Goal: Information Seeking & Learning: Learn about a topic

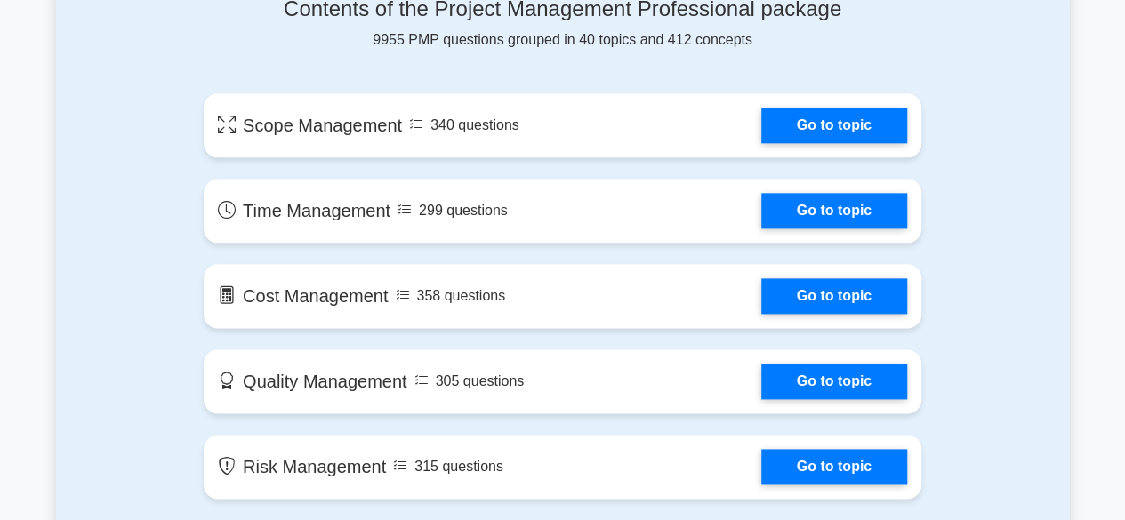
scroll to position [978, 0]
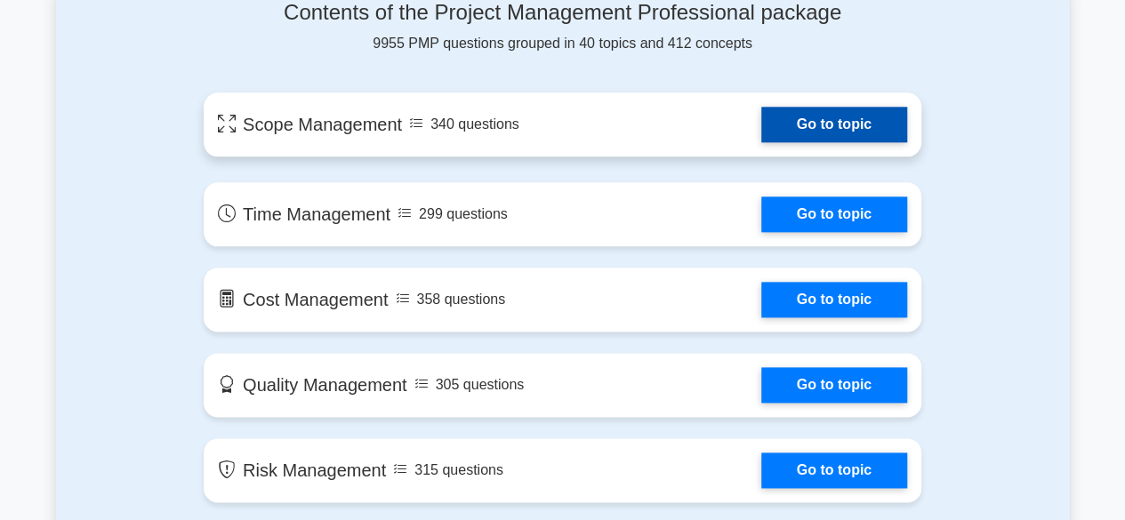
click at [761, 130] on link "Go to topic" at bounding box center [834, 125] width 146 height 36
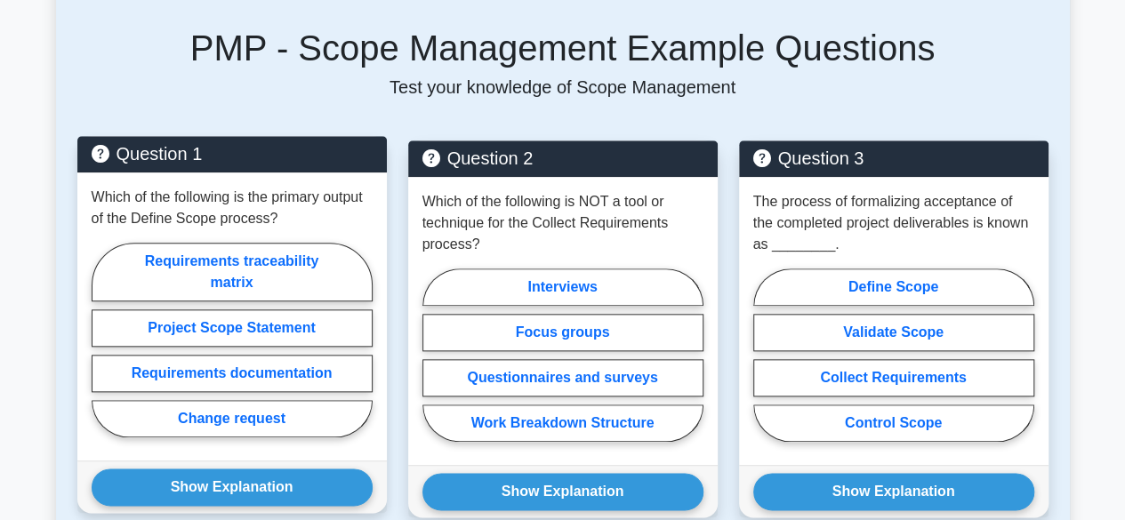
scroll to position [886, 0]
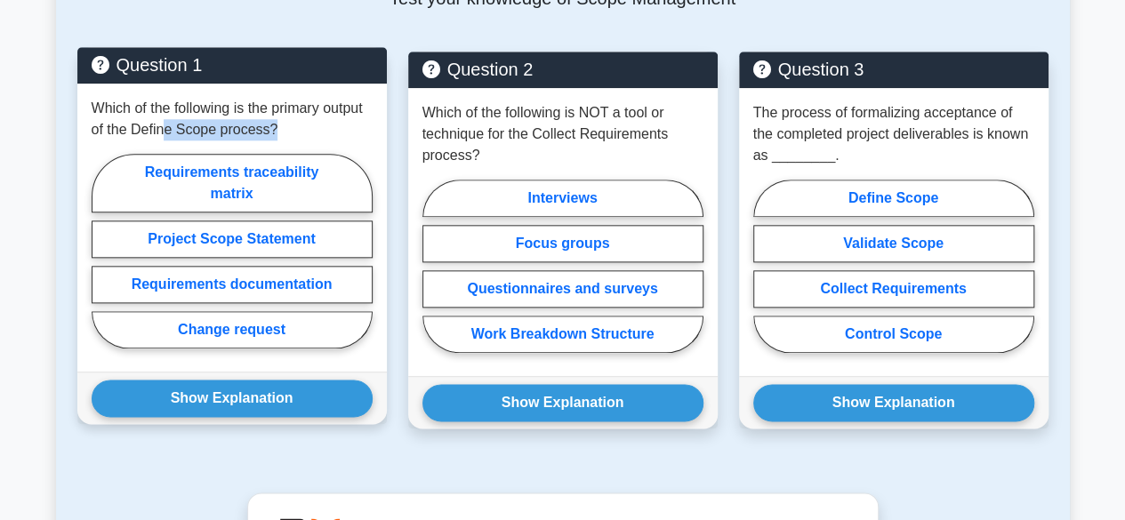
drag, startPoint x: 165, startPoint y: 128, endPoint x: 302, endPoint y: 133, distance: 137.0
click at [302, 133] on p "Which of the following is the primary output of the Define Scope process?" at bounding box center [232, 119] width 281 height 43
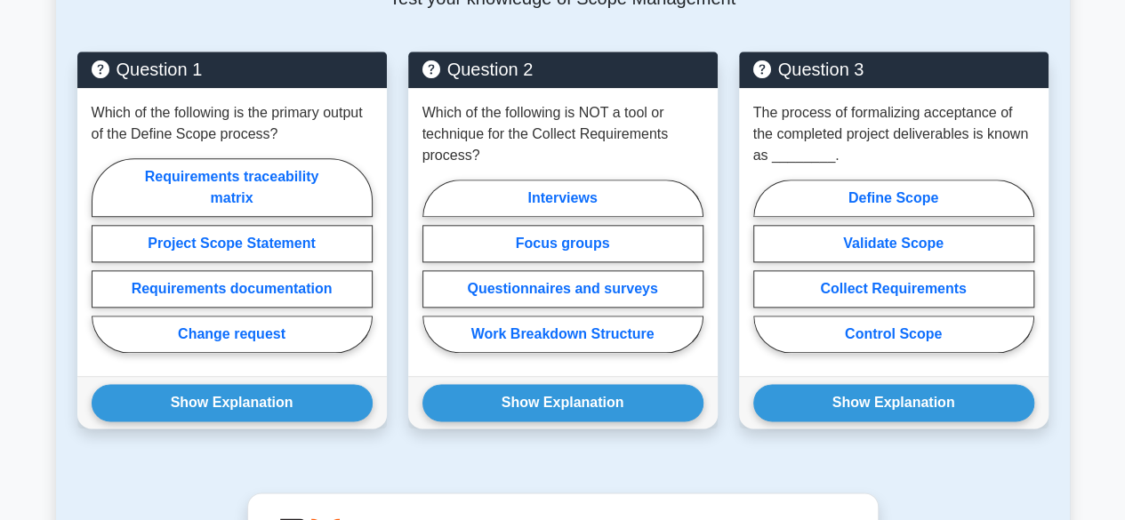
click at [395, 156] on div "Question 1 Which of the following is the primary output of the Define Scope pro…" at bounding box center [232, 251] width 331 height 398
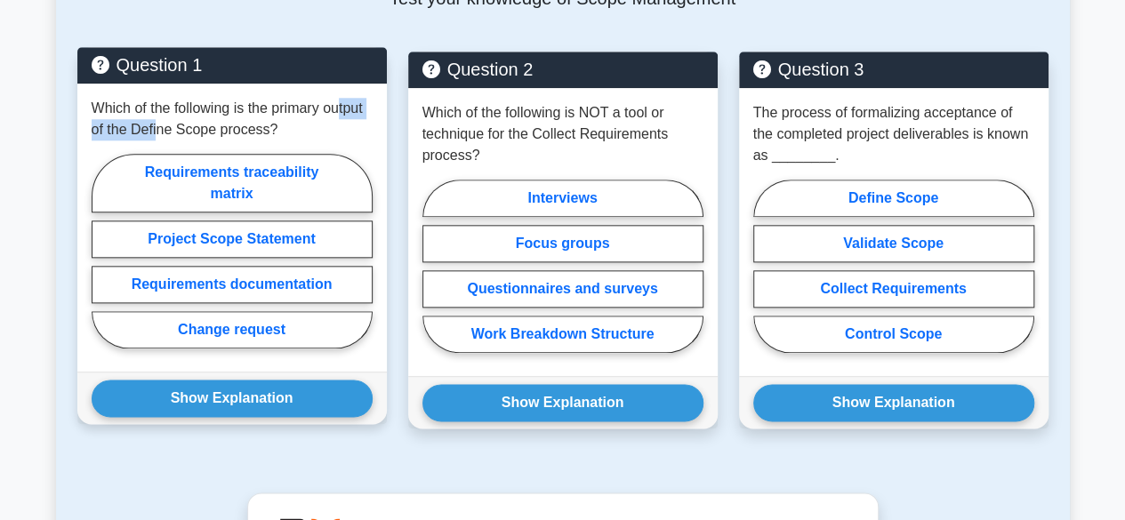
drag, startPoint x: 160, startPoint y: 119, endPoint x: 342, endPoint y: 111, distance: 181.6
click at [343, 111] on p "Which of the following is the primary output of the Define Scope process?" at bounding box center [232, 119] width 281 height 43
drag, startPoint x: 237, startPoint y: 129, endPoint x: 217, endPoint y: 129, distance: 20.5
click at [237, 129] on p "Which of the following is the primary output of the Define Scope process?" at bounding box center [232, 119] width 281 height 43
drag, startPoint x: 133, startPoint y: 129, endPoint x: 269, endPoint y: 133, distance: 136.1
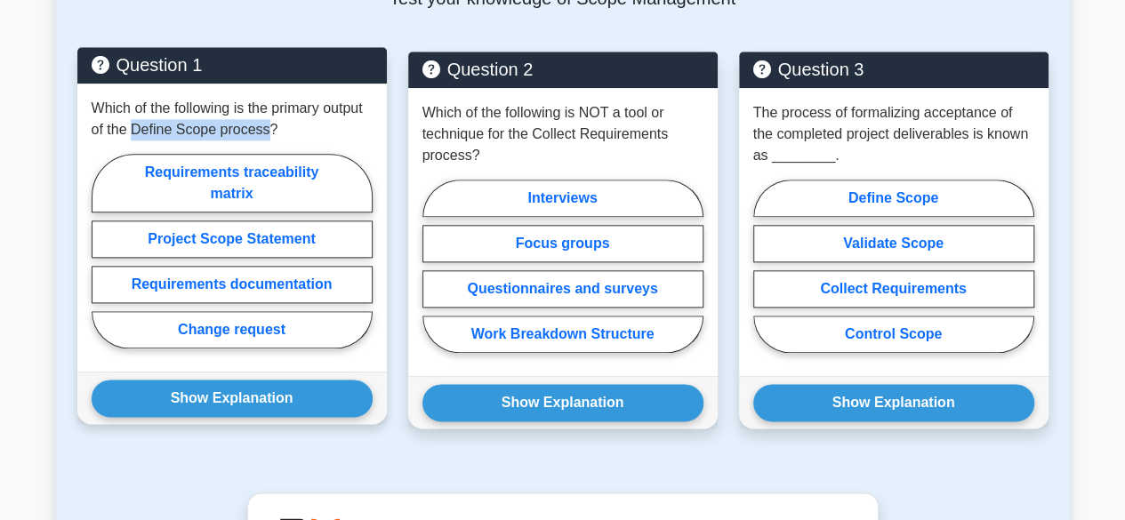
click at [269, 133] on p "Which of the following is the primary output of the Define Scope process?" at bounding box center [232, 119] width 281 height 43
drag, startPoint x: 262, startPoint y: 108, endPoint x: 275, endPoint y: 135, distance: 30.3
click at [275, 135] on p "Which of the following is the primary output of the Define Scope process?" at bounding box center [232, 119] width 281 height 43
click at [310, 104] on p "Which of the following is the primary output of the Define Scope process?" at bounding box center [232, 119] width 281 height 43
drag, startPoint x: 139, startPoint y: 127, endPoint x: 318, endPoint y: 120, distance: 179.8
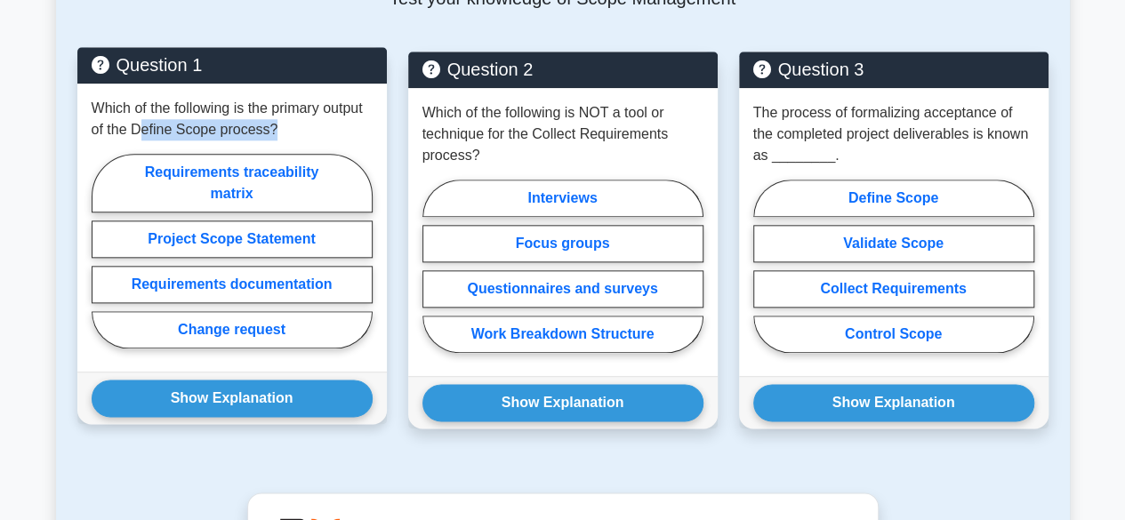
click at [318, 120] on p "Which of the following is the primary output of the Define Scope process?" at bounding box center [232, 119] width 281 height 43
click at [259, 125] on p "Which of the following is the primary output of the Define Scope process?" at bounding box center [232, 119] width 281 height 43
drag, startPoint x: 382, startPoint y: 92, endPoint x: 282, endPoint y: 131, distance: 107.8
click at [282, 131] on p "Which of the following is the primary output of the Define Scope process?" at bounding box center [232, 119] width 281 height 43
click at [306, 131] on p "Which of the following is the primary output of the Define Scope process?" at bounding box center [232, 119] width 281 height 43
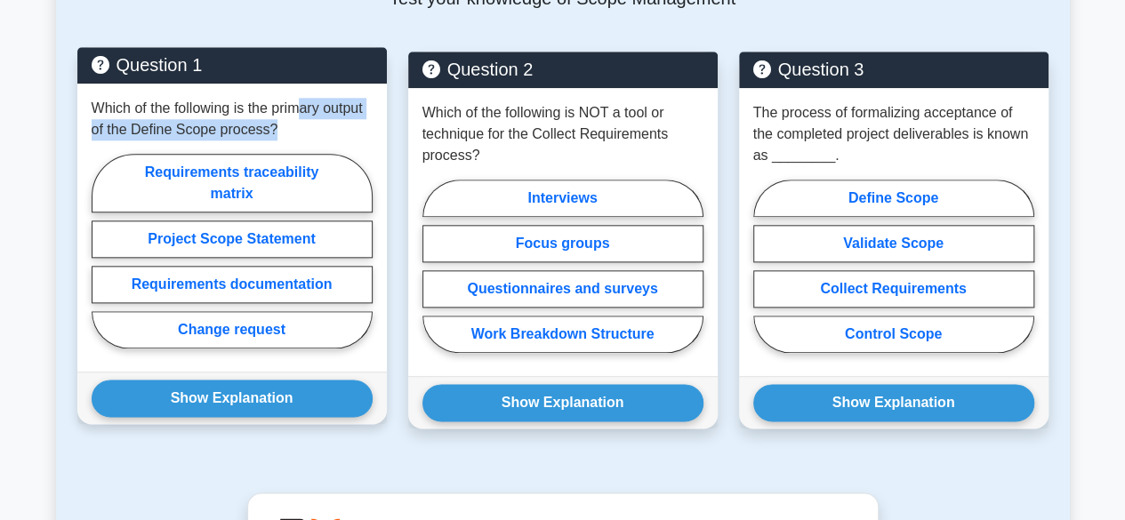
drag, startPoint x: 299, startPoint y: 106, endPoint x: 312, endPoint y: 125, distance: 23.0
click at [312, 125] on p "Which of the following is the primary output of the Define Scope process?" at bounding box center [232, 119] width 281 height 43
click at [255, 181] on label "Requirements traceability matrix" at bounding box center [232, 183] width 281 height 59
click at [103, 251] on input "Requirements traceability matrix" at bounding box center [98, 257] width 12 height 12
radio input "true"
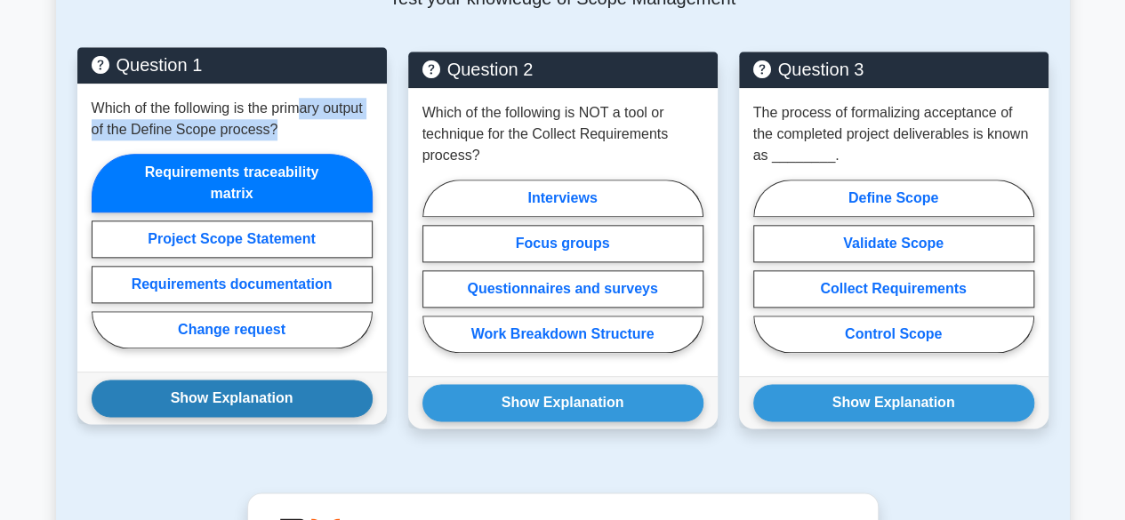
click at [247, 395] on button "Show Explanation" at bounding box center [232, 398] width 281 height 37
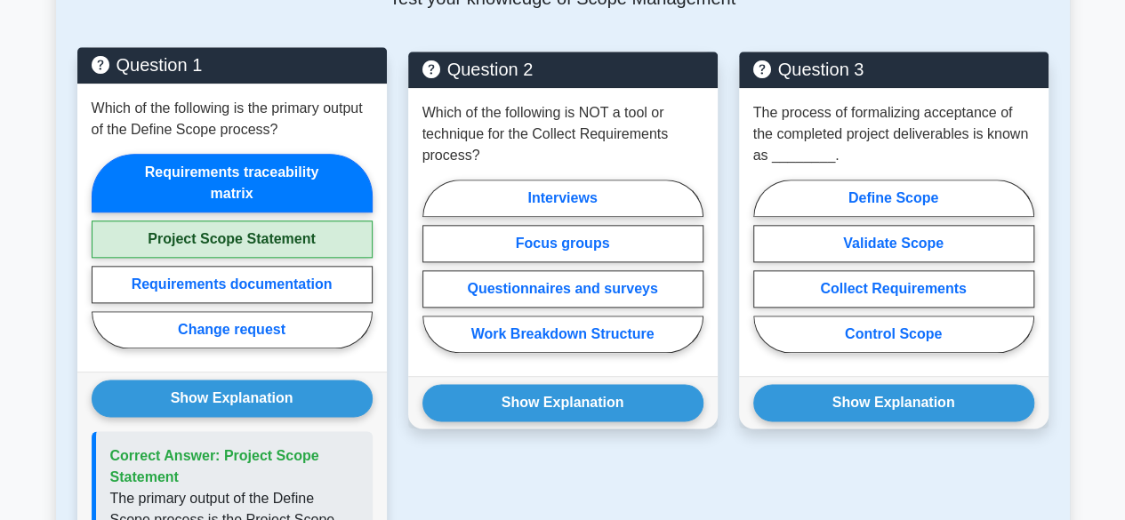
click at [294, 115] on p "Which of the following is the primary output of the Define Scope process?" at bounding box center [232, 119] width 281 height 43
drag, startPoint x: 290, startPoint y: 113, endPoint x: 339, endPoint y: 121, distance: 49.6
click at [339, 121] on p "Which of the following is the primary output of the Define Scope process?" at bounding box center [232, 119] width 281 height 43
click at [338, 125] on p "Which of the following is the primary output of the Define Scope process?" at bounding box center [232, 119] width 281 height 43
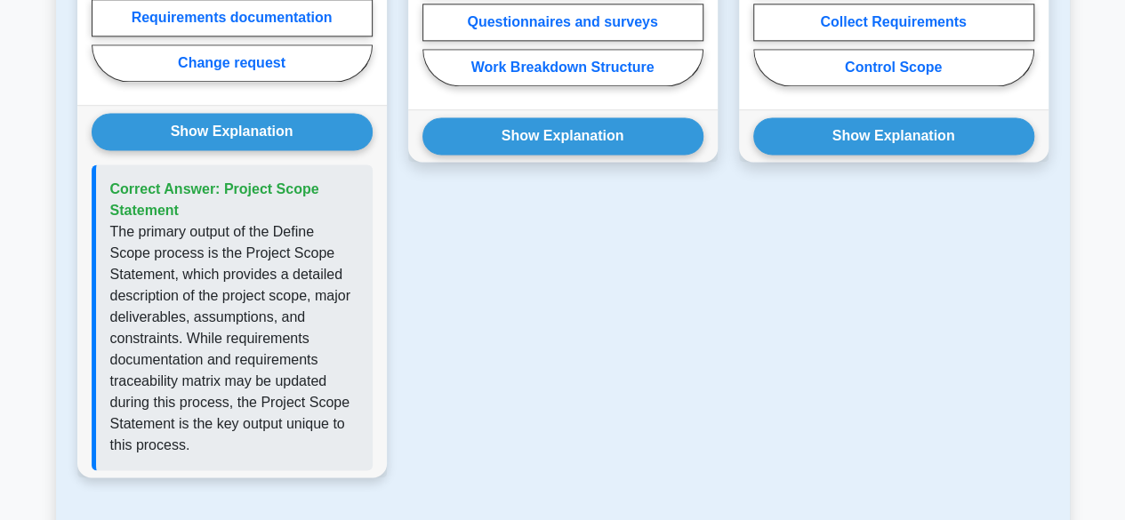
scroll to position [1242, 0]
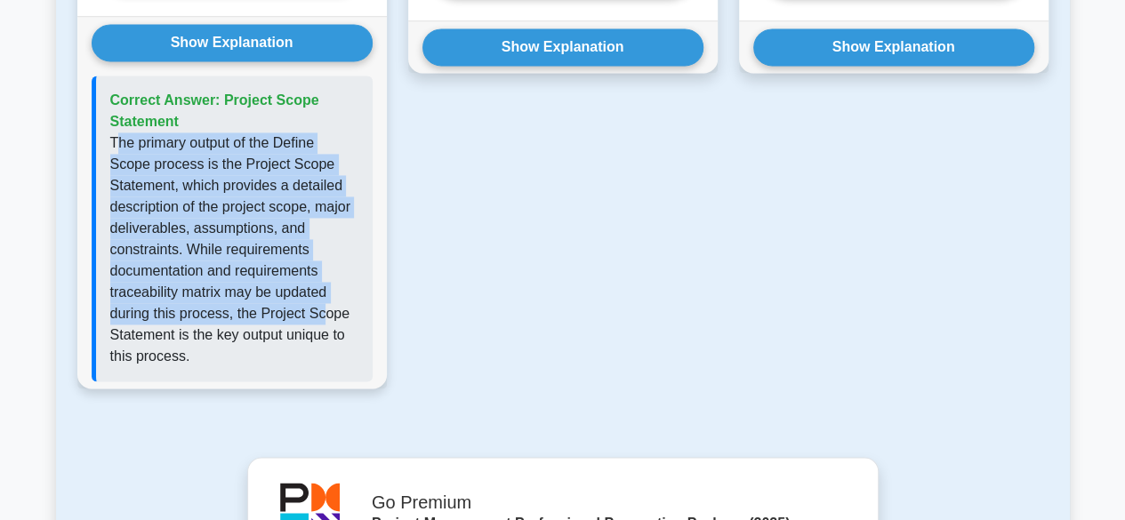
drag, startPoint x: 117, startPoint y: 141, endPoint x: 301, endPoint y: 278, distance: 230.2
click at [310, 289] on p "The primary output of the Define Scope process is the Project Scope Statement, …" at bounding box center [234, 250] width 248 height 235
click at [297, 275] on p "The primary output of the Define Scope process is the Project Scope Statement, …" at bounding box center [234, 250] width 248 height 235
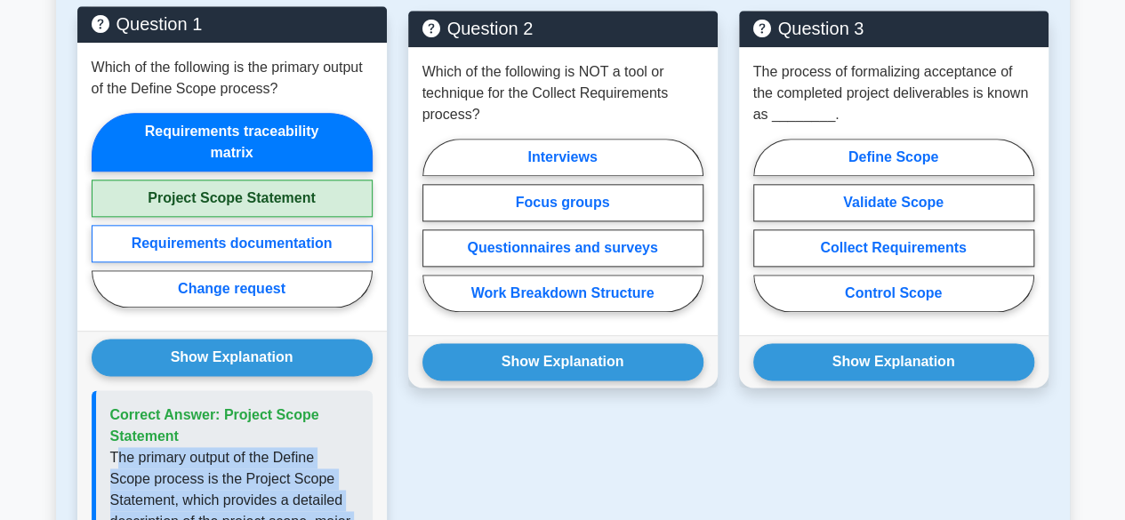
scroll to position [886, 0]
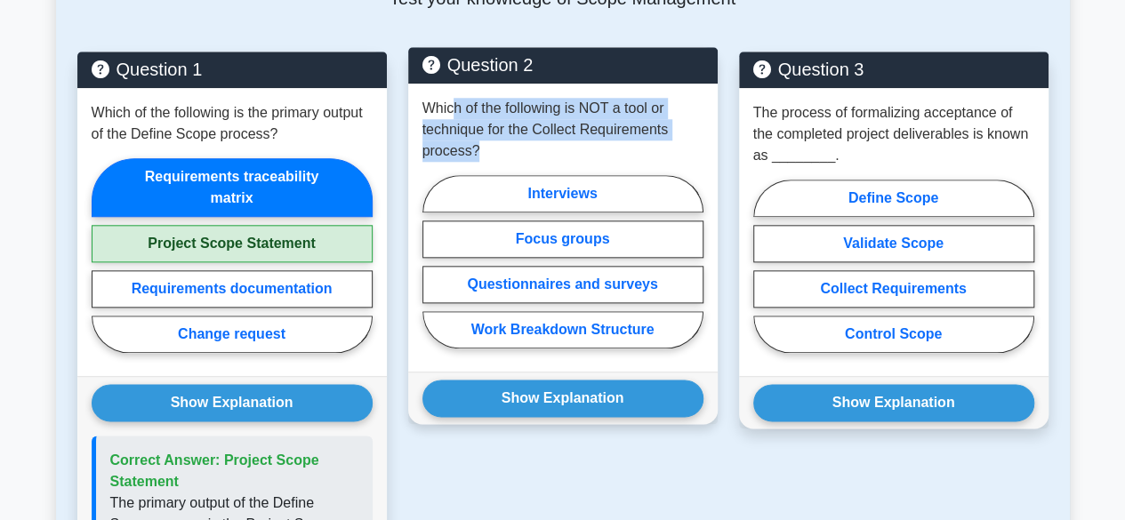
drag, startPoint x: 453, startPoint y: 115, endPoint x: 587, endPoint y: 140, distance: 136.6
click at [587, 140] on p "Which of the following is NOT a tool or technique for the Collect Requirements …" at bounding box center [562, 130] width 281 height 64
click at [583, 142] on p "Which of the following is NOT a tool or technique for the Collect Requirements …" at bounding box center [562, 130] width 281 height 64
click at [555, 120] on p "Which of the following is NOT a tool or technique for the Collect Requirements …" at bounding box center [562, 130] width 281 height 64
drag, startPoint x: 491, startPoint y: 104, endPoint x: 572, endPoint y: 149, distance: 92.3
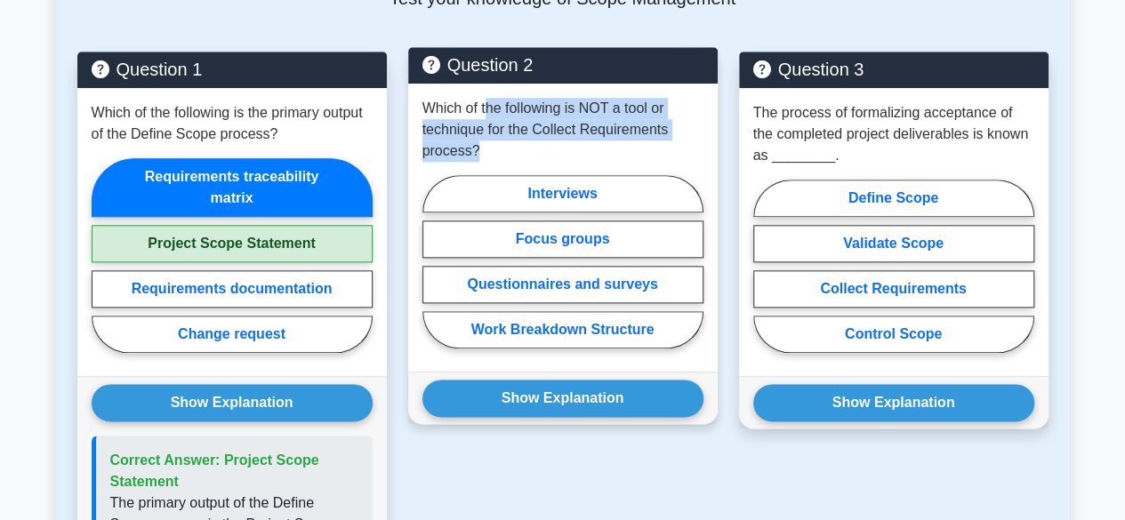
click at [573, 147] on p "Which of the following is NOT a tool or technique for the Collect Requirements …" at bounding box center [562, 130] width 281 height 64
click at [572, 149] on p "Which of the following is NOT a tool or technique for the Collect Requirements …" at bounding box center [562, 130] width 281 height 64
drag, startPoint x: 451, startPoint y: 104, endPoint x: 642, endPoint y: 143, distance: 195.2
click at [642, 143] on p "Which of the following is NOT a tool or technique for the Collect Requirements …" at bounding box center [562, 130] width 281 height 64
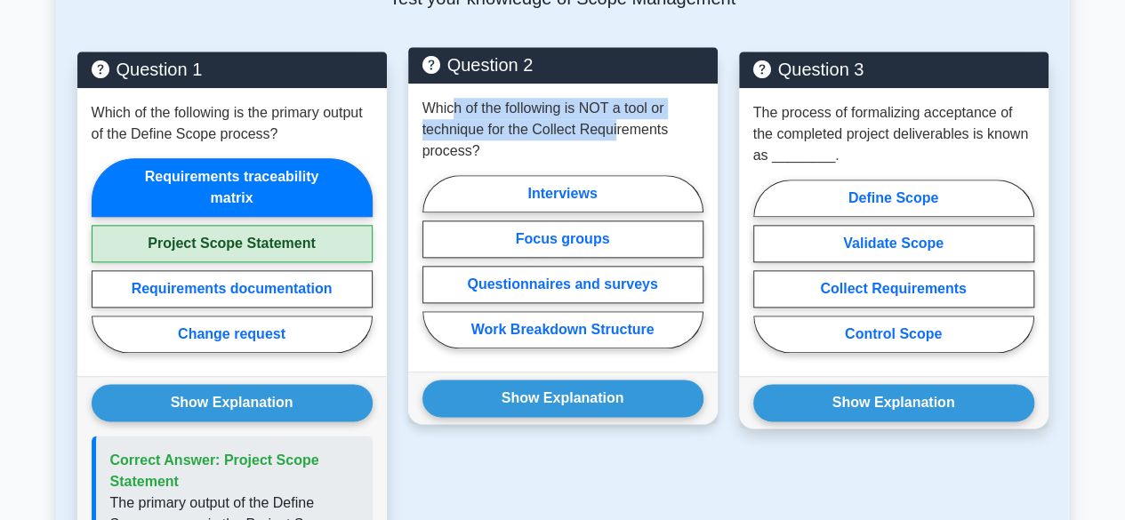
drag, startPoint x: 454, startPoint y: 113, endPoint x: 618, endPoint y: 132, distance: 164.7
click at [618, 132] on p "Which of the following is NOT a tool or technique for the Collect Requirements …" at bounding box center [562, 130] width 281 height 64
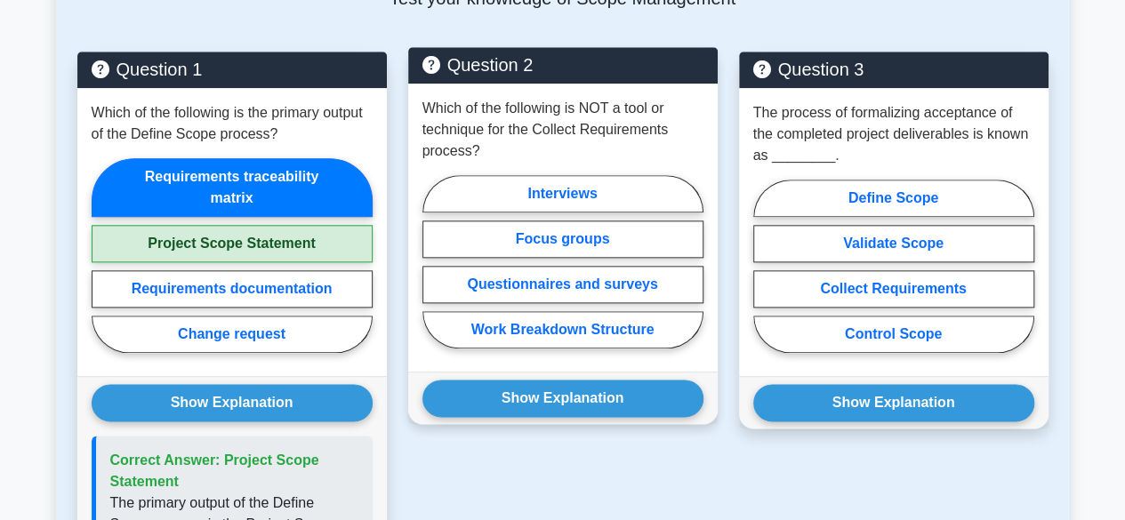
click at [622, 149] on p "Which of the following is NOT a tool or technique for the Collect Requirements …" at bounding box center [562, 130] width 281 height 64
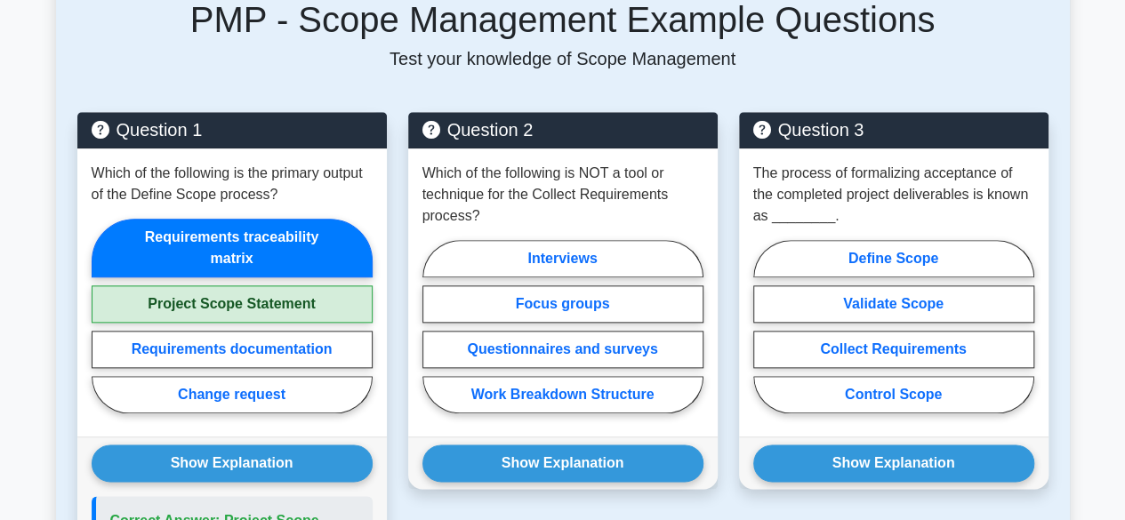
scroll to position [797, 0]
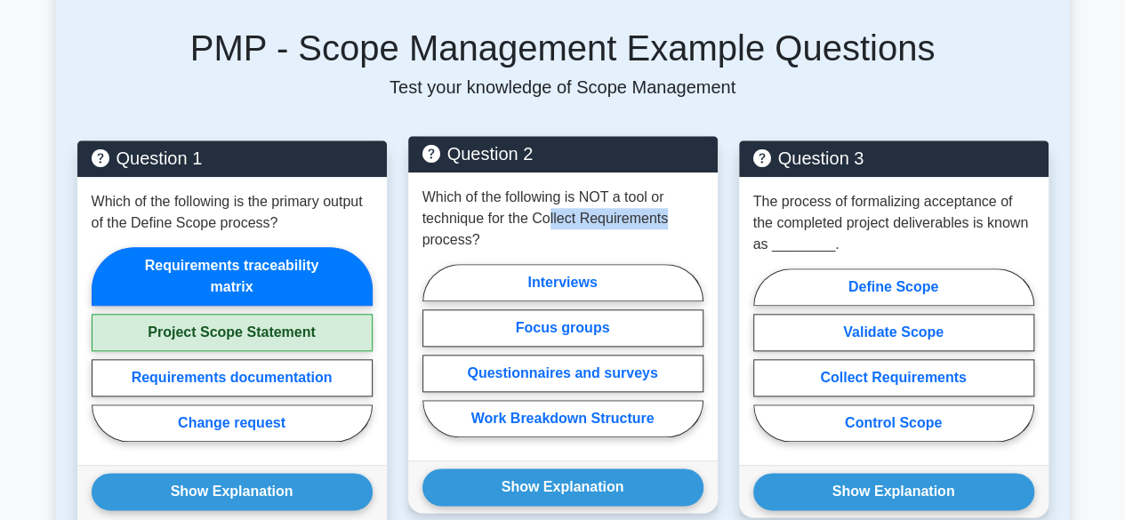
drag, startPoint x: 549, startPoint y: 208, endPoint x: 669, endPoint y: 207, distance: 120.1
click at [669, 207] on p "Which of the following is NOT a tool or technique for the Collect Requirements …" at bounding box center [562, 219] width 281 height 64
click at [665, 224] on p "Which of the following is NOT a tool or technique for the Collect Requirements …" at bounding box center [562, 219] width 281 height 64
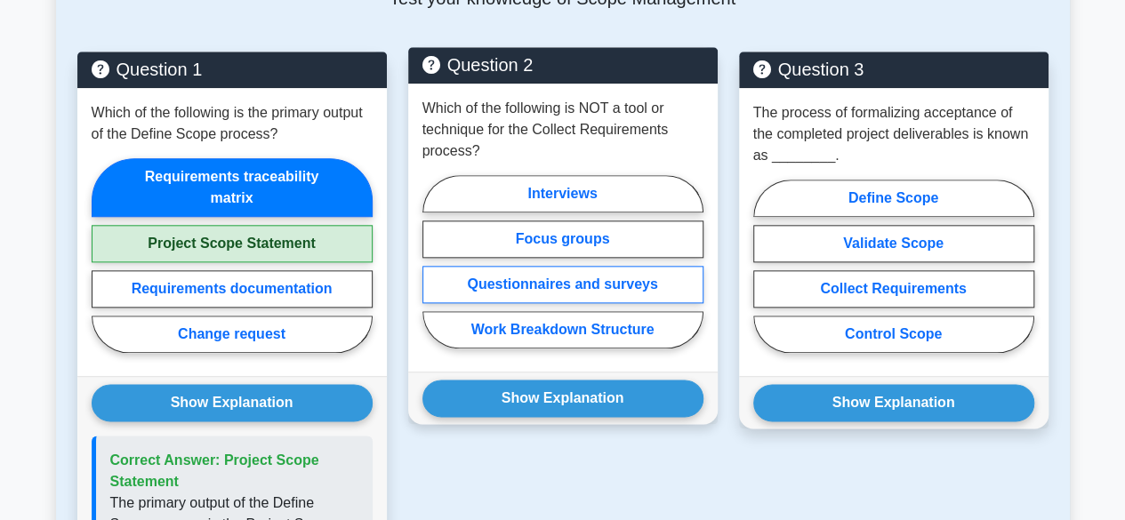
drag, startPoint x: 562, startPoint y: 239, endPoint x: 591, endPoint y: 285, distance: 54.3
click at [567, 244] on label "Focus groups" at bounding box center [562, 239] width 281 height 37
click at [434, 261] on input "Focus groups" at bounding box center [428, 267] width 12 height 12
radio input "true"
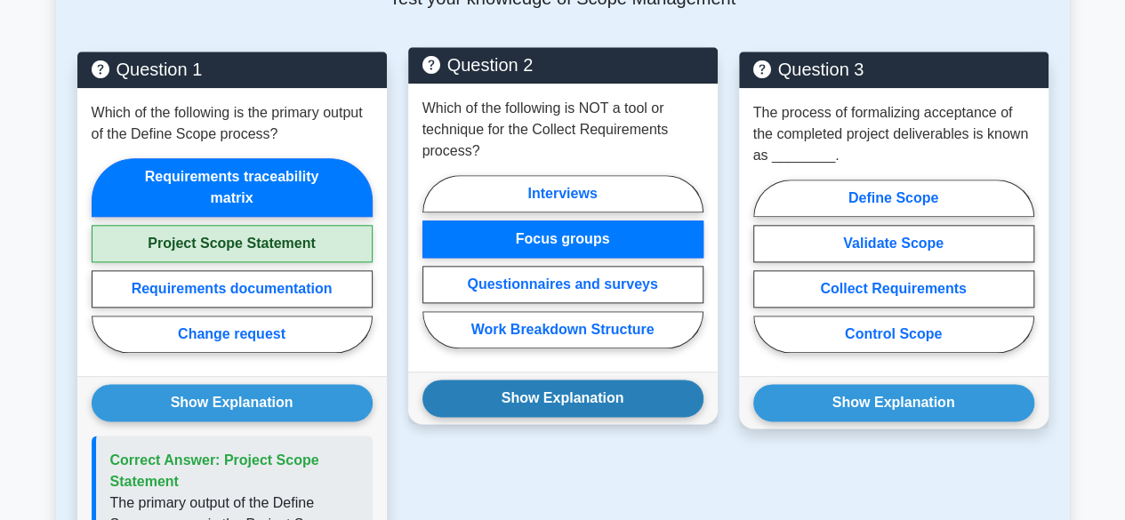
click at [585, 401] on button "Show Explanation" at bounding box center [562, 398] width 281 height 37
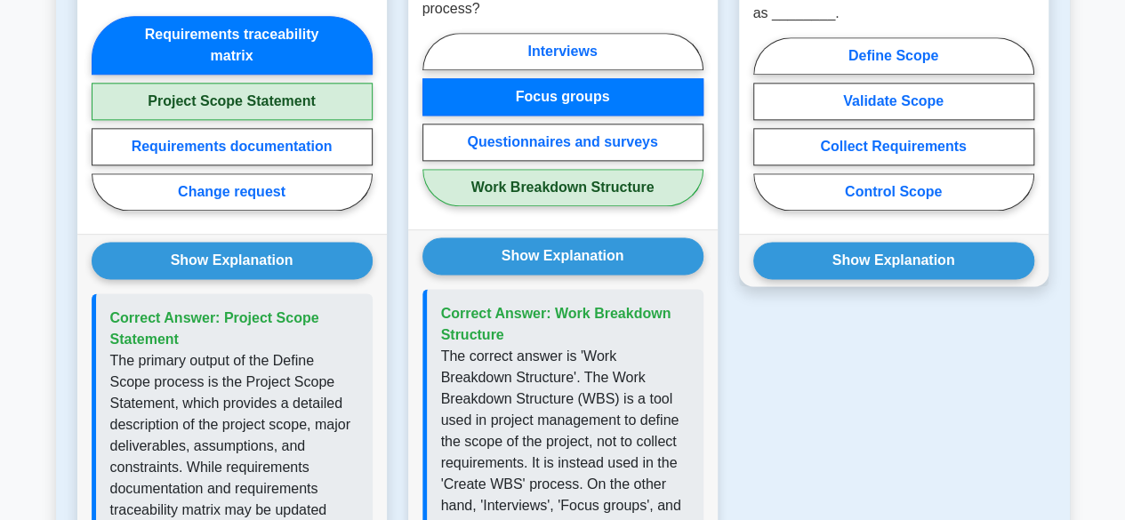
scroll to position [1064, 0]
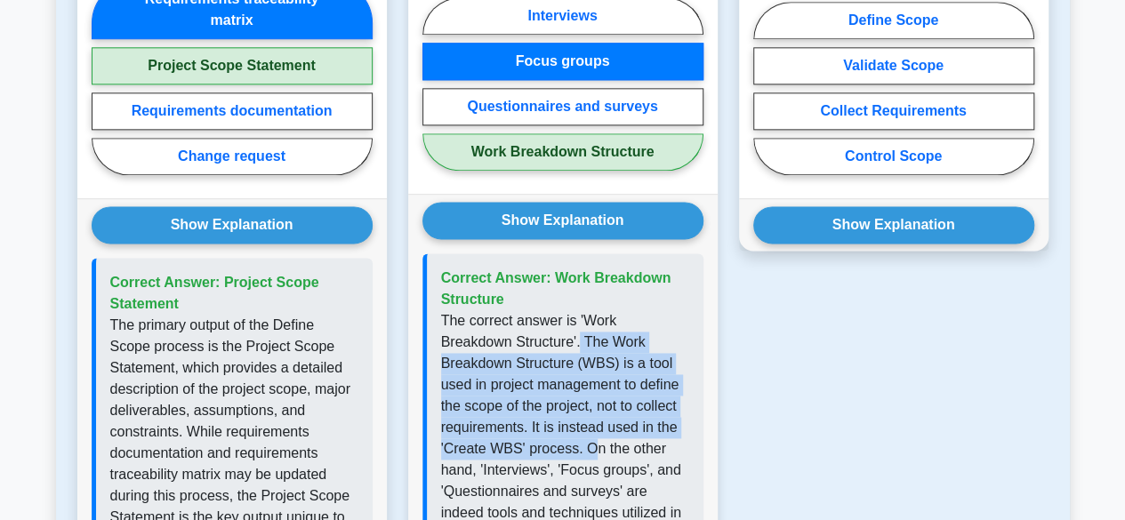
drag, startPoint x: 502, startPoint y: 331, endPoint x: 589, endPoint y: 470, distance: 164.6
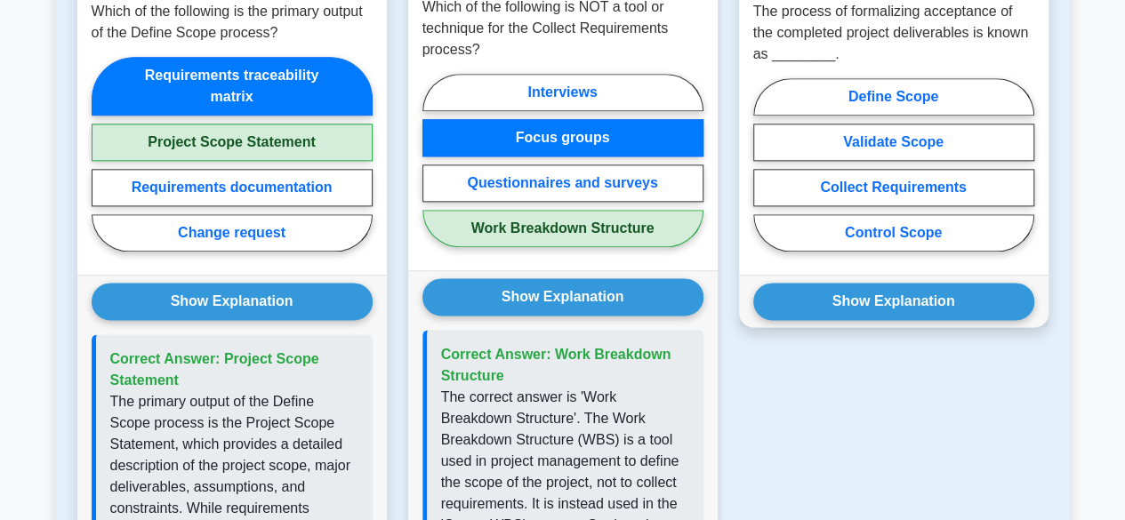
scroll to position [886, 0]
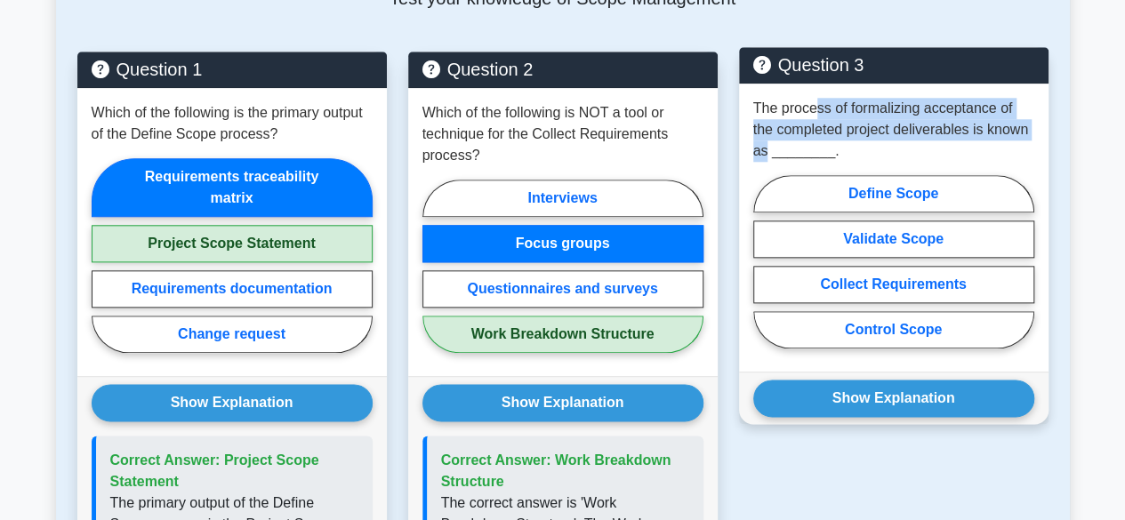
drag, startPoint x: 816, startPoint y: 111, endPoint x: 1024, endPoint y: 127, distance: 207.8
click at [1024, 127] on p "The process of formalizing acceptance of the completed project deliverables is …" at bounding box center [893, 130] width 281 height 64
click at [927, 135] on p "The process of formalizing acceptance of the completed project deliverables is …" at bounding box center [893, 130] width 281 height 64
drag, startPoint x: 870, startPoint y: 100, endPoint x: 955, endPoint y: 152, distance: 99.7
click at [952, 146] on p "The process of formalizing acceptance of the completed project deliverables is …" at bounding box center [893, 130] width 281 height 64
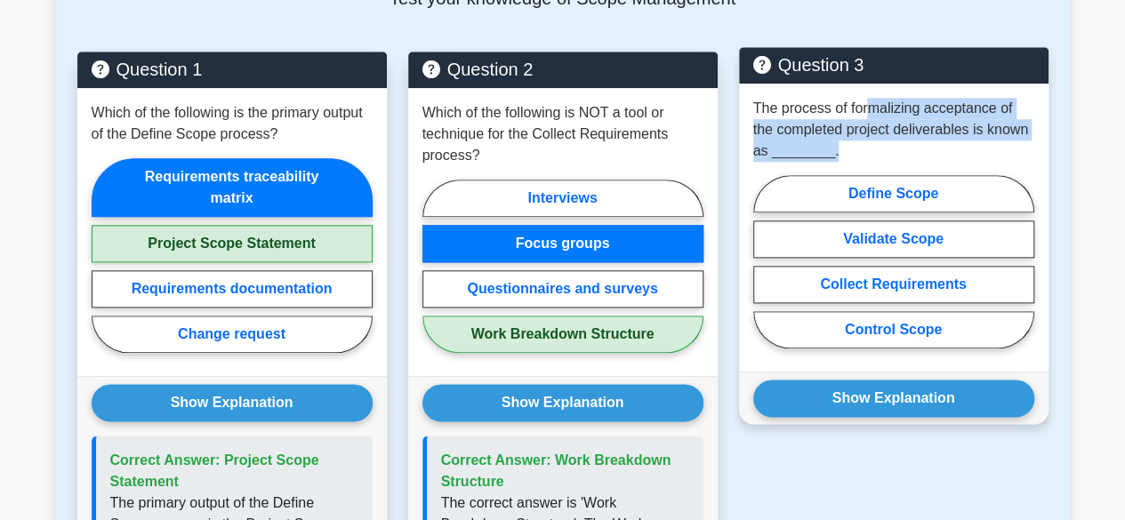
click at [999, 149] on p "The process of formalizing acceptance of the completed project deliverables is …" at bounding box center [893, 130] width 281 height 64
click at [912, 109] on p "The process of formalizing acceptance of the completed project deliverables is …" at bounding box center [893, 130] width 281 height 64
drag, startPoint x: 923, startPoint y: 108, endPoint x: 980, endPoint y: 134, distance: 62.9
click at [980, 134] on p "The process of formalizing acceptance of the completed project deliverables is …" at bounding box center [893, 130] width 281 height 64
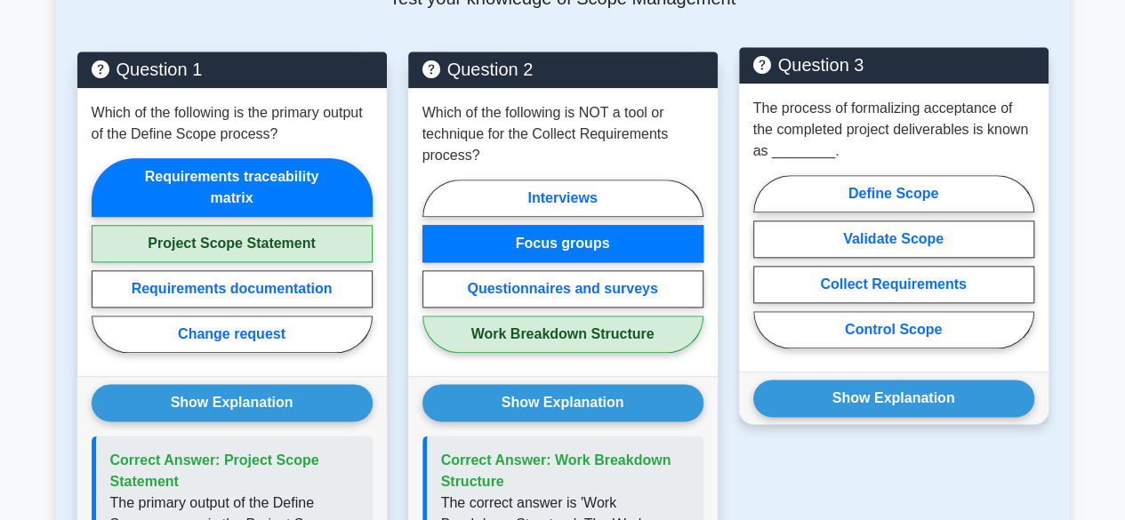
click at [1009, 155] on p "The process of formalizing acceptance of the completed project deliverables is …" at bounding box center [893, 130] width 281 height 64
drag, startPoint x: 868, startPoint y: 109, endPoint x: 1009, endPoint y: 115, distance: 141.5
click at [1009, 115] on p "The process of formalizing acceptance of the completed project deliverables is …" at bounding box center [893, 130] width 281 height 64
click at [1010, 141] on p "The process of formalizing acceptance of the completed project deliverables is …" at bounding box center [893, 130] width 281 height 64
click at [880, 241] on label "Validate Scope" at bounding box center [893, 239] width 281 height 37
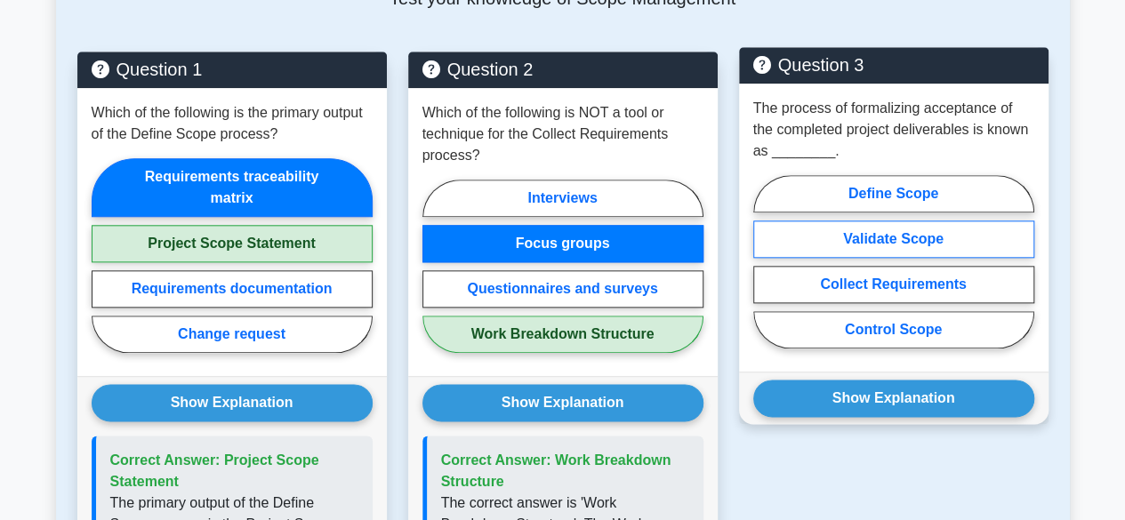
click at [765, 261] on input "Validate Scope" at bounding box center [759, 267] width 12 height 12
radio input "true"
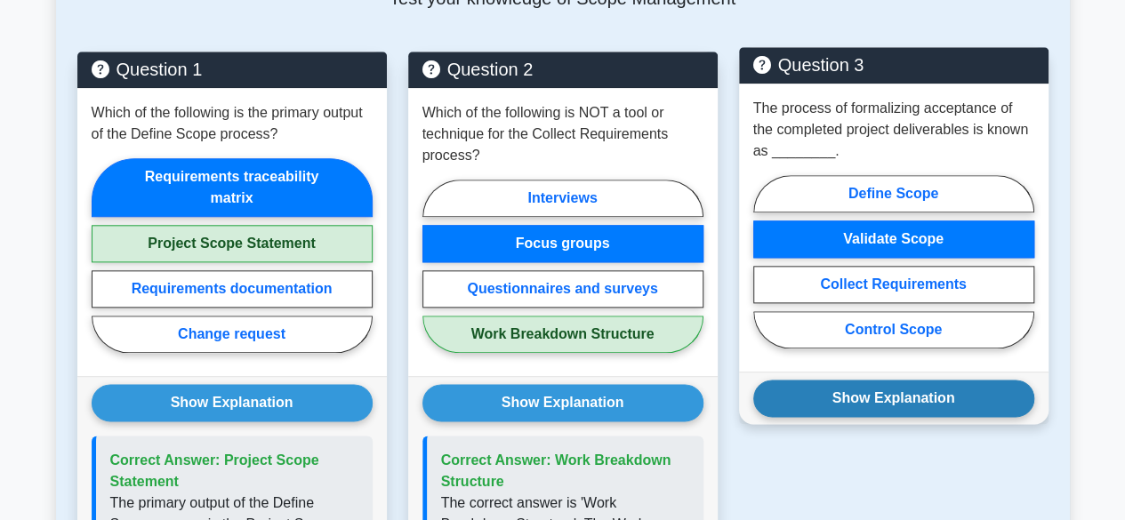
click at [904, 391] on button "Show Explanation" at bounding box center [893, 398] width 281 height 37
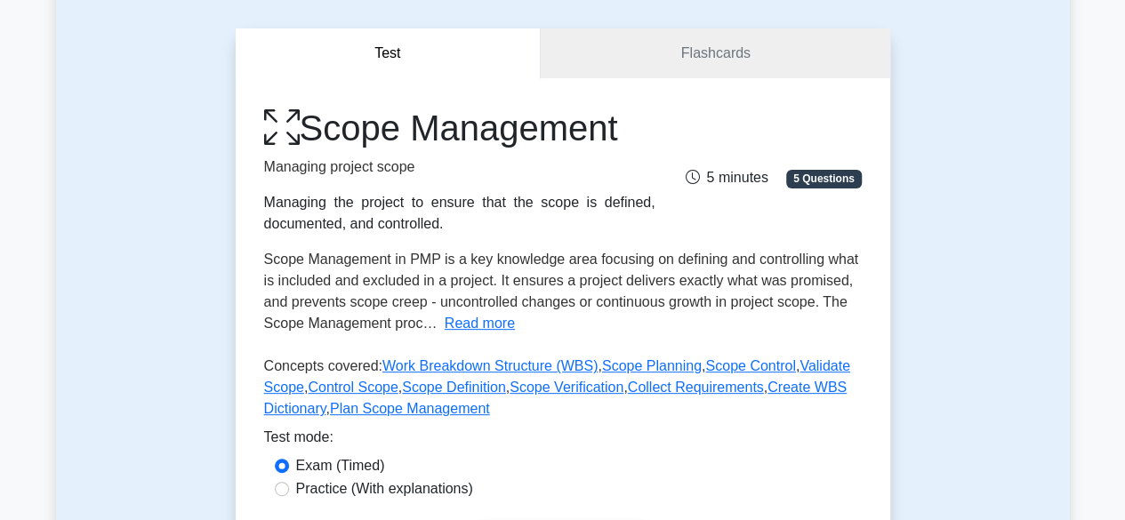
scroll to position [174, 0]
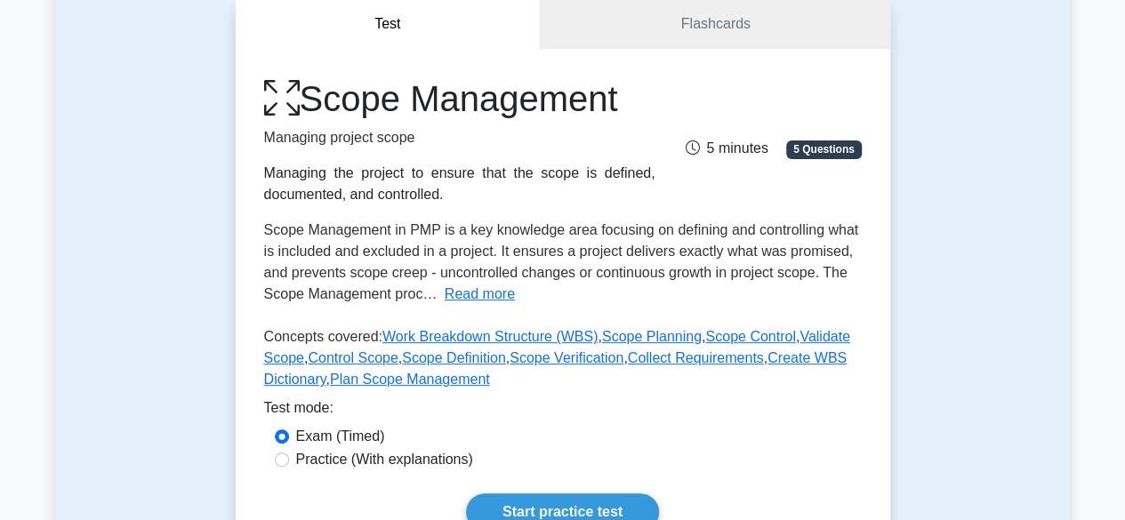
drag, startPoint x: 518, startPoint y: 252, endPoint x: 607, endPoint y: 293, distance: 97.1
click at [607, 288] on div "Scope Management in PMP is a key knowledge area focusing on defining and contro…" at bounding box center [563, 262] width 598 height 85
click at [612, 301] on div "Scope Management in PMP is a key knowledge area focusing on defining and contro…" at bounding box center [563, 262] width 598 height 85
click at [817, 286] on div "Scope Management in PMP is a key knowledge area focusing on defining and contro…" at bounding box center [563, 262] width 598 height 85
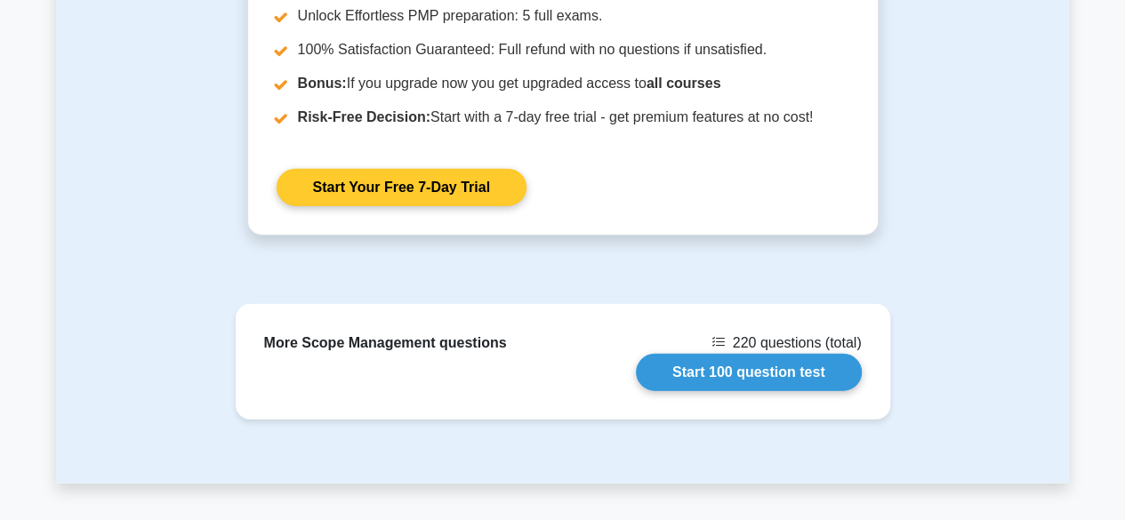
scroll to position [2309, 0]
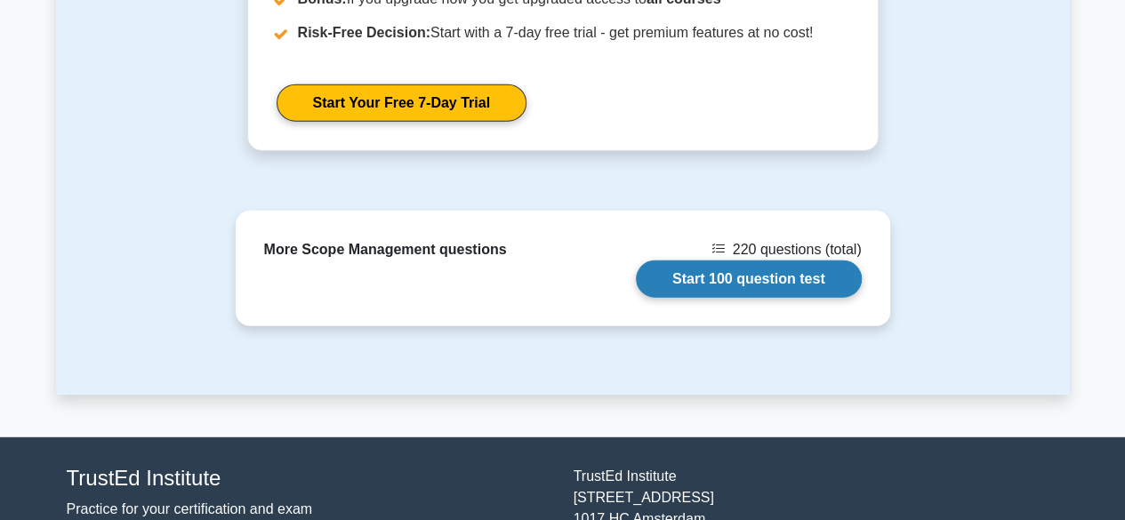
click at [736, 277] on link "Start 100 question test" at bounding box center [749, 279] width 226 height 37
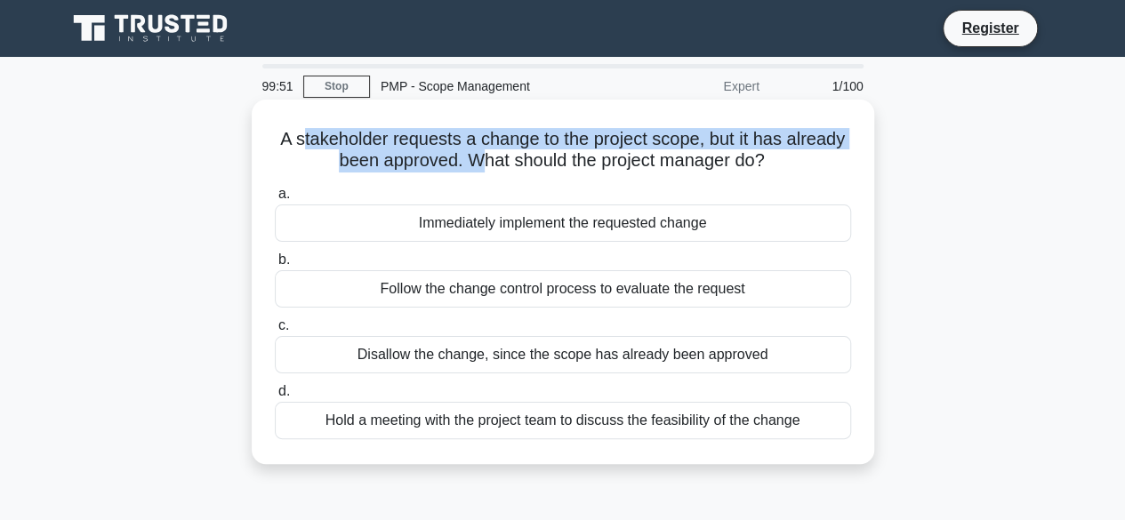
drag, startPoint x: 301, startPoint y: 140, endPoint x: 398, endPoint y: 156, distance: 99.1
click at [478, 172] on h5 "A stakeholder requests a change to the project scope, but it has already been a…" at bounding box center [563, 150] width 580 height 44
click at [389, 149] on h5 "A stakeholder requests a change to the project scope, but it has already been a…" at bounding box center [563, 150] width 580 height 44
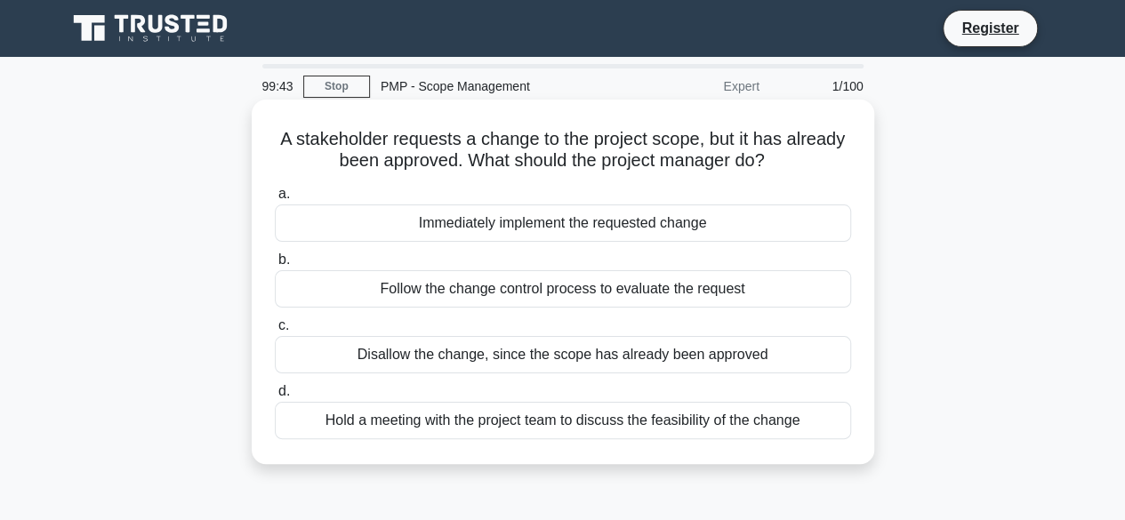
drag, startPoint x: 277, startPoint y: 133, endPoint x: 790, endPoint y: 172, distance: 514.6
click at [790, 172] on h5 "A stakeholder requests a change to the project scope, but it has already been a…" at bounding box center [563, 150] width 580 height 44
click at [786, 172] on icon ".spinner_0XTQ{transform-origin:center;animation:spinner_y6GP .75s linear infini…" at bounding box center [775, 161] width 21 height 21
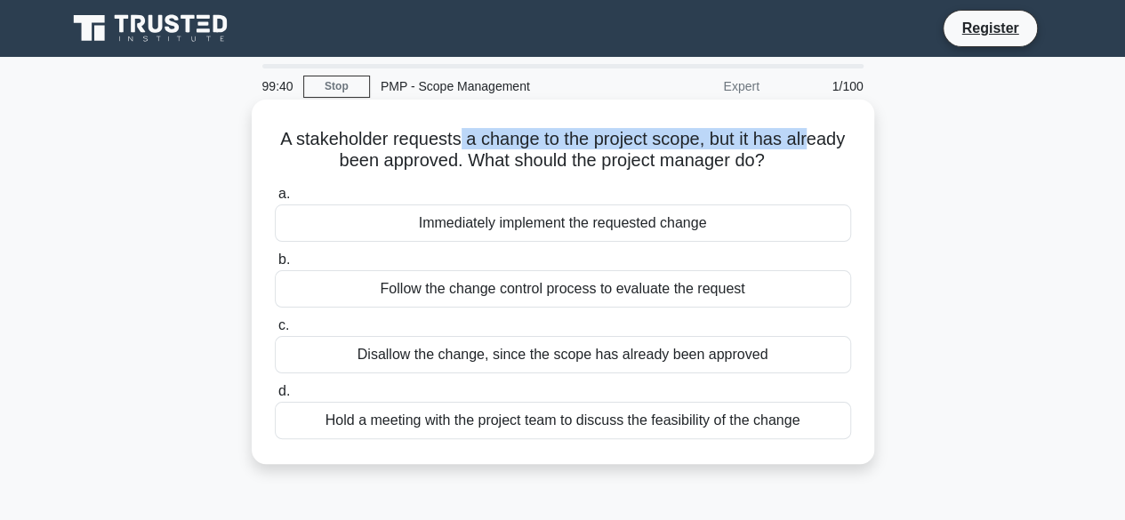
drag, startPoint x: 460, startPoint y: 135, endPoint x: 813, endPoint y: 144, distance: 353.2
click at [813, 144] on h5 "A stakeholder requests a change to the project scope, but it has already been a…" at bounding box center [563, 150] width 580 height 44
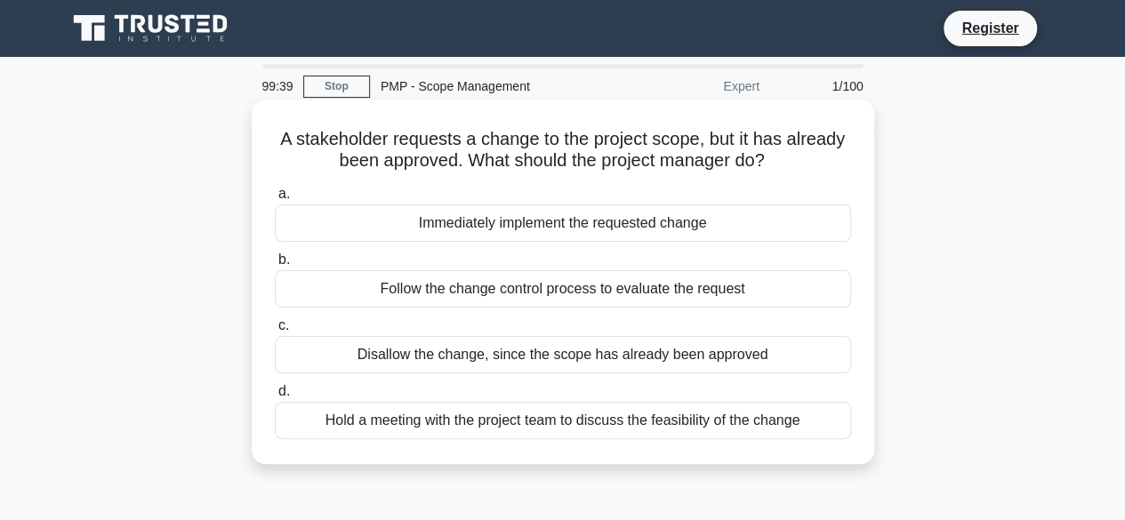
click at [808, 166] on h5 "A stakeholder requests a change to the project scope, but it has already been a…" at bounding box center [563, 150] width 580 height 44
click at [429, 424] on div "Hold a meeting with the project team to discuss the feasibility of the change" at bounding box center [563, 420] width 576 height 37
click at [275, 398] on input "d. Hold a meeting with the project team to discuss the feasibility of the change" at bounding box center [275, 392] width 0 height 12
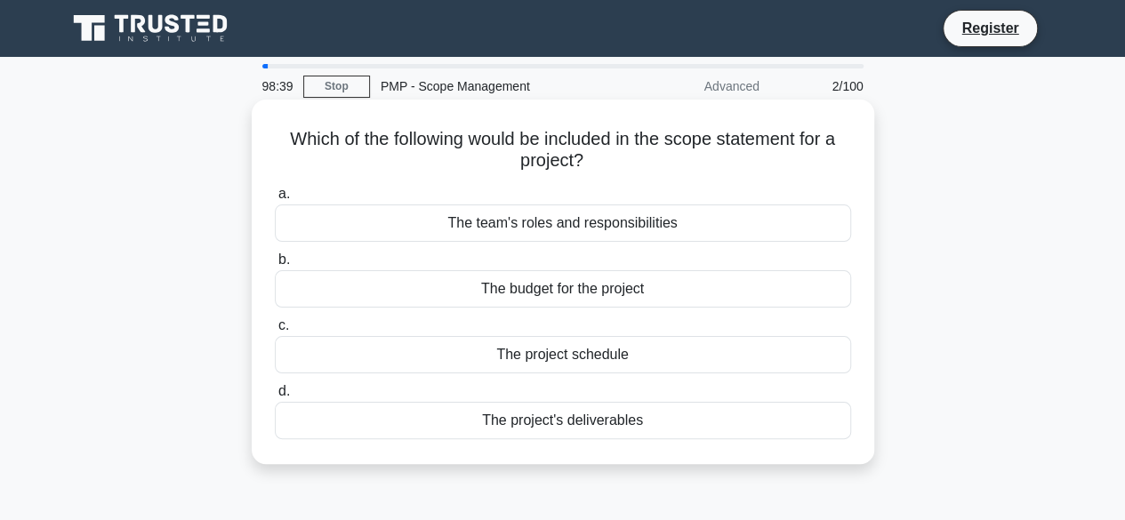
drag, startPoint x: 322, startPoint y: 140, endPoint x: 669, endPoint y: 166, distance: 347.9
click at [676, 166] on h5 "Which of the following would be included in the scope statement for a project? …" at bounding box center [563, 150] width 580 height 44
click at [541, 151] on h5 "Which of the following would be included in the scope statement for a project? …" at bounding box center [563, 150] width 580 height 44
drag, startPoint x: 293, startPoint y: 141, endPoint x: 814, endPoint y: 154, distance: 520.4
click at [814, 154] on h5 "Which of the following would be included in the scope statement for a project? …" at bounding box center [563, 150] width 580 height 44
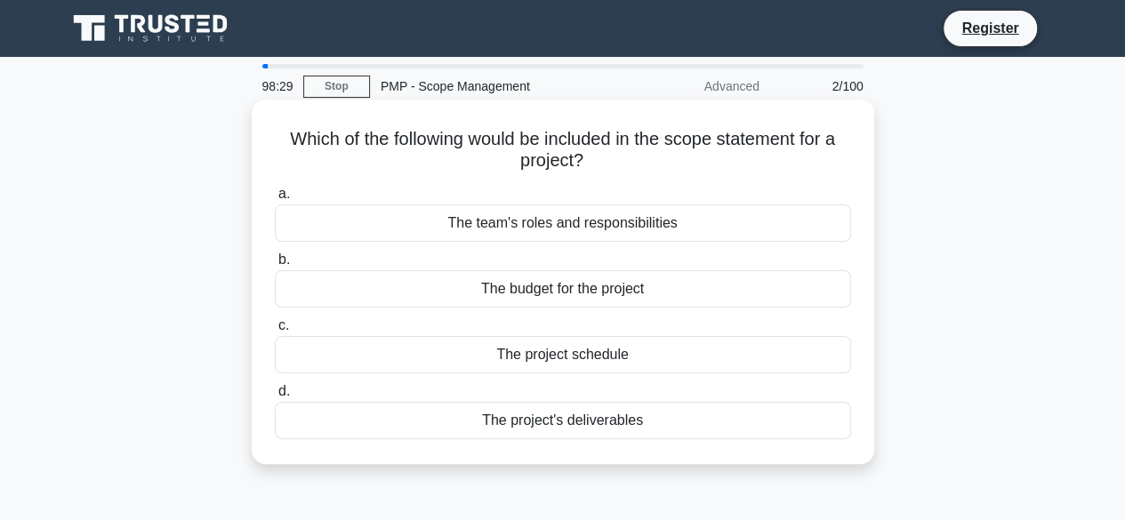
click at [728, 165] on h5 "Which of the following would be included in the scope statement for a project? …" at bounding box center [563, 150] width 580 height 44
drag, startPoint x: 430, startPoint y: 138, endPoint x: 626, endPoint y: 147, distance: 196.7
click at [626, 147] on h5 "Which of the following would be included in the scope statement for a project? …" at bounding box center [563, 150] width 580 height 44
click at [639, 162] on h5 "Which of the following would be included in the scope statement for a project? …" at bounding box center [563, 150] width 580 height 44
drag, startPoint x: 470, startPoint y: 145, endPoint x: 736, endPoint y: 167, distance: 267.7
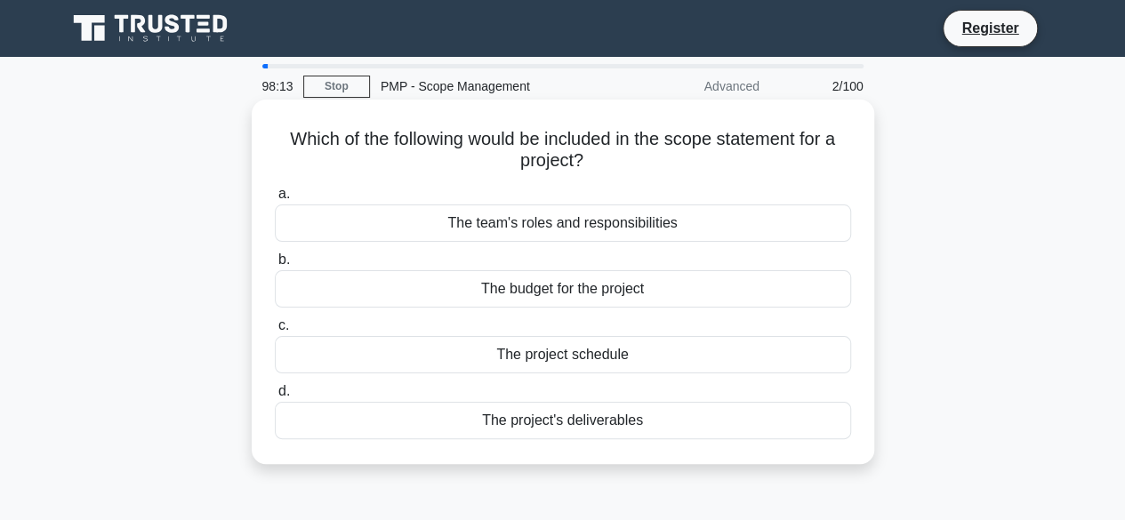
click at [736, 167] on h5 "Which of the following would be included in the scope statement for a project? …" at bounding box center [563, 150] width 580 height 44
click at [590, 425] on div "The project's deliverables" at bounding box center [563, 420] width 576 height 37
click at [275, 398] on input "d. The project's deliverables" at bounding box center [275, 392] width 0 height 12
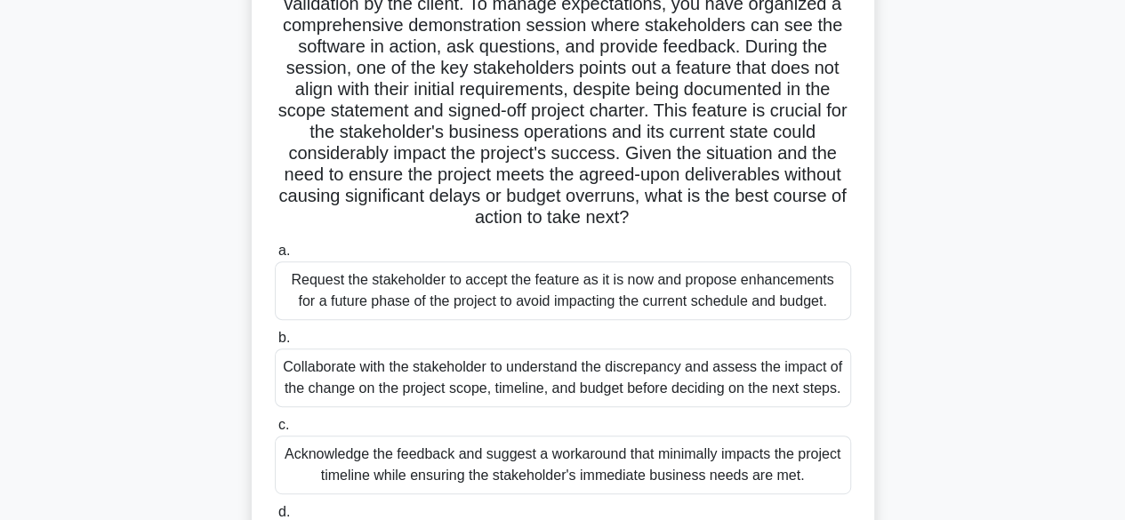
scroll to position [89, 0]
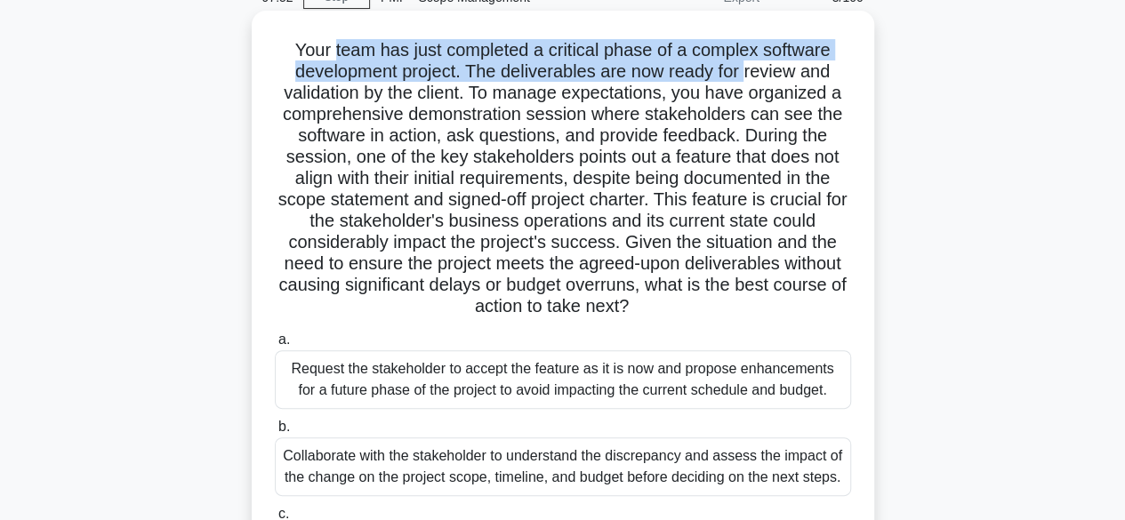
drag, startPoint x: 382, startPoint y: 49, endPoint x: 749, endPoint y: 80, distance: 368.6
click at [749, 80] on h5 "Your team has just completed a critical phase of a complex software development…" at bounding box center [563, 178] width 580 height 279
click at [551, 76] on h5 "Your team has just completed a critical phase of a complex software development…" at bounding box center [563, 178] width 580 height 279
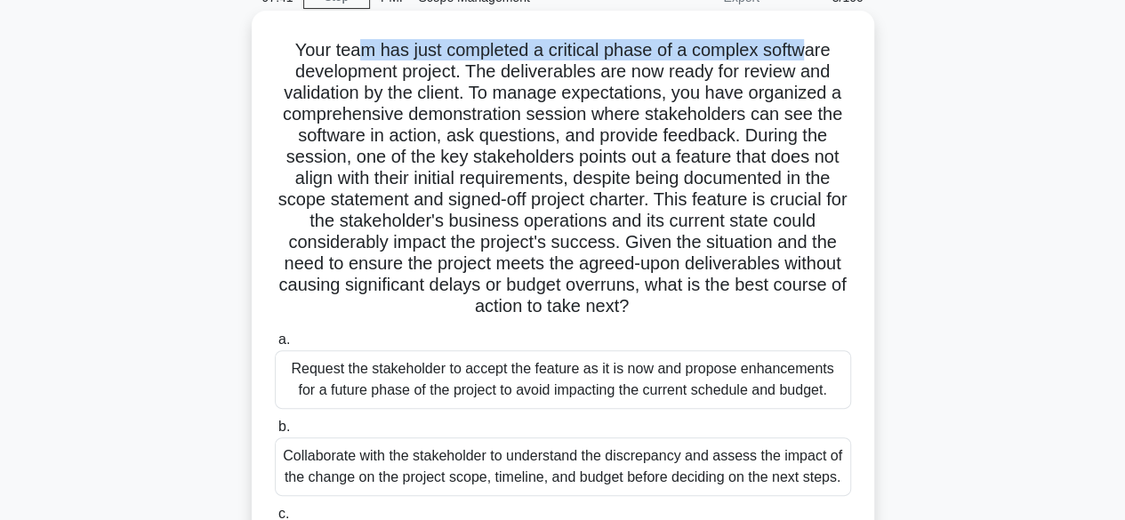
drag, startPoint x: 356, startPoint y: 45, endPoint x: 811, endPoint y: 60, distance: 455.6
click at [811, 60] on h5 "Your team has just completed a critical phase of a complex software development…" at bounding box center [563, 178] width 580 height 279
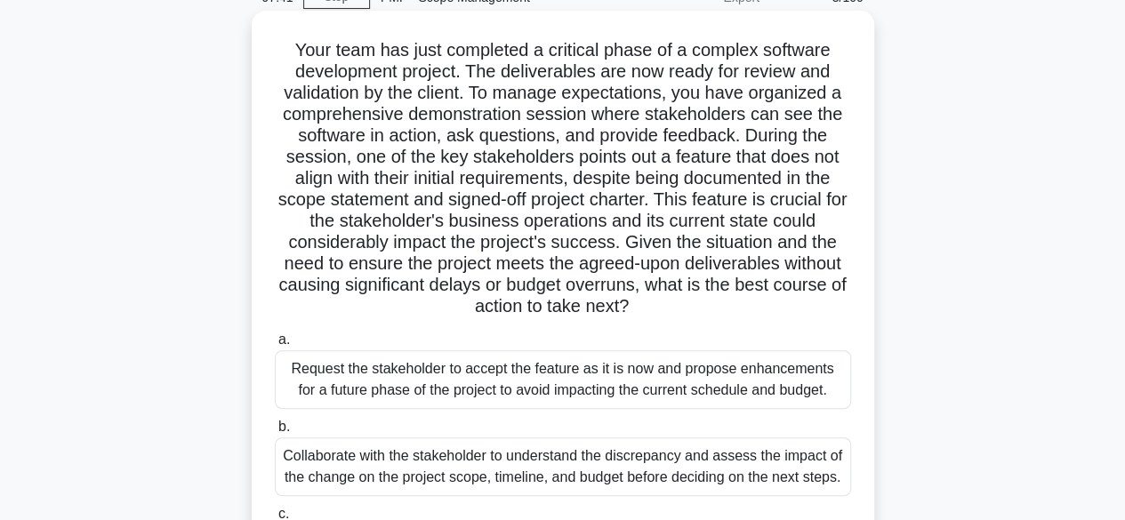
click at [715, 84] on h5 "Your team has just completed a critical phase of a complex software development…" at bounding box center [563, 178] width 580 height 279
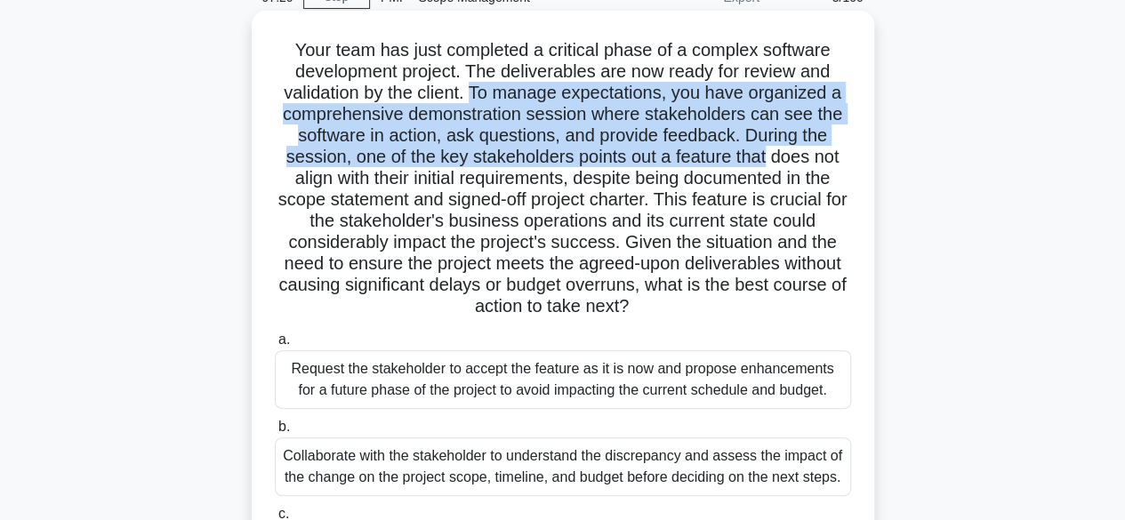
drag, startPoint x: 472, startPoint y: 91, endPoint x: 694, endPoint y: 173, distance: 236.4
click at [770, 166] on h5 "Your team has just completed a critical phase of a complex software development…" at bounding box center [563, 178] width 580 height 279
click at [703, 165] on h5 "Your team has just completed a critical phase of a complex software development…" at bounding box center [563, 178] width 580 height 279
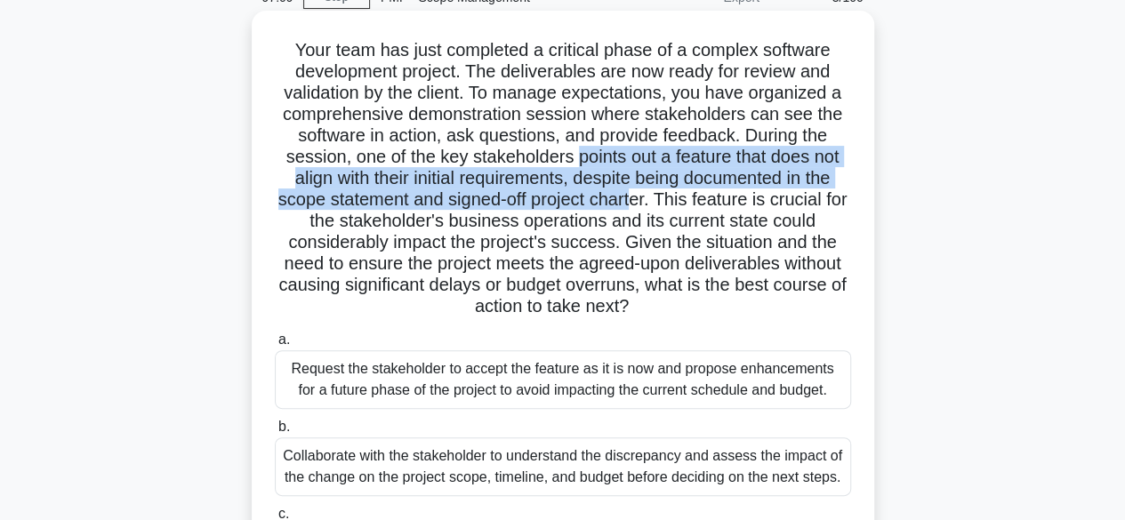
drag, startPoint x: 572, startPoint y: 157, endPoint x: 651, endPoint y: 207, distance: 93.5
click at [651, 207] on h5 "Your team has just completed a critical phase of a complex software development…" at bounding box center [563, 178] width 580 height 279
drag, startPoint x: 650, startPoint y: 205, endPoint x: 509, endPoint y: 213, distance: 141.6
click at [648, 205] on h5 "Your team has just completed a critical phase of a complex software development…" at bounding box center [563, 178] width 580 height 279
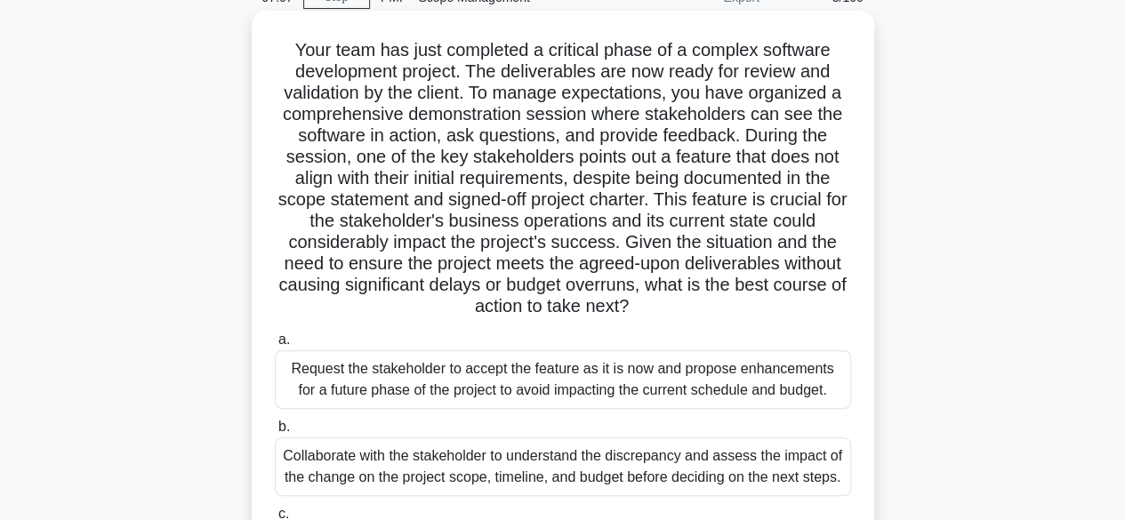
click at [700, 206] on h5 "Your team has just completed a critical phase of a complex software development…" at bounding box center [563, 178] width 580 height 279
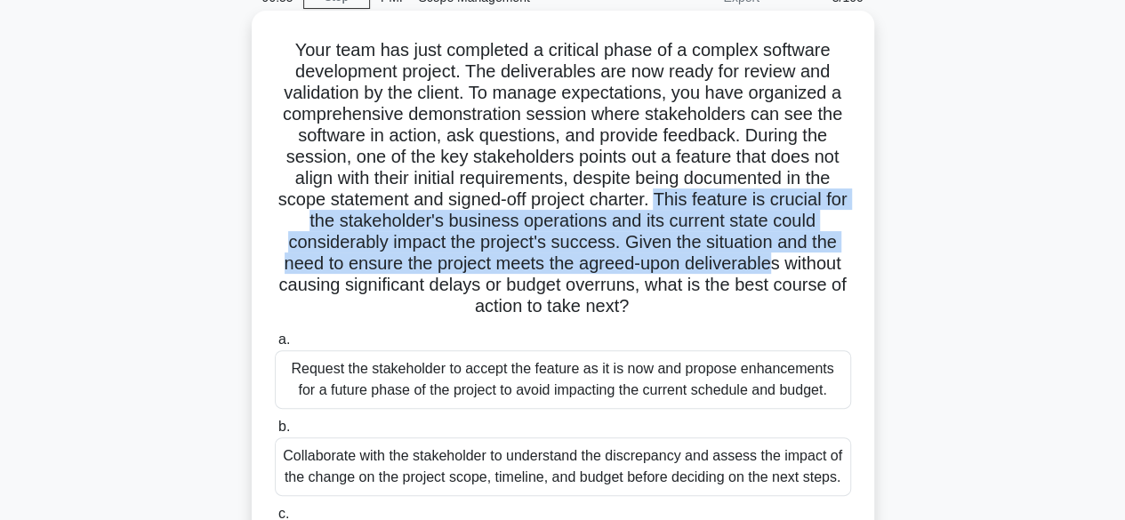
drag, startPoint x: 675, startPoint y: 197, endPoint x: 776, endPoint y: 261, distance: 119.4
click at [776, 261] on h5 "Your team has just completed a critical phase of a complex software development…" at bounding box center [563, 178] width 580 height 279
click at [775, 261] on h5 "Your team has just completed a critical phase of a complex software development…" at bounding box center [563, 178] width 580 height 279
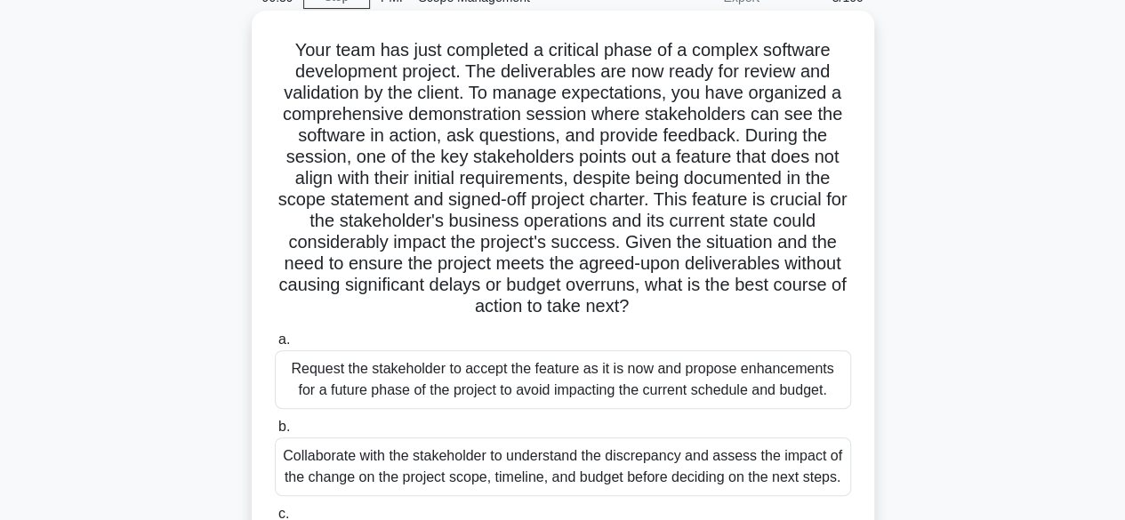
drag, startPoint x: 644, startPoint y: 245, endPoint x: 711, endPoint y: 305, distance: 90.7
click at [717, 306] on h5 "Your team has just completed a critical phase of a complex software development…" at bounding box center [563, 178] width 580 height 279
click at [710, 305] on h5 "Your team has just completed a critical phase of a complex software development…" at bounding box center [563, 178] width 580 height 279
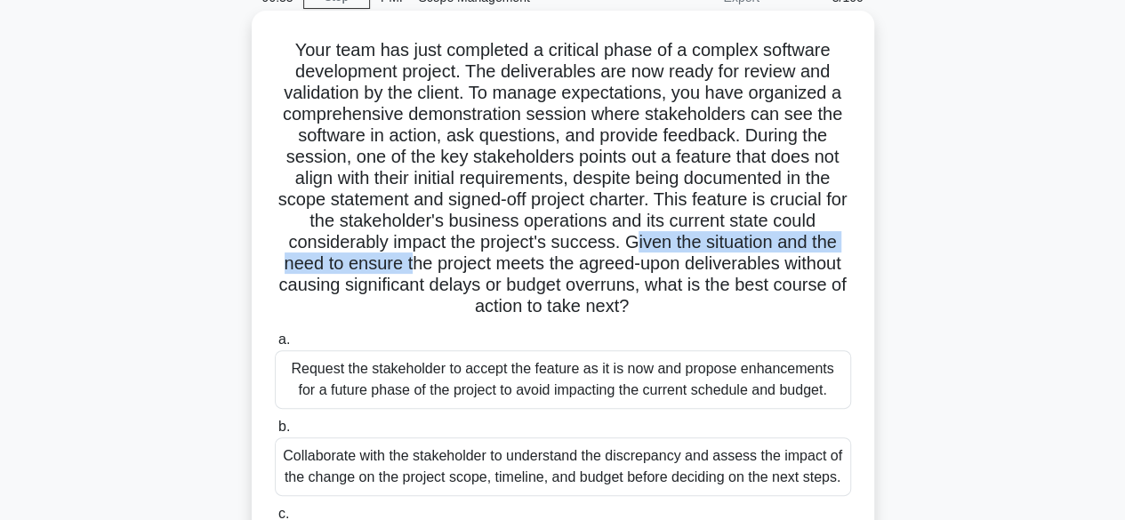
drag, startPoint x: 635, startPoint y: 245, endPoint x: 406, endPoint y: 271, distance: 230.9
click at [406, 271] on h5 "Your team has just completed a critical phase of a complex software development…" at bounding box center [563, 178] width 580 height 279
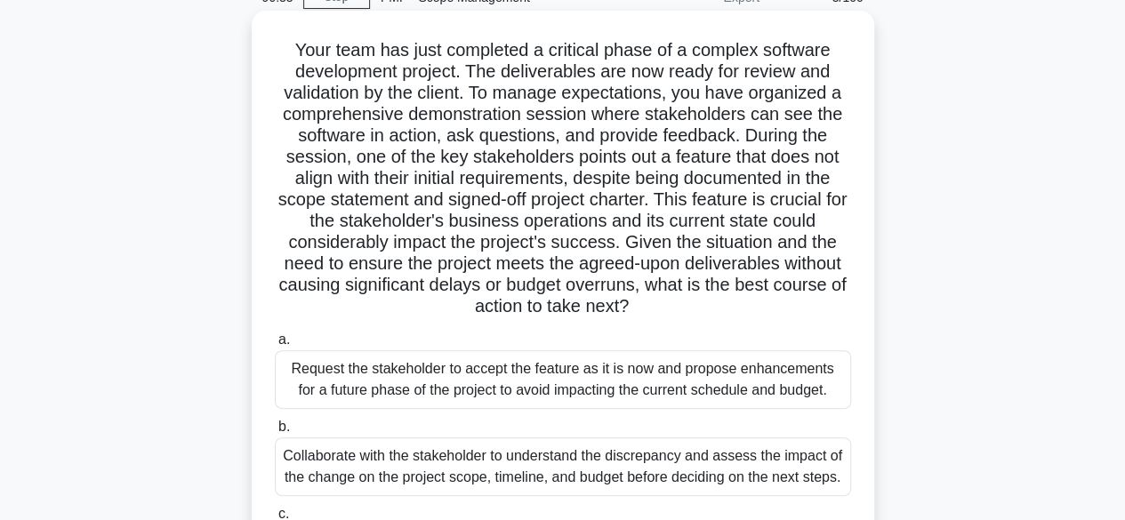
click at [630, 270] on h5 "Your team has just completed a critical phase of a complex software development…" at bounding box center [563, 178] width 580 height 279
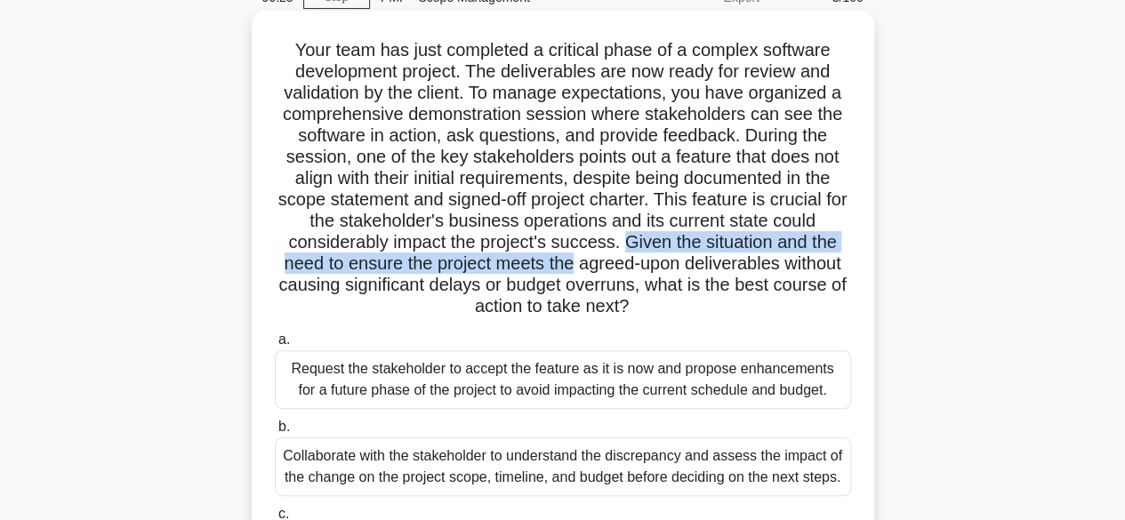
drag, startPoint x: 623, startPoint y: 243, endPoint x: 532, endPoint y: 276, distance: 96.5
click at [549, 273] on h5 "Your team has just completed a critical phase of a complex software development…" at bounding box center [563, 178] width 580 height 279
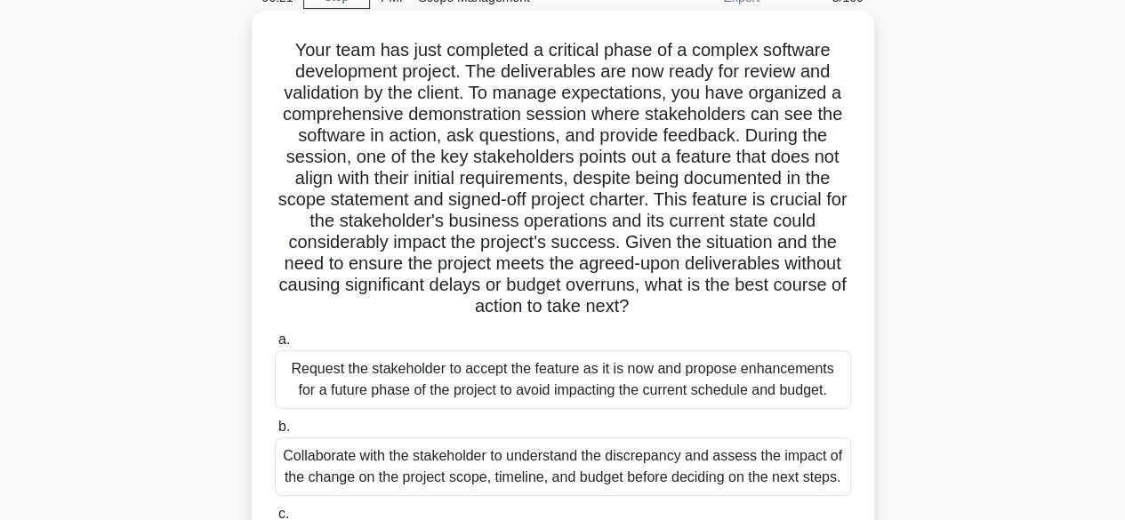
click at [673, 262] on h5 "Your team has just completed a critical phase of a complex software development…" at bounding box center [563, 178] width 580 height 279
drag, startPoint x: 681, startPoint y: 243, endPoint x: 719, endPoint y: 306, distance: 73.8
click at [719, 306] on h5 "Your team has just completed a critical phase of a complex software development…" at bounding box center [563, 178] width 580 height 279
click at [718, 306] on h5 "Your team has just completed a critical phase of a complex software development…" at bounding box center [563, 178] width 580 height 279
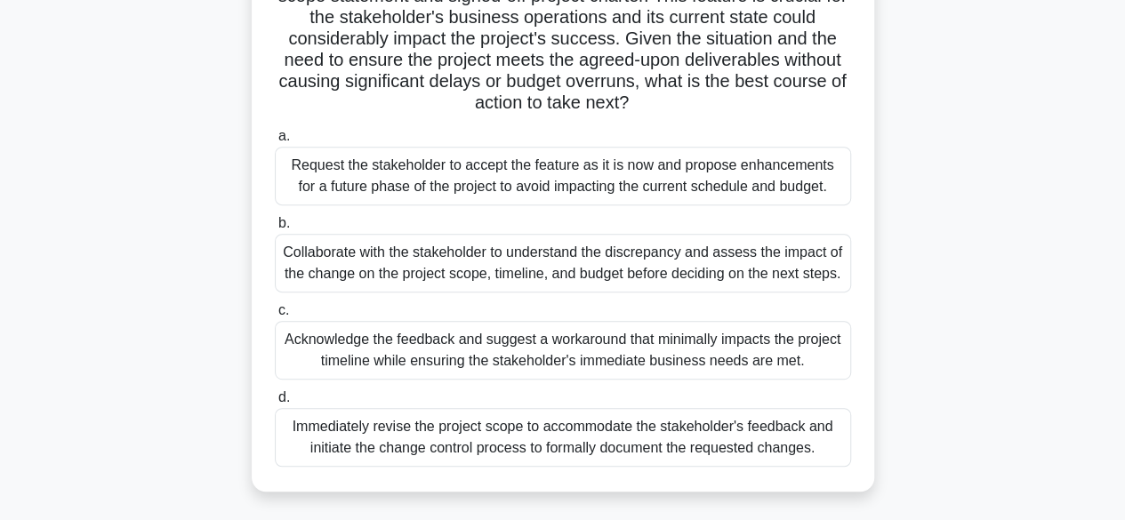
scroll to position [267, 0]
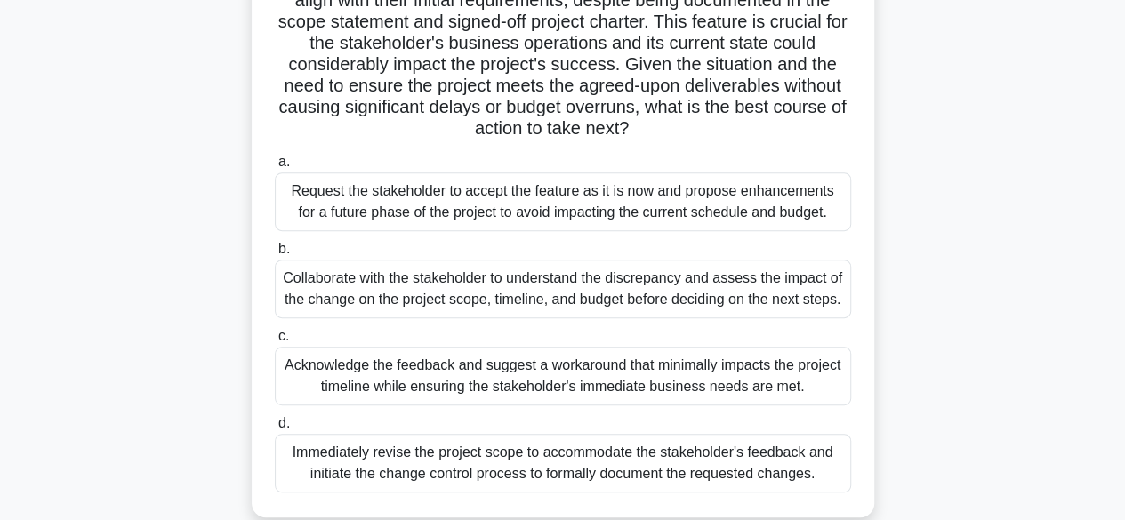
click at [463, 288] on div "Collaborate with the stakeholder to understand the discrepancy and assess the i…" at bounding box center [563, 289] width 576 height 59
click at [275, 255] on input "b. Collaborate with the stakeholder to understand the discrepancy and assess th…" at bounding box center [275, 250] width 0 height 12
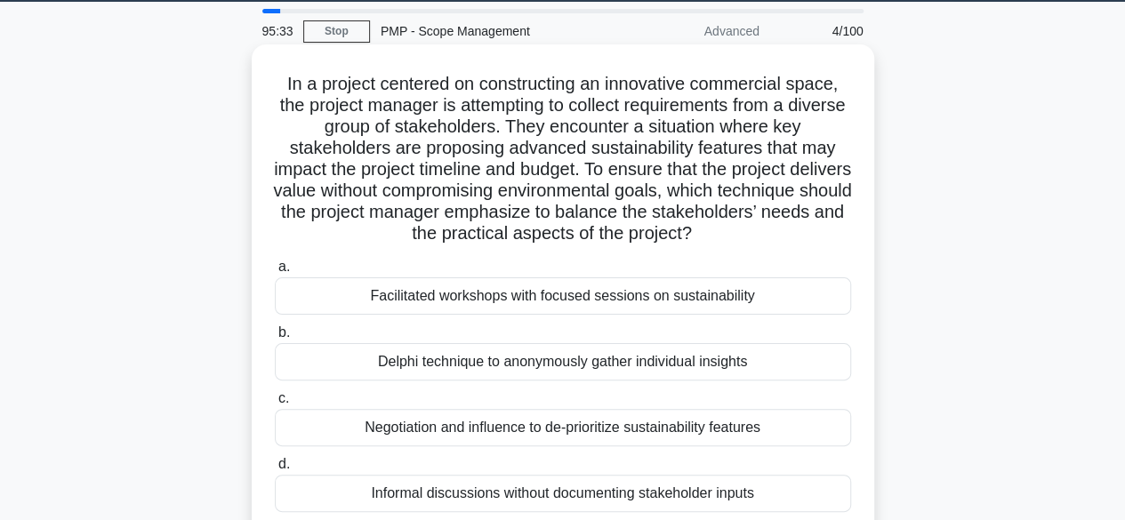
scroll to position [0, 0]
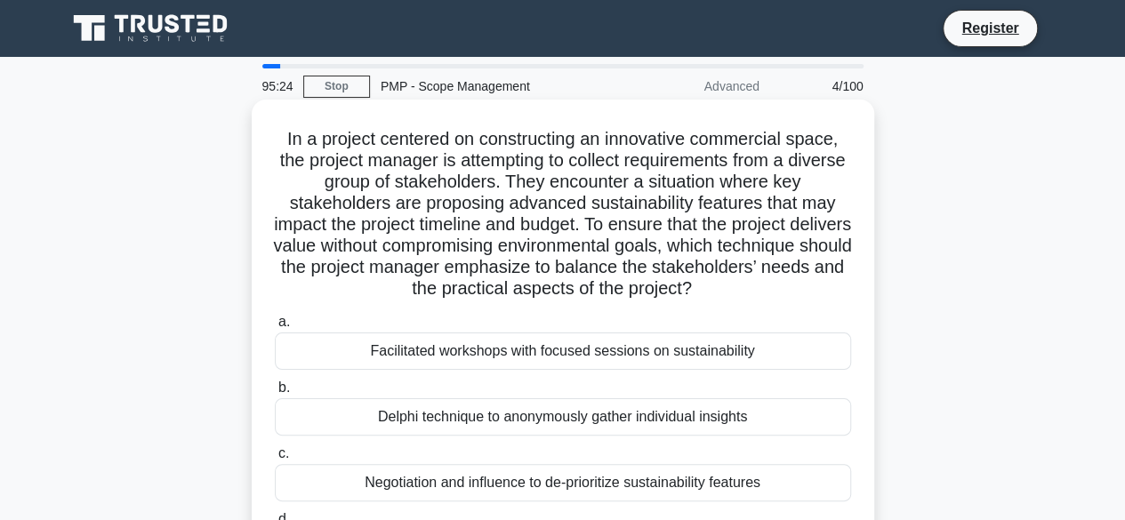
drag, startPoint x: 304, startPoint y: 138, endPoint x: 832, endPoint y: 287, distance: 549.0
click at [832, 287] on h5 "In a project centered on constructing an innovative commercial space, the proje…" at bounding box center [563, 214] width 580 height 173
click at [511, 279] on h5 "In a project centered on constructing an innovative commercial space, the proje…" at bounding box center [563, 214] width 580 height 173
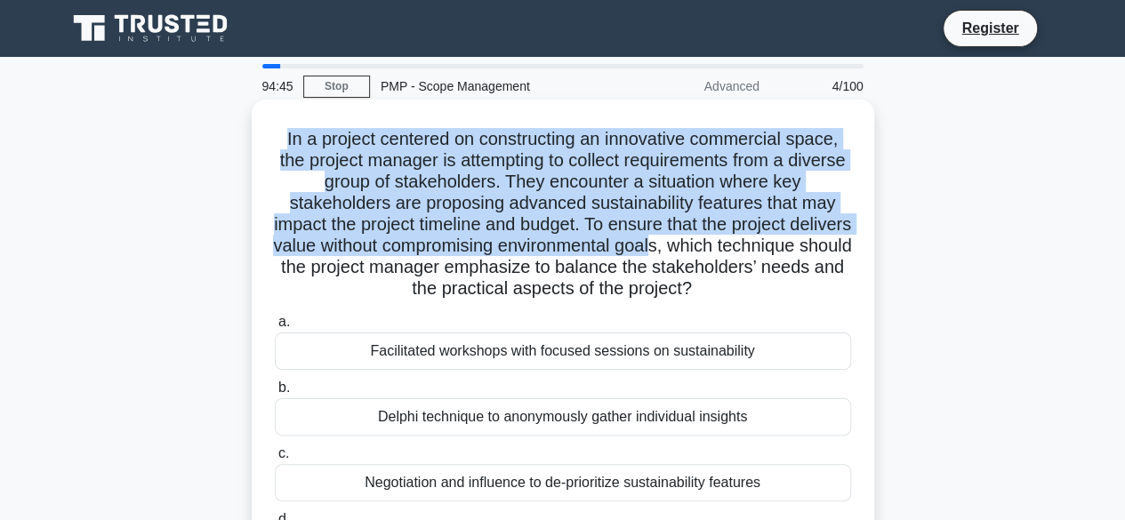
drag, startPoint x: 275, startPoint y: 138, endPoint x: 763, endPoint y: 253, distance: 501.8
click at [763, 253] on h5 "In a project centered on constructing an innovative commercial space, the proje…" at bounding box center [563, 214] width 580 height 173
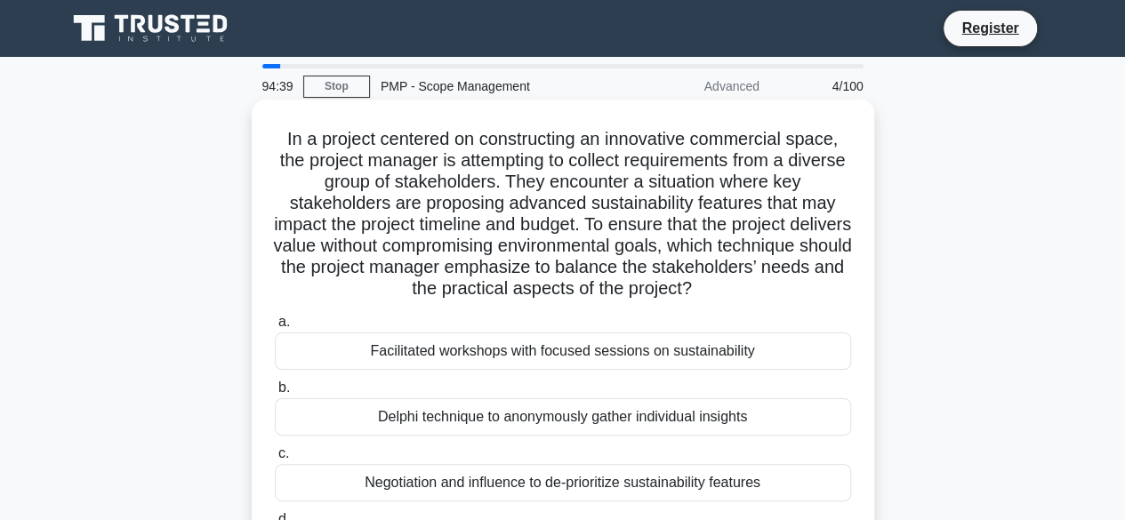
click at [784, 252] on h5 "In a project centered on constructing an innovative commercial space, the proje…" at bounding box center [563, 214] width 580 height 173
drag, startPoint x: 412, startPoint y: 267, endPoint x: 830, endPoint y: 297, distance: 419.1
click at [830, 297] on h5 "In a project centered on constructing an innovative commercial space, the proje…" at bounding box center [563, 214] width 580 height 173
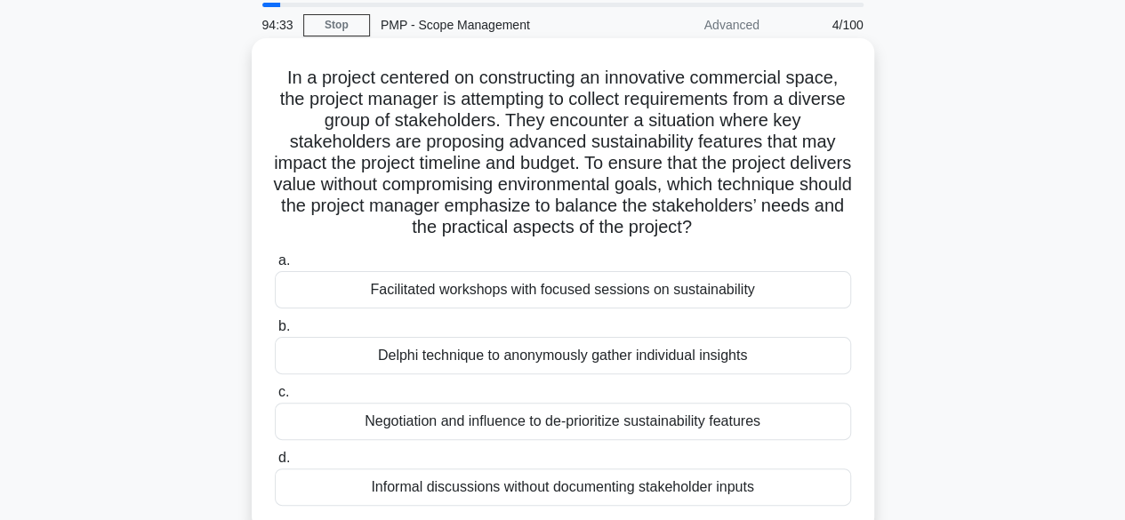
scroll to position [89, 0]
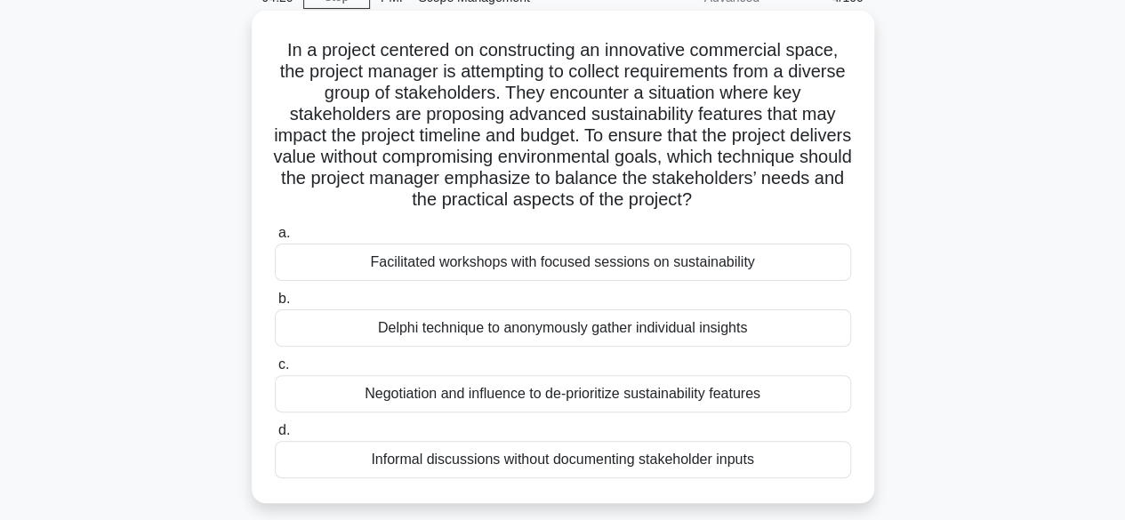
drag, startPoint x: 361, startPoint y: 319, endPoint x: 800, endPoint y: 342, distance: 439.9
click at [802, 341] on div "Delphi technique to anonymously gather individual insights" at bounding box center [563, 327] width 576 height 37
copy div "Delphi technique to anonymously gather individual insights"
drag, startPoint x: 359, startPoint y: 259, endPoint x: 736, endPoint y: 261, distance: 377.1
click at [736, 265] on div "Facilitated workshops with focused sessions on sustainability" at bounding box center [563, 262] width 576 height 37
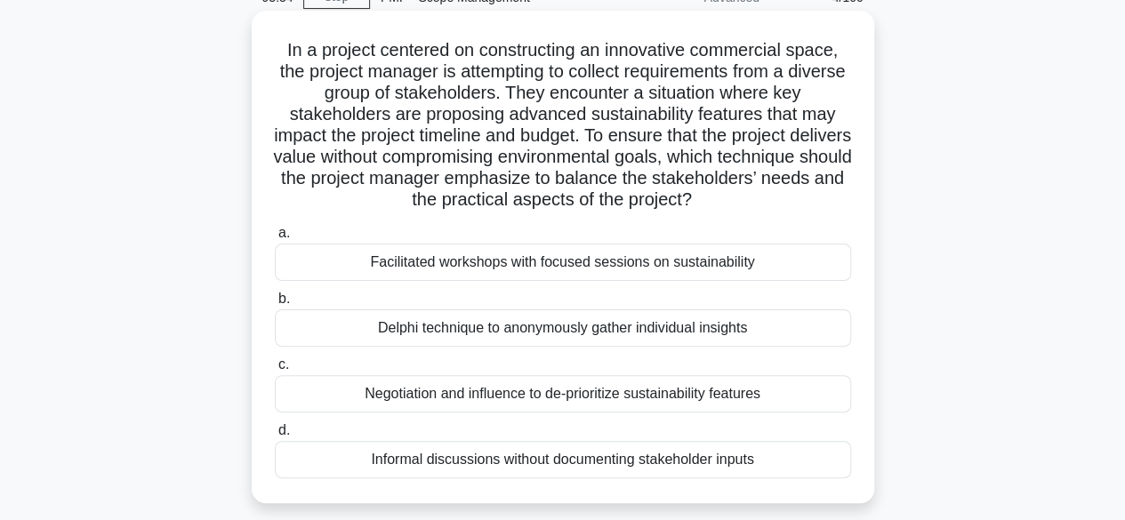
click at [426, 326] on div "Delphi technique to anonymously gather individual insights" at bounding box center [563, 327] width 576 height 37
click at [275, 305] on input "b. Delphi technique to anonymously gather individual insights" at bounding box center [275, 299] width 0 height 12
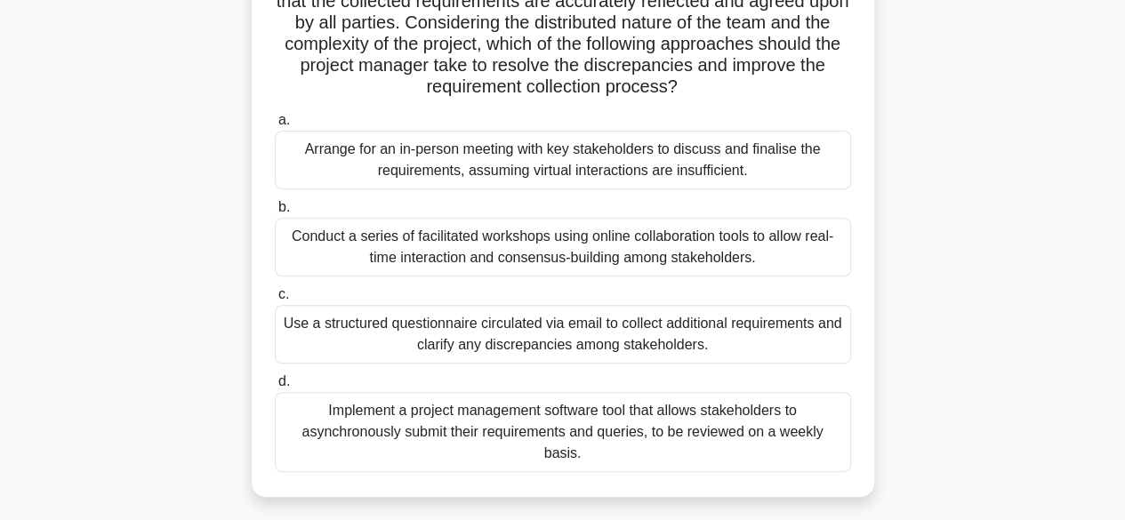
scroll to position [0, 0]
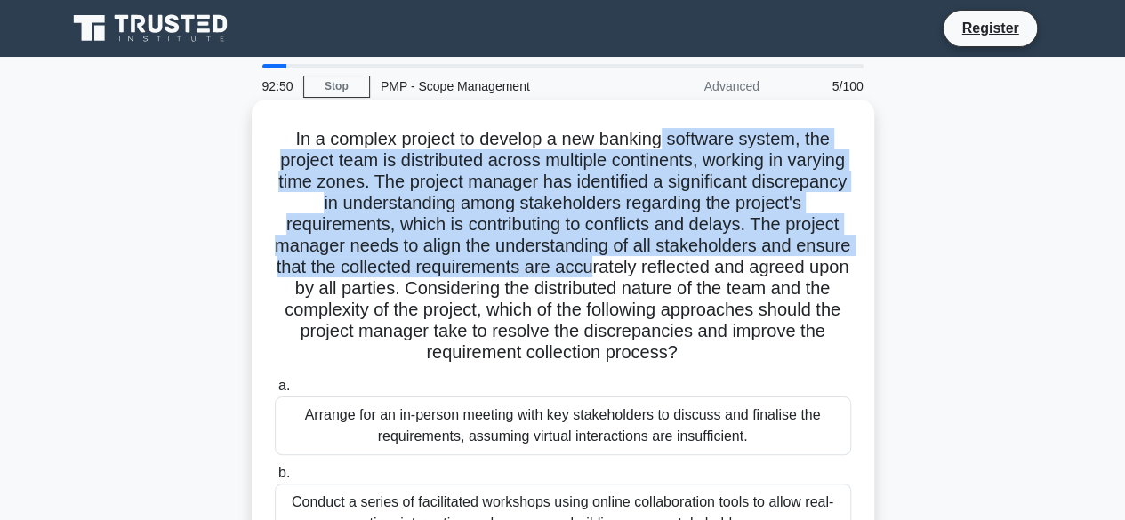
drag, startPoint x: 662, startPoint y: 140, endPoint x: 808, endPoint y: 271, distance: 196.5
click at [801, 266] on h5 "In a complex project to develop a new banking software system, the project team…" at bounding box center [563, 246] width 580 height 237
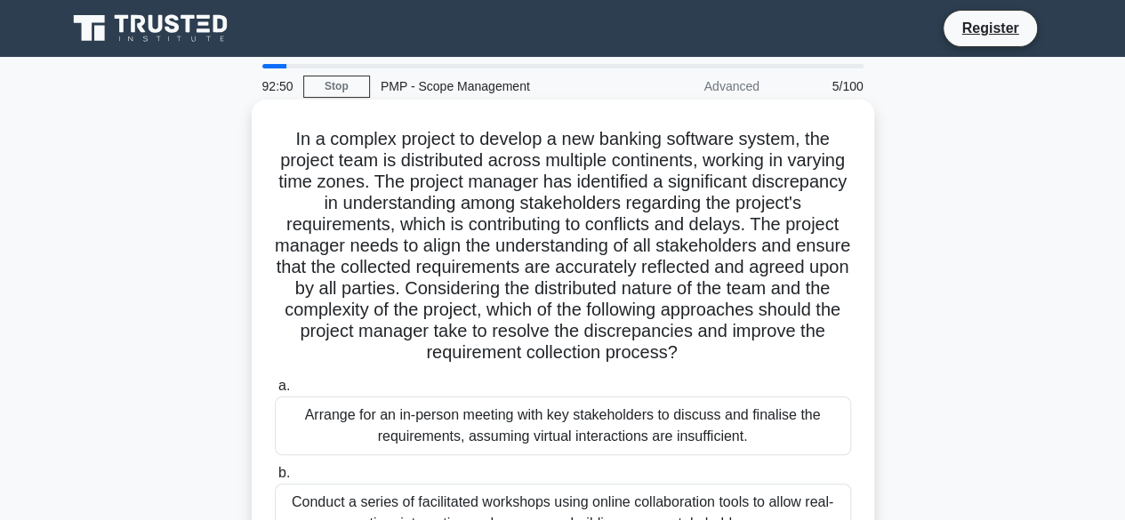
drag, startPoint x: 818, startPoint y: 287, endPoint x: 805, endPoint y: 287, distance: 13.3
click at [817, 288] on h5 "In a complex project to develop a new banking software system, the project team…" at bounding box center [563, 246] width 580 height 237
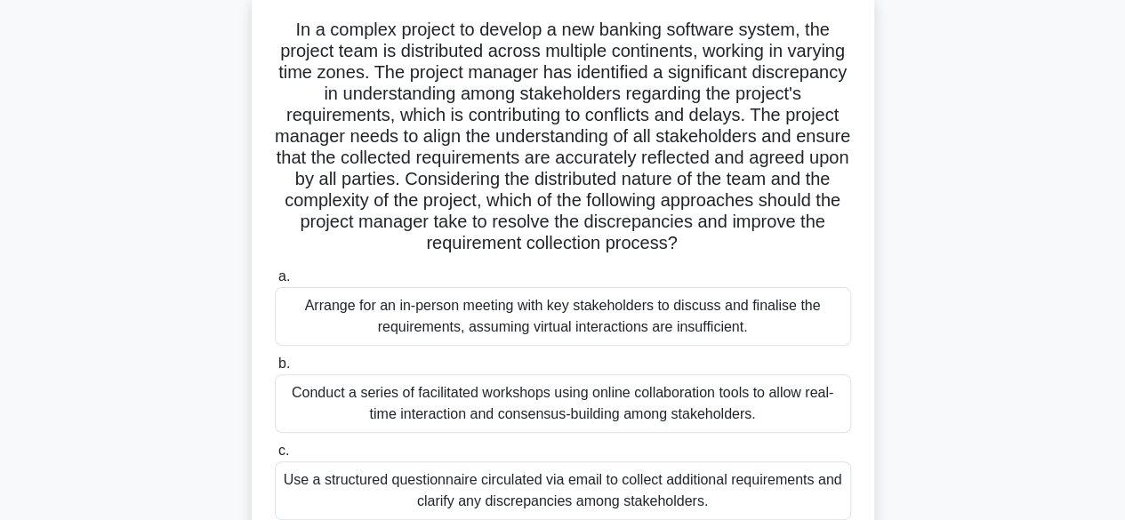
scroll to position [84, 0]
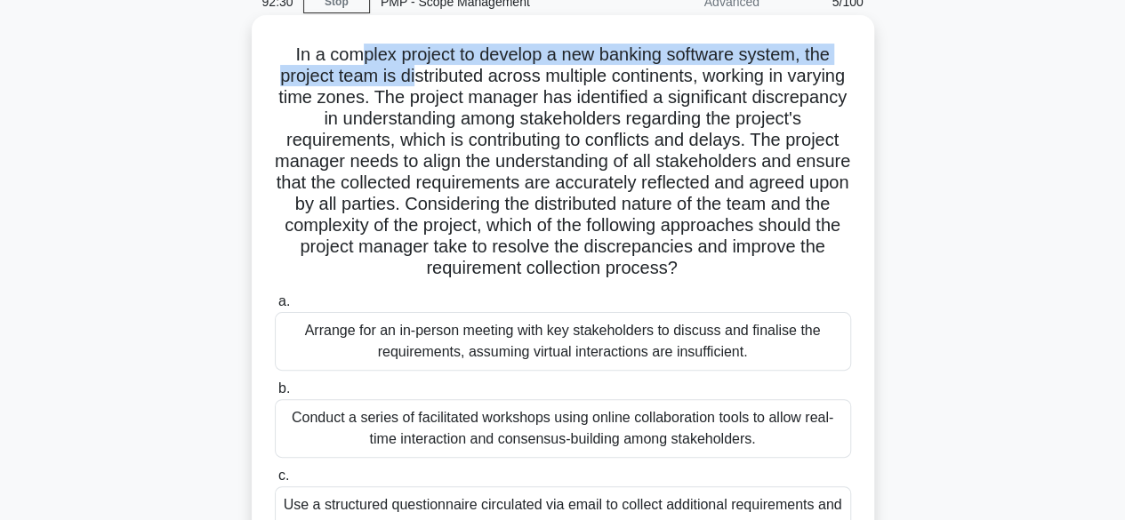
drag, startPoint x: 353, startPoint y: 61, endPoint x: 442, endPoint y: 83, distance: 91.5
click at [442, 83] on h5 "In a complex project to develop a new banking software system, the project team…" at bounding box center [563, 162] width 580 height 237
click at [425, 83] on h5 "In a complex project to develop a new banking software system, the project team…" at bounding box center [563, 162] width 580 height 237
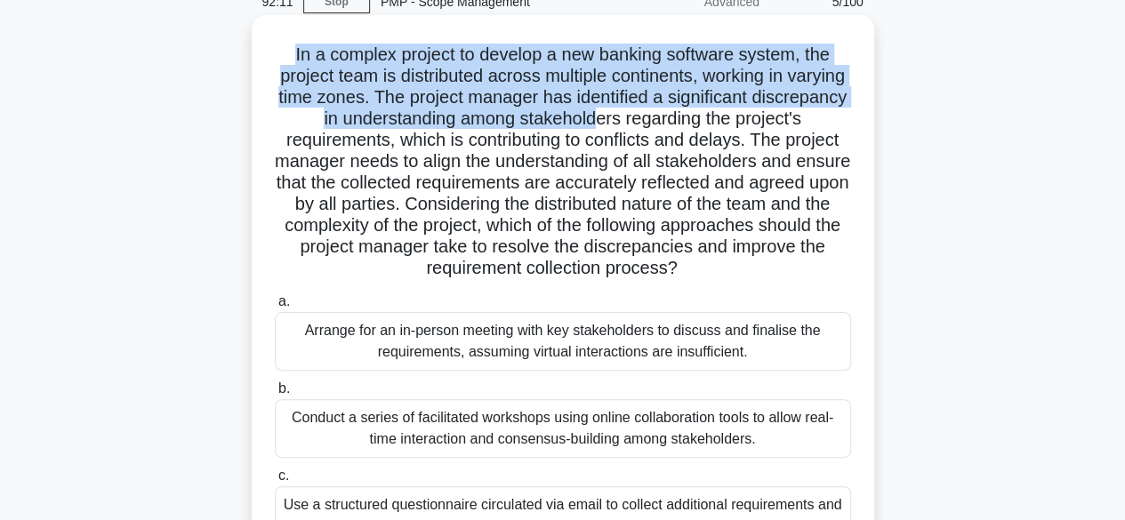
drag, startPoint x: 285, startPoint y: 52, endPoint x: 703, endPoint y: 121, distance: 422.7
click at [692, 121] on h5 "In a complex project to develop a new banking software system, the project team…" at bounding box center [563, 162] width 580 height 237
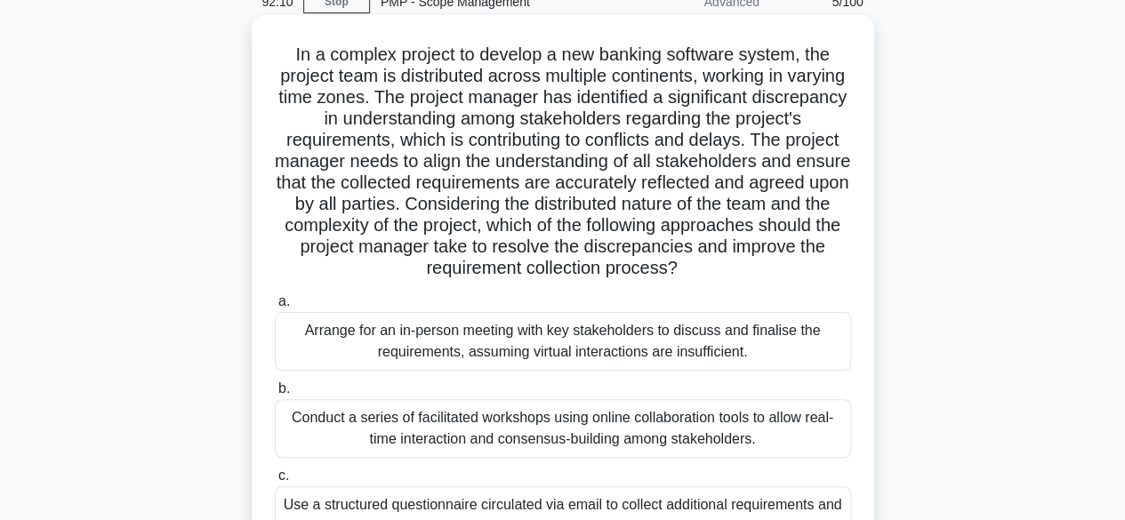
click at [704, 121] on h5 "In a complex project to develop a new banking software system, the project team…" at bounding box center [563, 162] width 580 height 237
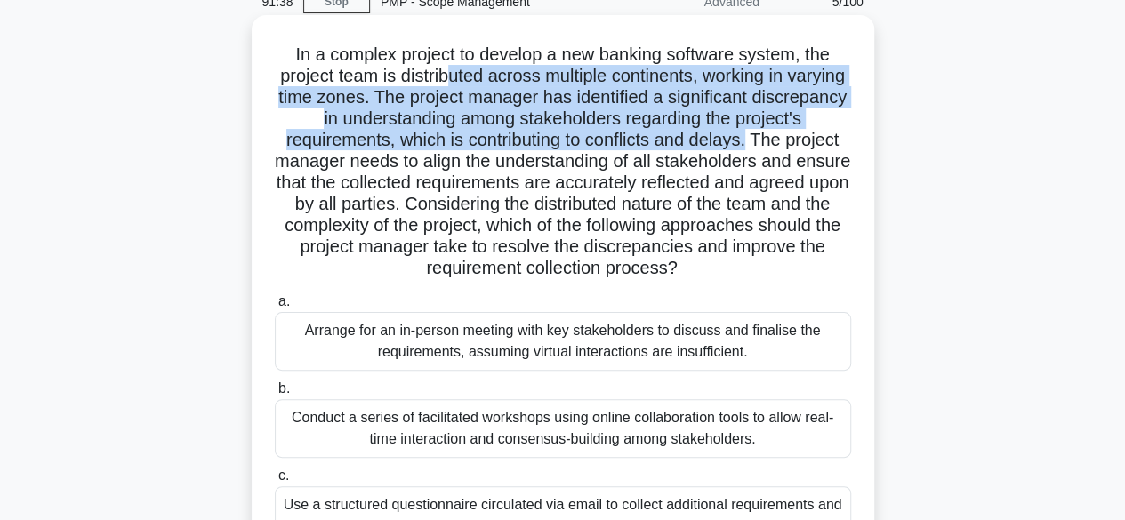
drag, startPoint x: 471, startPoint y: 79, endPoint x: 723, endPoint y: 180, distance: 271.0
click at [832, 151] on h5 "In a complex project to develop a new banking software system, the project team…" at bounding box center [563, 162] width 580 height 237
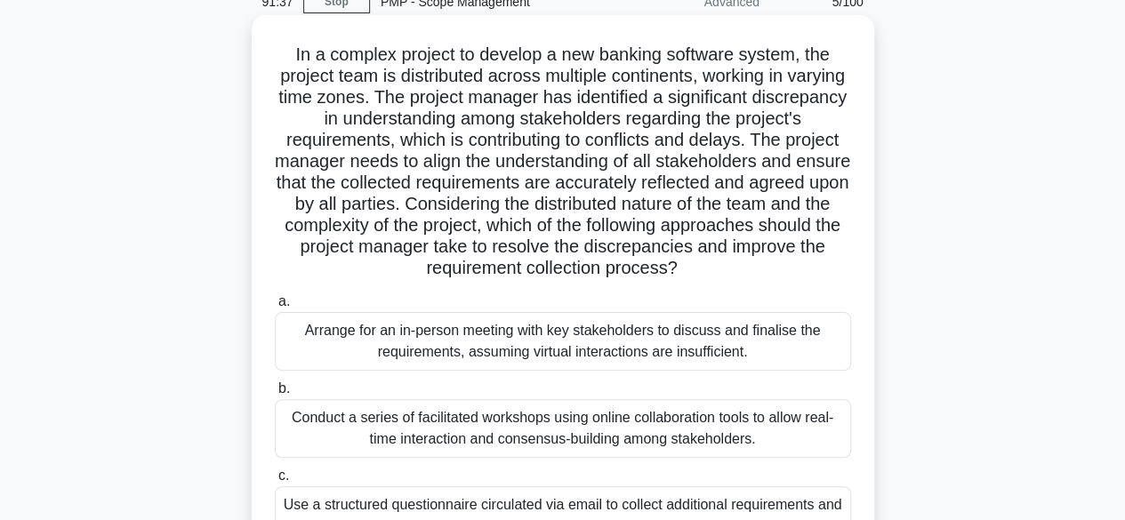
click at [505, 229] on h5 "In a complex project to develop a new banking software system, the project team…" at bounding box center [563, 162] width 580 height 237
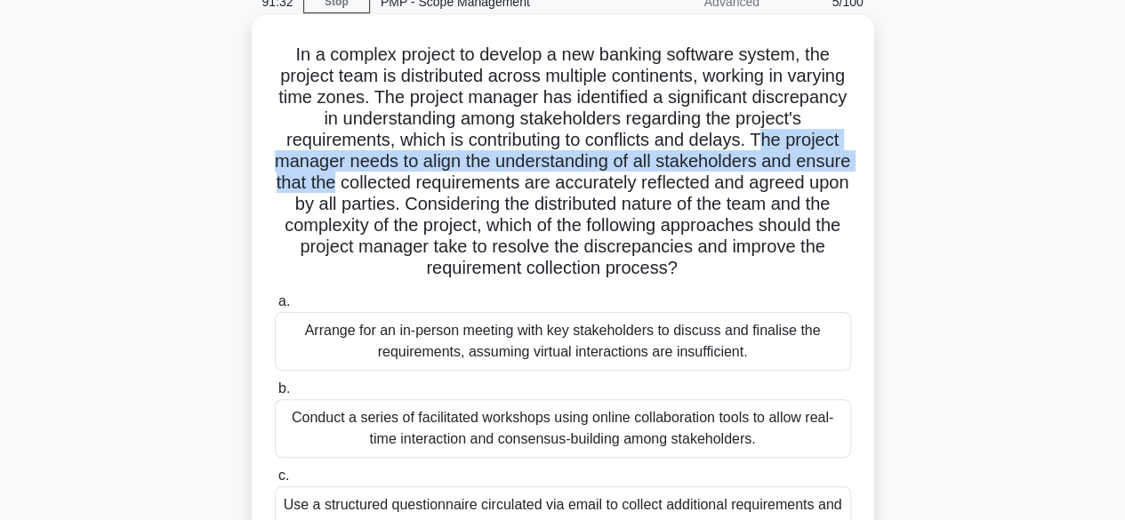
drag, startPoint x: 329, startPoint y: 161, endPoint x: 525, endPoint y: 192, distance: 198.1
click at [536, 188] on h5 "In a complex project to develop a new banking software system, the project team…" at bounding box center [563, 162] width 580 height 237
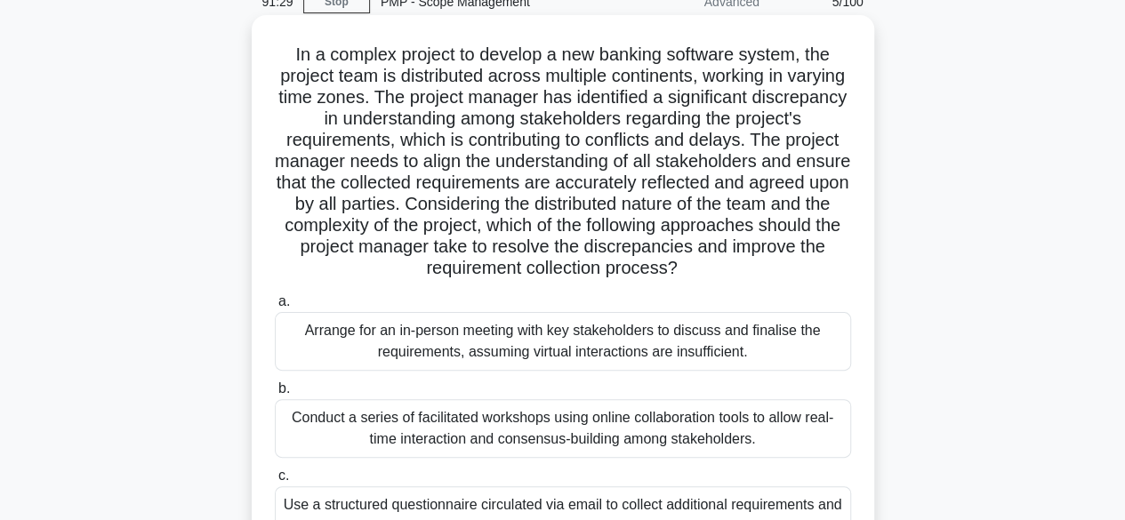
click at [526, 197] on h5 "In a complex project to develop a new banking software system, the project team…" at bounding box center [563, 162] width 580 height 237
drag, startPoint x: 459, startPoint y: 166, endPoint x: 470, endPoint y: 168, distance: 10.8
click at [475, 168] on h5 "In a complex project to develop a new banking software system, the project team…" at bounding box center [563, 162] width 580 height 237
click at [463, 170] on h5 "In a complex project to develop a new banking software system, the project team…" at bounding box center [563, 162] width 580 height 237
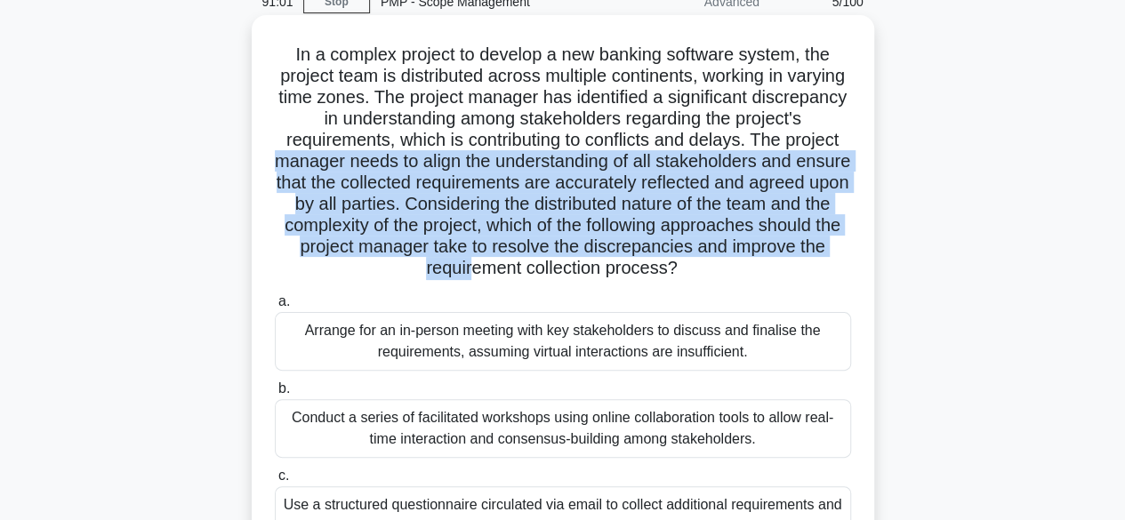
drag, startPoint x: 417, startPoint y: 161, endPoint x: 602, endPoint y: 276, distance: 217.7
click at [596, 279] on h5 "In a complex project to develop a new banking software system, the project team…" at bounding box center [563, 162] width 580 height 237
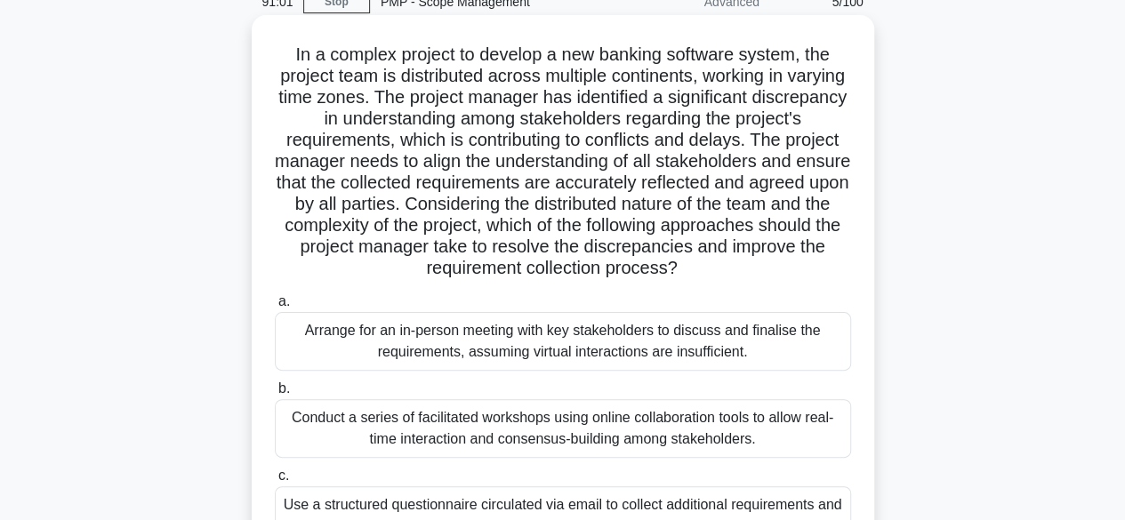
click at [602, 276] on h5 "In a complex project to develop a new banking software system, the project team…" at bounding box center [563, 162] width 580 height 237
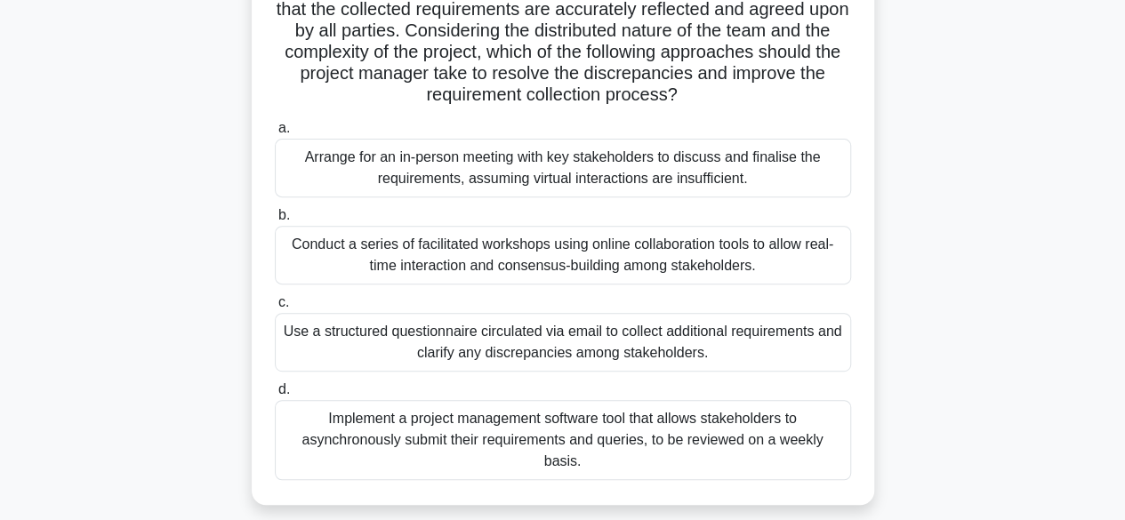
scroll to position [262, 0]
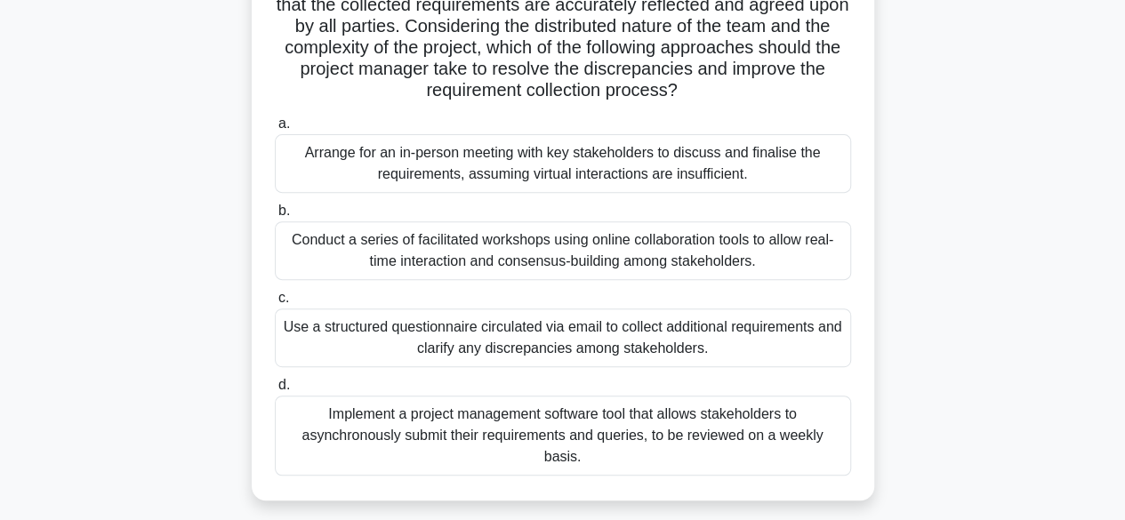
click at [453, 247] on div "Conduct a series of facilitated workshops using online collaboration tools to a…" at bounding box center [563, 250] width 576 height 59
click at [275, 217] on input "b. Conduct a series of facilitated workshops using online collaboration tools t…" at bounding box center [275, 211] width 0 height 12
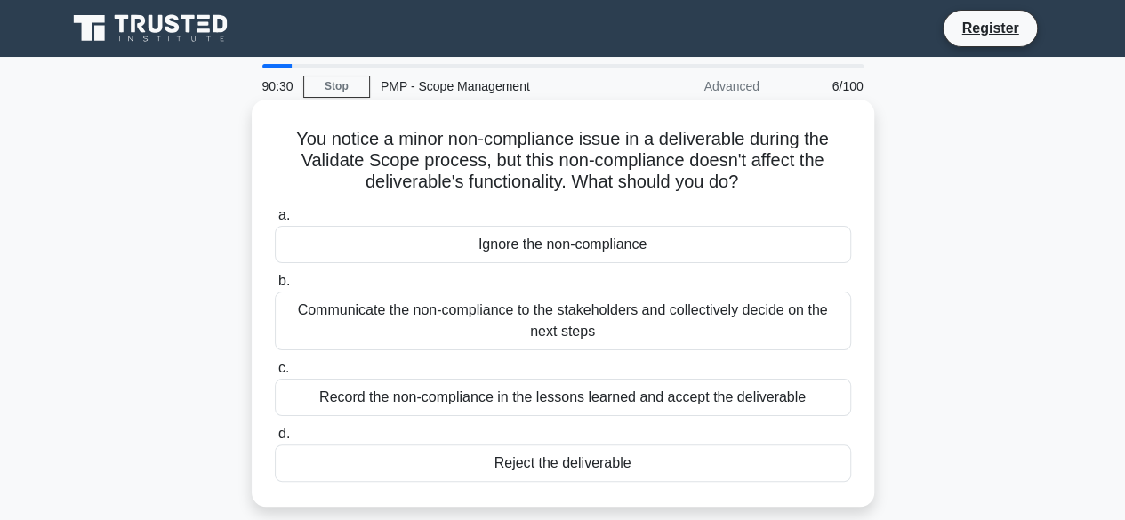
scroll to position [0, 0]
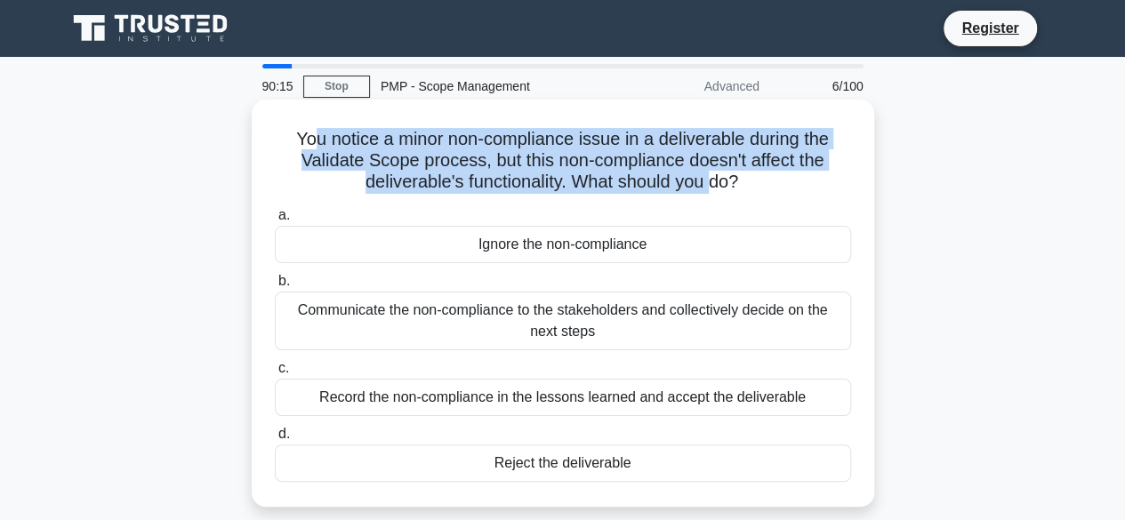
drag, startPoint x: 309, startPoint y: 138, endPoint x: 713, endPoint y: 193, distance: 407.5
click at [711, 194] on h5 "You notice a minor non-compliance issue in a deliverable during the Validate Sc…" at bounding box center [563, 161] width 580 height 66
click at [713, 193] on h5 "You notice a minor non-compliance issue in a deliverable during the Validate Sc…" at bounding box center [563, 161] width 580 height 66
drag, startPoint x: 315, startPoint y: 143, endPoint x: 674, endPoint y: 197, distance: 363.2
click at [674, 197] on div "You notice a minor non-compliance issue in a deliverable during the Validate Sc…" at bounding box center [563, 303] width 608 height 393
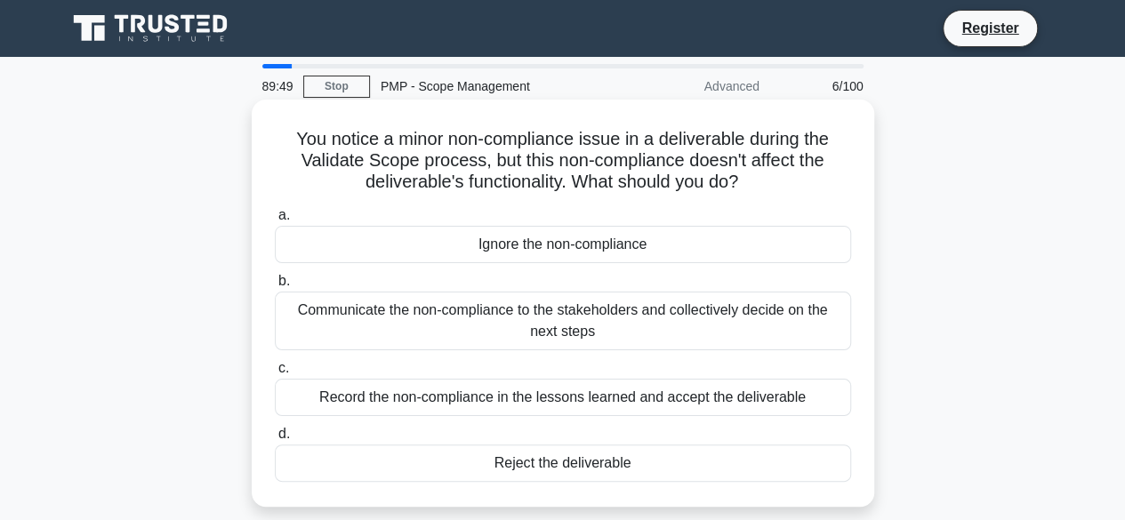
drag, startPoint x: 689, startPoint y: 200, endPoint x: 606, endPoint y: 266, distance: 106.4
click at [690, 200] on div "You notice a minor non-compliance issue in a deliverable during the Validate Sc…" at bounding box center [563, 303] width 608 height 393
click at [581, 326] on div "Communicate the non-compliance to the stakeholders and collectively decide on t…" at bounding box center [563, 321] width 576 height 59
click at [275, 287] on input "b. Communicate the non-compliance to the stakeholders and collectively decide o…" at bounding box center [275, 282] width 0 height 12
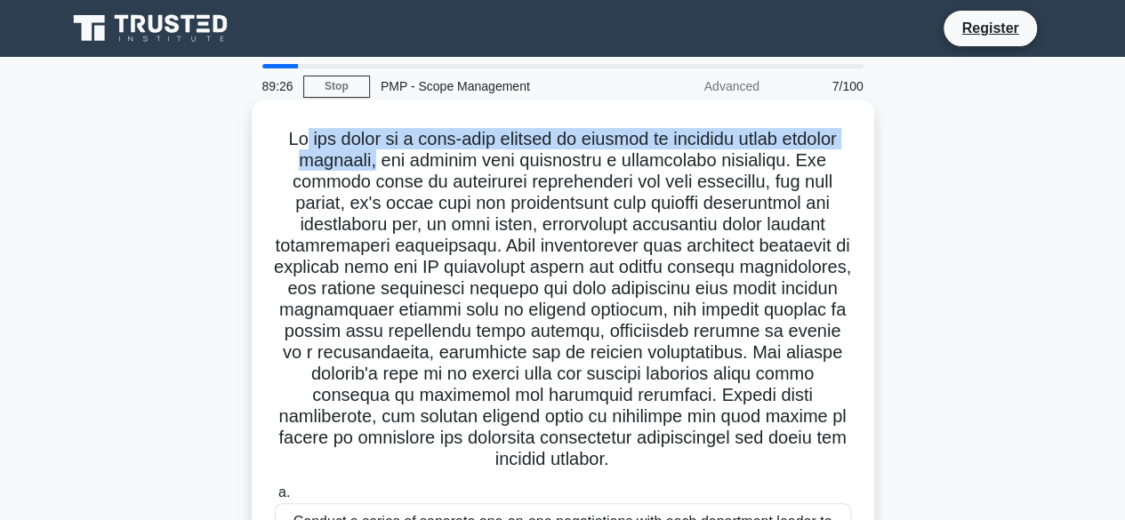
drag, startPoint x: 317, startPoint y: 144, endPoint x: 420, endPoint y: 160, distance: 103.5
click at [420, 160] on h5 ".spinner_0XTQ{transform-origin:center;animation:spinner_y6GP .75s linear infini…" at bounding box center [563, 299] width 580 height 343
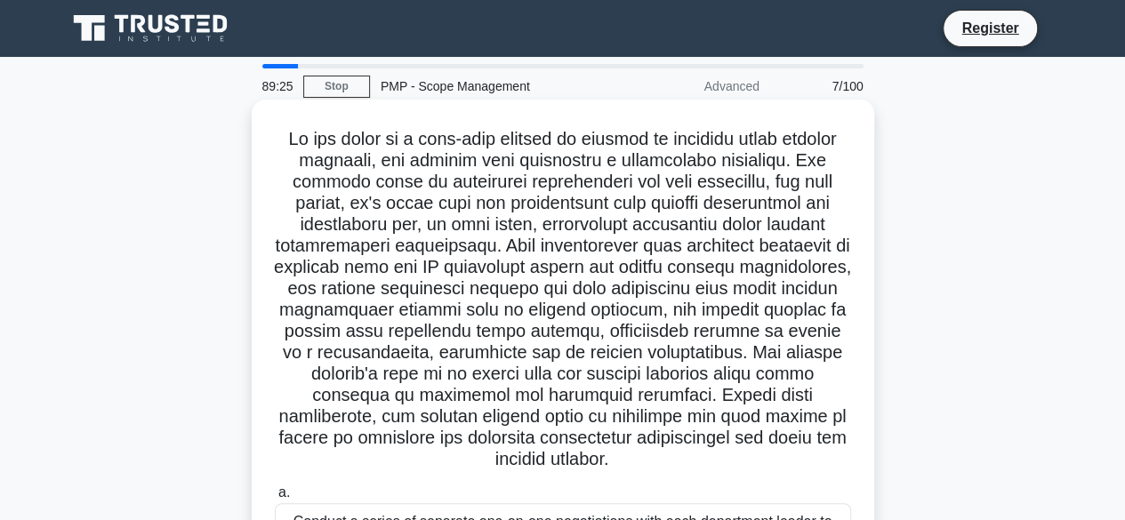
drag, startPoint x: 426, startPoint y: 166, endPoint x: 390, endPoint y: 149, distance: 39.4
click at [426, 166] on h5 ".spinner_0XTQ{transform-origin:center;animation:spinner_y6GP .75s linear infini…" at bounding box center [563, 299] width 580 height 343
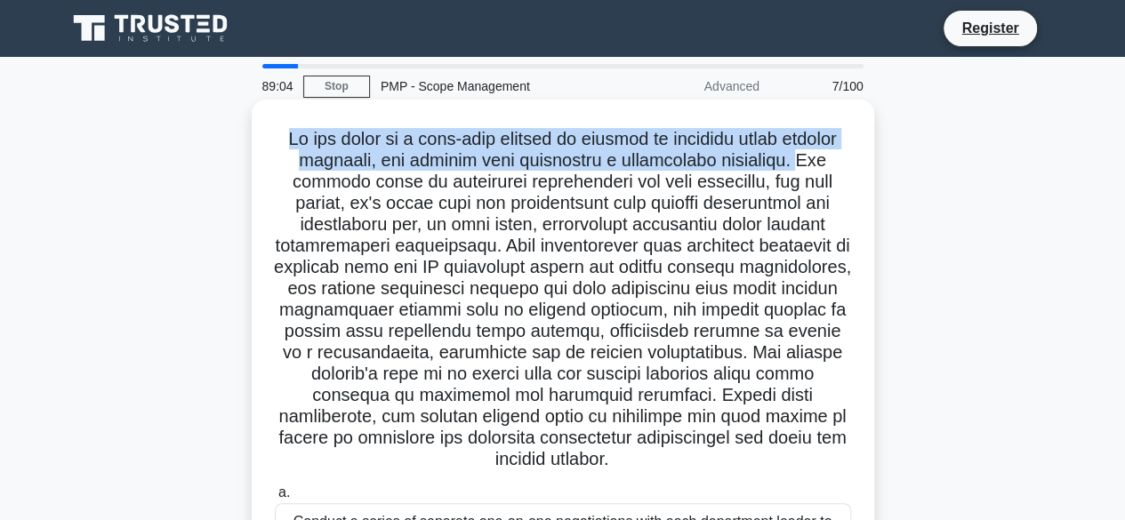
drag, startPoint x: 296, startPoint y: 141, endPoint x: 288, endPoint y: 183, distance: 42.6
click at [288, 183] on h5 ".spinner_0XTQ{transform-origin:center;animation:spinner_y6GP .75s linear infini…" at bounding box center [563, 299] width 580 height 343
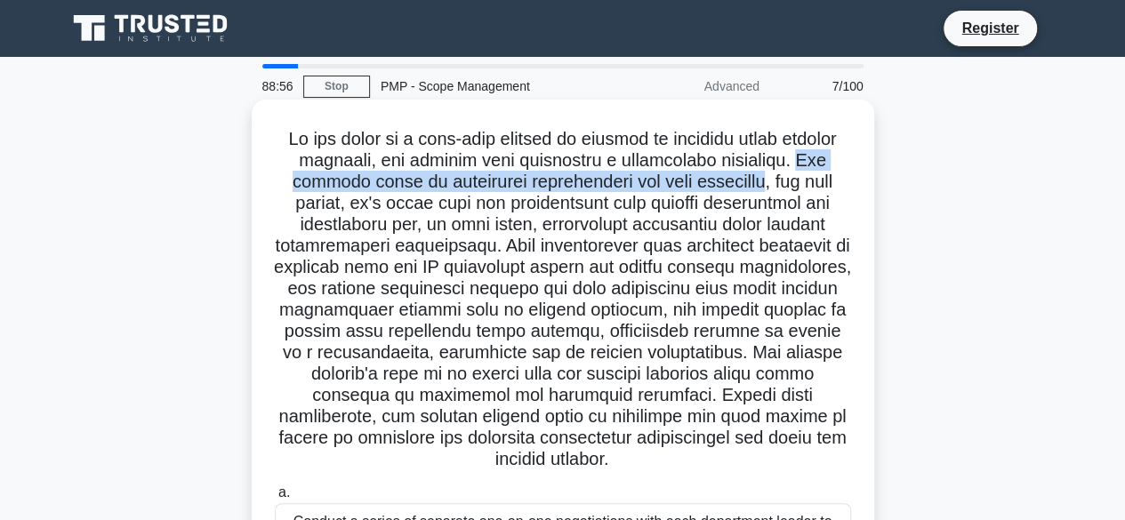
drag, startPoint x: 287, startPoint y: 181, endPoint x: 582, endPoint y: 188, distance: 294.5
click at [792, 187] on h5 ".spinner_0XTQ{transform-origin:center;animation:spinner_y6GP .75s linear infini…" at bounding box center [563, 299] width 580 height 343
click at [284, 181] on h5 ".spinner_0XTQ{transform-origin:center;animation:spinner_y6GP .75s linear infini…" at bounding box center [563, 299] width 580 height 343
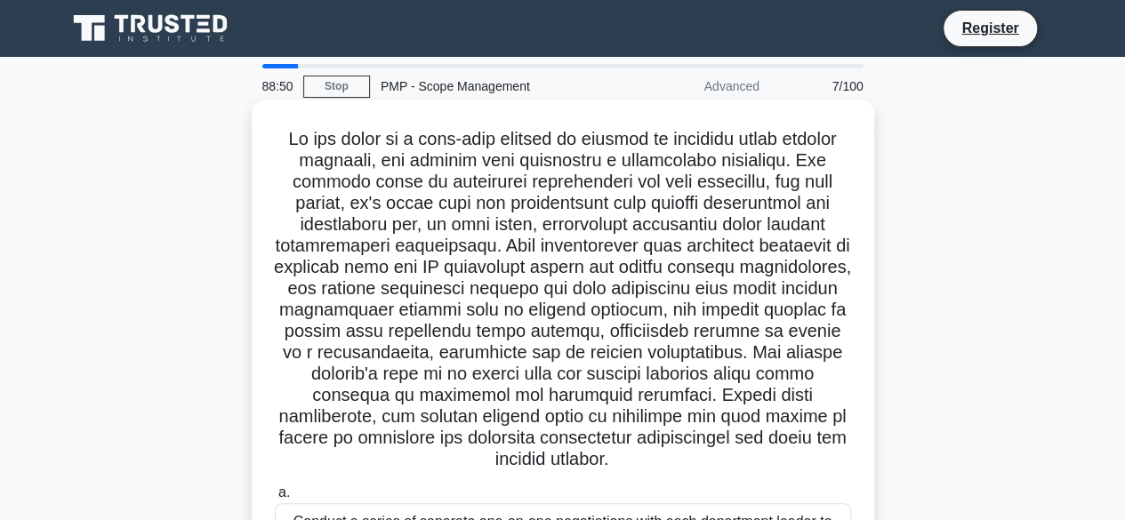
drag, startPoint x: 286, startPoint y: 181, endPoint x: 275, endPoint y: 181, distance: 11.6
click at [275, 181] on h5 ".spinner_0XTQ{transform-origin:center;animation:spinner_y6GP .75s linear infini…" at bounding box center [563, 299] width 580 height 343
click at [281, 182] on h5 ".spinner_0XTQ{transform-origin:center;animation:spinner_y6GP .75s linear infini…" at bounding box center [563, 299] width 580 height 343
drag, startPoint x: 282, startPoint y: 182, endPoint x: 317, endPoint y: 182, distance: 34.7
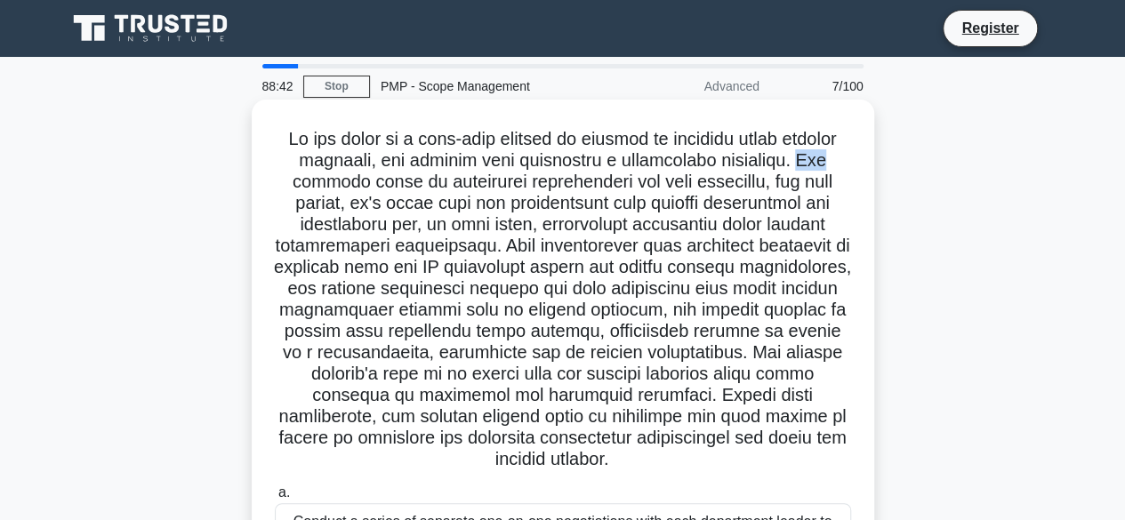
click at [317, 182] on h5 ".spinner_0XTQ{transform-origin:center;animation:spinner_y6GP .75s linear infini…" at bounding box center [563, 299] width 580 height 343
drag, startPoint x: 286, startPoint y: 184, endPoint x: 326, endPoint y: 182, distance: 40.1
click at [326, 182] on h5 ".spinner_0XTQ{transform-origin:center;animation:spinner_y6GP .75s linear infini…" at bounding box center [563, 299] width 580 height 343
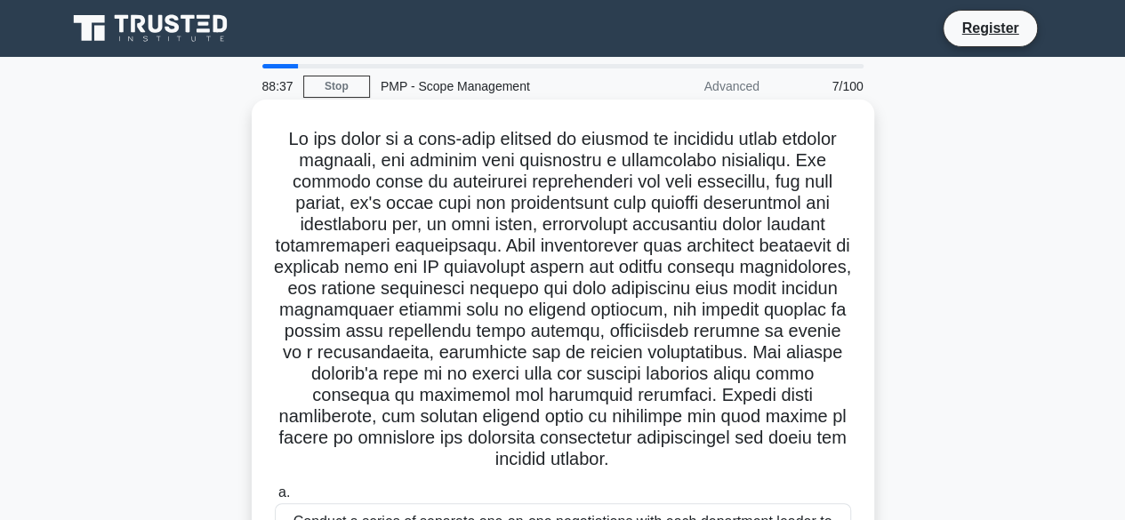
click at [288, 181] on h5 ".spinner_0XTQ{transform-origin:center;animation:spinner_y6GP .75s linear infini…" at bounding box center [563, 299] width 580 height 343
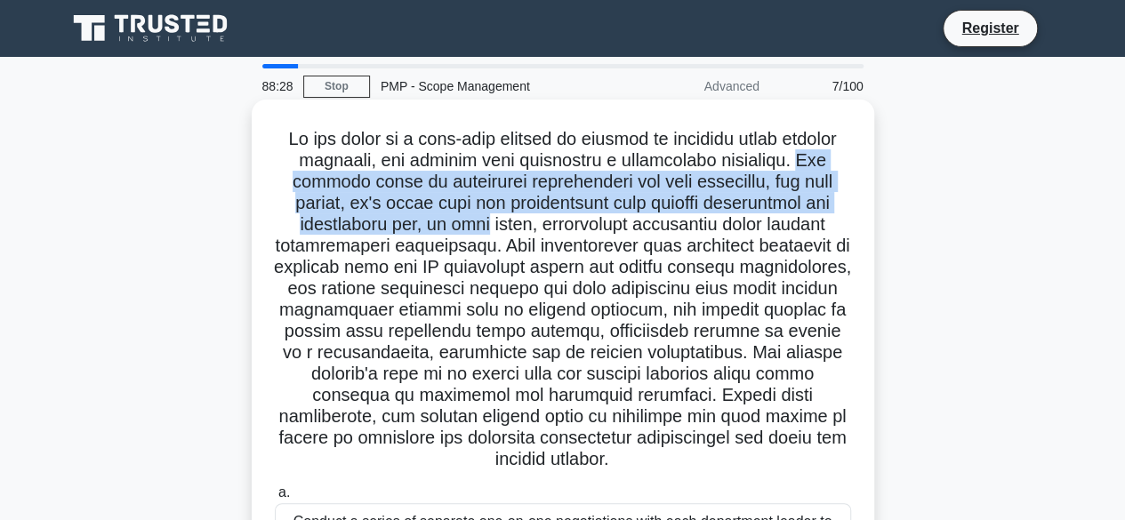
drag, startPoint x: 284, startPoint y: 181, endPoint x: 491, endPoint y: 228, distance: 212.5
click at [496, 227] on h5 ".spinner_0XTQ{transform-origin:center;animation:spinner_y6GP .75s linear infini…" at bounding box center [563, 299] width 580 height 343
click at [491, 228] on h5 ".spinner_0XTQ{transform-origin:center;animation:spinner_y6GP .75s linear infini…" at bounding box center [563, 299] width 580 height 343
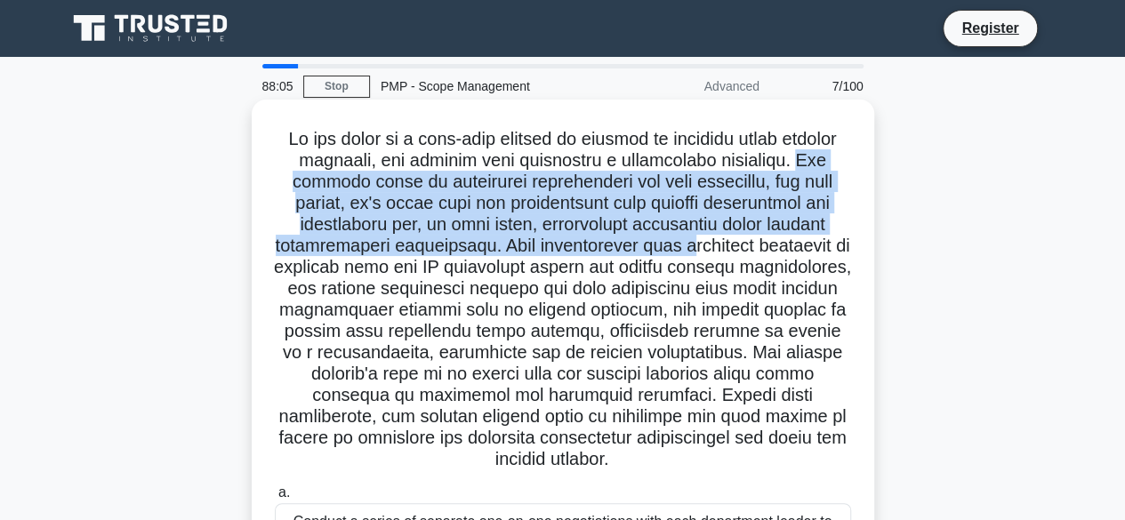
drag, startPoint x: 286, startPoint y: 181, endPoint x: 692, endPoint y: 241, distance: 410.0
click at [708, 247] on h5 ".spinner_0XTQ{transform-origin:center;animation:spinner_y6GP .75s linear infini…" at bounding box center [563, 299] width 580 height 343
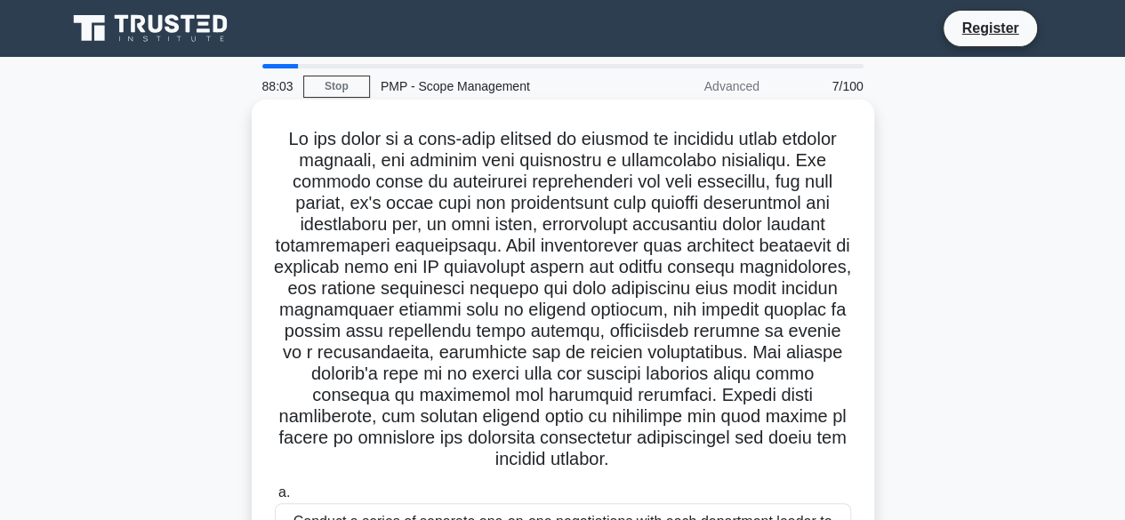
click at [695, 265] on h5 ".spinner_0XTQ{transform-origin:center;animation:spinner_y6GP .75s linear infini…" at bounding box center [563, 299] width 580 height 343
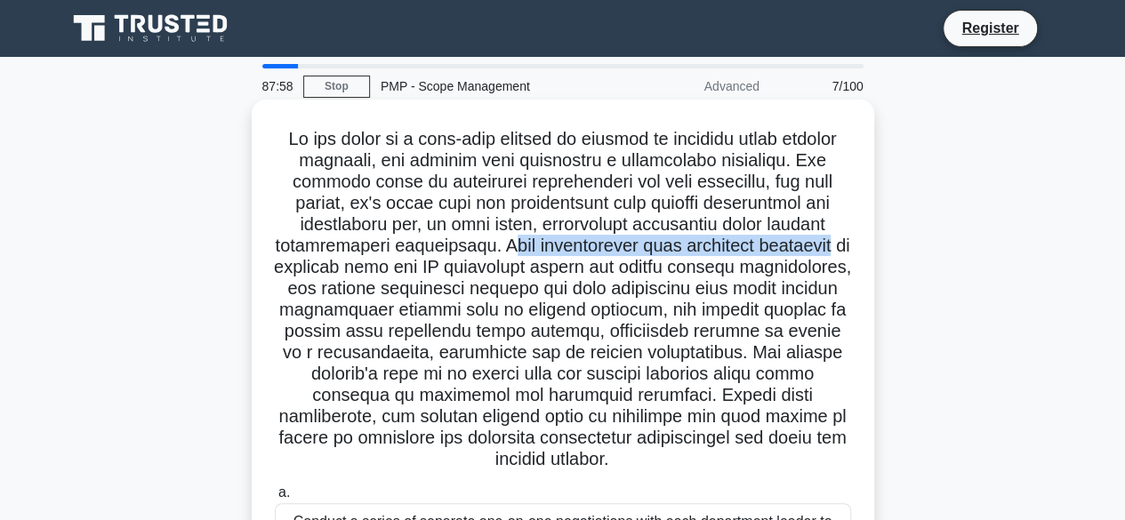
drag, startPoint x: 506, startPoint y: 242, endPoint x: 856, endPoint y: 248, distance: 349.6
click at [856, 248] on div ".spinner_0XTQ{transform-origin:center;animation:spinner_y6GP .75s linear infini…" at bounding box center [563, 506] width 608 height 799
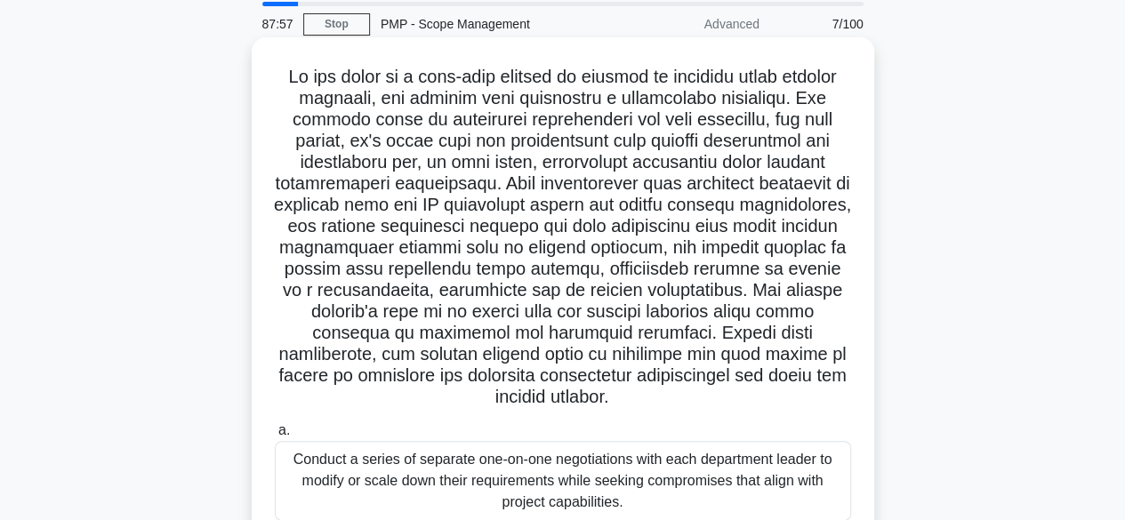
scroll to position [89, 0]
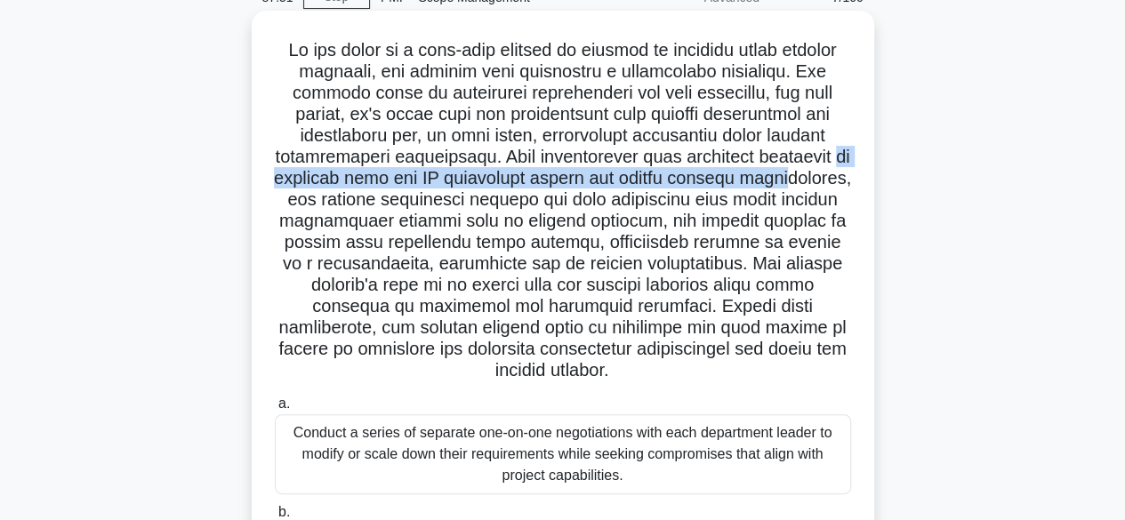
drag, startPoint x: 309, startPoint y: 180, endPoint x: 338, endPoint y: 199, distance: 34.5
click at [338, 199] on h5 ".spinner_0XTQ{transform-origin:center;animation:spinner_y6GP .75s linear infini…" at bounding box center [563, 210] width 580 height 343
drag, startPoint x: 689, startPoint y: 156, endPoint x: 382, endPoint y: 200, distance: 310.0
click at [382, 200] on h5 ".spinner_0XTQ{transform-origin:center;animation:spinner_y6GP .75s linear infini…" at bounding box center [563, 210] width 580 height 343
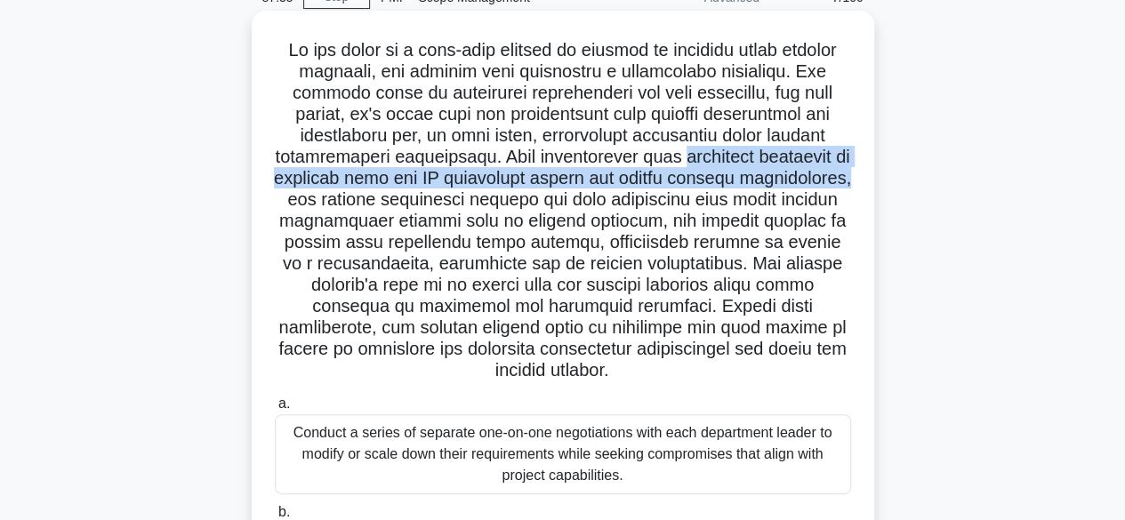
click at [382, 200] on h5 ".spinner_0XTQ{transform-origin:center;animation:spinner_y6GP .75s linear infini…" at bounding box center [563, 210] width 580 height 343
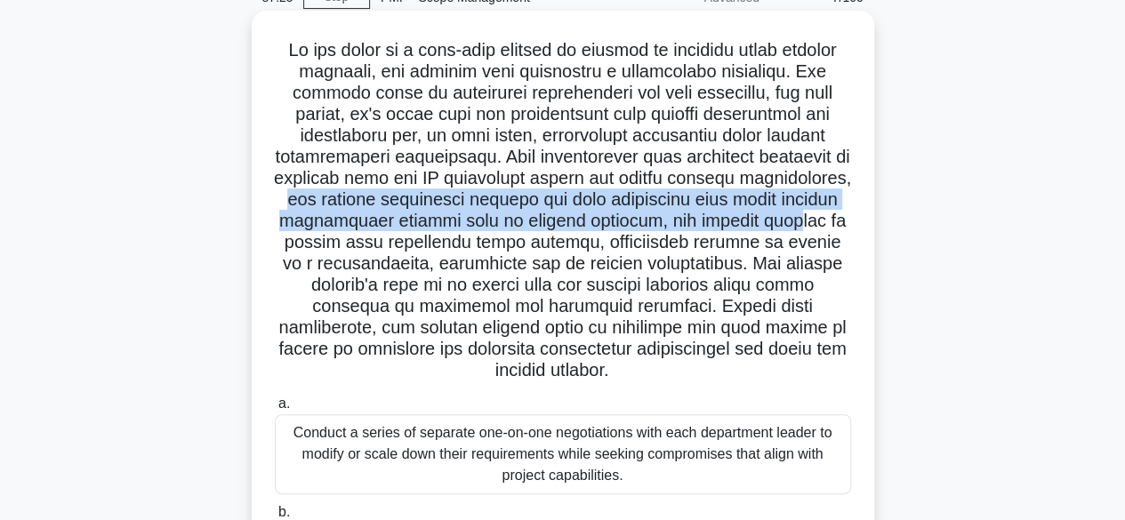
drag, startPoint x: 393, startPoint y: 203, endPoint x: 326, endPoint y: 245, distance: 79.2
click at [326, 245] on h5 ".spinner_0XTQ{transform-origin:center;animation:spinner_y6GP .75s linear infini…" at bounding box center [563, 210] width 580 height 343
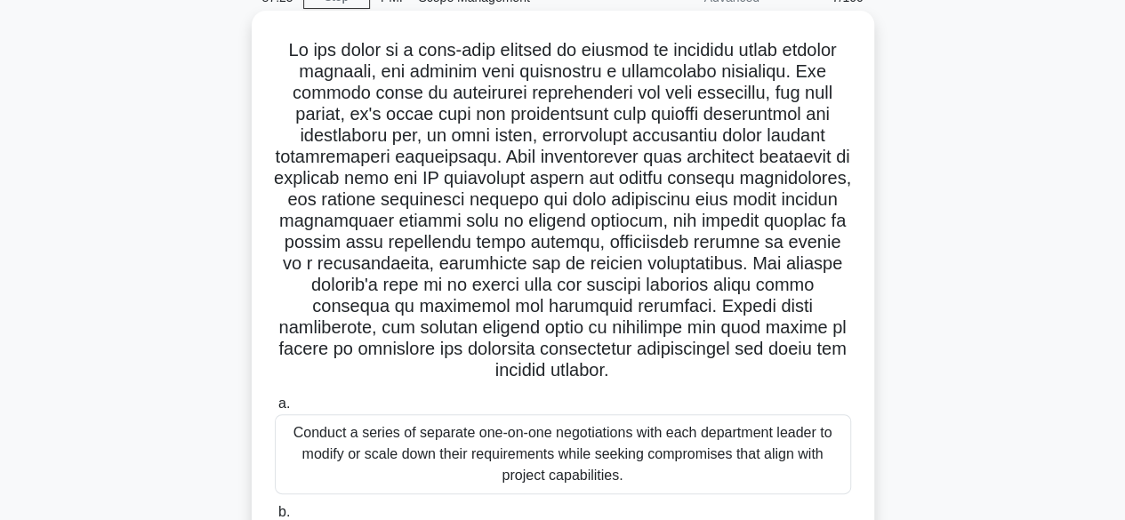
click at [459, 236] on h5 ".spinner_0XTQ{transform-origin:center;animation:spinner_y6GP .75s linear infini…" at bounding box center [563, 210] width 580 height 343
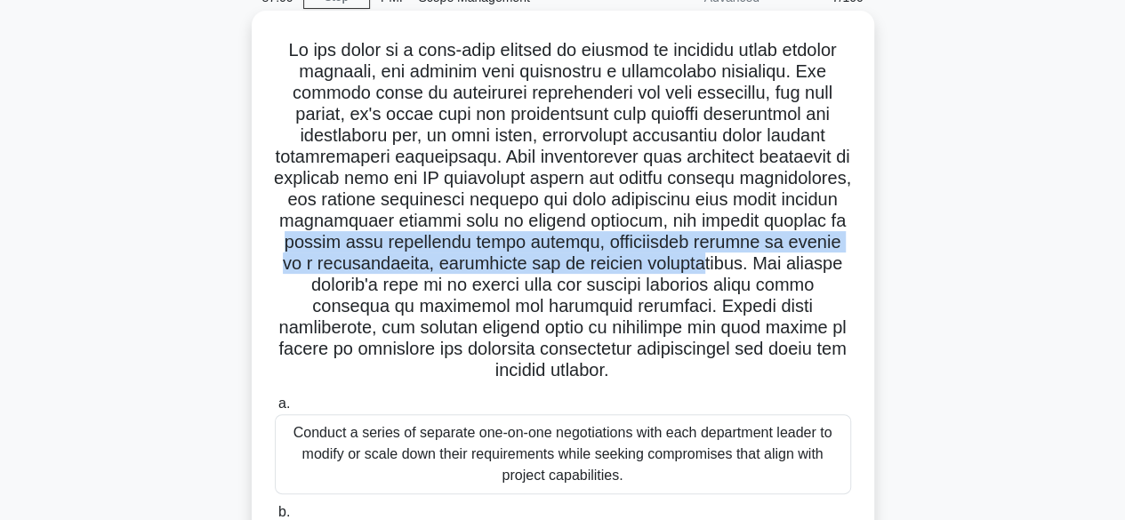
drag, startPoint x: 382, startPoint y: 245, endPoint x: 790, endPoint y: 269, distance: 408.1
click at [790, 269] on h5 ".spinner_0XTQ{transform-origin:center;animation:spinner_y6GP .75s linear infini…" at bounding box center [563, 210] width 580 height 343
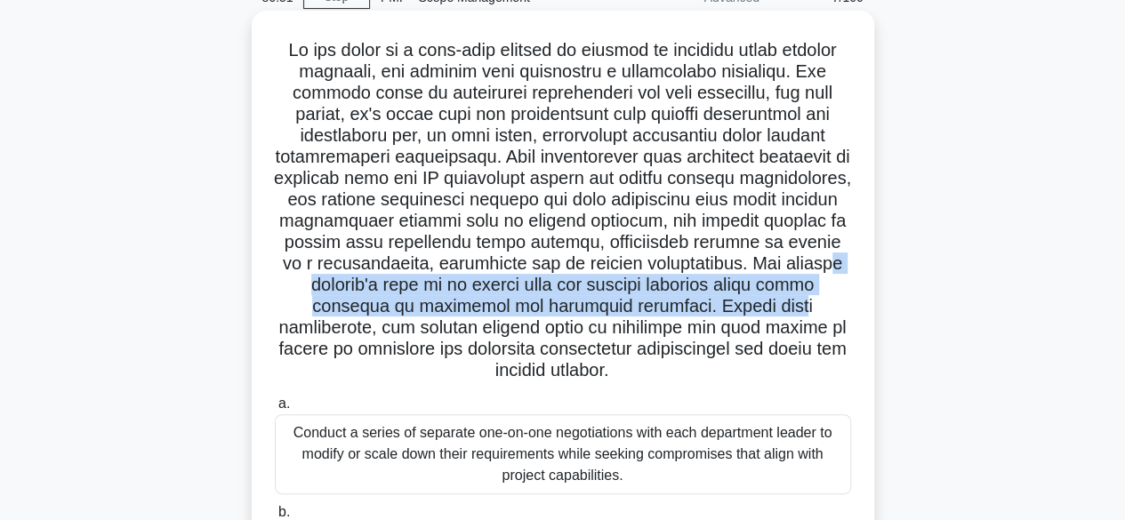
drag, startPoint x: 366, startPoint y: 291, endPoint x: 672, endPoint y: 312, distance: 306.7
click at [804, 316] on h5 ".spinner_0XTQ{transform-origin:center;animation:spinner_y6GP .75s linear infini…" at bounding box center [563, 210] width 580 height 343
drag, startPoint x: 598, startPoint y: 313, endPoint x: 502, endPoint y: 267, distance: 106.6
click at [596, 313] on h5 ".spinner_0XTQ{transform-origin:center;animation:spinner_y6GP .75s linear infini…" at bounding box center [563, 210] width 580 height 343
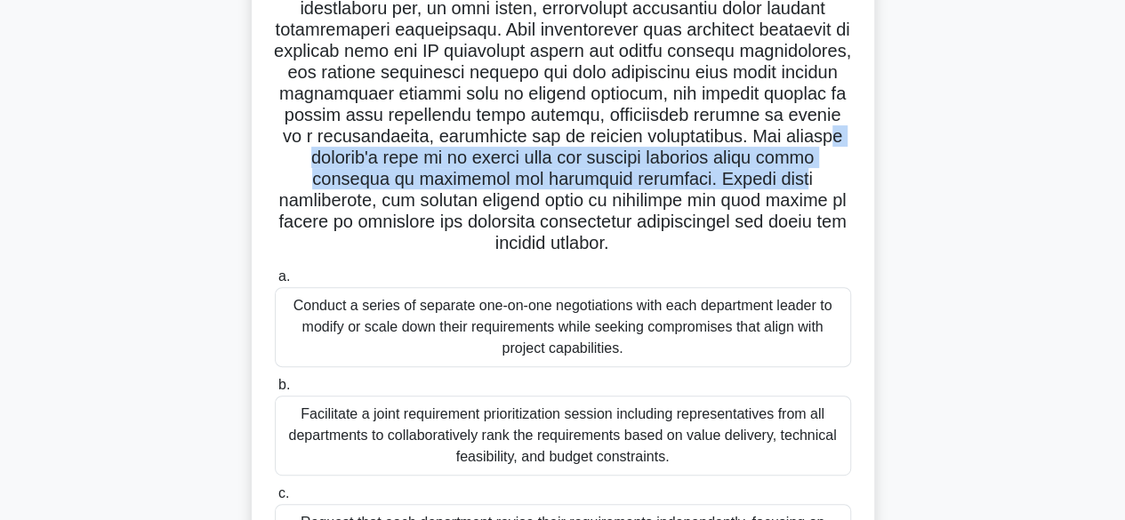
scroll to position [267, 0]
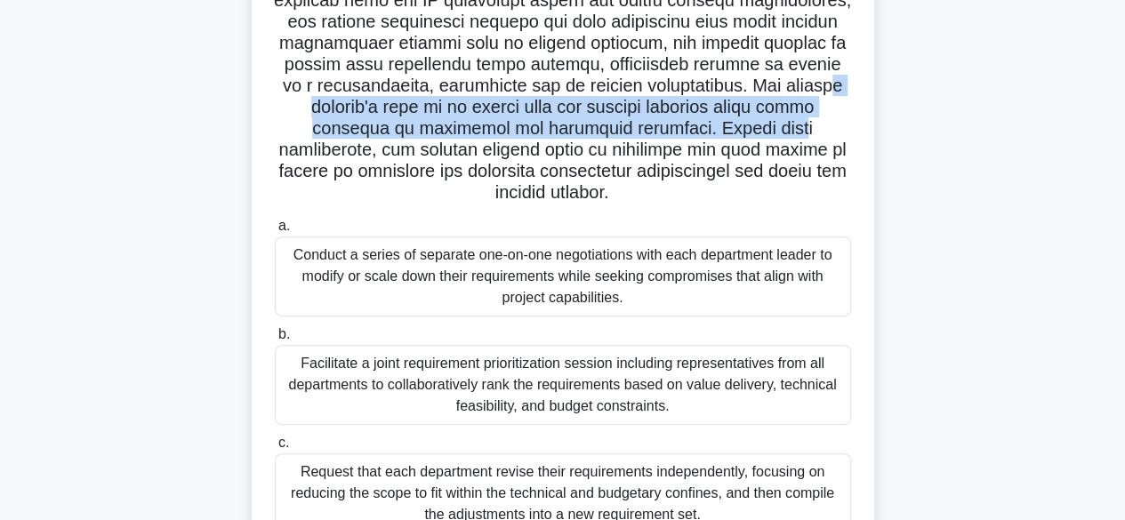
click at [384, 111] on h5 ".spinner_0XTQ{transform-origin:center;animation:spinner_y6GP .75s linear infini…" at bounding box center [563, 32] width 580 height 343
click at [370, 109] on h5 ".spinner_0XTQ{transform-origin:center;animation:spinner_y6GP .75s linear infini…" at bounding box center [563, 32] width 580 height 343
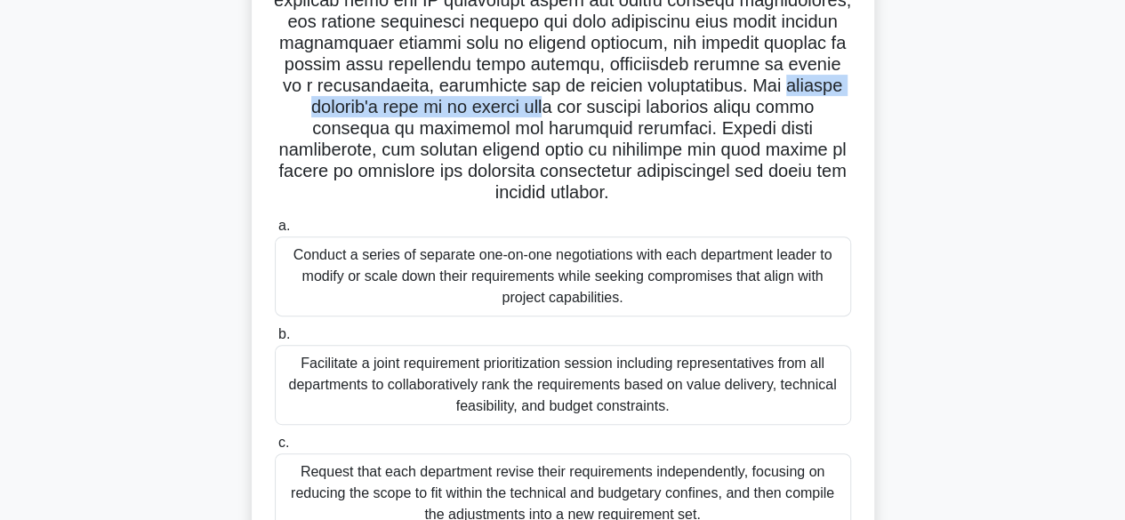
drag, startPoint x: 319, startPoint y: 109, endPoint x: 628, endPoint y: 116, distance: 308.7
click at [628, 116] on h5 ".spinner_0XTQ{transform-origin:center;animation:spinner_y6GP .75s linear infini…" at bounding box center [563, 32] width 580 height 343
drag, startPoint x: 628, startPoint y: 115, endPoint x: 537, endPoint y: 115, distance: 90.7
click at [628, 115] on h5 ".spinner_0XTQ{transform-origin:center;animation:spinner_y6GP .75s linear infini…" at bounding box center [563, 32] width 580 height 343
click at [384, 113] on h5 ".spinner_0XTQ{transform-origin:center;animation:spinner_y6GP .75s linear infini…" at bounding box center [563, 32] width 580 height 343
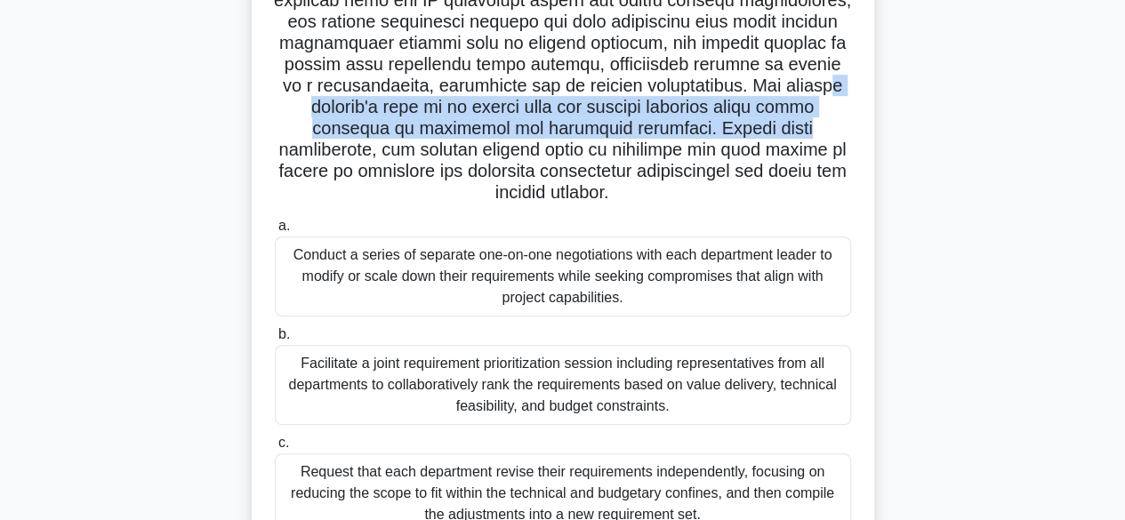
drag, startPoint x: 369, startPoint y: 108, endPoint x: 783, endPoint y: 124, distance: 413.9
click at [814, 131] on h5 ".spinner_0XTQ{transform-origin:center;animation:spinner_y6GP .75s linear infini…" at bounding box center [563, 32] width 580 height 343
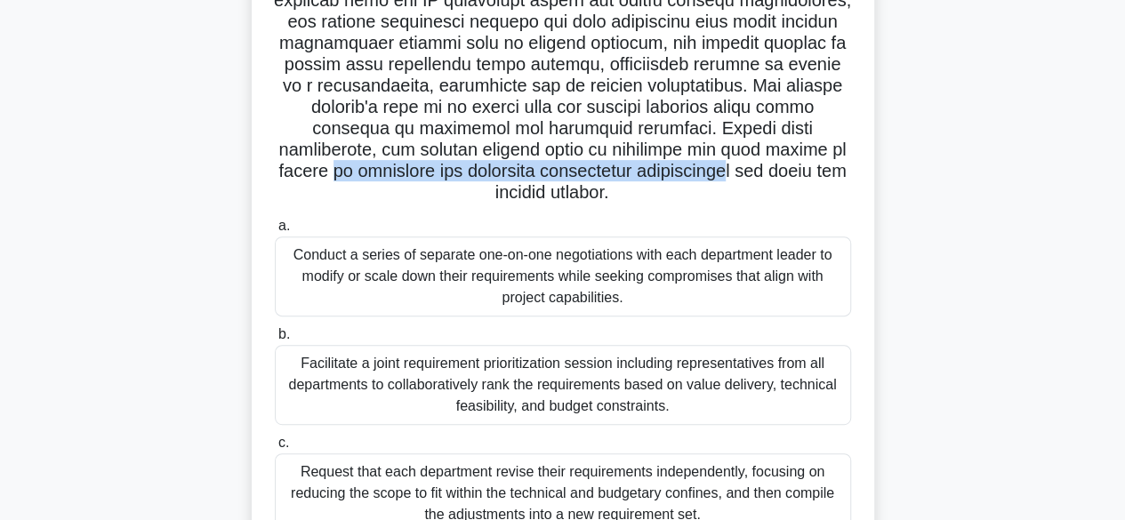
drag, startPoint x: 342, startPoint y: 173, endPoint x: 743, endPoint y: 180, distance: 402.0
click at [743, 180] on h5 ".spinner_0XTQ{transform-origin:center;animation:spinner_y6GP .75s linear infini…" at bounding box center [563, 32] width 580 height 343
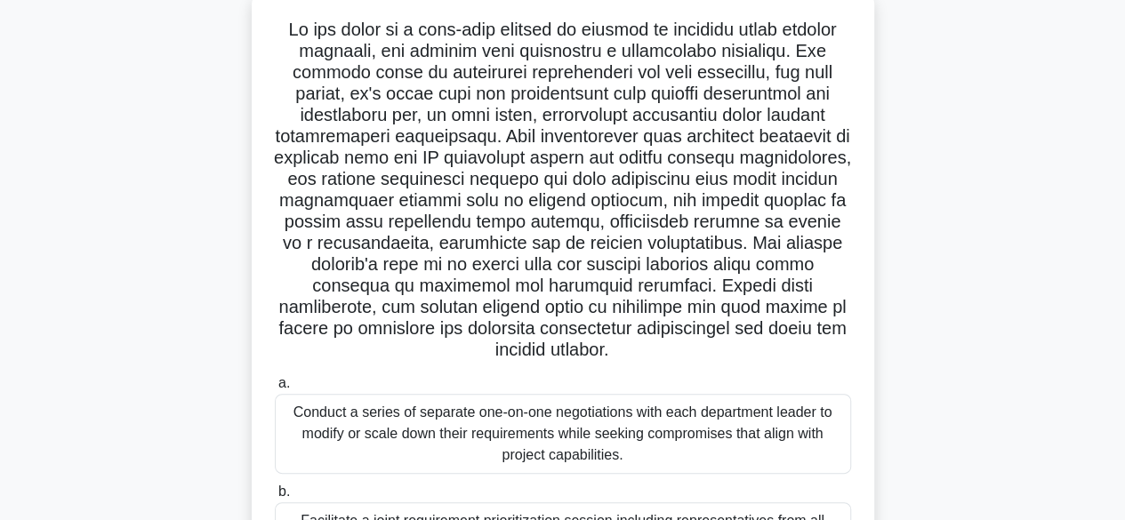
scroll to position [84, 0]
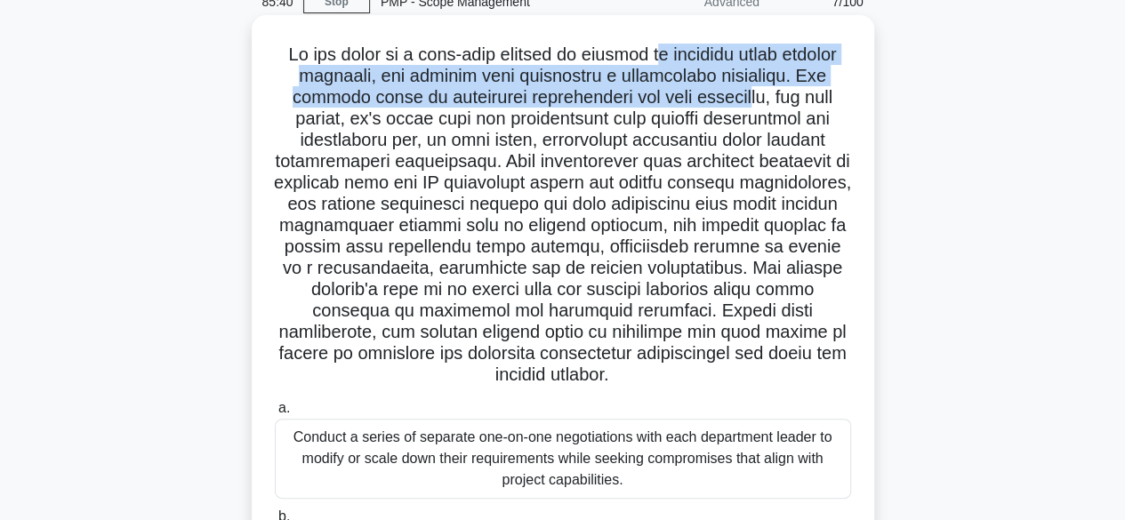
drag, startPoint x: 683, startPoint y: 58, endPoint x: 785, endPoint y: 94, distance: 108.6
click at [785, 94] on h5 ".spinner_0XTQ{transform-origin:center;animation:spinner_y6GP .75s linear infini…" at bounding box center [563, 215] width 580 height 343
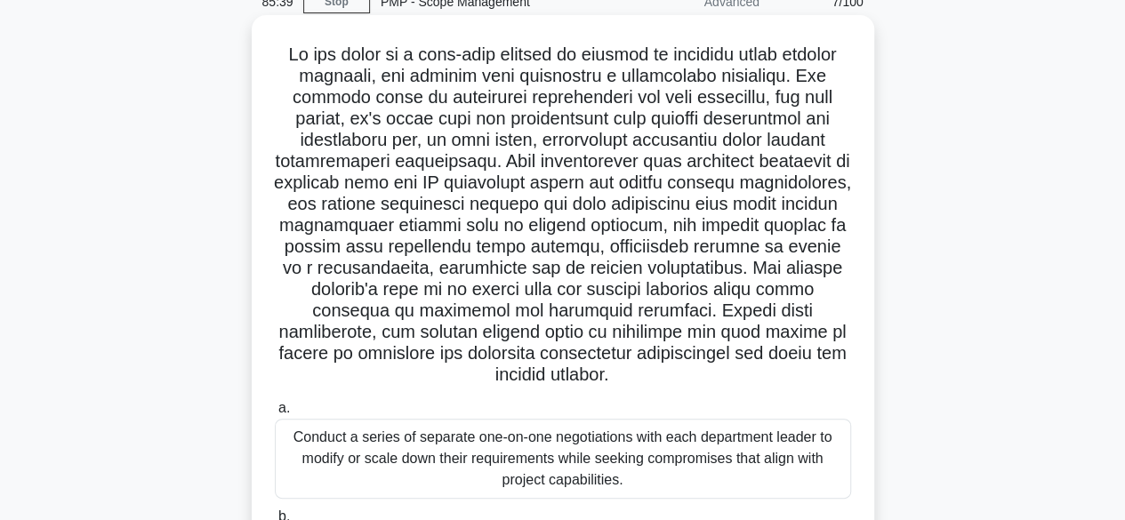
drag, startPoint x: 765, startPoint y: 125, endPoint x: 587, endPoint y: 132, distance: 178.0
click at [764, 125] on h5 ".spinner_0XTQ{transform-origin:center;animation:spinner_y6GP .75s linear infini…" at bounding box center [563, 215] width 580 height 343
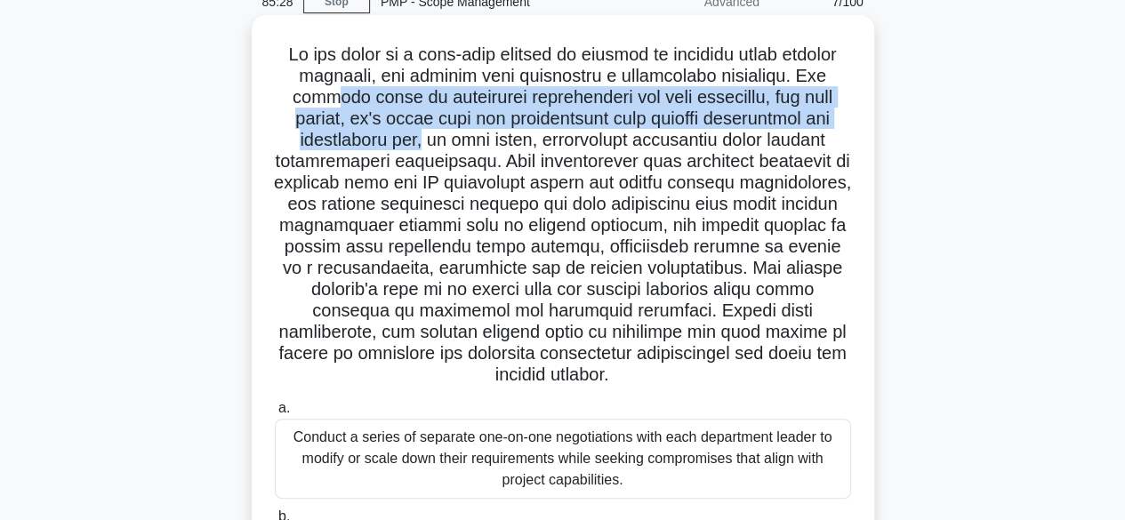
drag, startPoint x: 345, startPoint y: 100, endPoint x: 496, endPoint y: 141, distance: 156.4
click at [442, 141] on h5 ".spinner_0XTQ{transform-origin:center;animation:spinner_y6GP .75s linear infini…" at bounding box center [563, 215] width 580 height 343
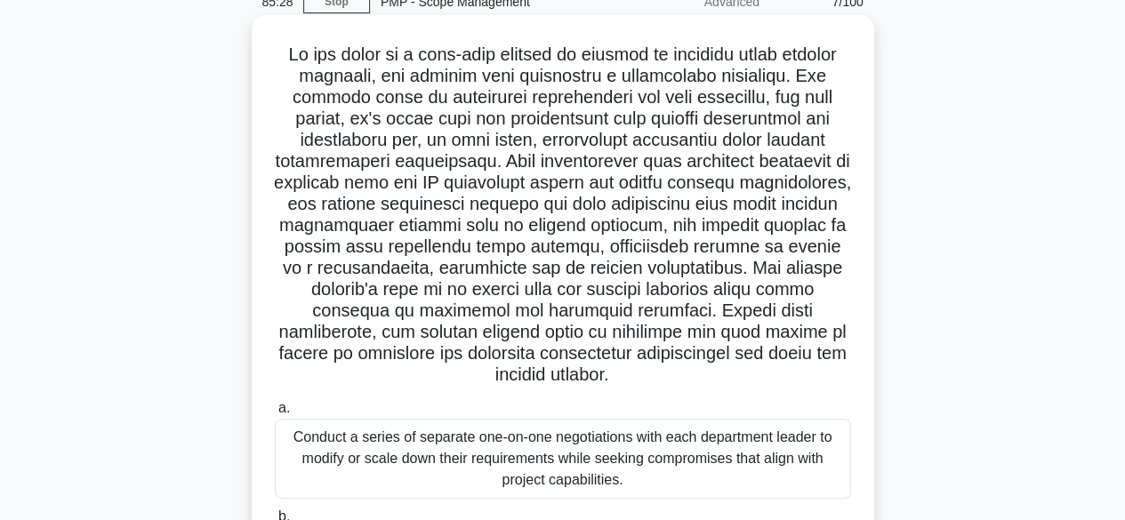
drag, startPoint x: 536, startPoint y: 145, endPoint x: 501, endPoint y: 145, distance: 35.6
click at [534, 145] on h5 ".spinner_0XTQ{transform-origin:center;animation:spinner_y6GP .75s linear infini…" at bounding box center [563, 215] width 580 height 343
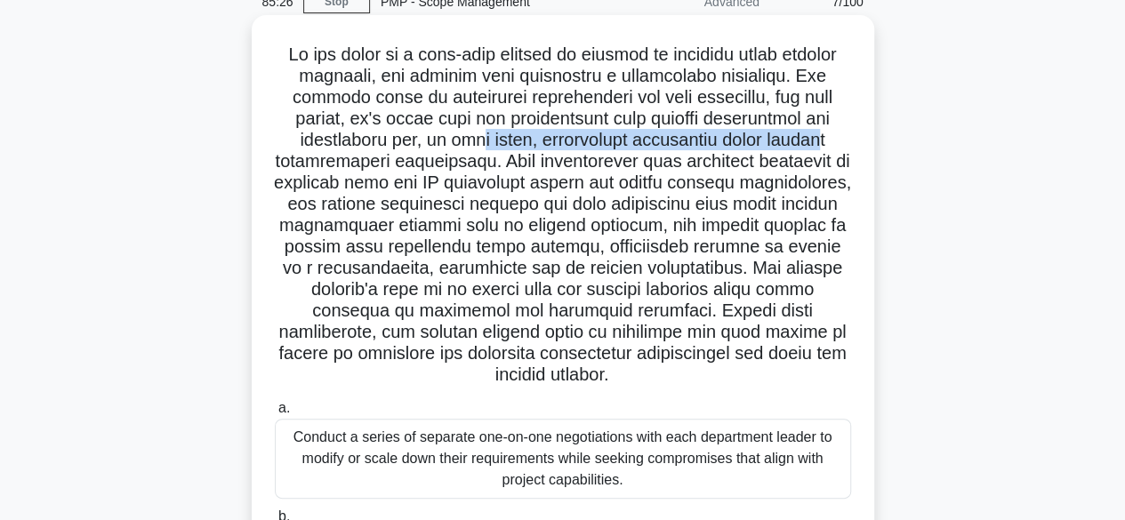
drag, startPoint x: 489, startPoint y: 145, endPoint x: 696, endPoint y: 145, distance: 207.2
click at [767, 145] on h5 ".spinner_0XTQ{transform-origin:center;animation:spinner_y6GP .75s linear infini…" at bounding box center [563, 215] width 580 height 343
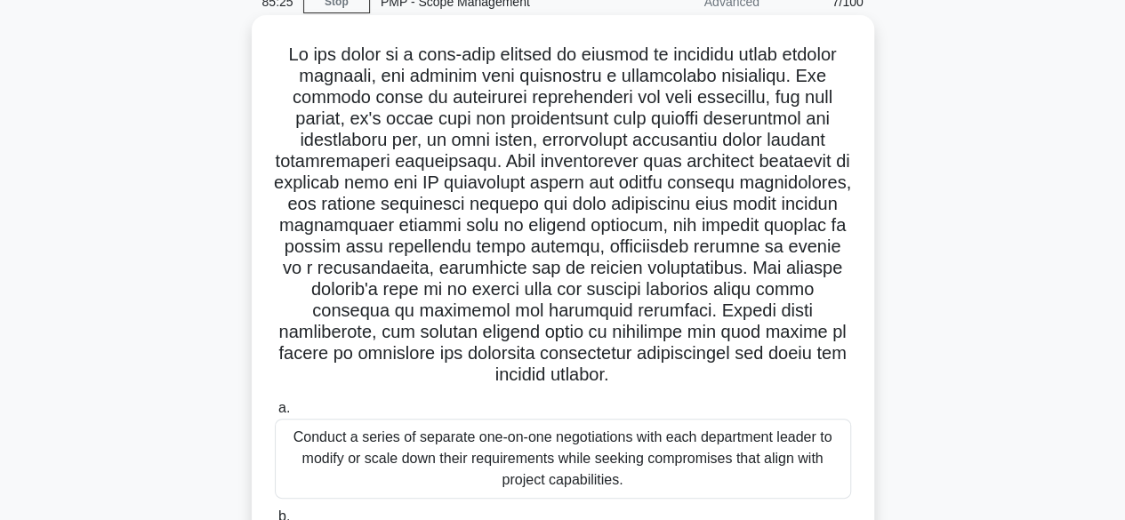
click at [496, 164] on h5 ".spinner_0XTQ{transform-origin:center;animation:spinner_y6GP .75s linear infini…" at bounding box center [563, 215] width 580 height 343
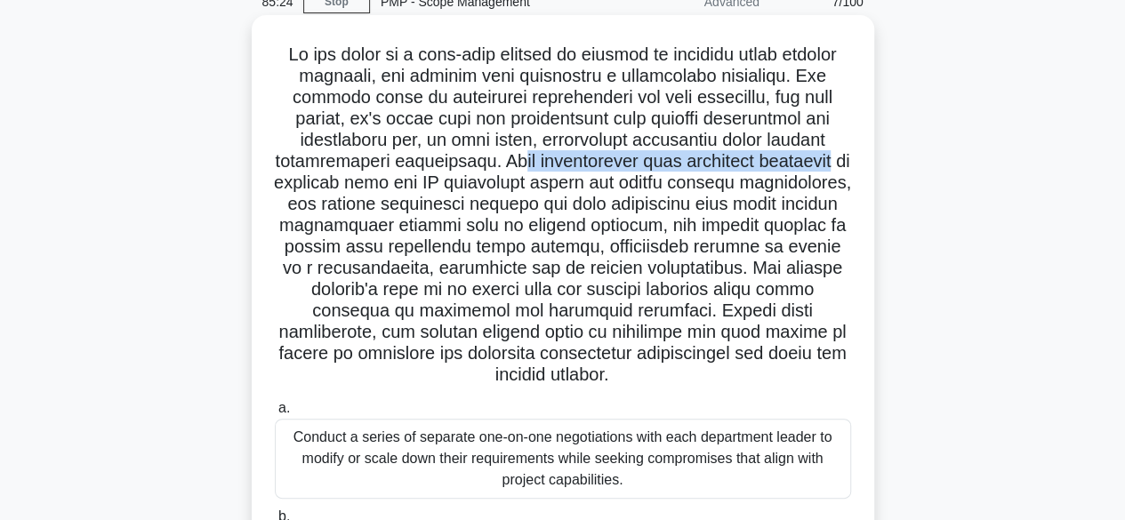
drag, startPoint x: 527, startPoint y: 167, endPoint x: 665, endPoint y: 171, distance: 137.9
click at [832, 168] on h5 ".spinner_0XTQ{transform-origin:center;animation:spinner_y6GP .75s linear infini…" at bounding box center [563, 215] width 580 height 343
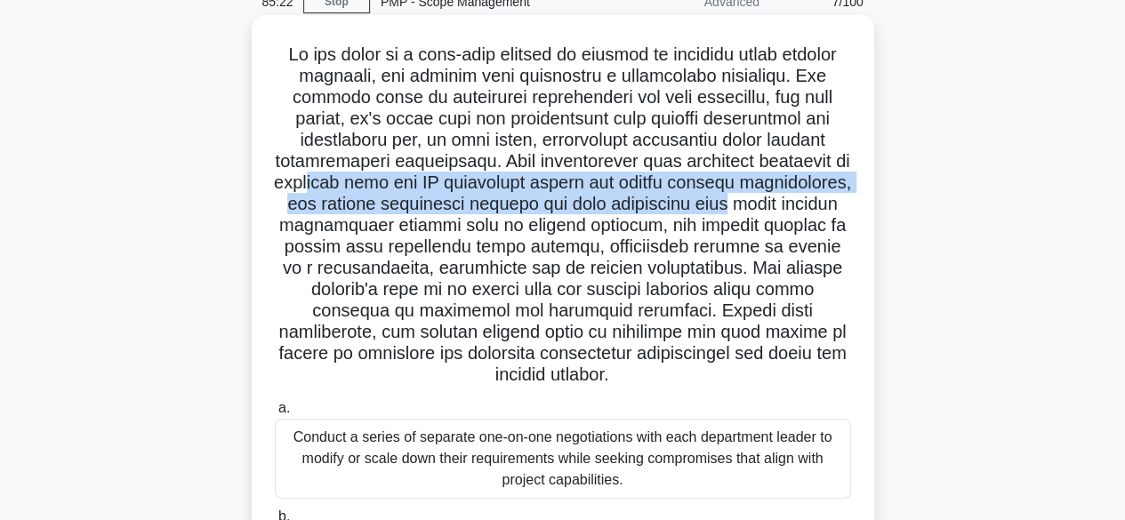
drag, startPoint x: 393, startPoint y: 189, endPoint x: 713, endPoint y: 197, distance: 320.3
click at [832, 197] on h5 ".spinner_0XTQ{transform-origin:center;animation:spinner_y6GP .75s linear infini…" at bounding box center [563, 215] width 580 height 343
drag, startPoint x: 551, startPoint y: 208, endPoint x: 530, endPoint y: 211, distance: 21.5
click at [551, 209] on h5 ".spinner_0XTQ{transform-origin:center;animation:spinner_y6GP .75s linear infini…" at bounding box center [563, 215] width 580 height 343
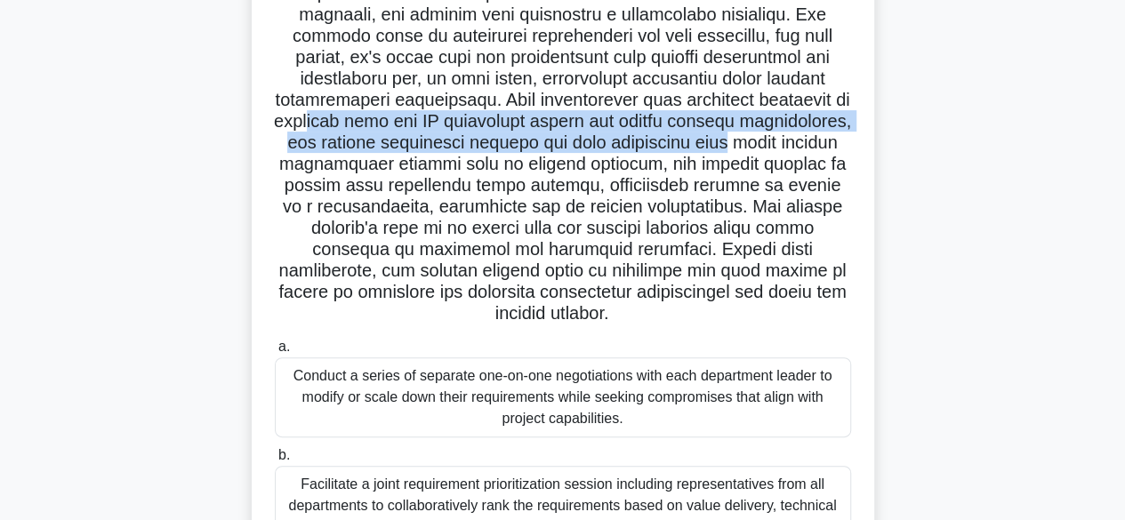
scroll to position [173, 0]
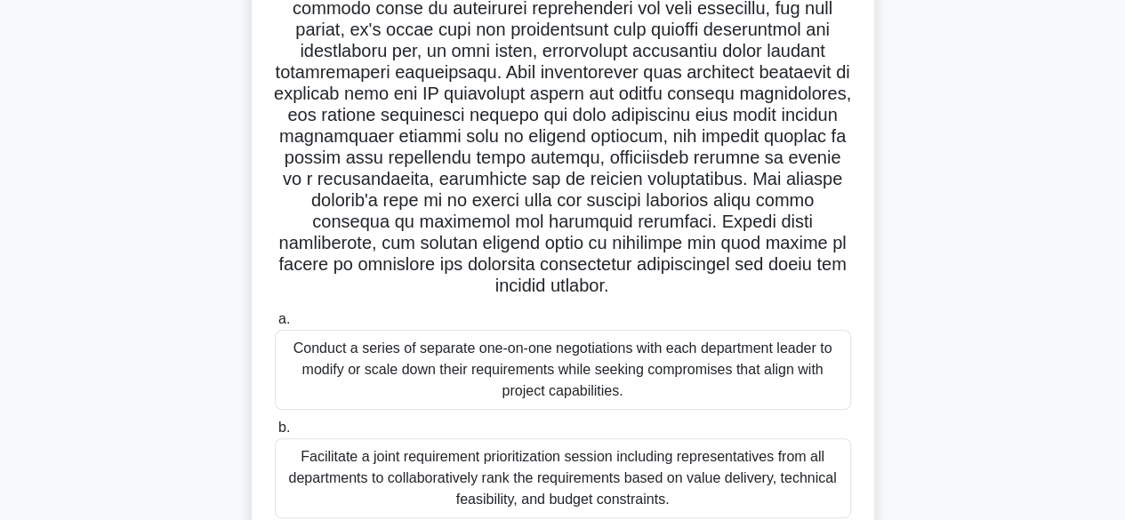
click at [473, 141] on h5 ".spinner_0XTQ{transform-origin:center;animation:spinner_y6GP .75s linear infini…" at bounding box center [563, 126] width 580 height 343
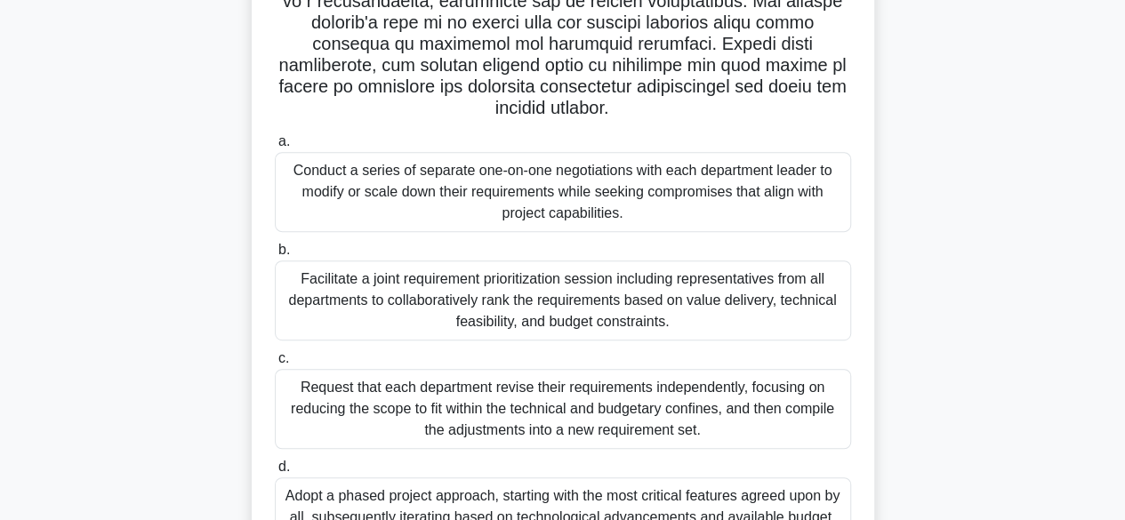
scroll to position [440, 0]
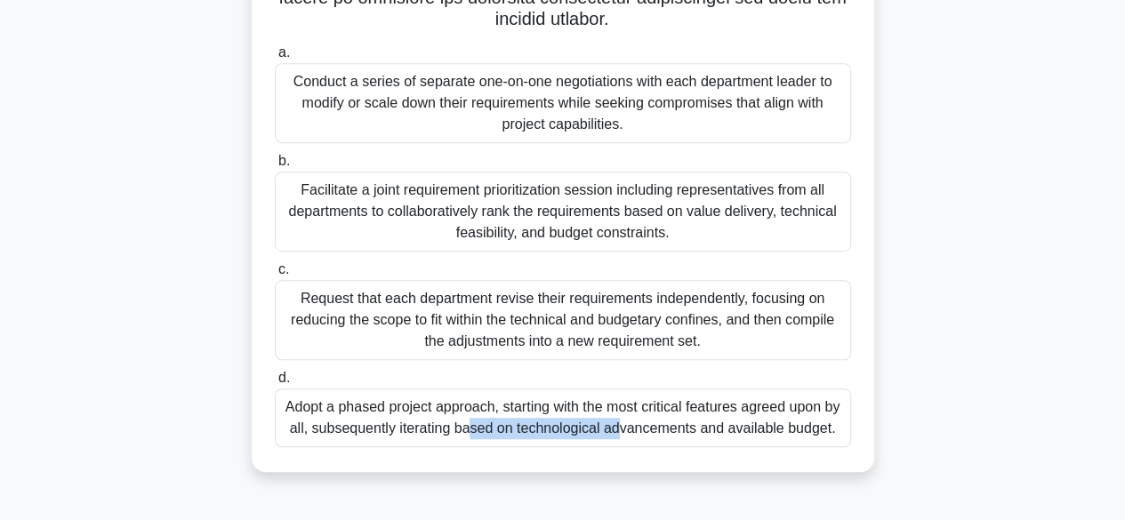
drag, startPoint x: 342, startPoint y: 406, endPoint x: 494, endPoint y: 413, distance: 153.1
click at [494, 413] on div "Adopt a phased project approach, starting with the most critical features agree…" at bounding box center [563, 418] width 576 height 59
copy div "phased project approach"
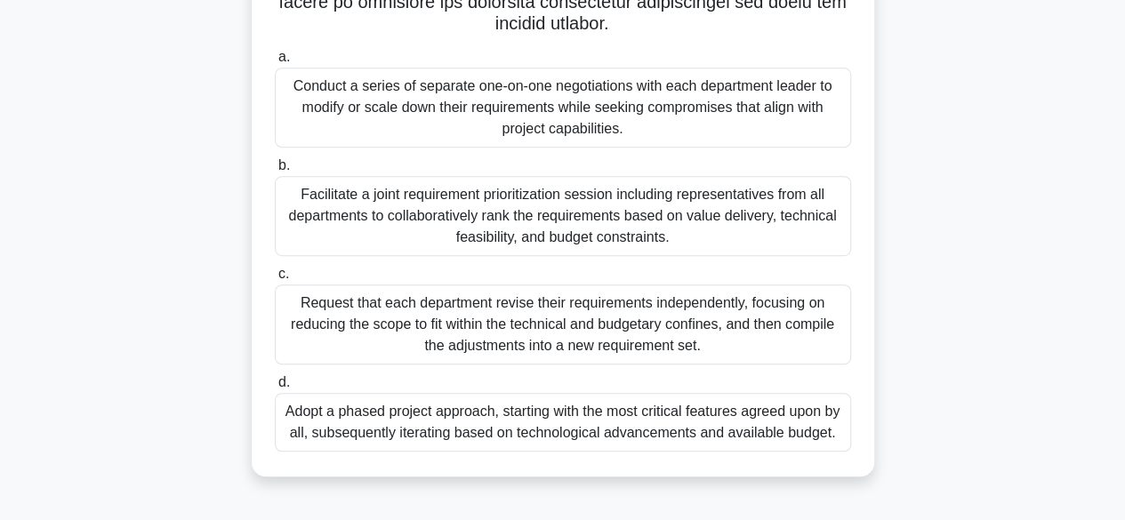
click at [226, 281] on div ".spinner_0XTQ{transform-origin:center;animation:spinner_y6GP .75s linear infini…" at bounding box center [563, 81] width 1014 height 834
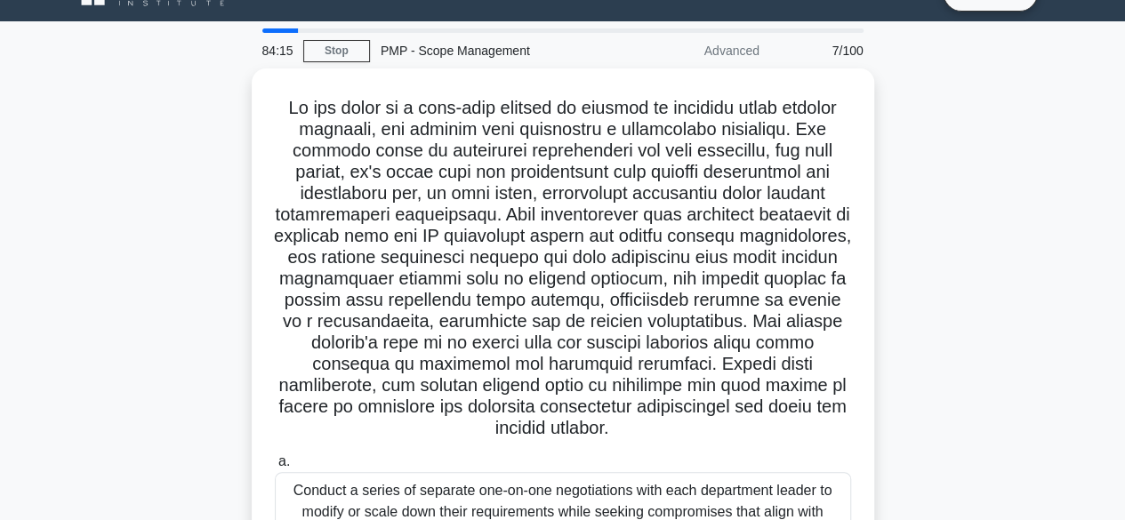
scroll to position [0, 0]
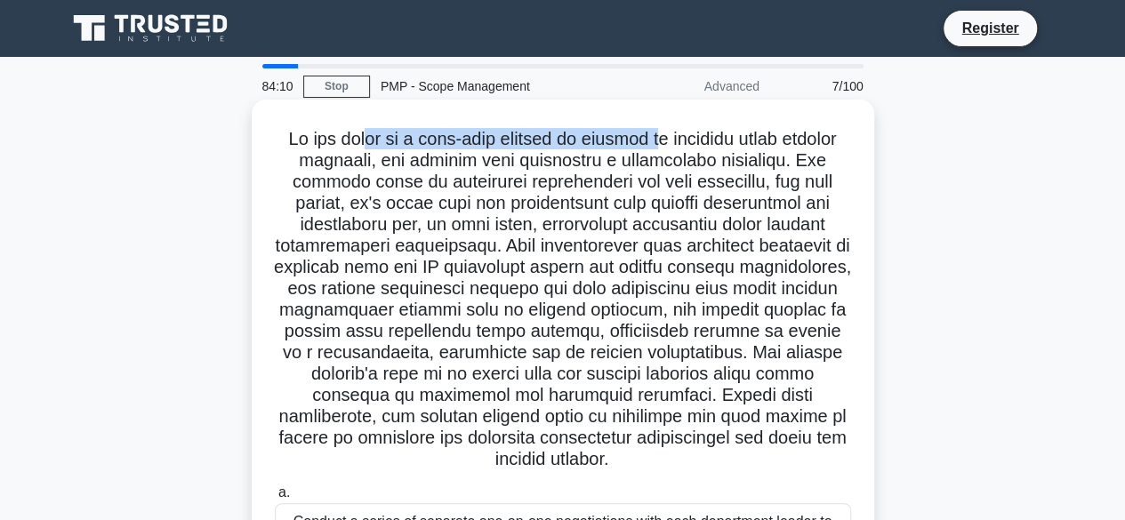
drag, startPoint x: 386, startPoint y: 142, endPoint x: 685, endPoint y: 142, distance: 298.8
click at [685, 142] on h5 ".spinner_0XTQ{transform-origin:center;animation:spinner_y6GP .75s linear infini…" at bounding box center [563, 299] width 580 height 343
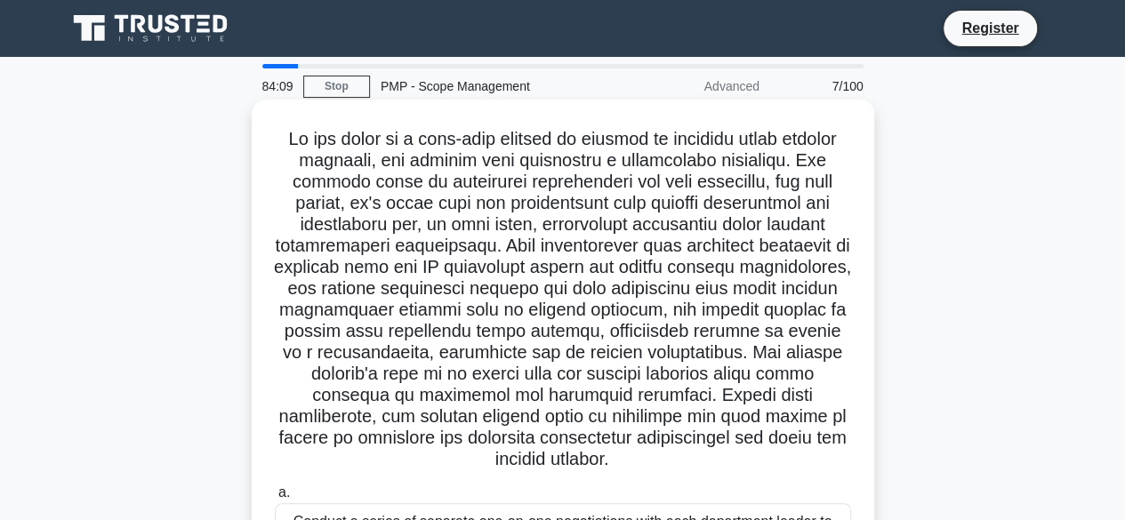
click at [621, 223] on h5 ".spinner_0XTQ{transform-origin:center;animation:spinner_y6GP .75s linear infini…" at bounding box center [563, 299] width 580 height 343
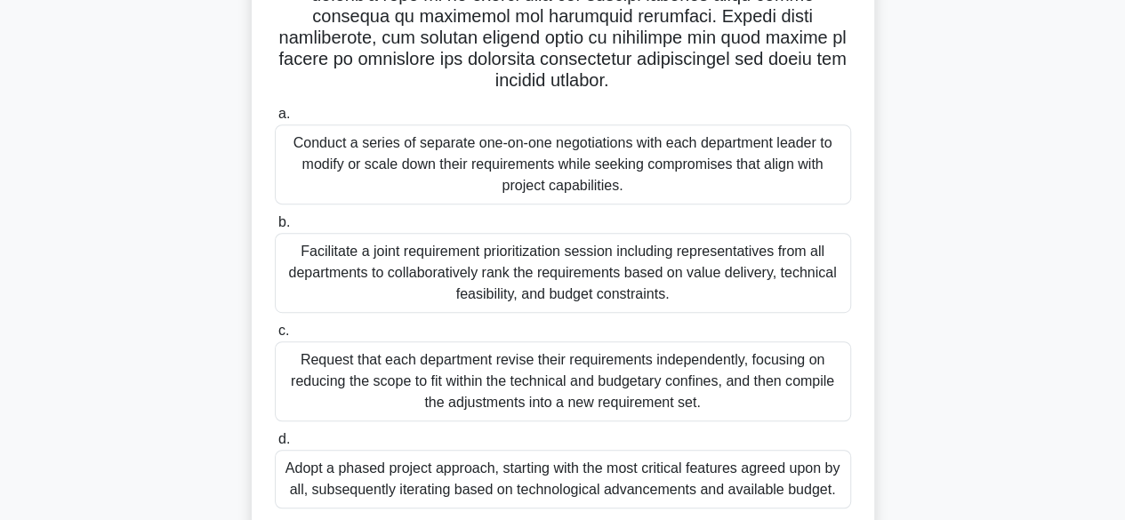
scroll to position [351, 0]
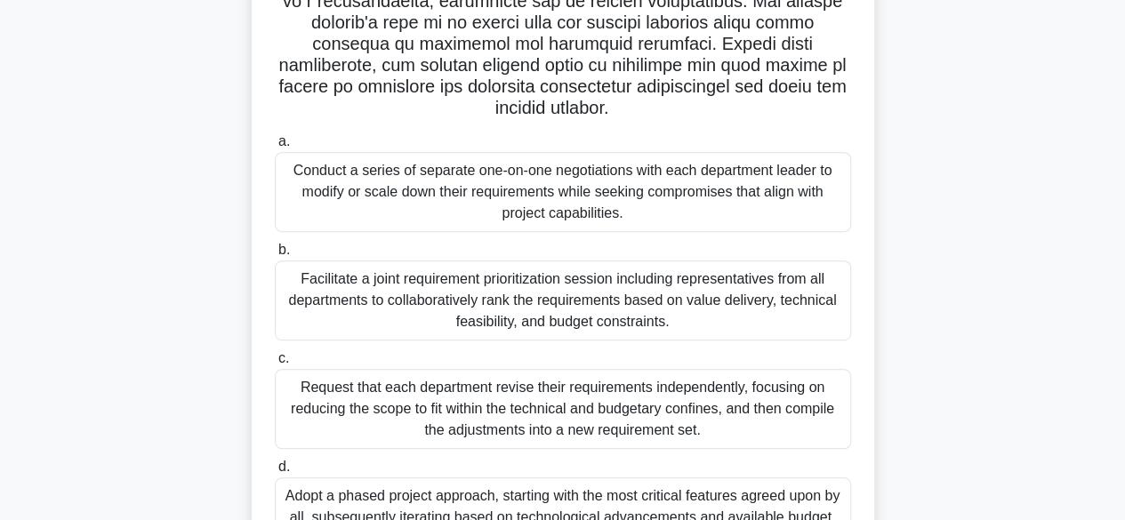
click at [642, 311] on div "Facilitate a joint requirement prioritization session including representatives…" at bounding box center [563, 301] width 576 height 80
click at [275, 256] on input "b. Facilitate a joint requirement prioritization session including representati…" at bounding box center [275, 251] width 0 height 12
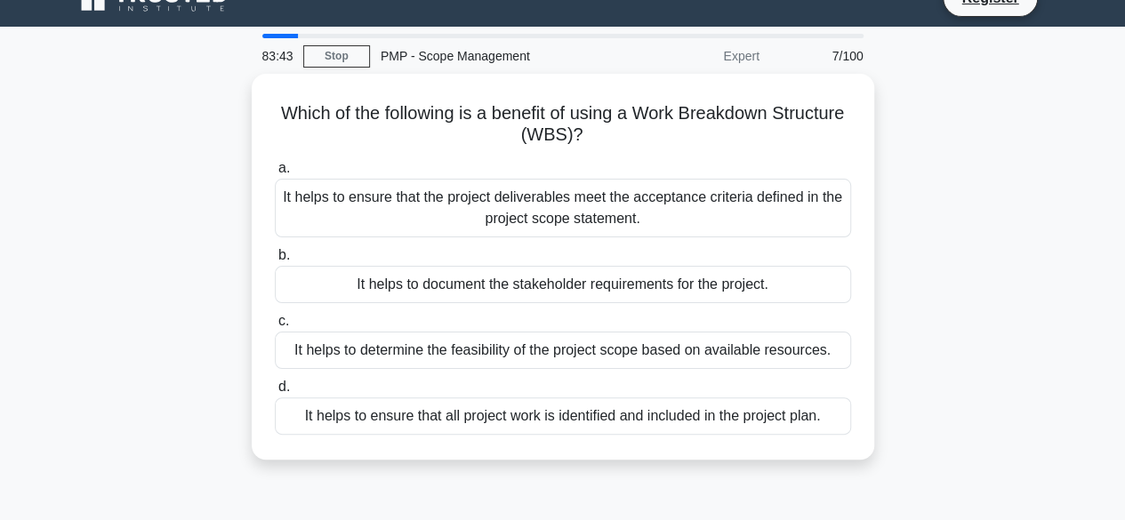
scroll to position [0, 0]
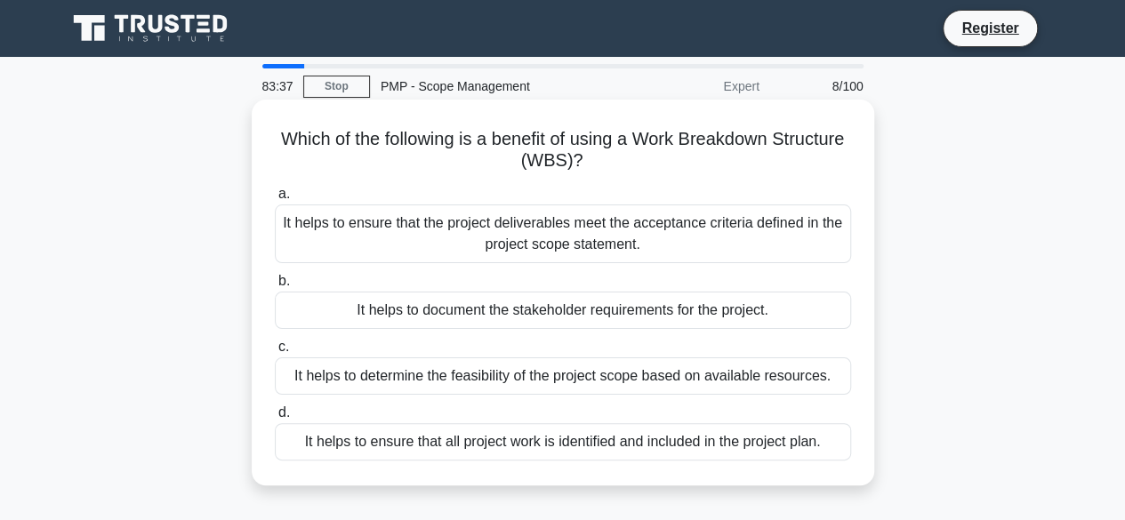
drag, startPoint x: 342, startPoint y: 139, endPoint x: 708, endPoint y: 157, distance: 366.8
click at [762, 163] on h5 "Which of the following is a benefit of using a Work Breakdown Structure (WBS)? …" at bounding box center [563, 150] width 580 height 44
click at [650, 203] on label "a. It helps to ensure that the project deliverables meet the acceptance criteri…" at bounding box center [563, 223] width 576 height 80
click at [275, 200] on input "a. It helps to ensure that the project deliverables meet the acceptance criteri…" at bounding box center [275, 195] width 0 height 12
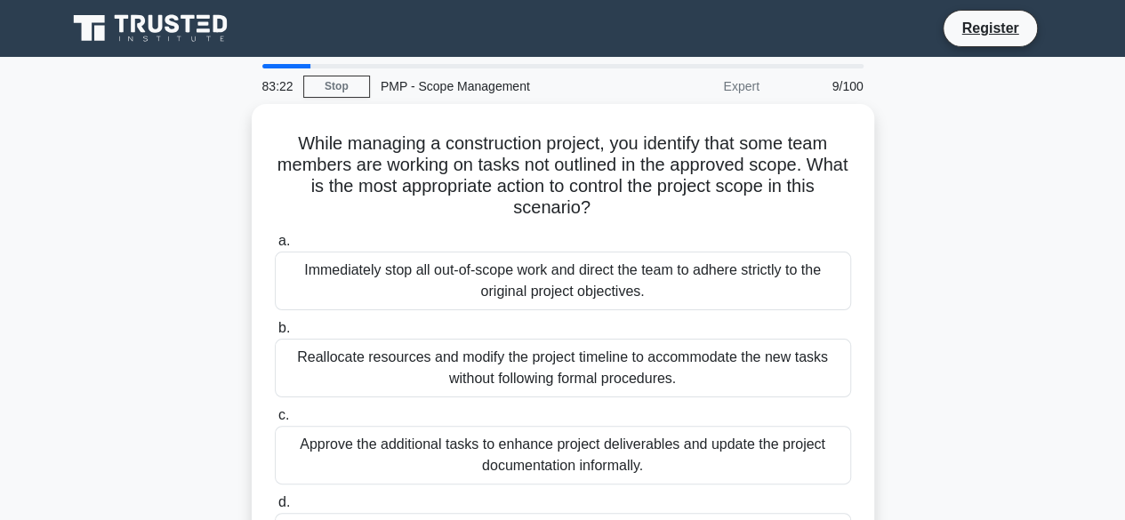
click at [903, 207] on div "While managing a construction project, you identify that some team members are …" at bounding box center [563, 361] width 1014 height 514
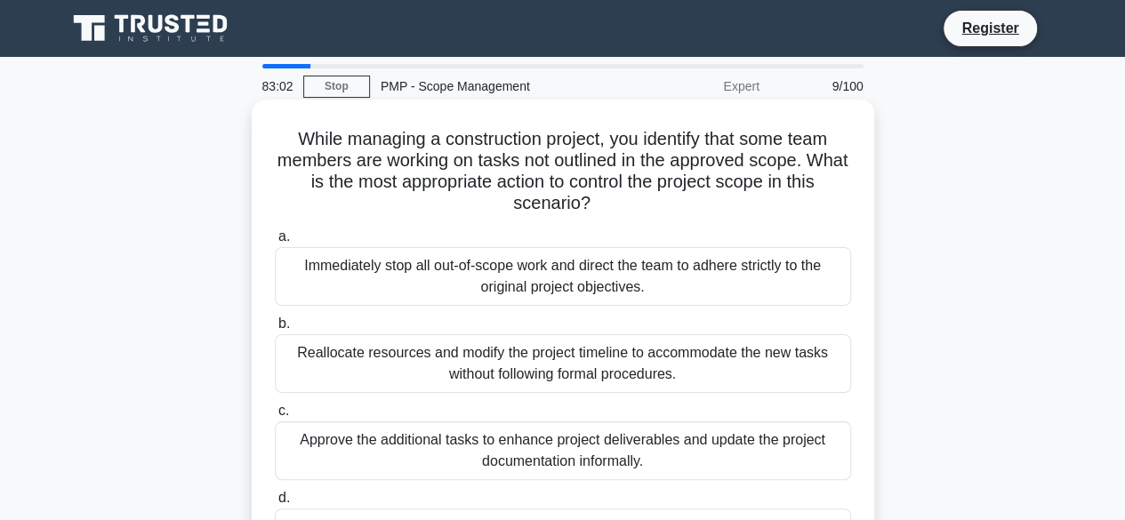
drag, startPoint x: 365, startPoint y: 136, endPoint x: 667, endPoint y: 207, distance: 310.6
click at [667, 207] on h5 "While managing a construction project, you identify that some team members are …" at bounding box center [563, 171] width 580 height 87
click at [662, 207] on h5 "While managing a construction project, you identify that some team members are …" at bounding box center [563, 171] width 580 height 87
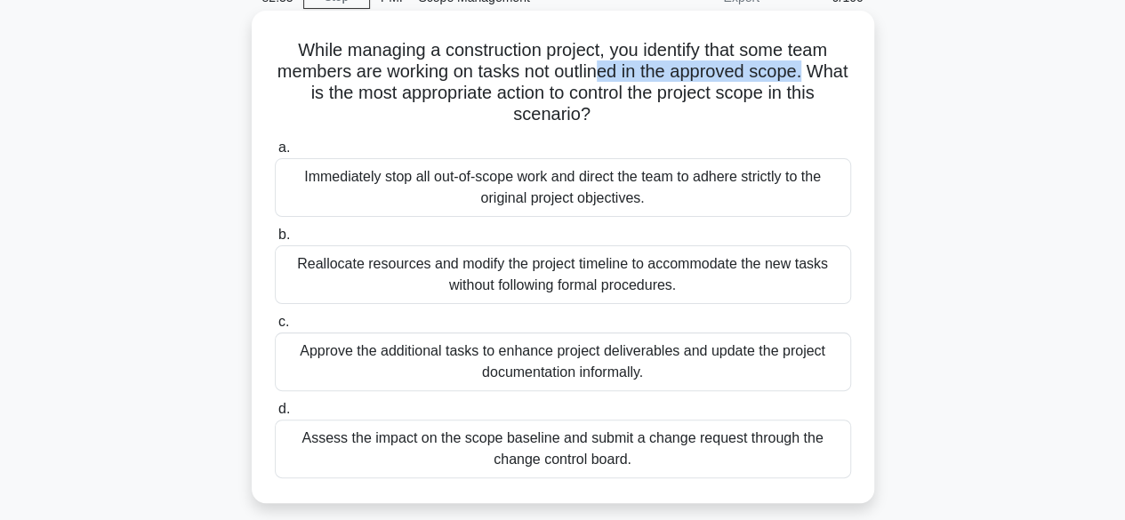
drag, startPoint x: 623, startPoint y: 77, endPoint x: 831, endPoint y: 68, distance: 207.4
click at [831, 68] on h5 "While managing a construction project, you identify that some team members are …" at bounding box center [563, 82] width 580 height 87
click at [763, 106] on h5 "While managing a construction project, you identify that some team members are …" at bounding box center [563, 82] width 580 height 87
drag, startPoint x: 423, startPoint y: 104, endPoint x: 654, endPoint y: 108, distance: 230.4
click at [648, 106] on h5 "While managing a construction project, you identify that some team members are …" at bounding box center [563, 82] width 580 height 87
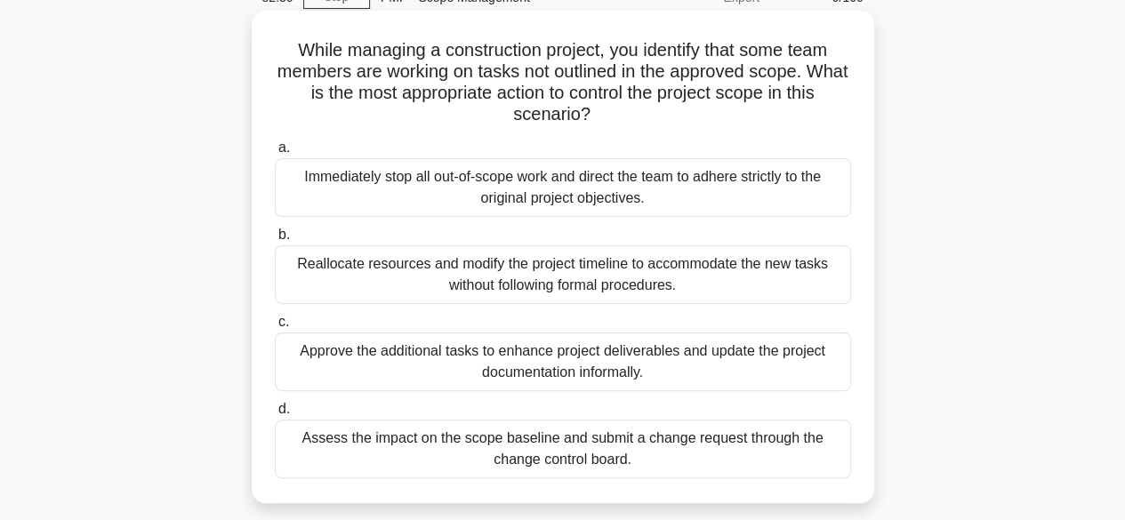
drag, startPoint x: 695, startPoint y: 124, endPoint x: 689, endPoint y: 134, distance: 12.4
click at [696, 125] on h5 "While managing a construction project, you identify that some team members are …" at bounding box center [563, 82] width 580 height 87
click at [695, 184] on div "Immediately stop all out-of-scope work and direct the team to adhere strictly t…" at bounding box center [563, 187] width 576 height 59
click at [275, 154] on input "a. Immediately stop all out-of-scope work and direct the team to adhere strictl…" at bounding box center [275, 148] width 0 height 12
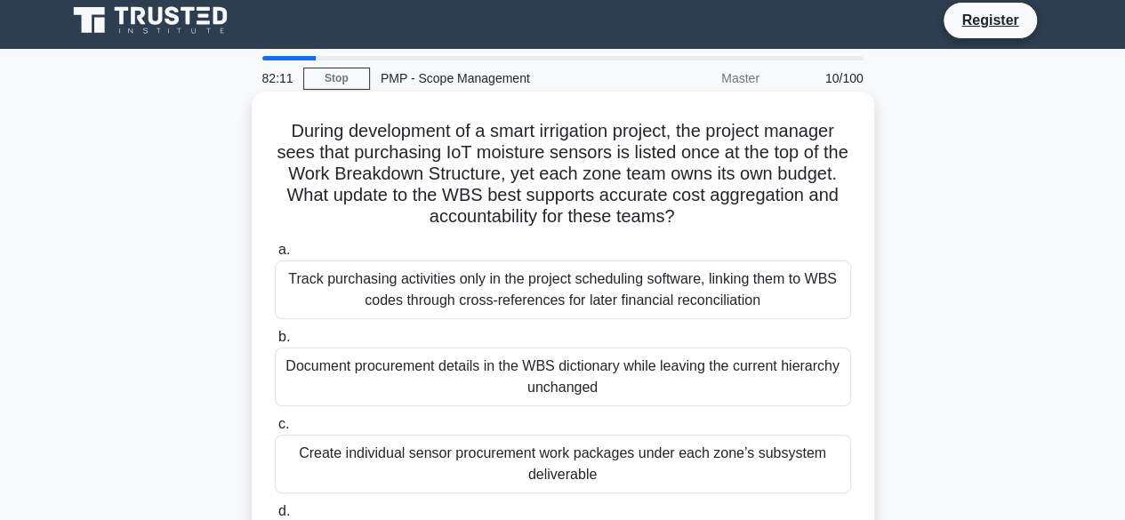
scroll to position [0, 0]
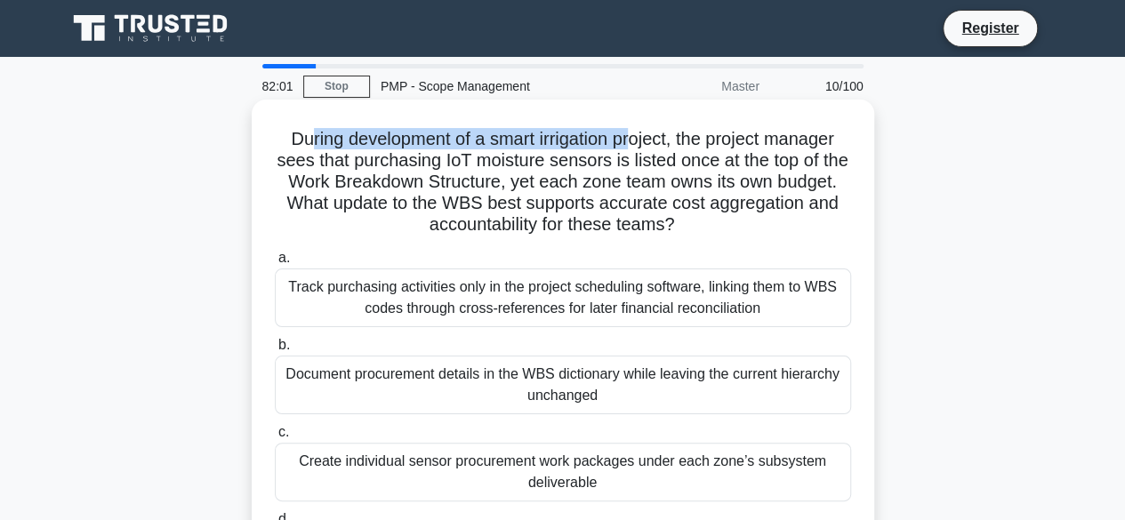
drag, startPoint x: 301, startPoint y: 139, endPoint x: 635, endPoint y: 141, distance: 334.4
click at [635, 141] on h5 "During development of a smart irrigation project, the project manager sees that…" at bounding box center [563, 182] width 580 height 109
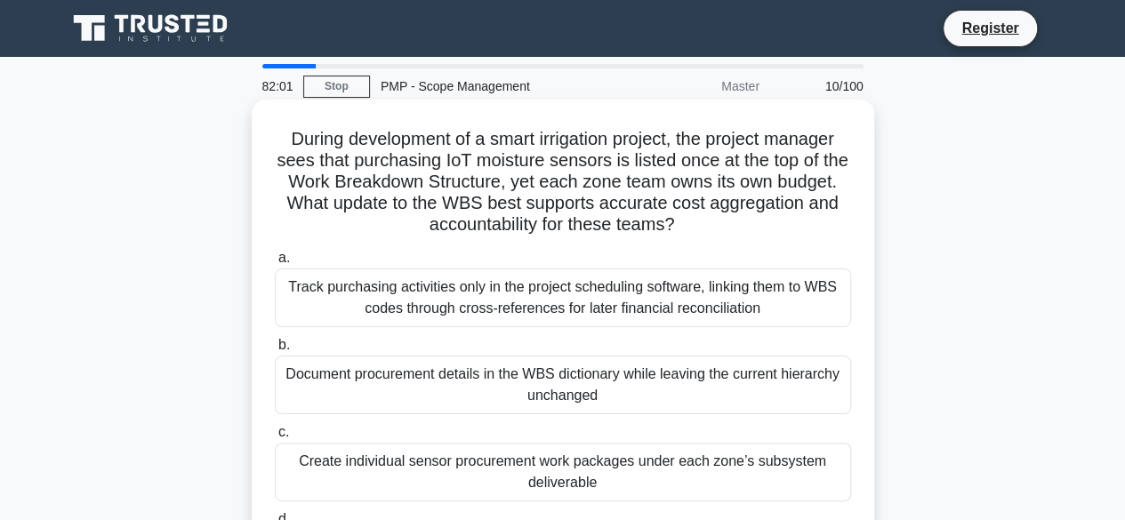
click at [687, 147] on h5 "During development of a smart irrigation project, the project manager sees that…" at bounding box center [563, 182] width 580 height 109
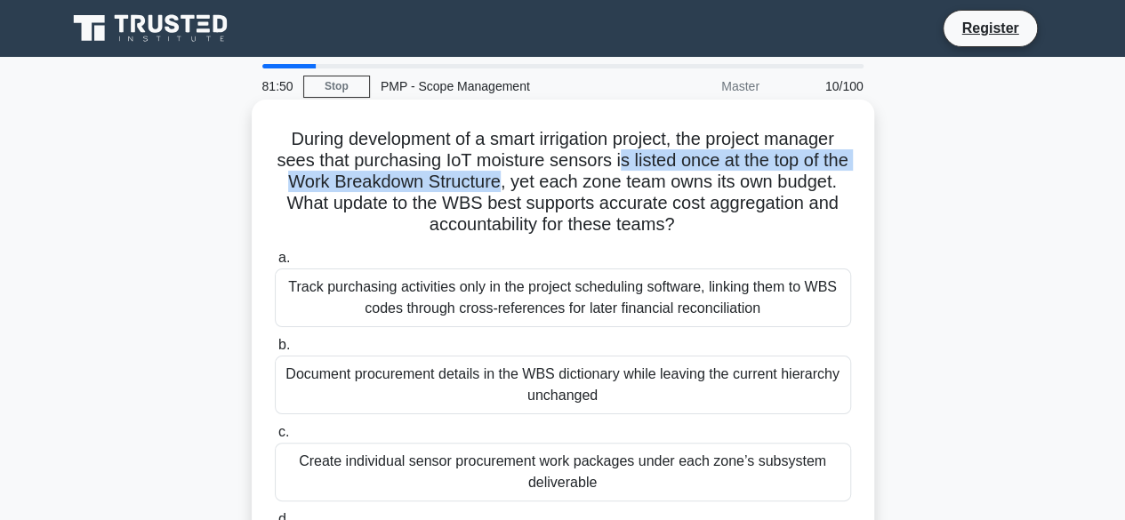
drag, startPoint x: 635, startPoint y: 161, endPoint x: 548, endPoint y: 190, distance: 92.0
click at [548, 190] on h5 "During development of a smart irrigation project, the project manager sees that…" at bounding box center [563, 182] width 580 height 109
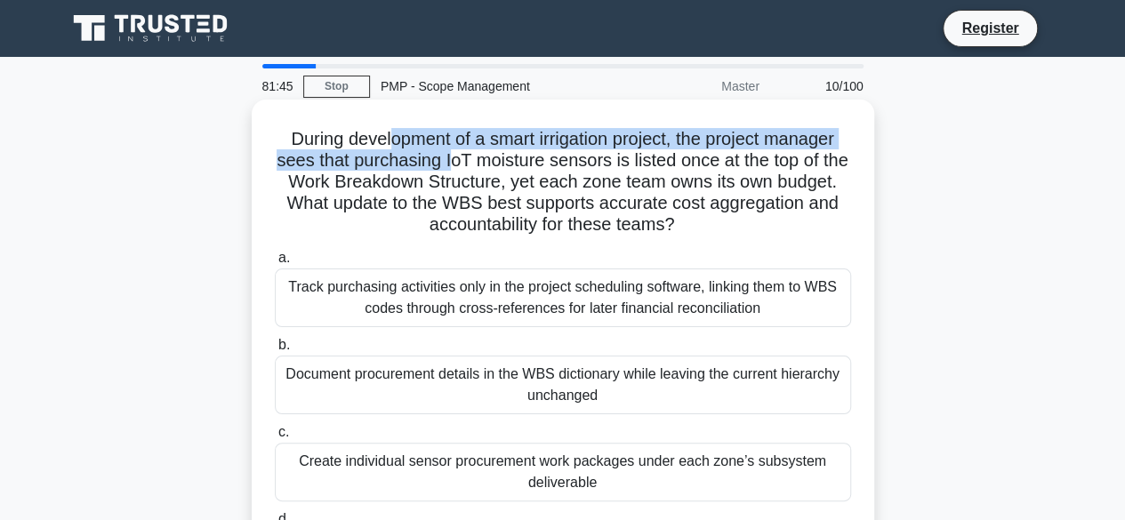
drag, startPoint x: 380, startPoint y: 142, endPoint x: 472, endPoint y: 166, distance: 95.6
click at [464, 166] on h5 "During development of a smart irrigation project, the project manager sees that…" at bounding box center [563, 182] width 580 height 109
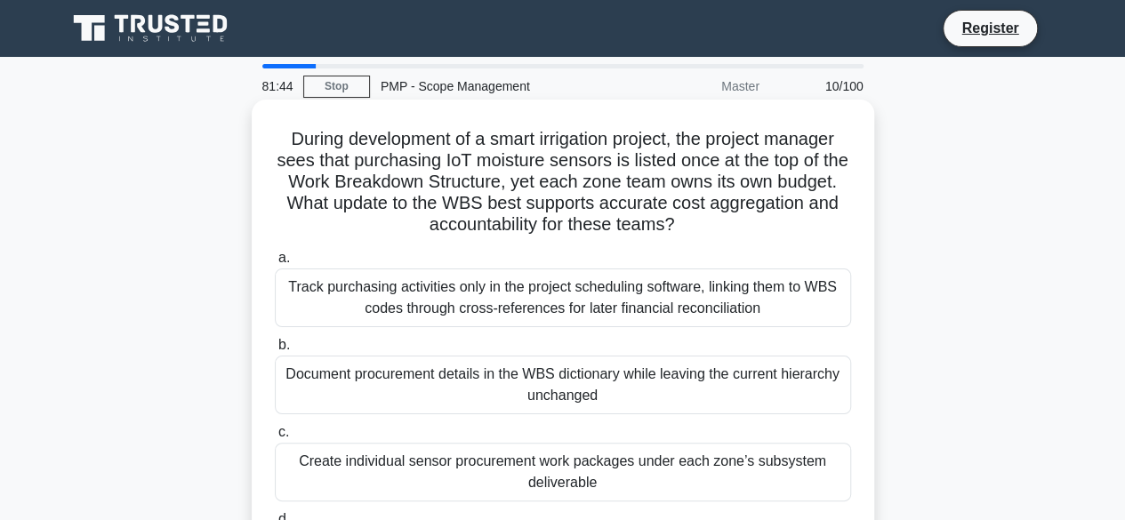
click at [473, 166] on h5 "During development of a smart irrigation project, the project manager sees that…" at bounding box center [563, 182] width 580 height 109
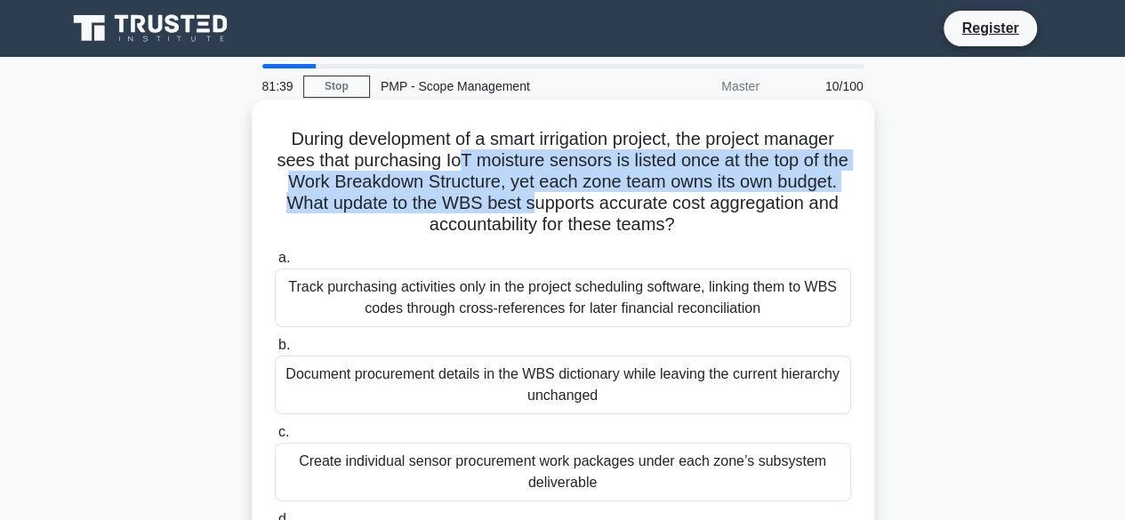
drag, startPoint x: 468, startPoint y: 159, endPoint x: 633, endPoint y: 202, distance: 170.8
click at [633, 202] on h5 "During development of a smart irrigation project, the project manager sees that…" at bounding box center [563, 182] width 580 height 109
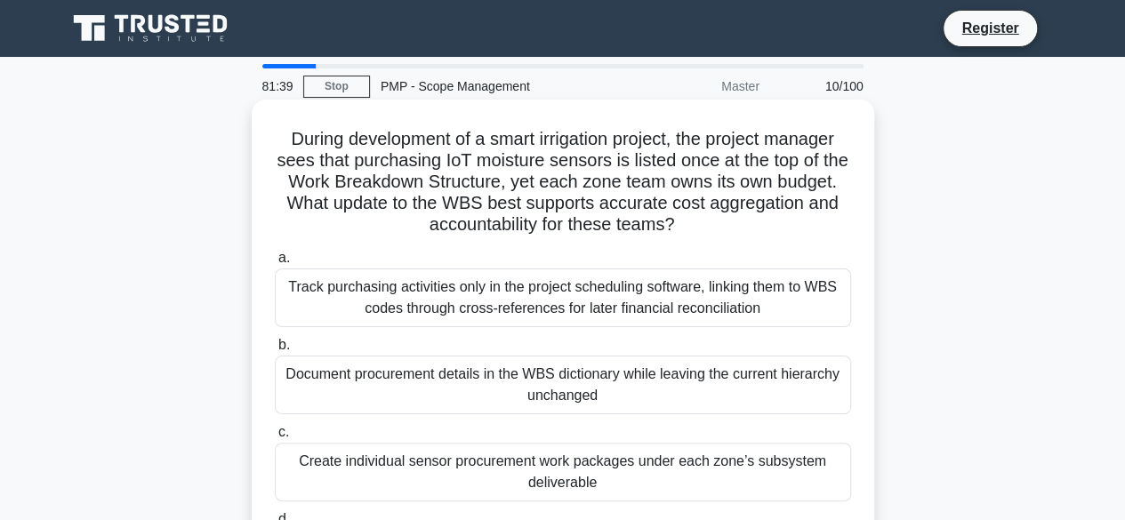
click at [660, 204] on h5 "During development of a smart irrigation project, the project manager sees that…" at bounding box center [563, 182] width 580 height 109
drag, startPoint x: 410, startPoint y: 207, endPoint x: 809, endPoint y: 215, distance: 399.4
click at [809, 215] on h5 "During development of a smart irrigation project, the project manager sees that…" at bounding box center [563, 182] width 580 height 109
click at [674, 230] on h5 "During development of a smart irrigation project, the project manager sees that…" at bounding box center [563, 182] width 580 height 109
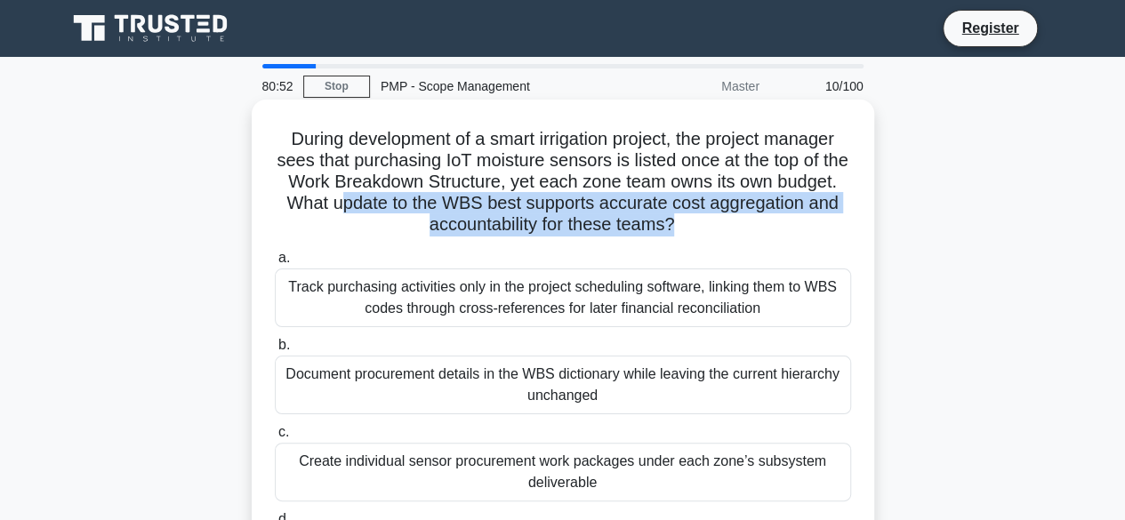
drag, startPoint x: 443, startPoint y: 213, endPoint x: 745, endPoint y: 236, distance: 303.3
click at [745, 236] on h5 "During development of a smart irrigation project, the project manager sees that…" at bounding box center [563, 182] width 580 height 109
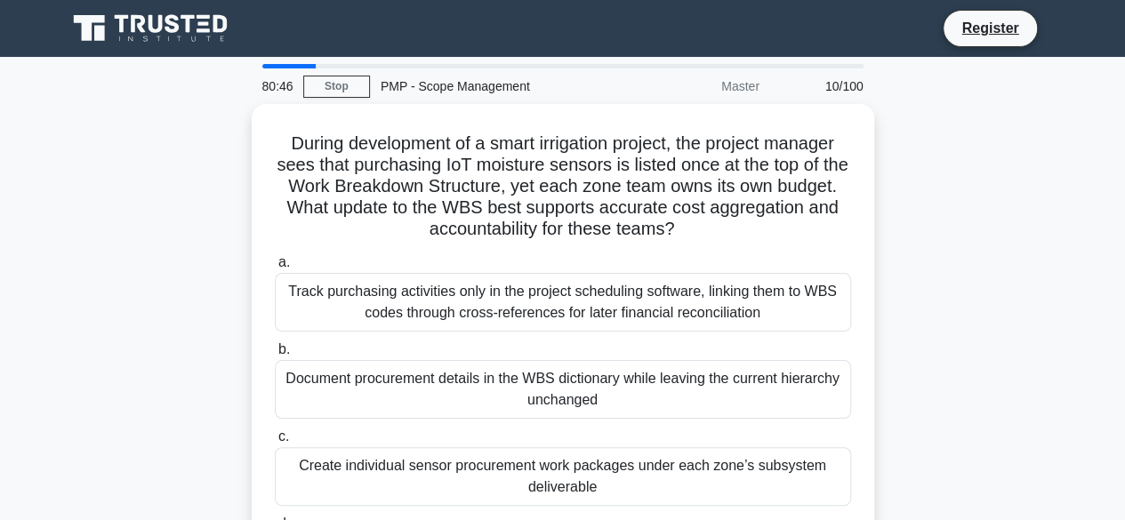
click at [881, 154] on div "During development of a smart irrigation project, the project manager sees that…" at bounding box center [563, 361] width 1014 height 514
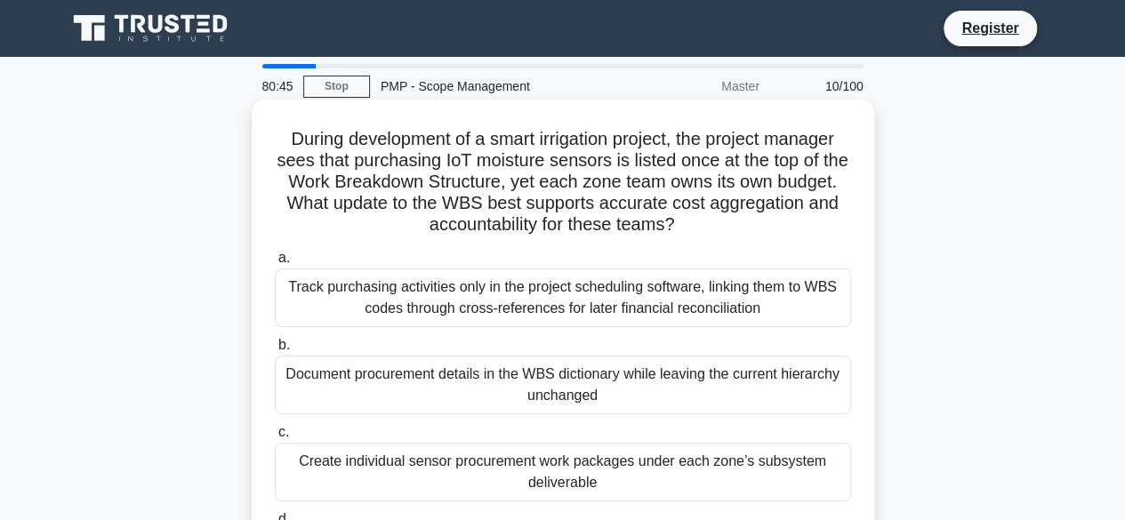
drag, startPoint x: 885, startPoint y: 229, endPoint x: 848, endPoint y: 266, distance: 52.2
click at [885, 234] on div "During development of a smart irrigation project, the project manager sees that…" at bounding box center [563, 361] width 1014 height 514
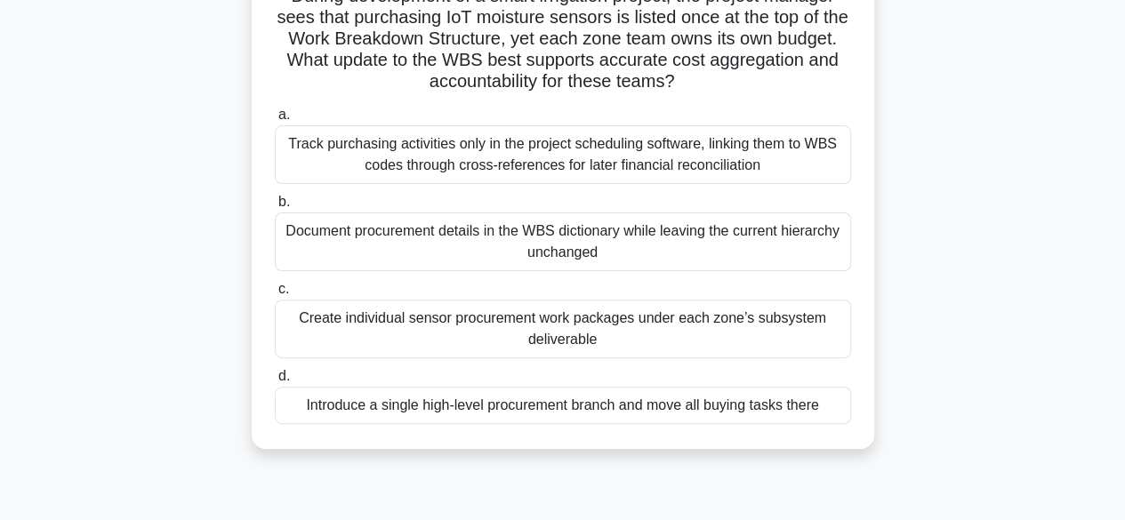
scroll to position [178, 0]
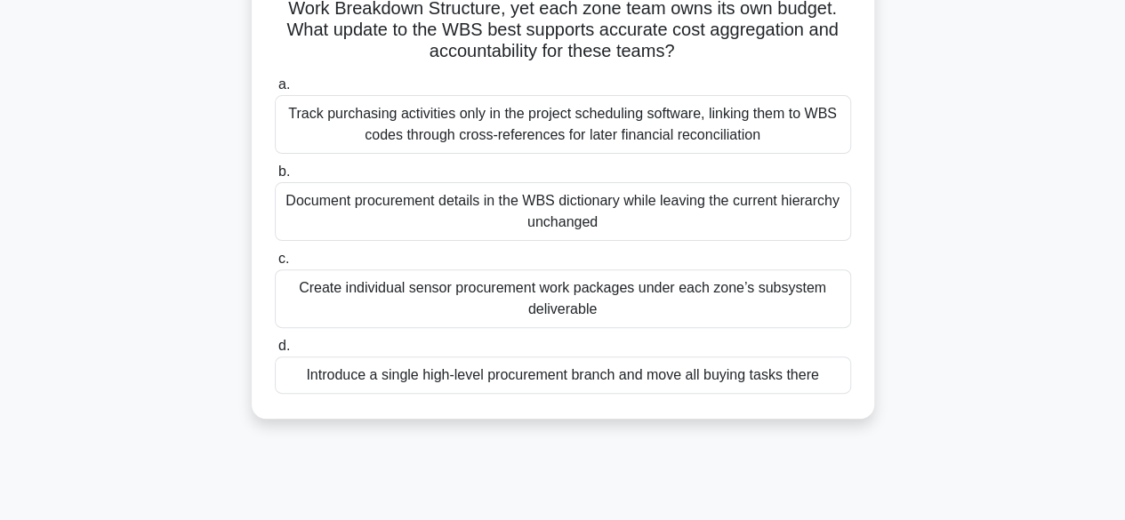
drag, startPoint x: 895, startPoint y: 403, endPoint x: 800, endPoint y: 422, distance: 97.0
click at [895, 403] on div "During development of a smart irrigation project, the project manager sees that…" at bounding box center [563, 183] width 1014 height 514
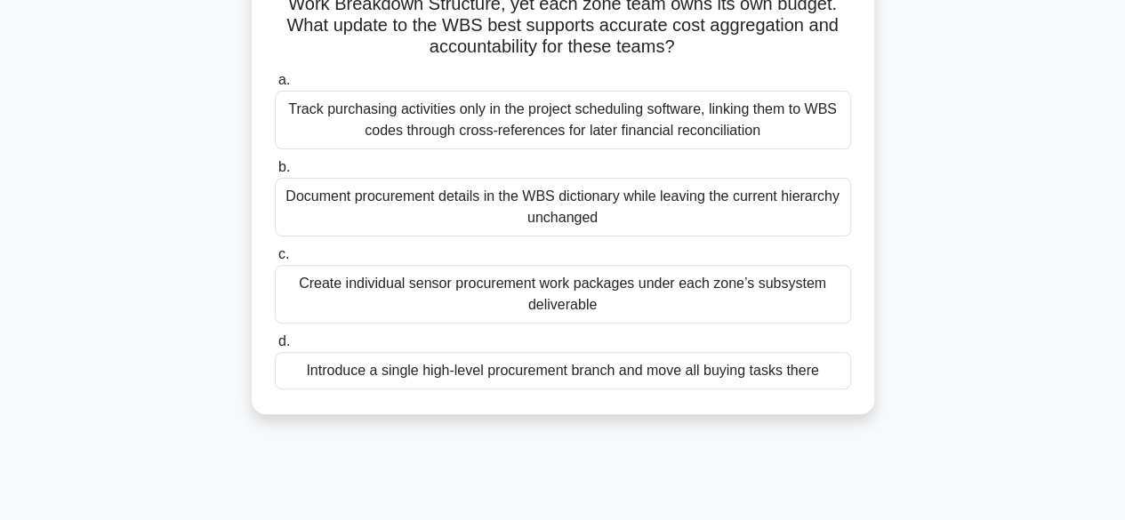
drag, startPoint x: 663, startPoint y: 440, endPoint x: 580, endPoint y: 403, distance: 90.8
click at [654, 437] on div "80:43 Stop PMP - Scope Management Master 10/100 During development of a smart i…" at bounding box center [563, 330] width 1014 height 889
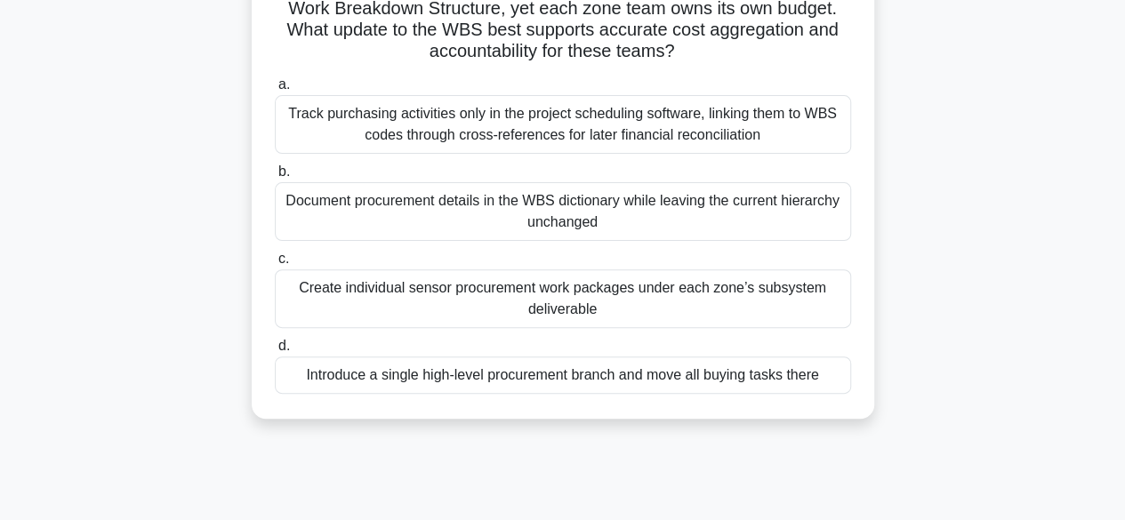
click at [121, 252] on div "During development of a smart irrigation project, the project manager sees that…" at bounding box center [563, 183] width 1014 height 514
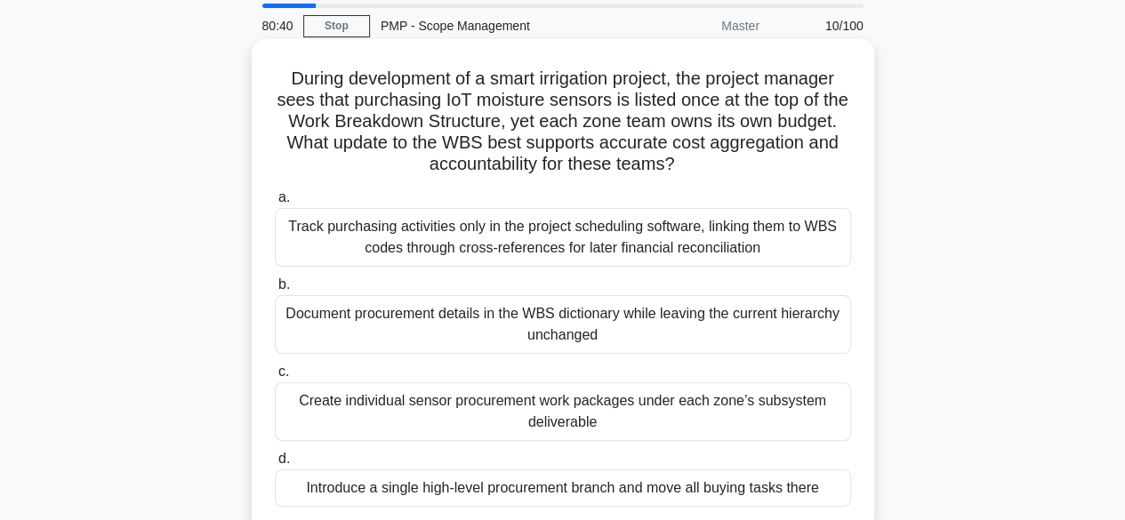
scroll to position [89, 0]
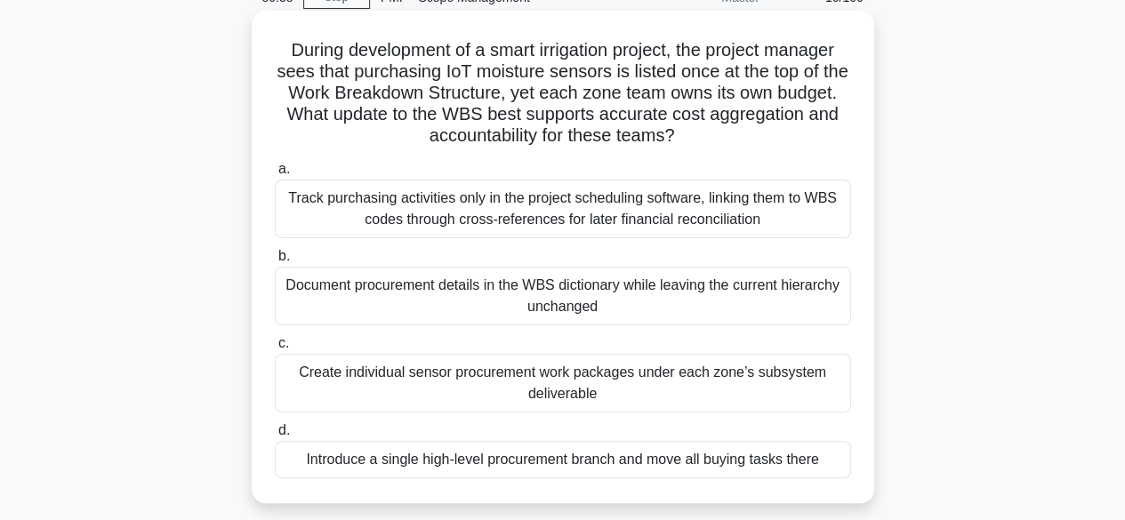
drag, startPoint x: 301, startPoint y: 200, endPoint x: 761, endPoint y: 225, distance: 461.4
click at [763, 225] on div "Track purchasing activities only in the project scheduling software, linking th…" at bounding box center [563, 209] width 576 height 59
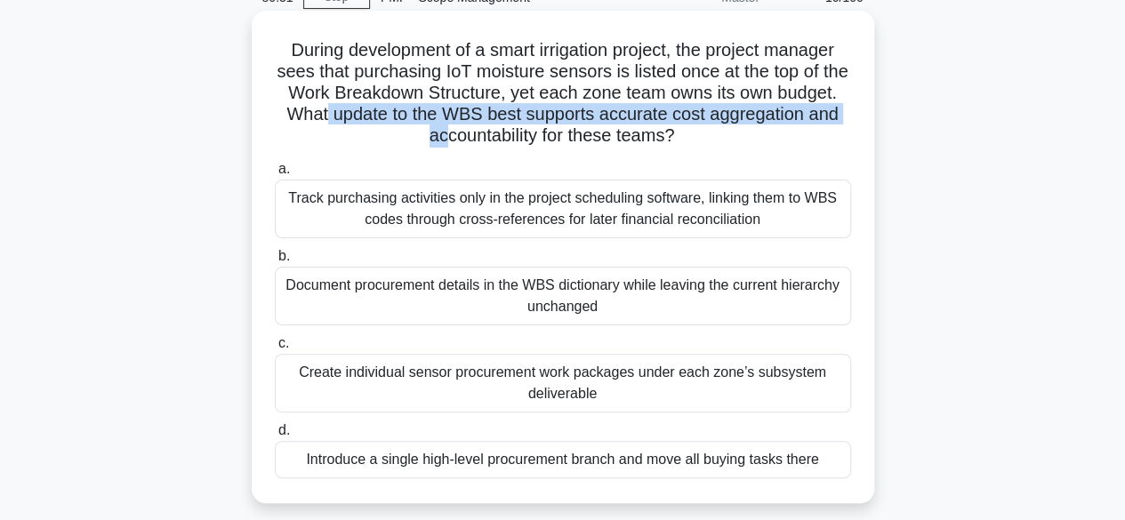
drag, startPoint x: 424, startPoint y: 115, endPoint x: 507, endPoint y: 149, distance: 89.7
click at [507, 149] on div "During development of a smart irrigation project, the project manager sees that…" at bounding box center [563, 257] width 608 height 478
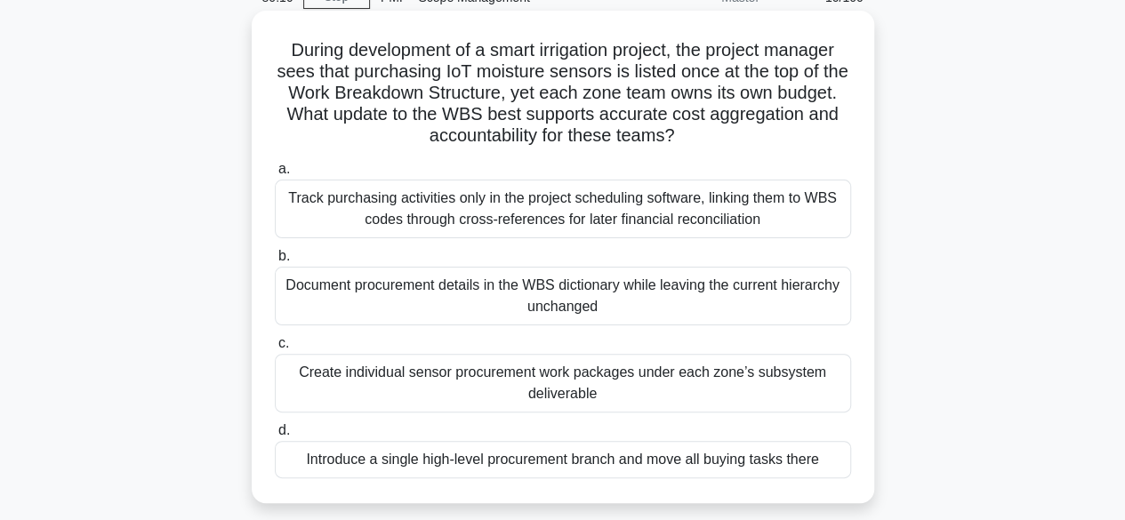
drag, startPoint x: 579, startPoint y: 224, endPoint x: 650, endPoint y: 247, distance: 74.8
click at [587, 230] on div "Track purchasing activities only in the project scheduling software, linking th…" at bounding box center [563, 209] width 576 height 59
click at [658, 211] on div "Track purchasing activities only in the project scheduling software, linking th…" at bounding box center [563, 209] width 576 height 59
click at [275, 175] on input "a. Track purchasing activities only in the project scheduling software, linking…" at bounding box center [275, 170] width 0 height 12
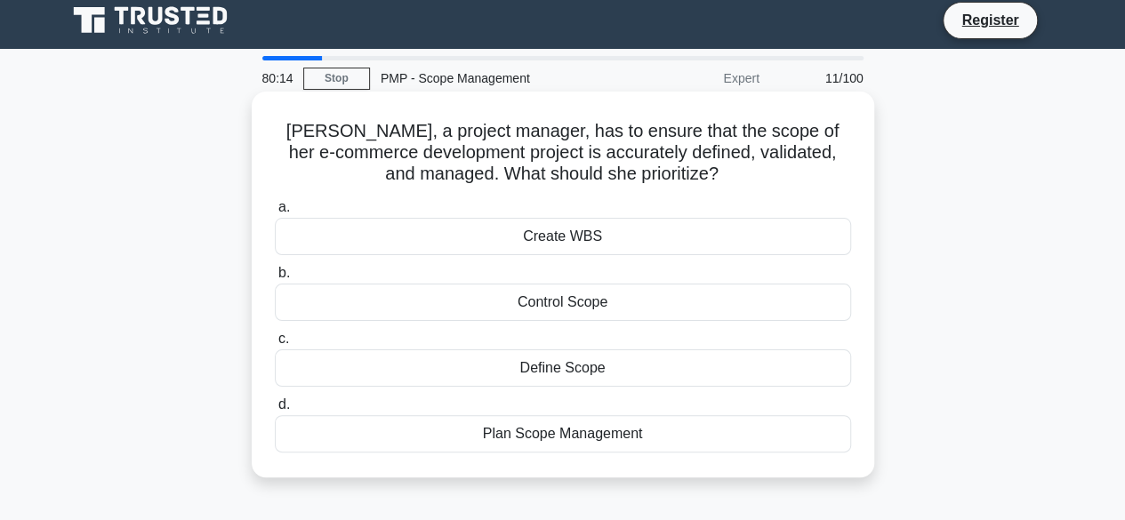
scroll to position [0, 0]
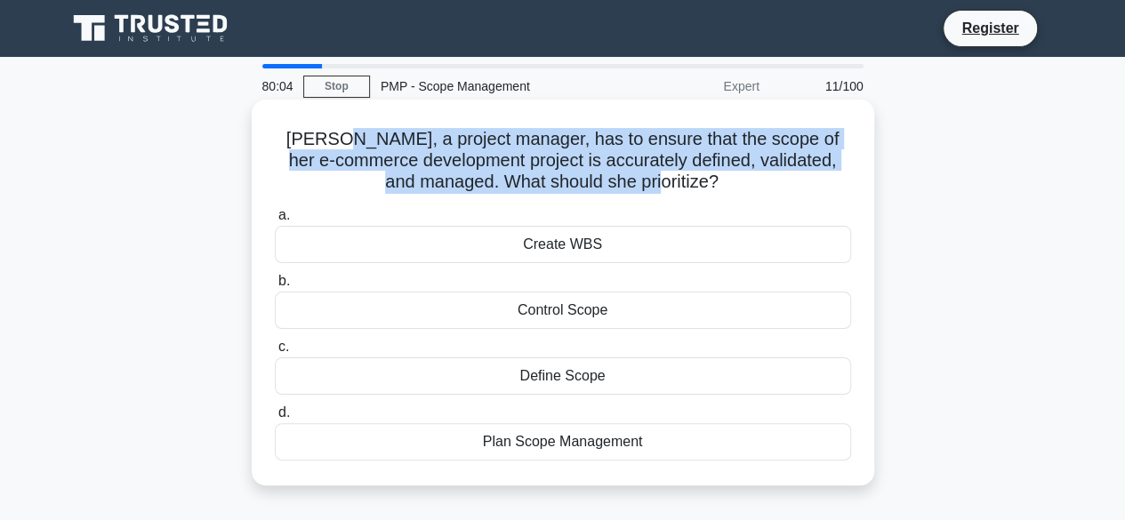
drag, startPoint x: 363, startPoint y: 143, endPoint x: 717, endPoint y: 173, distance: 355.3
click at [717, 173] on h5 "[PERSON_NAME], a project manager, has to ensure that the scope of her e-commerc…" at bounding box center [563, 161] width 580 height 66
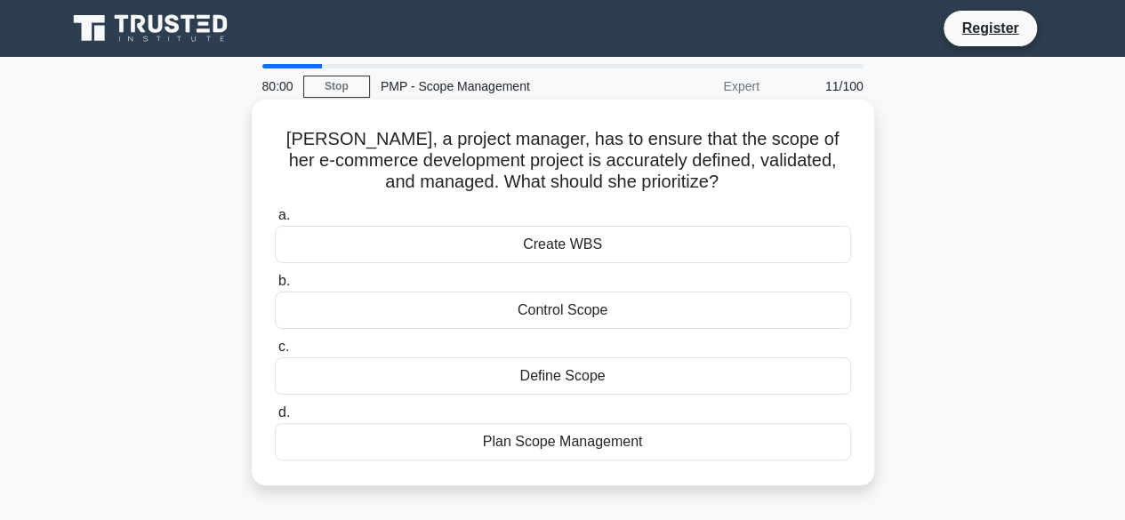
click at [717, 173] on h5 "[PERSON_NAME], a project manager, has to ensure that the scope of her e-commerc…" at bounding box center [563, 161] width 580 height 66
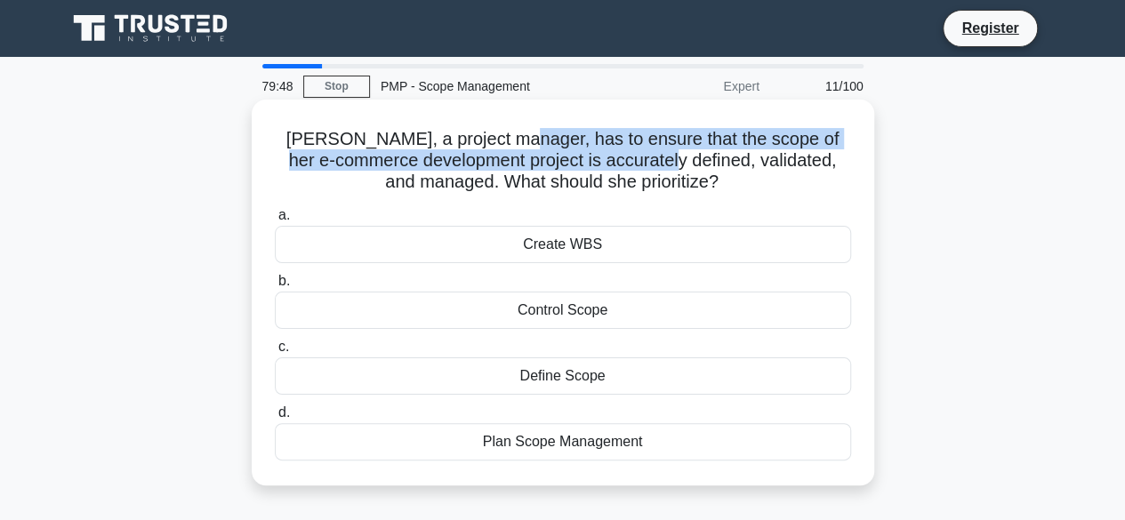
drag, startPoint x: 536, startPoint y: 144, endPoint x: 717, endPoint y: 170, distance: 182.4
click at [717, 170] on h5 "[PERSON_NAME], a project manager, has to ensure that the scope of her e-commerc…" at bounding box center [563, 161] width 580 height 66
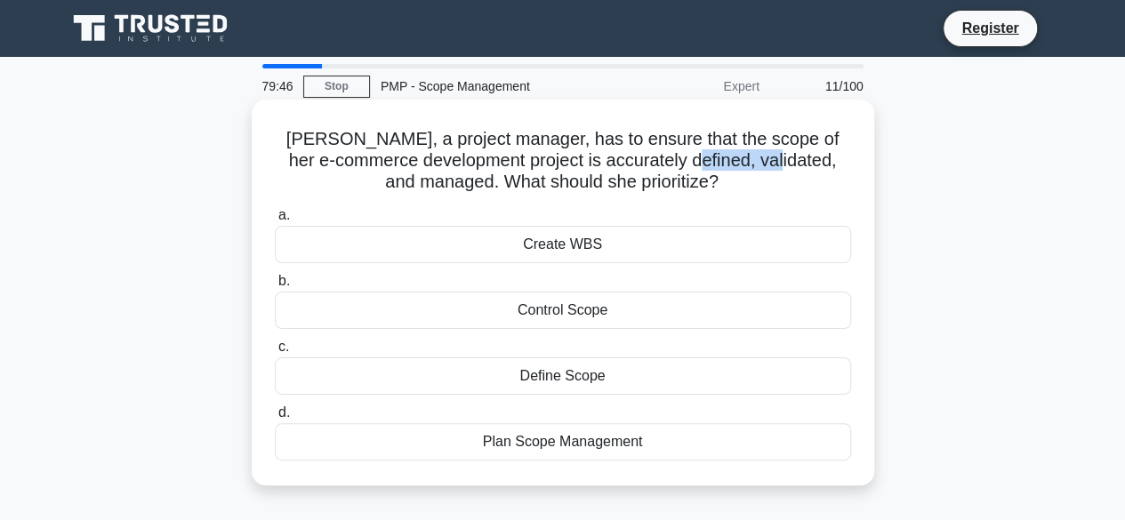
drag, startPoint x: 733, startPoint y: 162, endPoint x: 824, endPoint y: 164, distance: 91.6
click at [816, 165] on h5 "[PERSON_NAME], a project manager, has to ensure that the scope of her e-commerc…" at bounding box center [563, 161] width 580 height 66
drag, startPoint x: 831, startPoint y: 164, endPoint x: 854, endPoint y: 165, distance: 23.1
click at [854, 165] on div "[PERSON_NAME], a project manager, has to ensure that the scope of her e-commerc…" at bounding box center [563, 293] width 608 height 372
drag, startPoint x: 438, startPoint y: 184, endPoint x: 568, endPoint y: 170, distance: 131.5
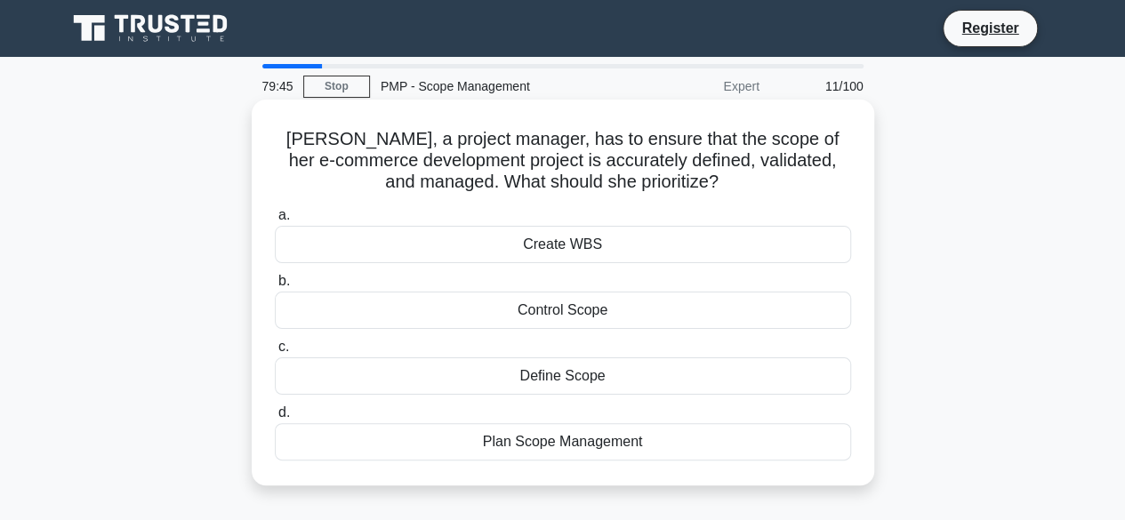
click at [448, 184] on h5 "[PERSON_NAME], a project manager, has to ensure that the scope of her e-commerc…" at bounding box center [563, 161] width 580 height 66
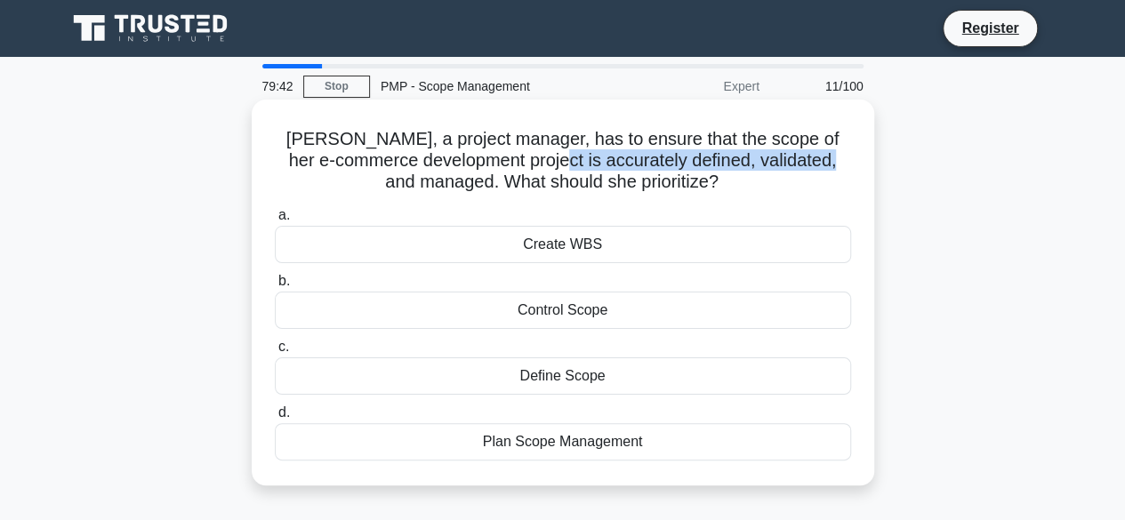
drag, startPoint x: 594, startPoint y: 165, endPoint x: 470, endPoint y: 178, distance: 125.1
click at [446, 184] on h5 "[PERSON_NAME], a project manager, has to ensure that the scope of her e-commerc…" at bounding box center [563, 161] width 580 height 66
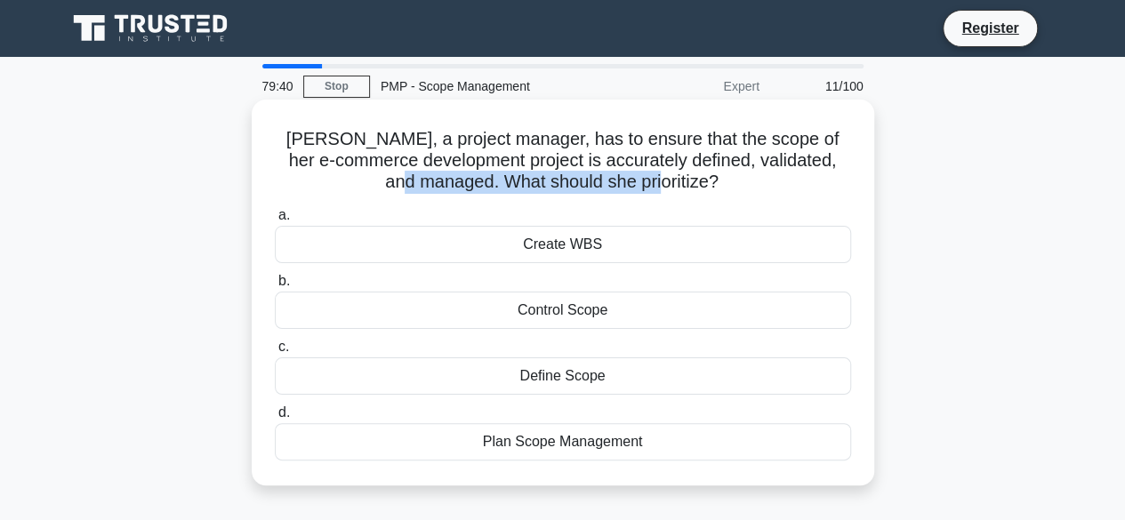
drag, startPoint x: 470, startPoint y: 178, endPoint x: 716, endPoint y: 188, distance: 245.7
click at [716, 188] on h5 "[PERSON_NAME], a project manager, has to ensure that the scope of her e-commerc…" at bounding box center [563, 161] width 580 height 66
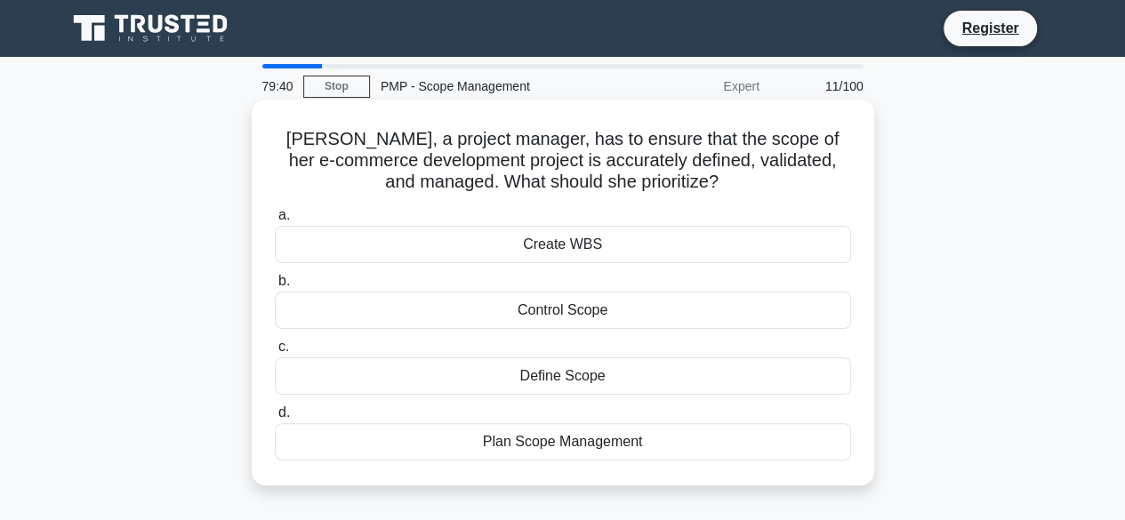
click at [719, 181] on icon ".spinner_0XTQ{transform-origin:center;animation:spinner_y6GP .75s linear infini…" at bounding box center [729, 183] width 21 height 21
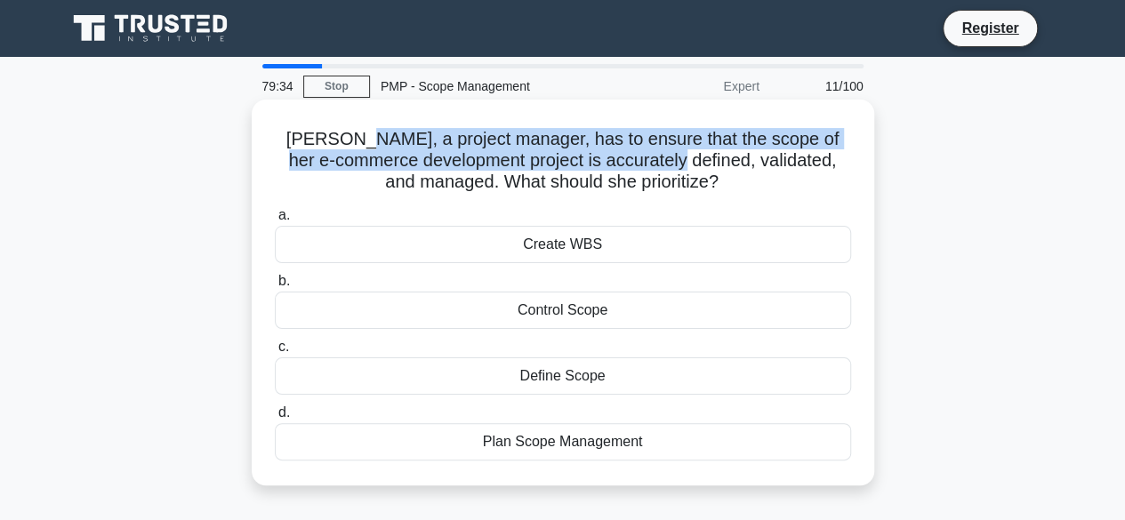
drag, startPoint x: 378, startPoint y: 145, endPoint x: 719, endPoint y: 169, distance: 341.5
click at [719, 169] on h5 "[PERSON_NAME], a project manager, has to ensure that the scope of her e-commerc…" at bounding box center [563, 161] width 580 height 66
click at [720, 165] on h5 "[PERSON_NAME], a project manager, has to ensure that the scope of her e-commerc…" at bounding box center [563, 161] width 580 height 66
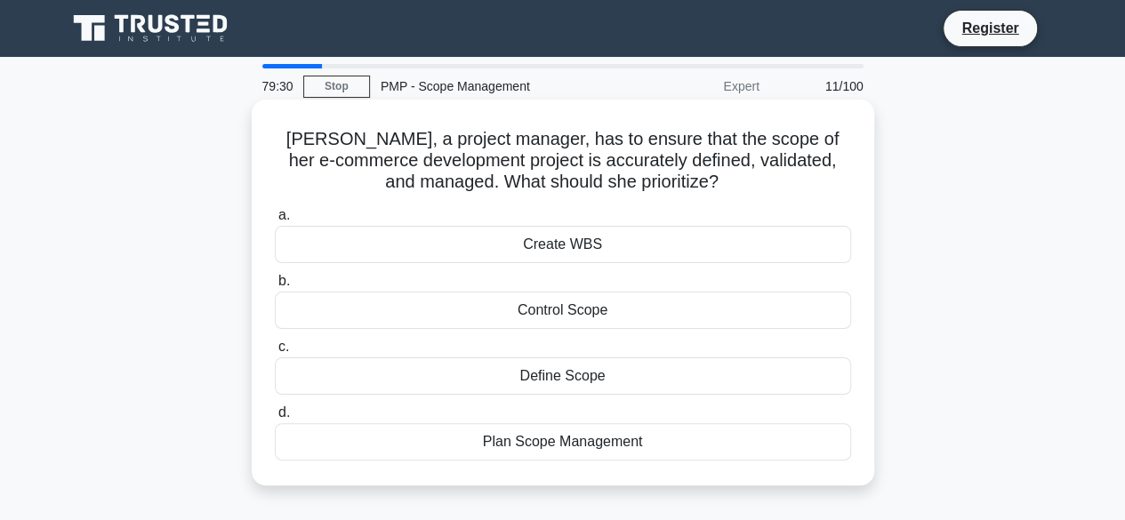
click at [720, 165] on h5 "[PERSON_NAME], a project manager, has to ensure that the scope of her e-commerc…" at bounding box center [563, 161] width 580 height 66
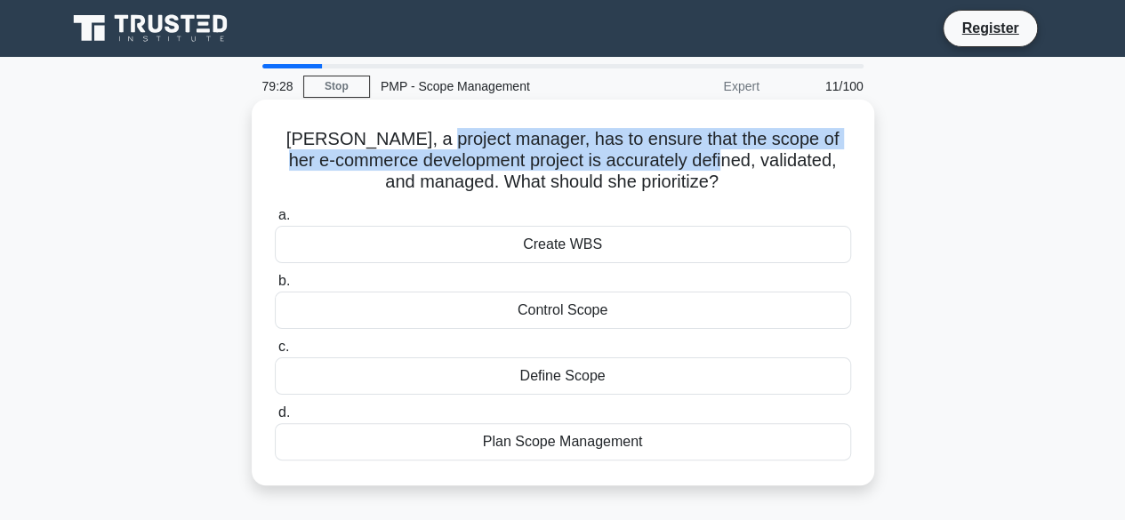
drag, startPoint x: 455, startPoint y: 149, endPoint x: 750, endPoint y: 154, distance: 294.4
click at [750, 154] on h5 "[PERSON_NAME], a project manager, has to ensure that the scope of her e-commerc…" at bounding box center [563, 161] width 580 height 66
click at [727, 162] on h5 "[PERSON_NAME], a project manager, has to ensure that the scope of her e-commerc…" at bounding box center [563, 161] width 580 height 66
drag, startPoint x: 544, startPoint y: 149, endPoint x: 698, endPoint y: 168, distance: 155.1
click at [698, 168] on h5 "[PERSON_NAME], a project manager, has to ensure that the scope of her e-commerc…" at bounding box center [563, 161] width 580 height 66
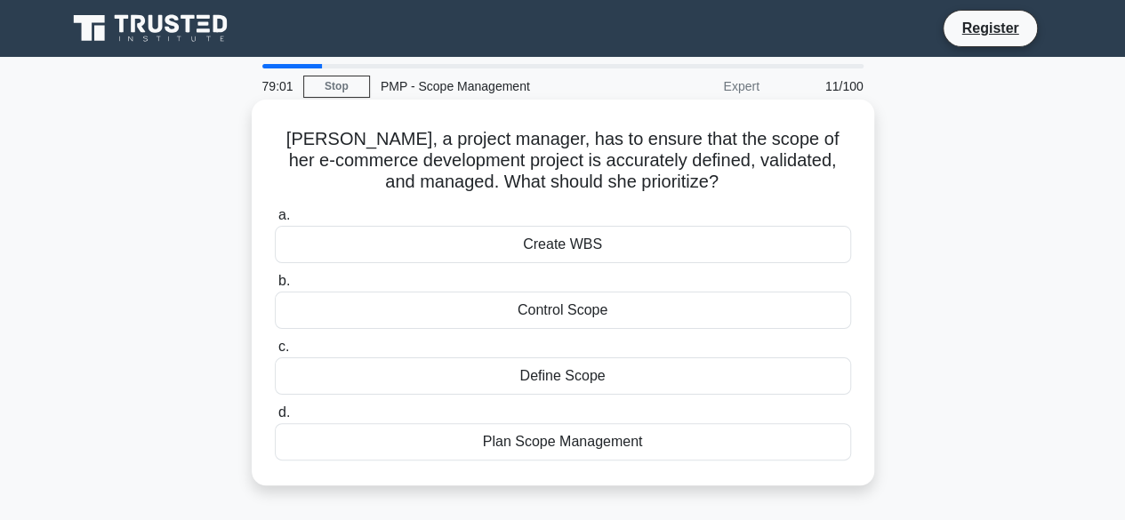
click at [717, 169] on h5 "[PERSON_NAME], a project manager, has to ensure that the scope of her e-commerc…" at bounding box center [563, 161] width 580 height 66
drag, startPoint x: 512, startPoint y: 162, endPoint x: 760, endPoint y: 179, distance: 247.8
click at [725, 172] on h5 "[PERSON_NAME], a project manager, has to ensure that the scope of her e-commerc…" at bounding box center [563, 161] width 580 height 66
click at [734, 189] on h5 "[PERSON_NAME], a project manager, has to ensure that the scope of her e-commerc…" at bounding box center [563, 161] width 580 height 66
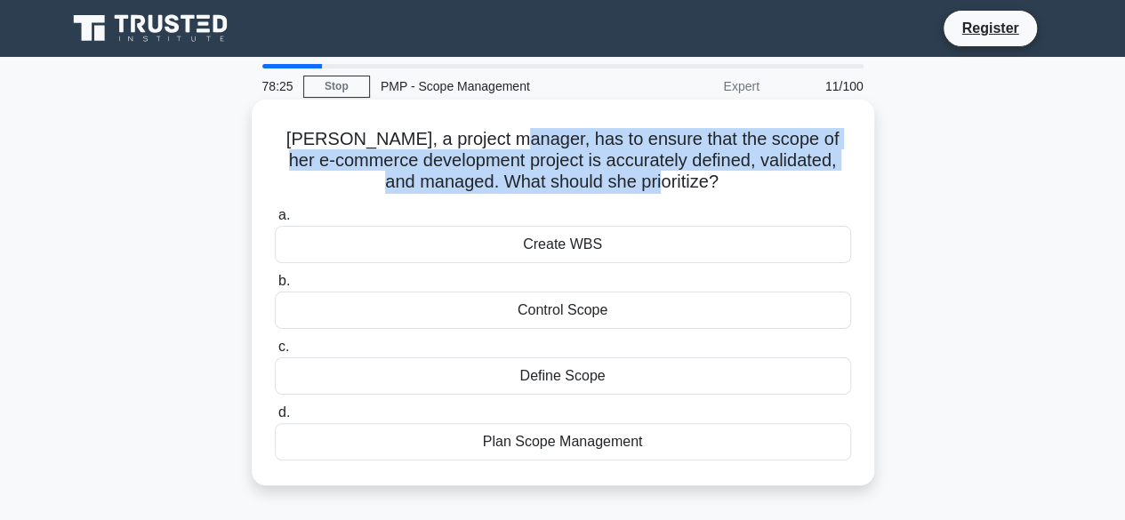
drag, startPoint x: 519, startPoint y: 141, endPoint x: 725, endPoint y: 185, distance: 210.0
click at [725, 185] on h5 "[PERSON_NAME], a project manager, has to ensure that the scope of her e-commerc…" at bounding box center [563, 161] width 580 height 66
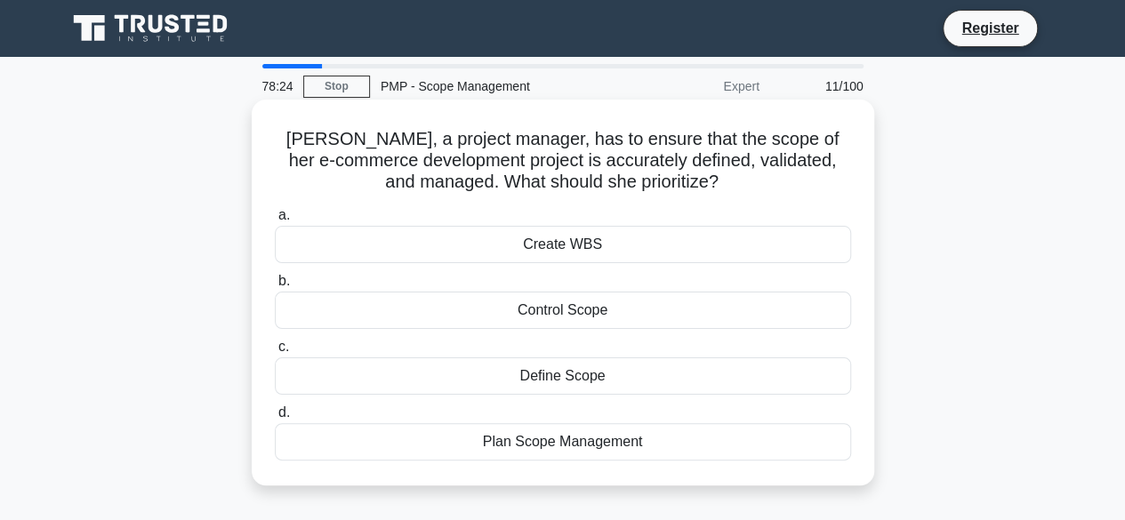
click at [736, 197] on div "[PERSON_NAME], a project manager, has to ensure that the scope of her e-commerc…" at bounding box center [563, 293] width 608 height 372
click at [557, 249] on div "Create WBS" at bounding box center [563, 244] width 576 height 37
click at [275, 221] on input "a. Create WBS" at bounding box center [275, 216] width 0 height 12
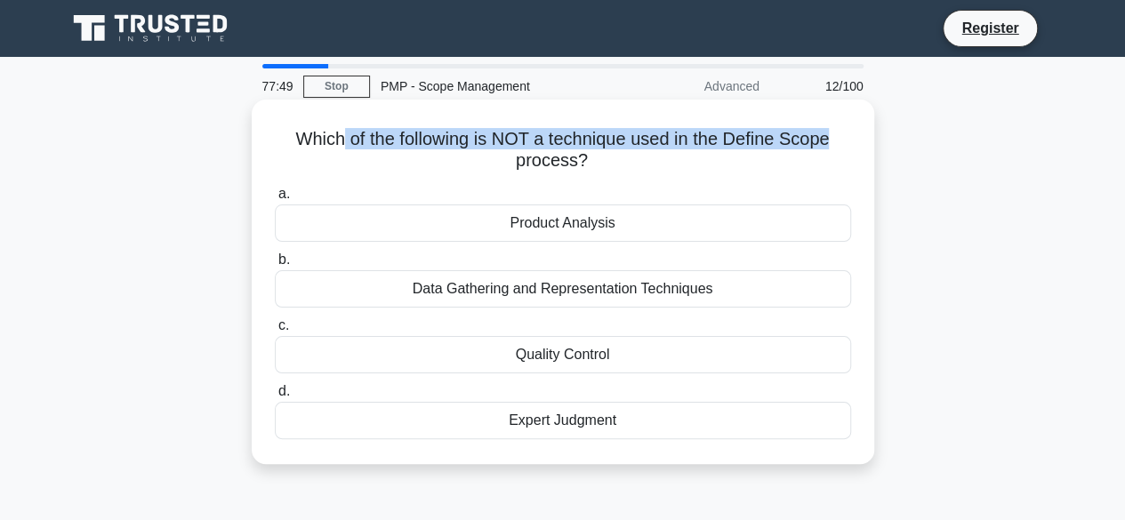
drag, startPoint x: 342, startPoint y: 140, endPoint x: 848, endPoint y: 149, distance: 507.0
click at [848, 149] on h5 "Which of the following is NOT a technique used in the Define Scope process? .sp…" at bounding box center [563, 150] width 580 height 44
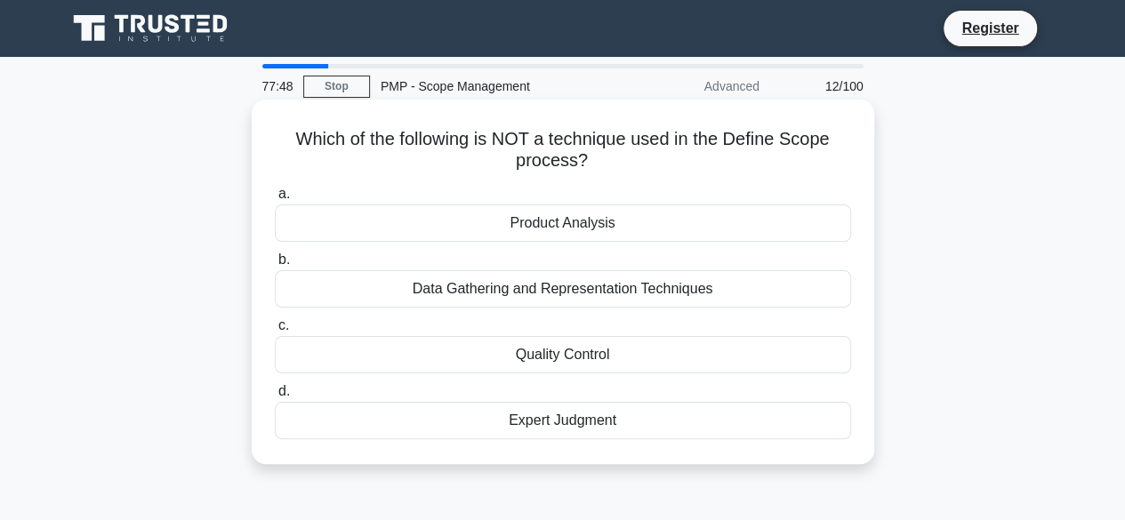
click at [552, 161] on h5 "Which of the following is NOT a technique used in the Define Scope process? .sp…" at bounding box center [563, 150] width 580 height 44
click at [577, 421] on div "Expert Judgment" at bounding box center [563, 420] width 576 height 37
click at [275, 398] on input "d. Expert Judgment" at bounding box center [275, 392] width 0 height 12
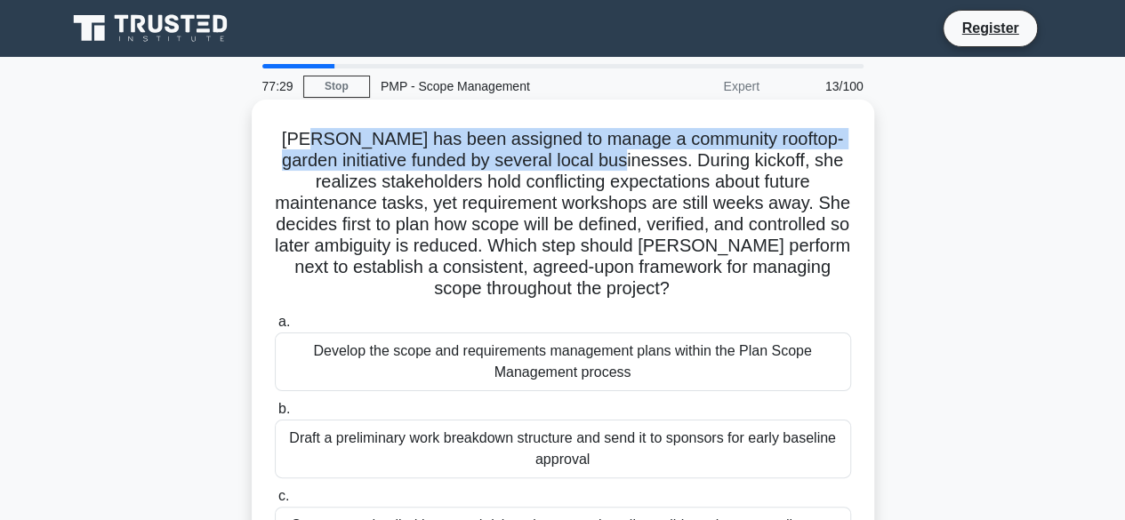
drag, startPoint x: 325, startPoint y: 141, endPoint x: 630, endPoint y: 166, distance: 306.1
click at [630, 166] on h5 "[PERSON_NAME] has been assigned to manage a community rooftop-garden initiative…" at bounding box center [563, 214] width 580 height 173
click at [631, 166] on h5 "[PERSON_NAME] has been assigned to manage a community rooftop-garden initiative…" at bounding box center [563, 214] width 580 height 173
drag, startPoint x: 295, startPoint y: 139, endPoint x: 637, endPoint y: 169, distance: 342.8
click at [637, 169] on h5 "[PERSON_NAME] has been assigned to manage a community rooftop-garden initiative…" at bounding box center [563, 214] width 580 height 173
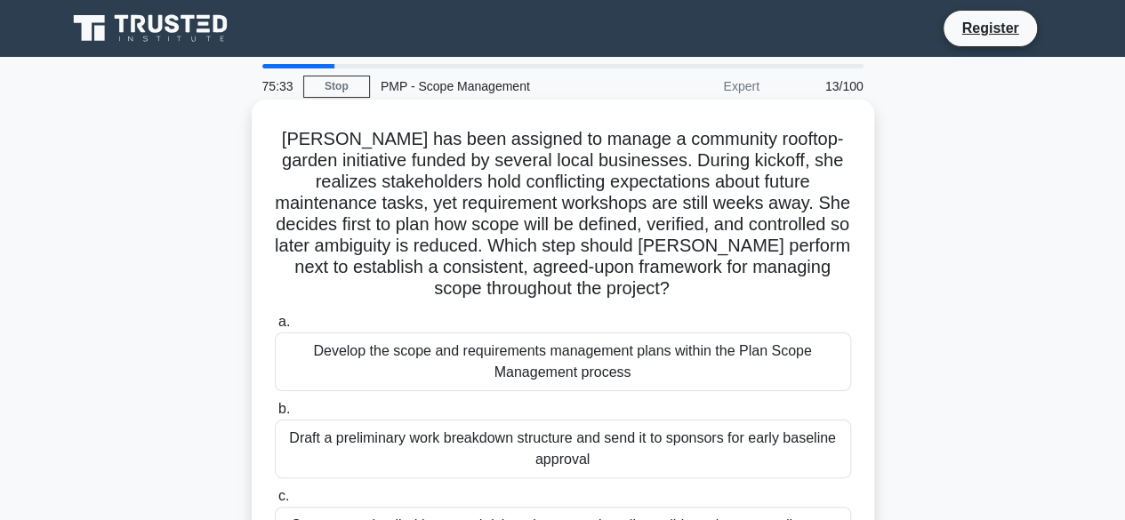
click at [490, 227] on h5 "[PERSON_NAME] has been assigned to manage a community rooftop-garden initiative…" at bounding box center [563, 214] width 580 height 173
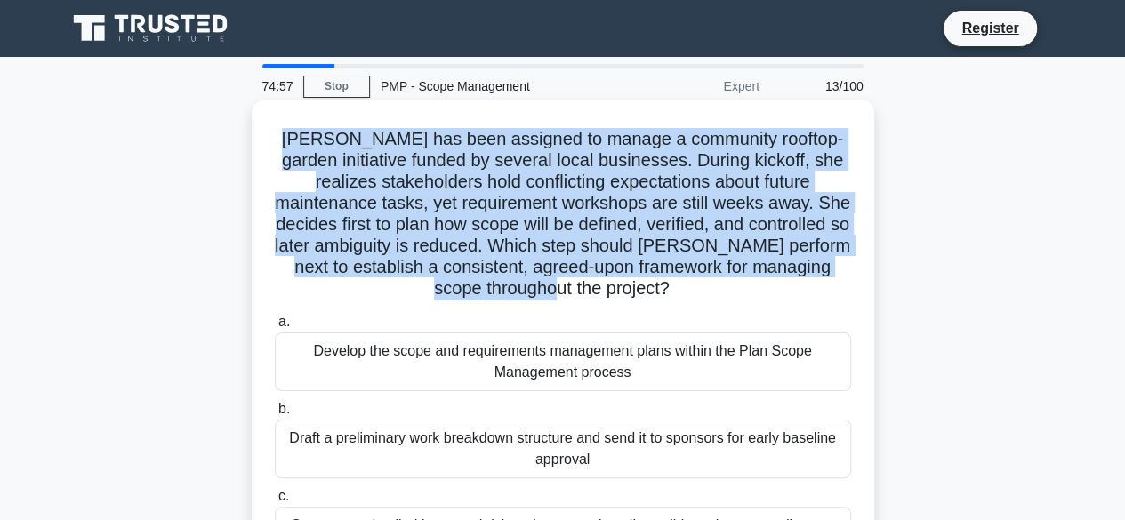
drag, startPoint x: 290, startPoint y: 140, endPoint x: 725, endPoint y: 291, distance: 460.4
click at [725, 291] on h5 "[PERSON_NAME] has been assigned to manage a community rooftop-garden initiative…" at bounding box center [563, 214] width 580 height 173
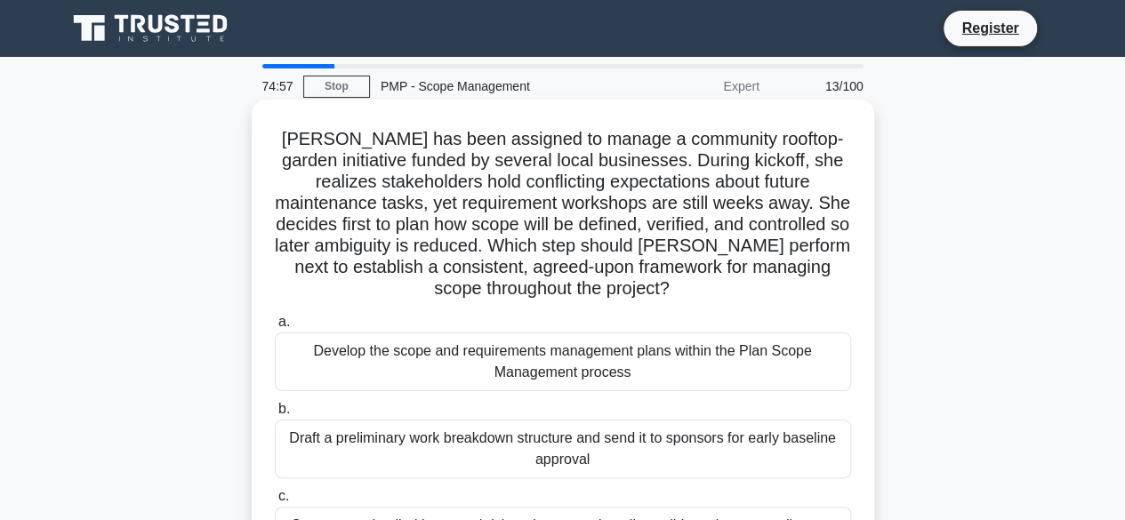
click at [725, 291] on h5 "[PERSON_NAME] has been assigned to manage a community rooftop-garden initiative…" at bounding box center [563, 214] width 580 height 173
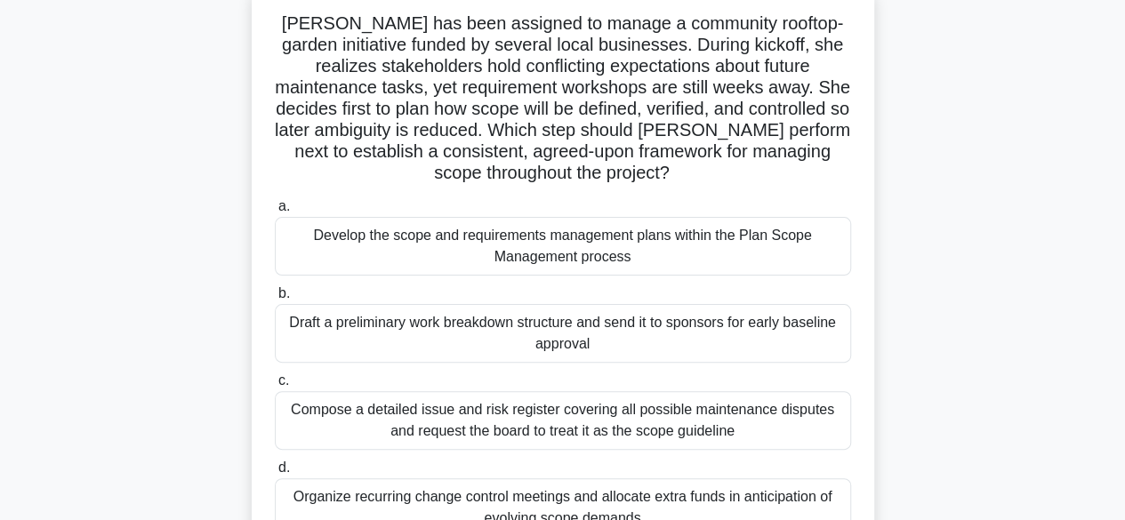
scroll to position [89, 0]
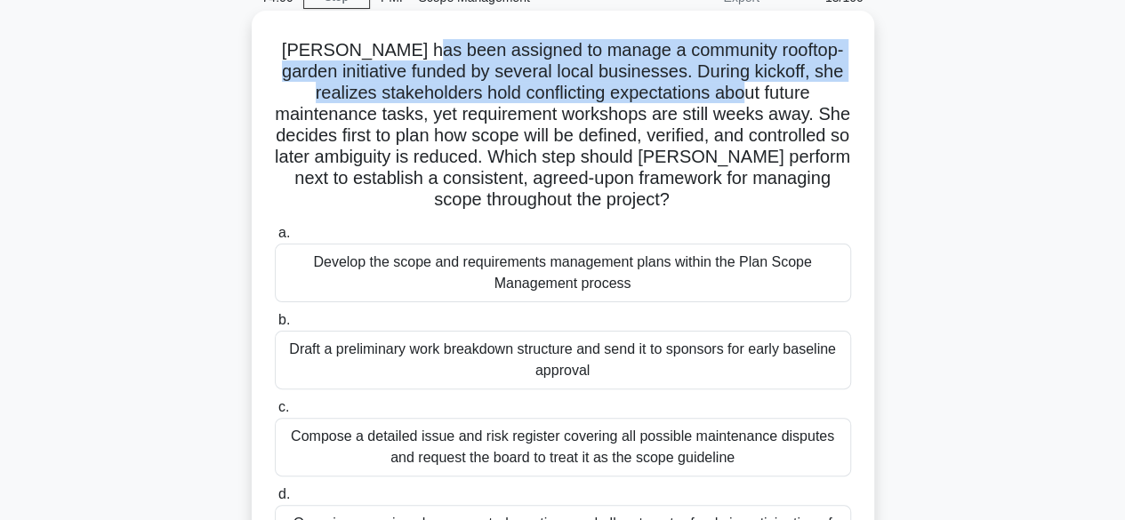
drag, startPoint x: 426, startPoint y: 47, endPoint x: 719, endPoint y: 91, distance: 296.7
click at [719, 91] on h5 "[PERSON_NAME] has been assigned to manage a community rooftop-garden initiative…" at bounding box center [563, 125] width 580 height 173
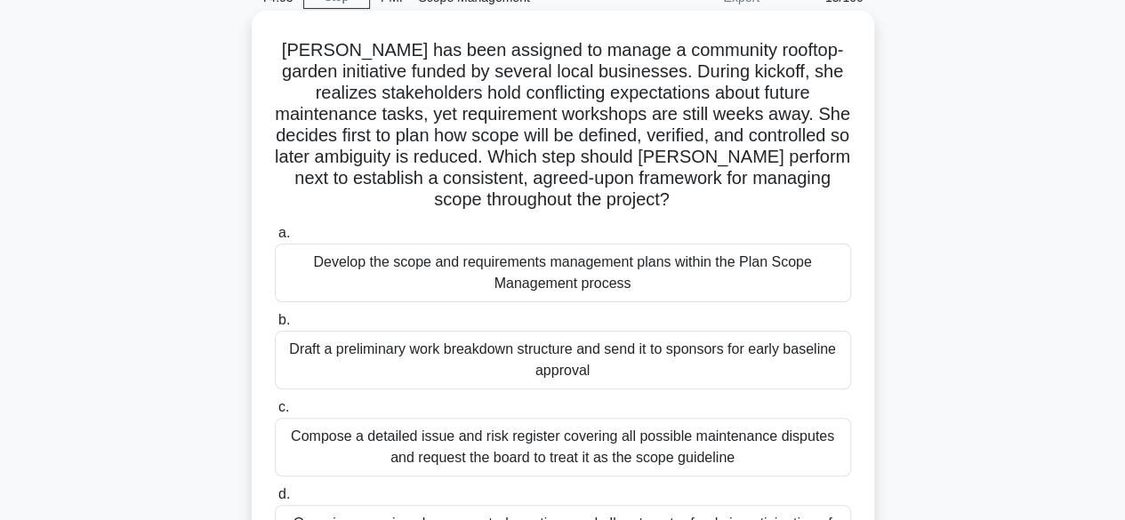
click at [422, 119] on h5 "[PERSON_NAME] has been assigned to manage a community rooftop-garden initiative…" at bounding box center [563, 125] width 580 height 173
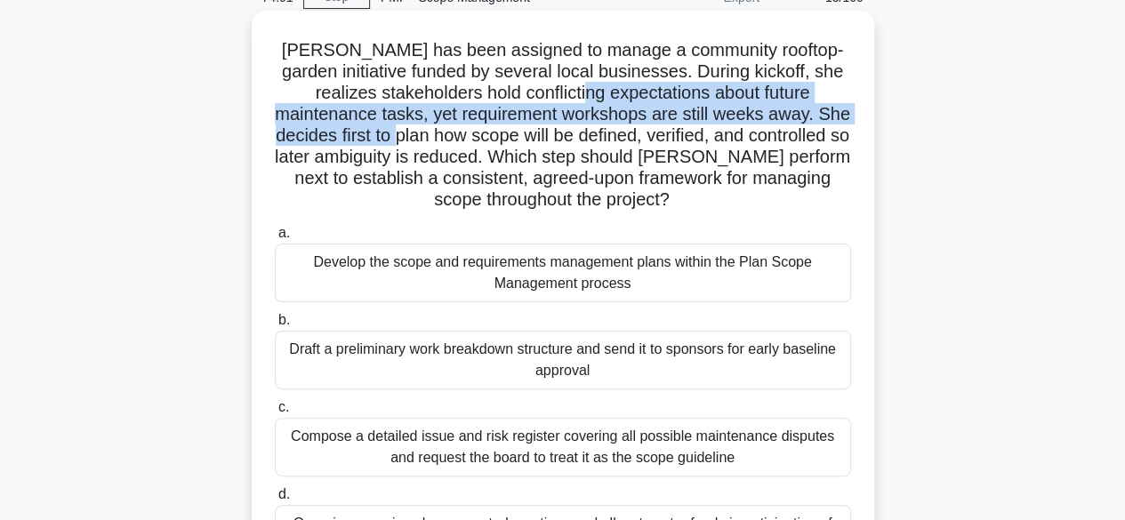
drag, startPoint x: 659, startPoint y: 95, endPoint x: 391, endPoint y: 132, distance: 270.2
click at [391, 132] on h5 "[PERSON_NAME] has been assigned to manage a community rooftop-garden initiative…" at bounding box center [563, 125] width 580 height 173
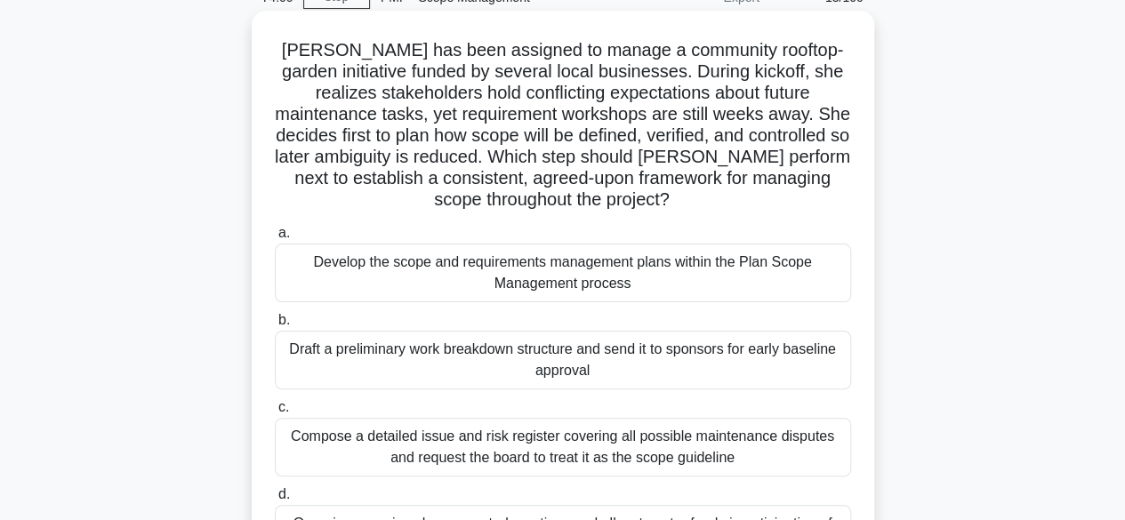
click at [470, 126] on h5 "[PERSON_NAME] has been assigned to manage a community rooftop-garden initiative…" at bounding box center [563, 125] width 580 height 173
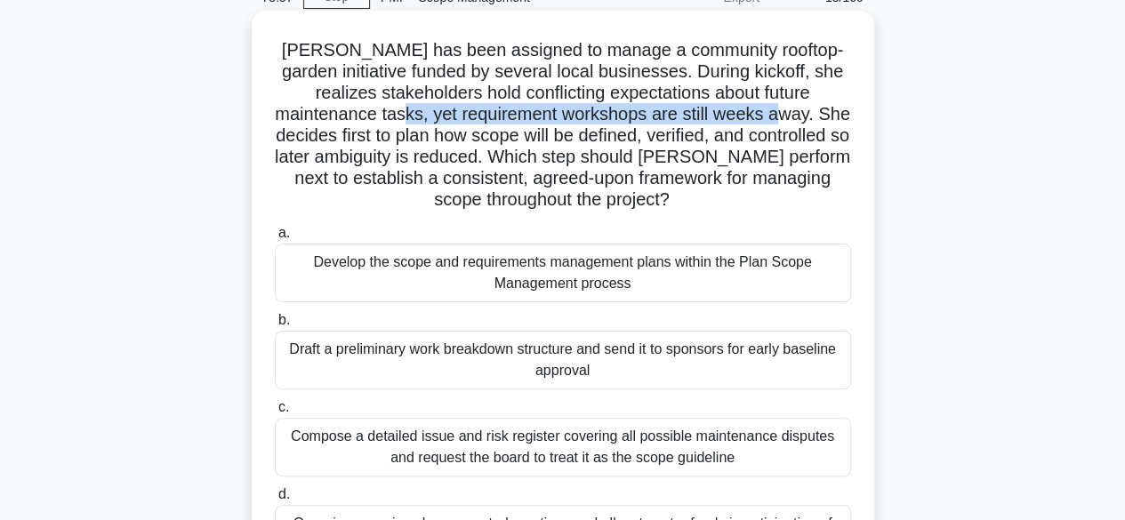
drag, startPoint x: 354, startPoint y: 117, endPoint x: 772, endPoint y: 120, distance: 418.0
click at [749, 120] on h5 "[PERSON_NAME] has been assigned to manage a community rooftop-garden initiative…" at bounding box center [563, 125] width 580 height 173
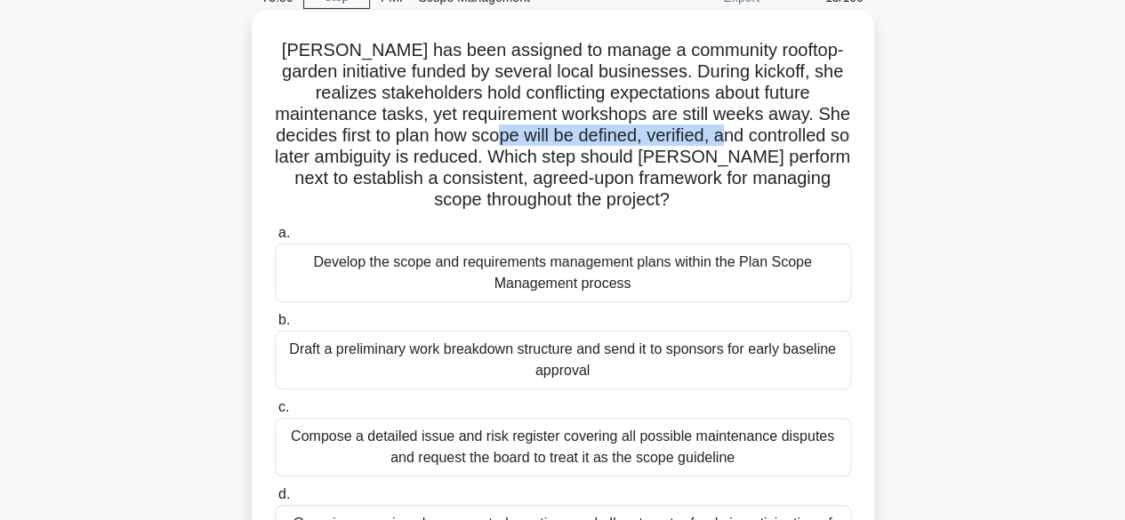
drag, startPoint x: 585, startPoint y: 143, endPoint x: 733, endPoint y: 143, distance: 147.6
click at [733, 143] on h5 "[PERSON_NAME] has been assigned to manage a community rooftop-garden initiative…" at bounding box center [563, 125] width 580 height 173
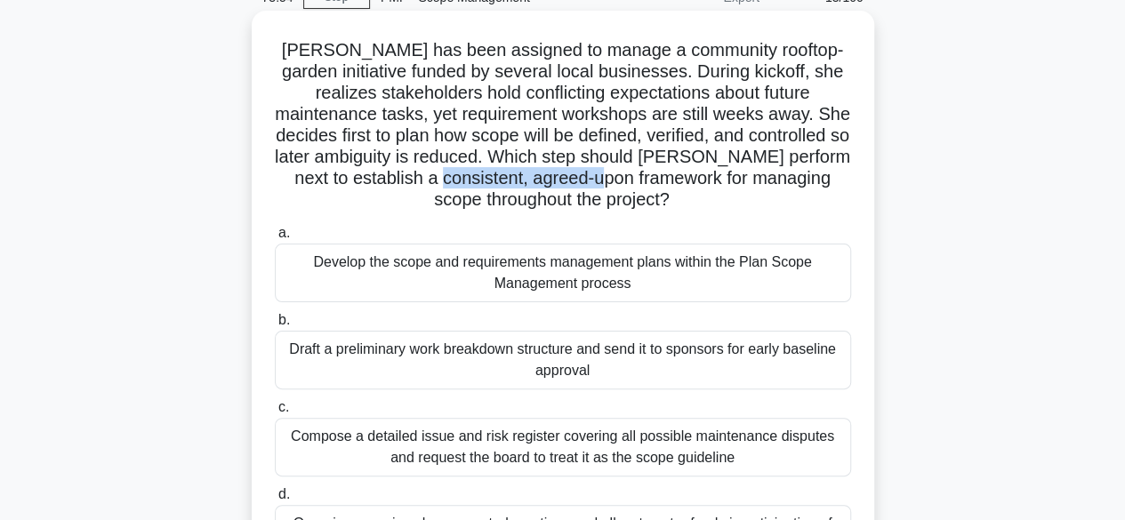
drag, startPoint x: 510, startPoint y: 181, endPoint x: 707, endPoint y: 181, distance: 196.5
click at [701, 181] on h5 "[PERSON_NAME] has been assigned to manage a community rooftop-garden initiative…" at bounding box center [563, 125] width 580 height 173
drag, startPoint x: 751, startPoint y: 193, endPoint x: 662, endPoint y: 273, distance: 120.3
click at [748, 196] on h5 "[PERSON_NAME] has been assigned to manage a community rooftop-garden initiative…" at bounding box center [563, 125] width 580 height 173
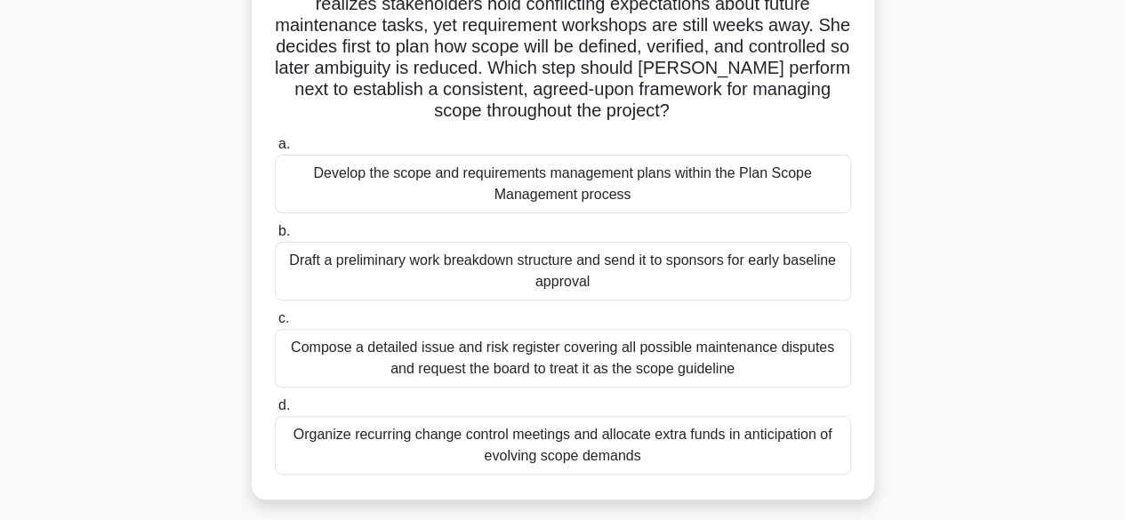
drag, startPoint x: 631, startPoint y: 253, endPoint x: 640, endPoint y: 290, distance: 38.4
click at [640, 290] on div "Draft a preliminary work breakdown structure and send it to sponsors for early …" at bounding box center [563, 271] width 576 height 59
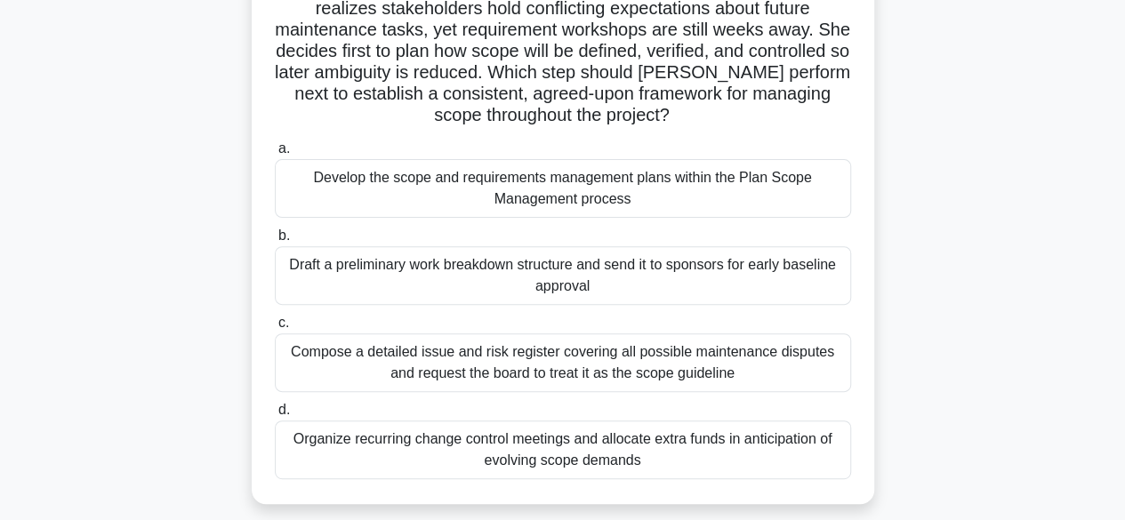
click at [896, 261] on div "[PERSON_NAME] has been assigned to manage a community rooftop-garden initiative…" at bounding box center [563, 225] width 1014 height 599
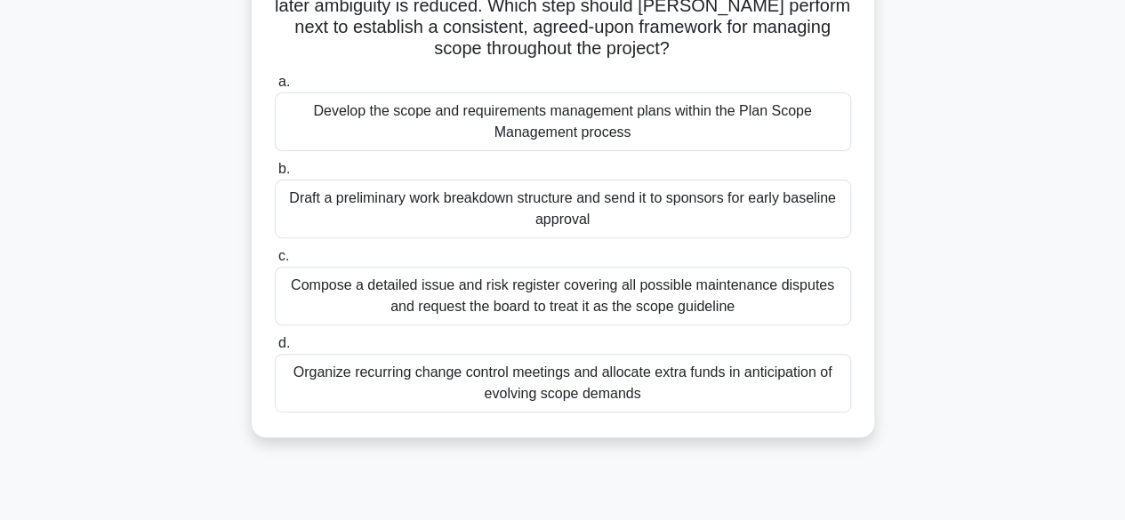
scroll to position [267, 0]
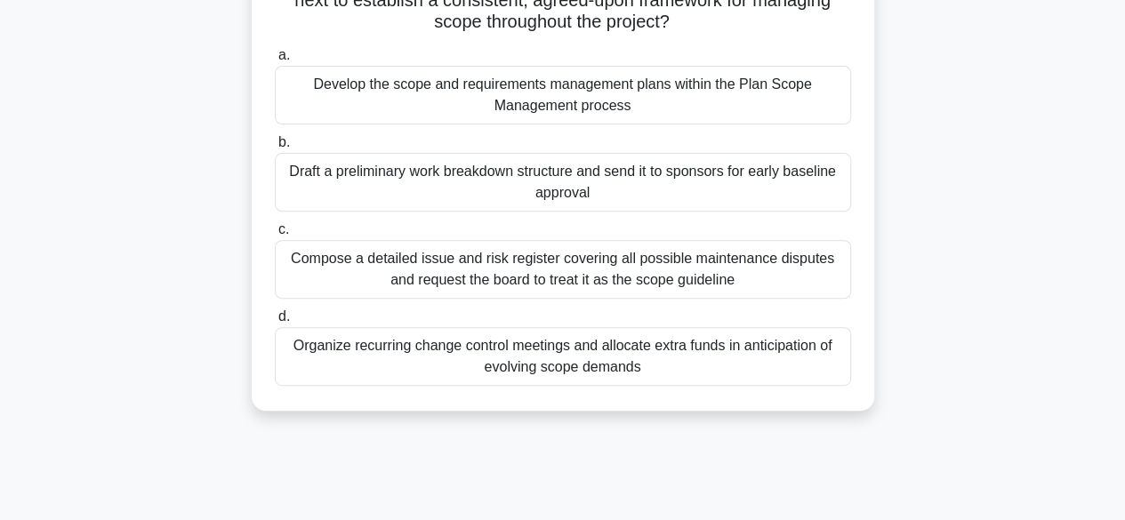
drag, startPoint x: 354, startPoint y: 262, endPoint x: 761, endPoint y: 287, distance: 408.1
click at [759, 289] on div "Compose a detailed issue and risk register covering all possible maintenance di…" at bounding box center [563, 269] width 576 height 59
click at [768, 282] on div "Compose a detailed issue and risk register covering all possible maintenance di…" at bounding box center [563, 269] width 576 height 59
click at [275, 236] on input "c. Compose a detailed issue and risk register covering all possible maintenance…" at bounding box center [275, 230] width 0 height 12
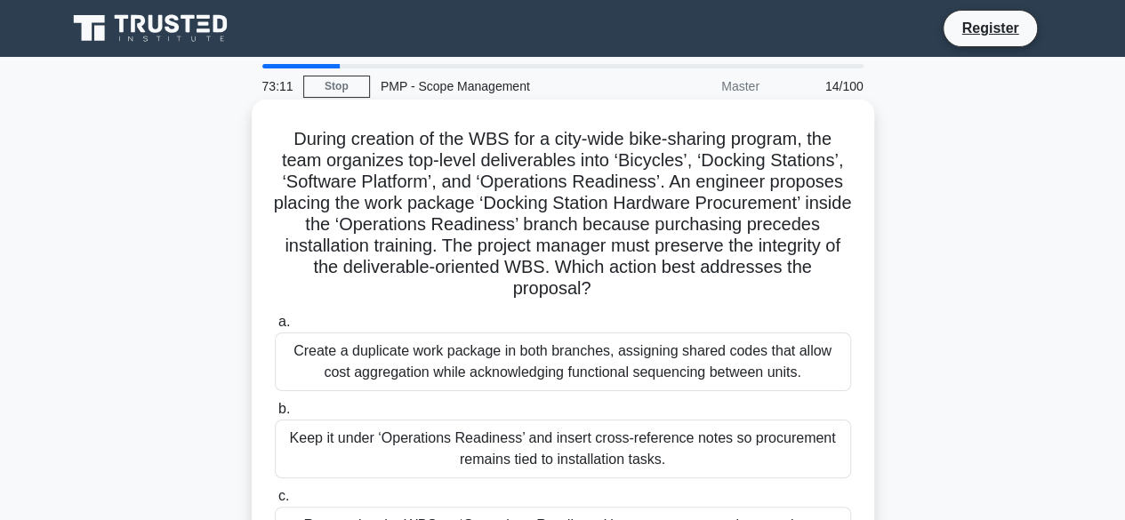
scroll to position [0, 0]
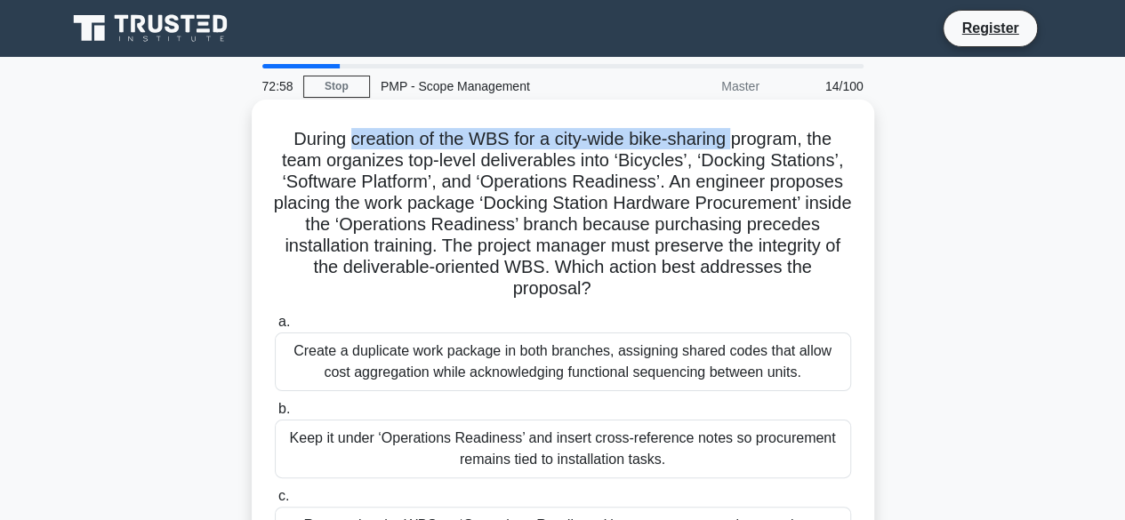
drag, startPoint x: 363, startPoint y: 143, endPoint x: 718, endPoint y: 157, distance: 355.1
click at [735, 149] on h5 "During creation of the WBS for a city-wide bike-sharing program, the team organ…" at bounding box center [563, 214] width 580 height 173
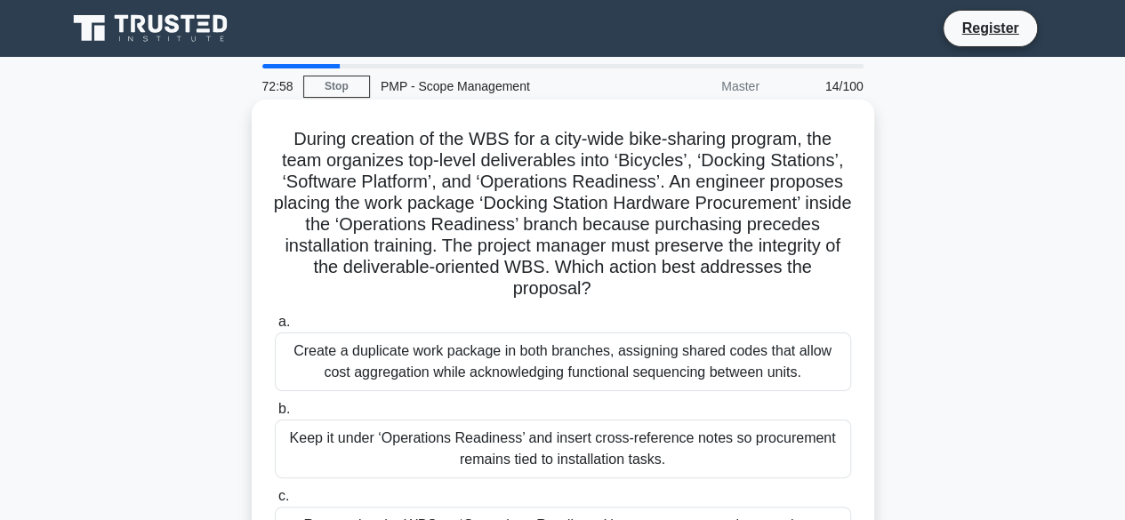
click at [646, 193] on h5 "During creation of the WBS for a city-wide bike-sharing program, the team organ…" at bounding box center [563, 214] width 580 height 173
drag, startPoint x: 302, startPoint y: 143, endPoint x: 388, endPoint y: 141, distance: 85.4
click at [388, 141] on h5 "During creation of the WBS for a city-wide bike-sharing program, the team organ…" at bounding box center [563, 214] width 580 height 173
click at [390, 141] on h5 "During creation of the WBS for a city-wide bike-sharing program, the team organ…" at bounding box center [563, 214] width 580 height 173
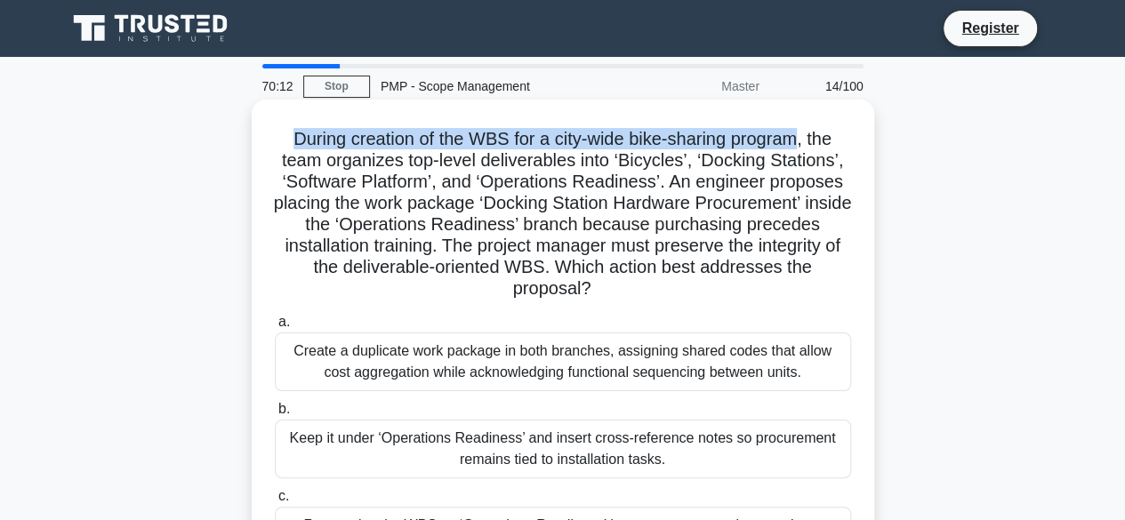
drag, startPoint x: 285, startPoint y: 138, endPoint x: 619, endPoint y: 141, distance: 334.4
click at [805, 143] on h5 "During creation of the WBS for a city-wide bike-sharing program, the team organ…" at bounding box center [563, 214] width 580 height 173
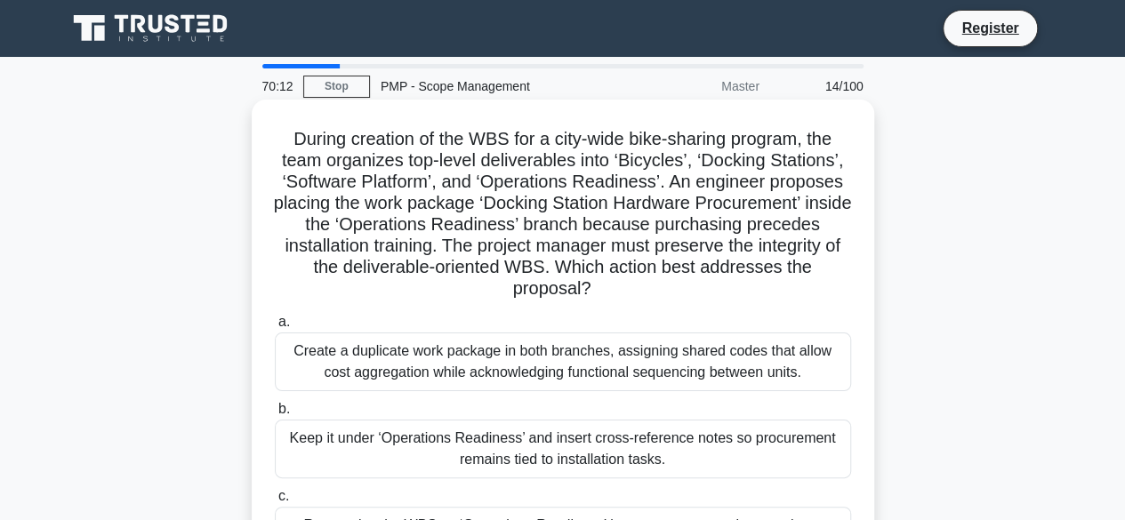
click at [400, 162] on h5 "During creation of the WBS for a city-wide bike-sharing program, the team organ…" at bounding box center [563, 214] width 580 height 173
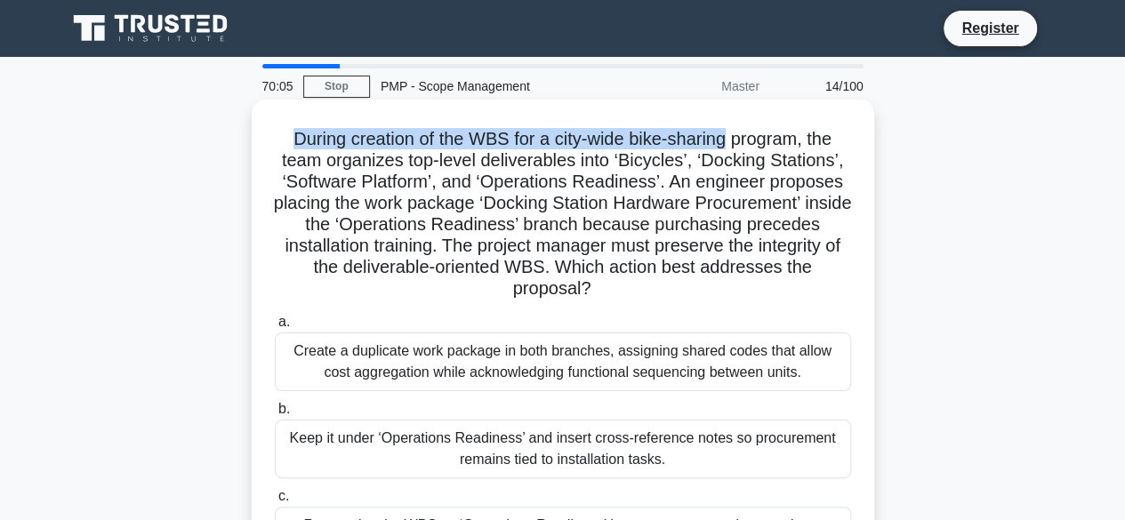
drag, startPoint x: 299, startPoint y: 139, endPoint x: 665, endPoint y: 141, distance: 366.4
click at [726, 140] on h5 "During creation of the WBS for a city-wide bike-sharing program, the team organ…" at bounding box center [563, 214] width 580 height 173
drag, startPoint x: 341, startPoint y: 147, endPoint x: 312, endPoint y: 140, distance: 29.3
click at [341, 147] on h5 "During creation of the WBS for a city-wide bike-sharing program, the team organ…" at bounding box center [563, 214] width 580 height 173
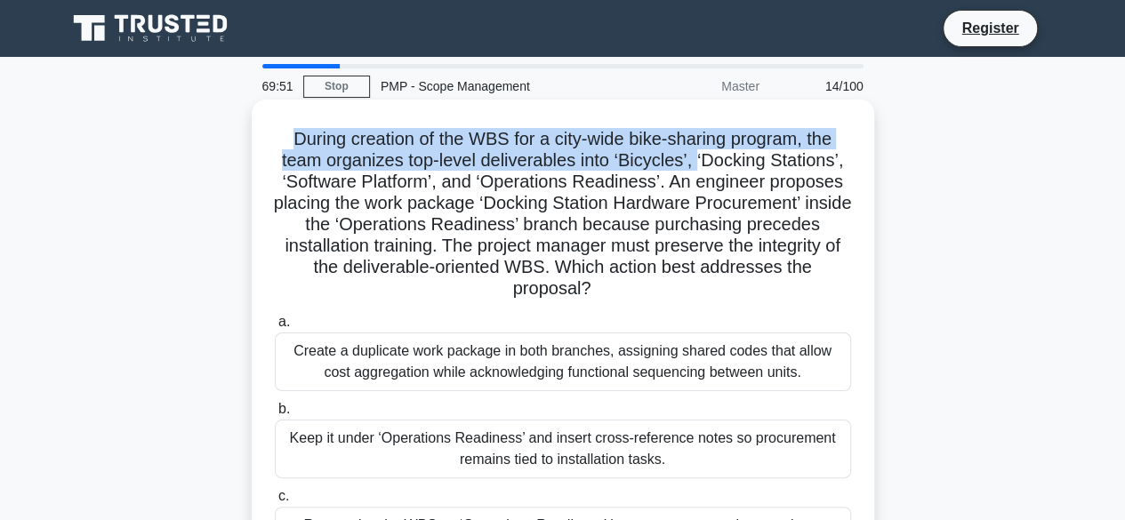
drag, startPoint x: 301, startPoint y: 136, endPoint x: 698, endPoint y: 165, distance: 398.6
click at [698, 165] on h5 "During creation of the WBS for a city-wide bike-sharing program, the team organ…" at bounding box center [563, 214] width 580 height 173
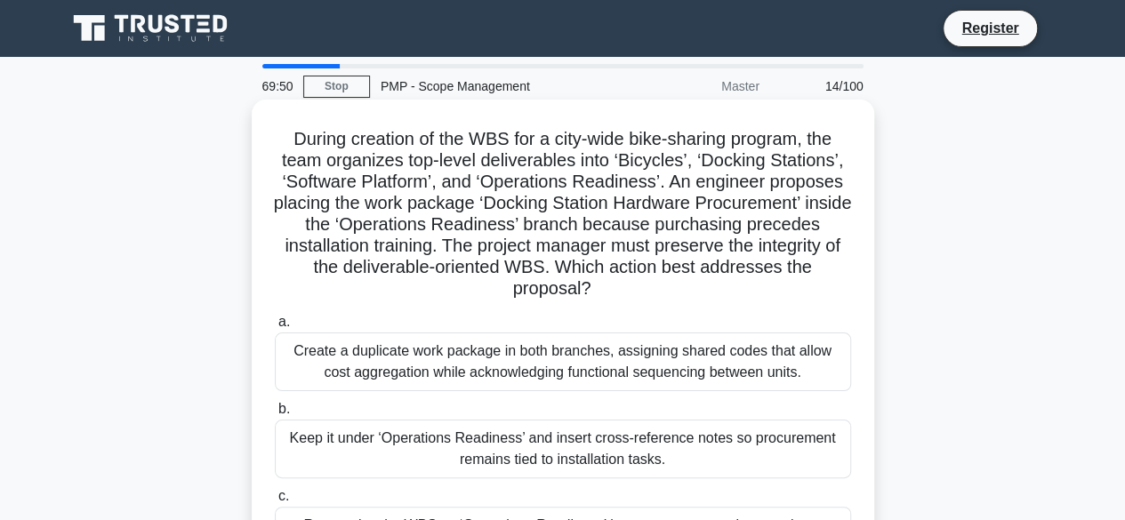
click at [727, 168] on h5 "During creation of the WBS for a city-wide bike-sharing program, the team organ…" at bounding box center [563, 214] width 580 height 173
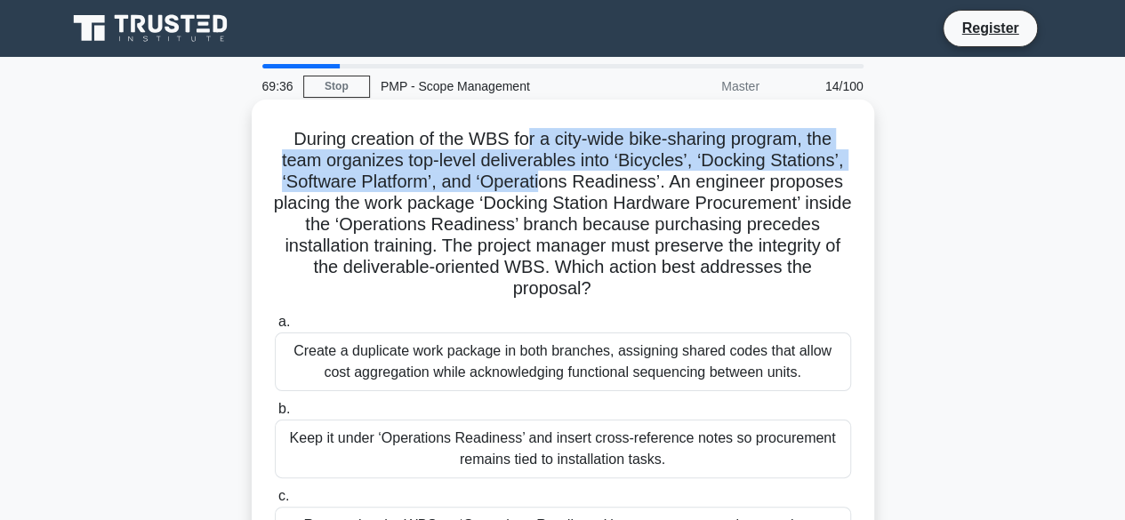
drag, startPoint x: 596, startPoint y: 148, endPoint x: 546, endPoint y: 174, distance: 56.5
click at [546, 174] on h5 "During creation of the WBS for a city-wide bike-sharing program, the team organ…" at bounding box center [563, 214] width 580 height 173
click at [546, 173] on h5 "During creation of the WBS for a city-wide bike-sharing program, the team organ…" at bounding box center [563, 214] width 580 height 173
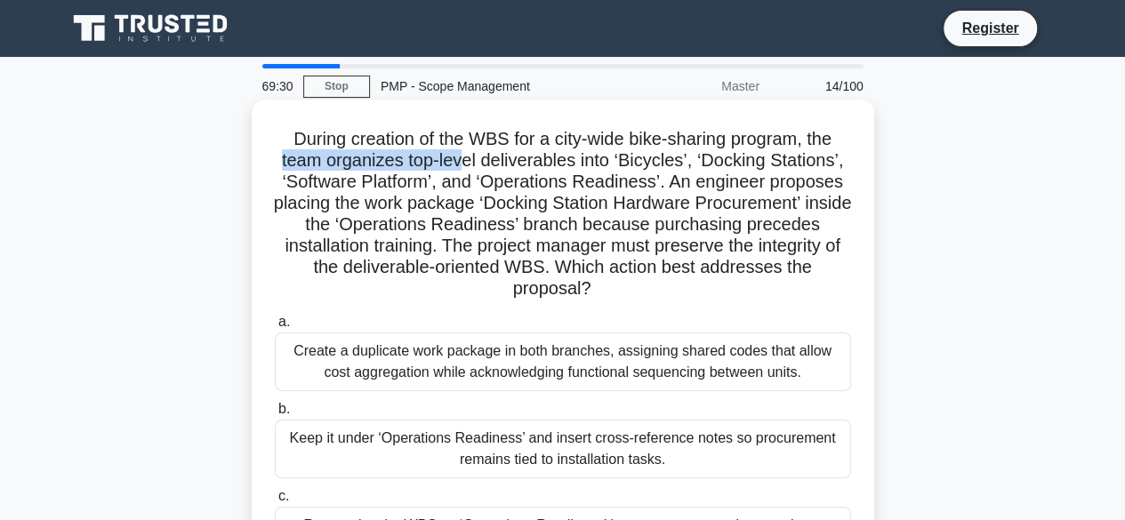
drag, startPoint x: 278, startPoint y: 166, endPoint x: 462, endPoint y: 159, distance: 183.3
click at [462, 159] on h5 "During creation of the WBS for a city-wide bike-sharing program, the team organ…" at bounding box center [563, 214] width 580 height 173
click at [512, 156] on h5 "During creation of the WBS for a city-wide bike-sharing program, the team organ…" at bounding box center [563, 214] width 580 height 173
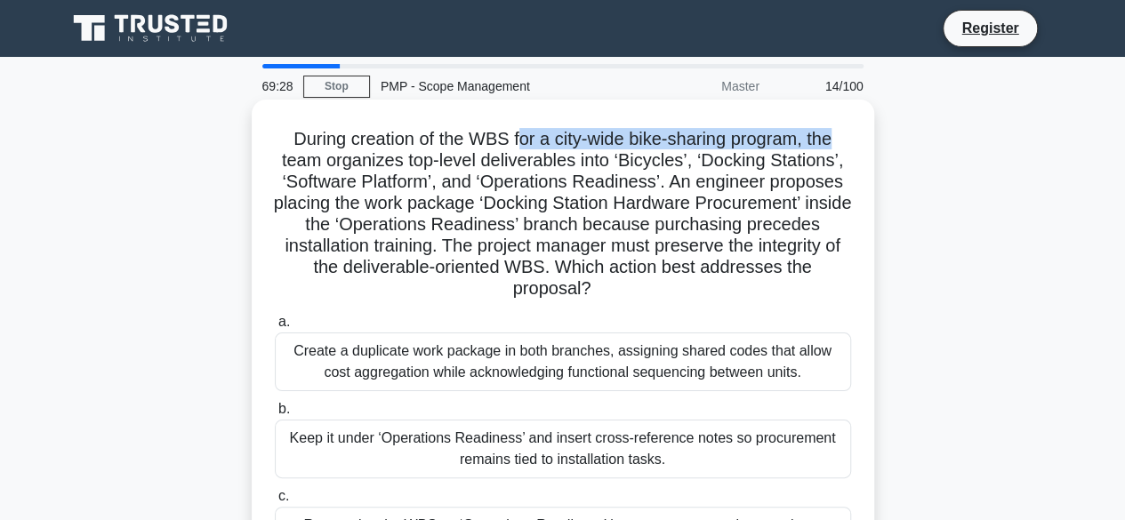
drag, startPoint x: 519, startPoint y: 141, endPoint x: 684, endPoint y: 168, distance: 166.7
click at [825, 138] on h5 "During creation of the WBS for a city-wide bike-sharing program, the team organ…" at bounding box center [563, 214] width 580 height 173
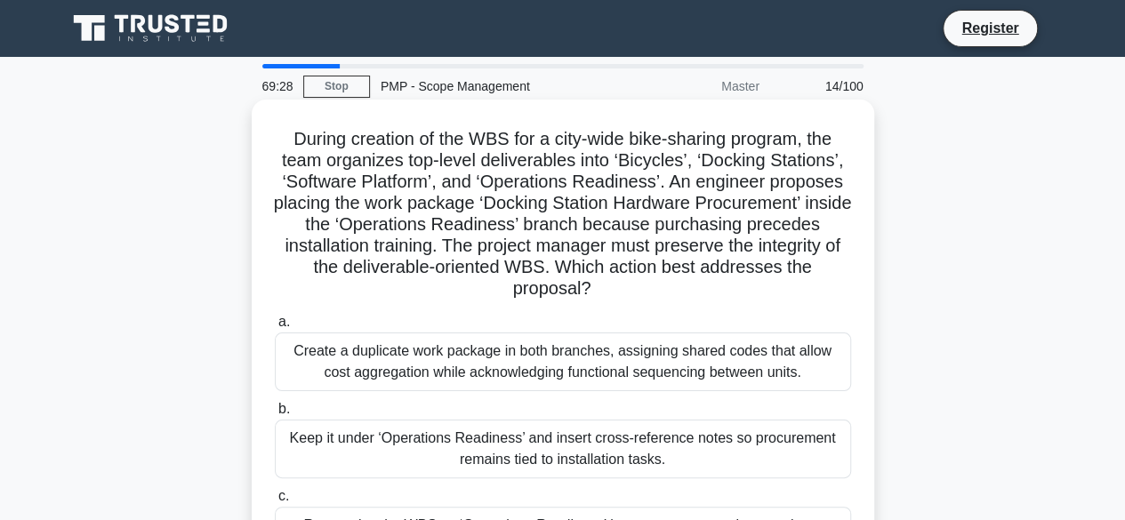
drag, startPoint x: 605, startPoint y: 186, endPoint x: 495, endPoint y: 189, distance: 109.4
click at [582, 187] on h5 "During creation of the WBS for a city-wide bike-sharing program, the team organ…" at bounding box center [563, 214] width 580 height 173
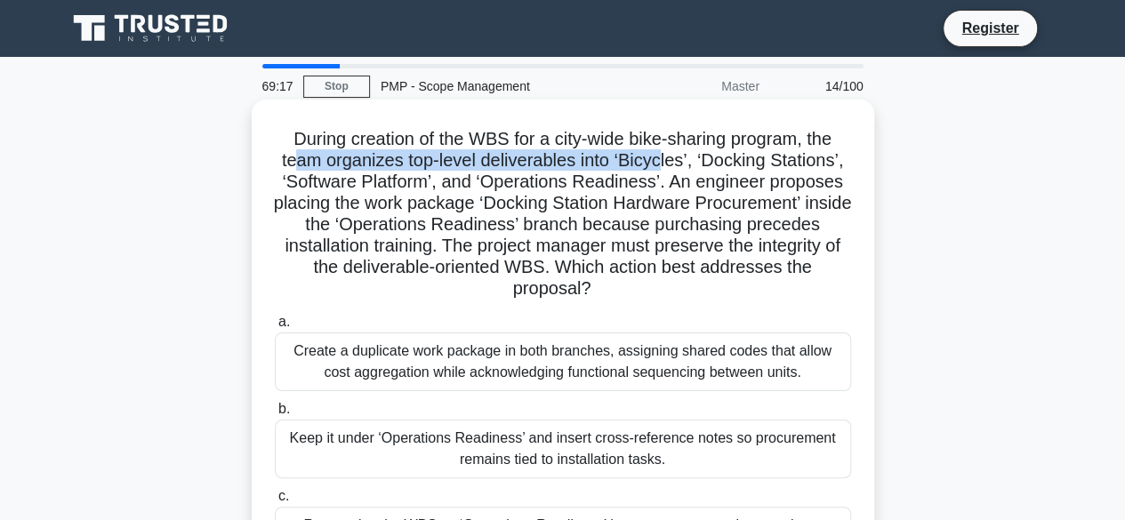
drag, startPoint x: 294, startPoint y: 159, endPoint x: 664, endPoint y: 163, distance: 370.0
click at [664, 163] on h5 "During creation of the WBS for a city-wide bike-sharing program, the team organ…" at bounding box center [563, 214] width 580 height 173
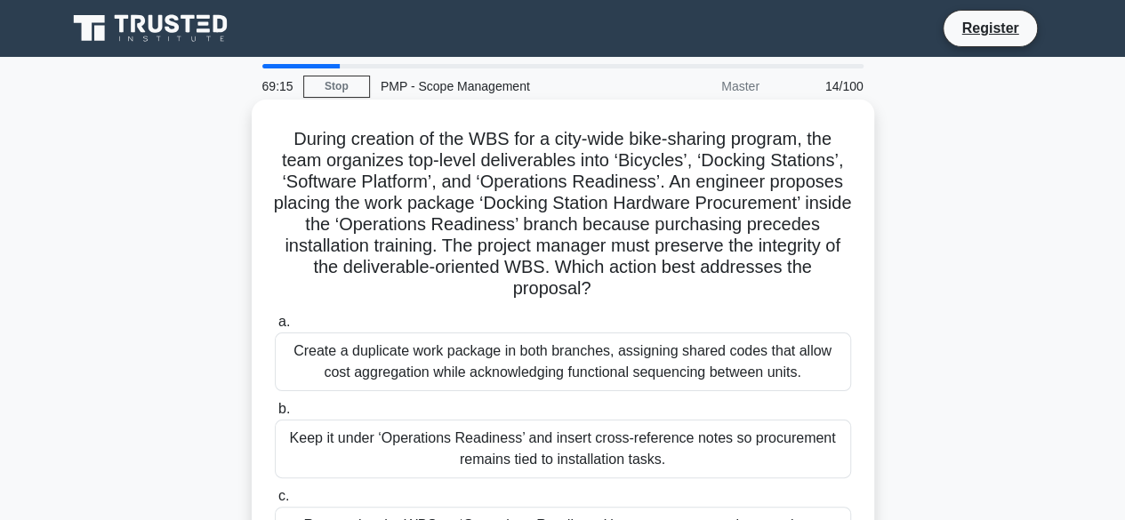
click at [519, 212] on h5 "During creation of the WBS for a city-wide bike-sharing program, the team organ…" at bounding box center [563, 214] width 580 height 173
drag, startPoint x: 825, startPoint y: 141, endPoint x: 844, endPoint y: 149, distance: 20.3
click at [844, 149] on h5 "During creation of the WBS for a city-wide bike-sharing program, the team organ…" at bounding box center [563, 214] width 580 height 173
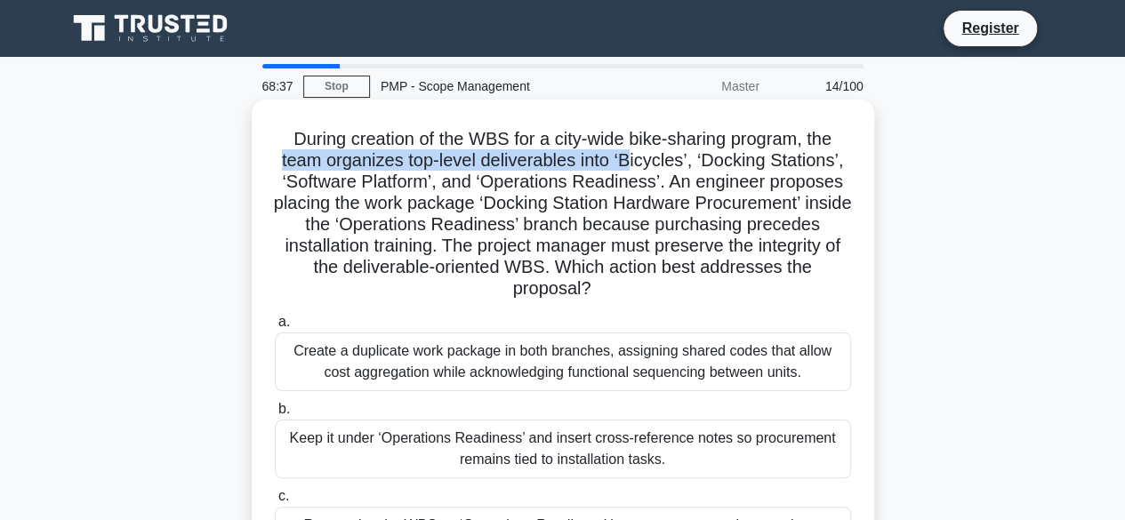
drag, startPoint x: 290, startPoint y: 163, endPoint x: 632, endPoint y: 163, distance: 342.4
click at [632, 163] on h5 "During creation of the WBS for a city-wide bike-sharing program, the team organ…" at bounding box center [563, 214] width 580 height 173
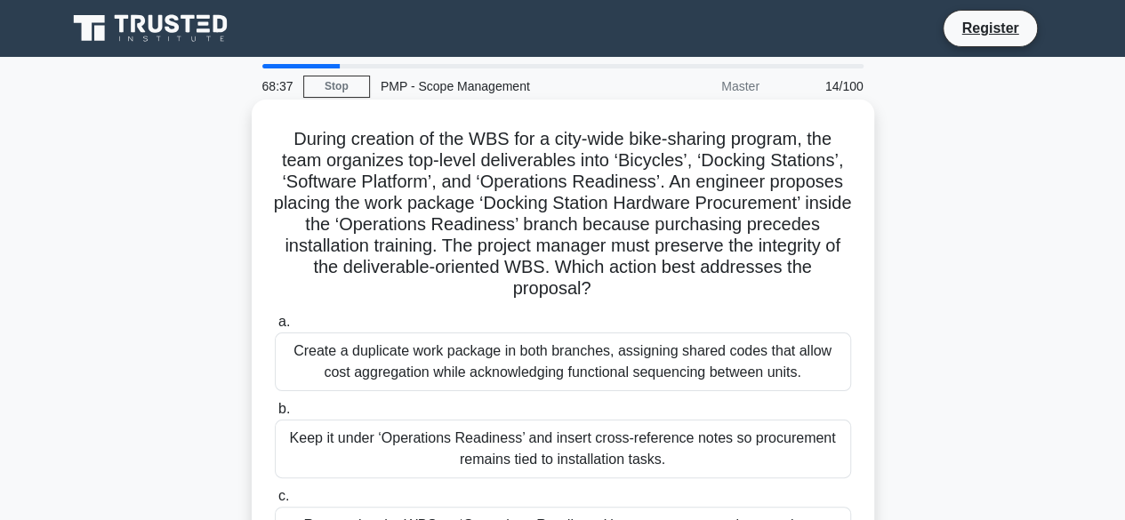
click at [647, 163] on h5 "During creation of the WBS for a city-wide bike-sharing program, the team organ…" at bounding box center [563, 214] width 580 height 173
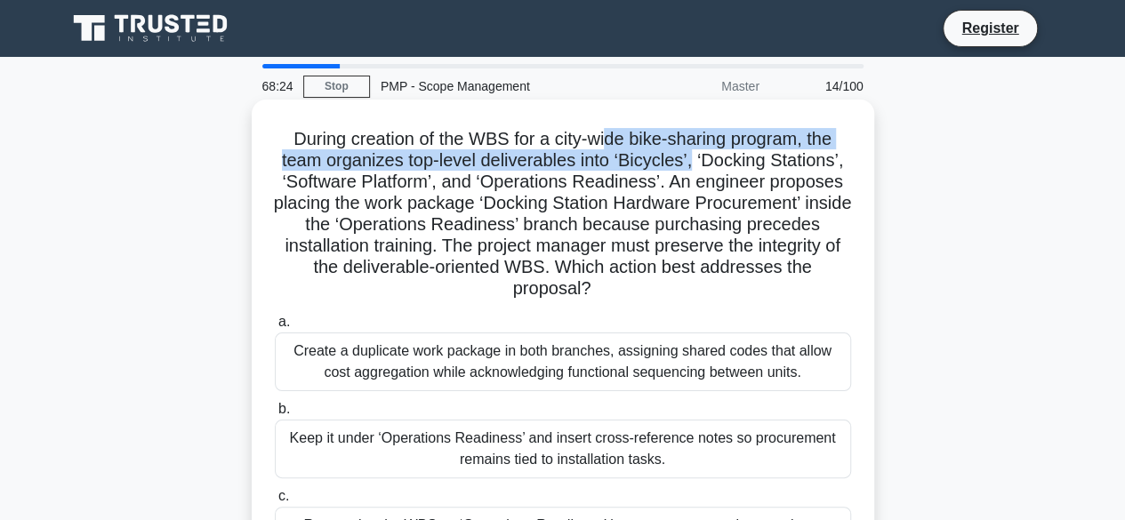
drag, startPoint x: 608, startPoint y: 140, endPoint x: 570, endPoint y: 154, distance: 40.8
click at [694, 164] on h5 "During creation of the WBS for a city-wide bike-sharing program, the team organ…" at bounding box center [563, 214] width 580 height 173
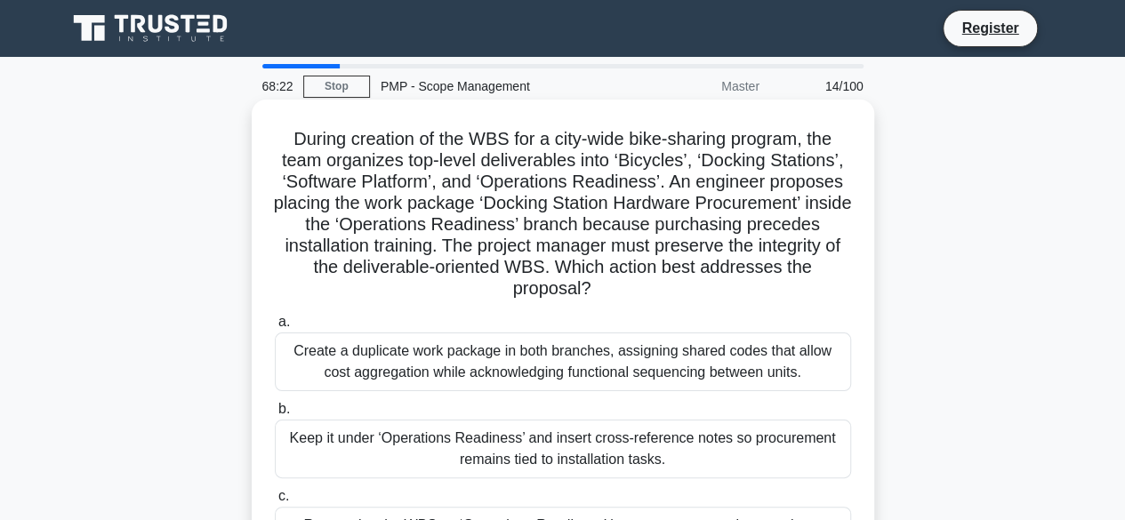
drag, startPoint x: 577, startPoint y: 174, endPoint x: 716, endPoint y: 168, distance: 138.9
click at [592, 173] on h5 "During creation of the WBS for a city-wide bike-sharing program, the team organ…" at bounding box center [563, 214] width 580 height 173
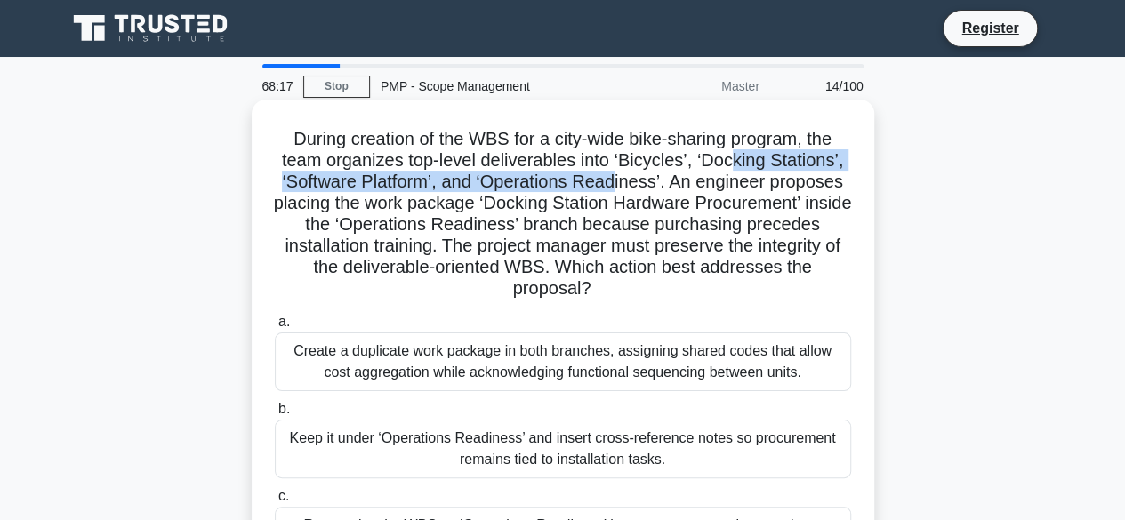
drag, startPoint x: 733, startPoint y: 166, endPoint x: 644, endPoint y: 189, distance: 91.9
click at [629, 189] on h5 "During creation of the WBS for a city-wide bike-sharing program, the team organ…" at bounding box center [563, 214] width 580 height 173
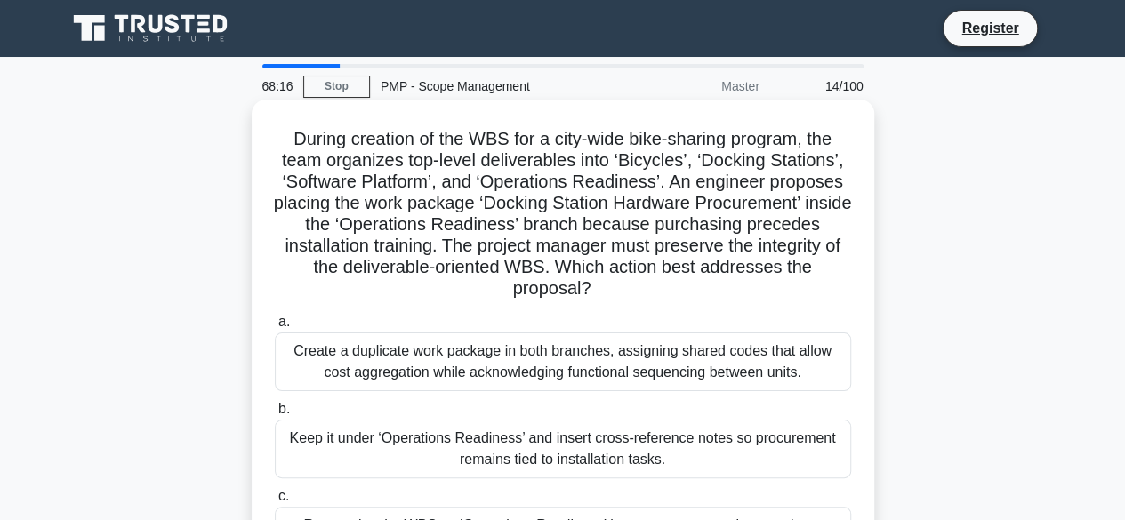
drag, startPoint x: 703, startPoint y: 189, endPoint x: 641, endPoint y: 191, distance: 61.4
click at [687, 189] on h5 "During creation of the WBS for a city-wide bike-sharing program, the team organ…" at bounding box center [563, 214] width 580 height 173
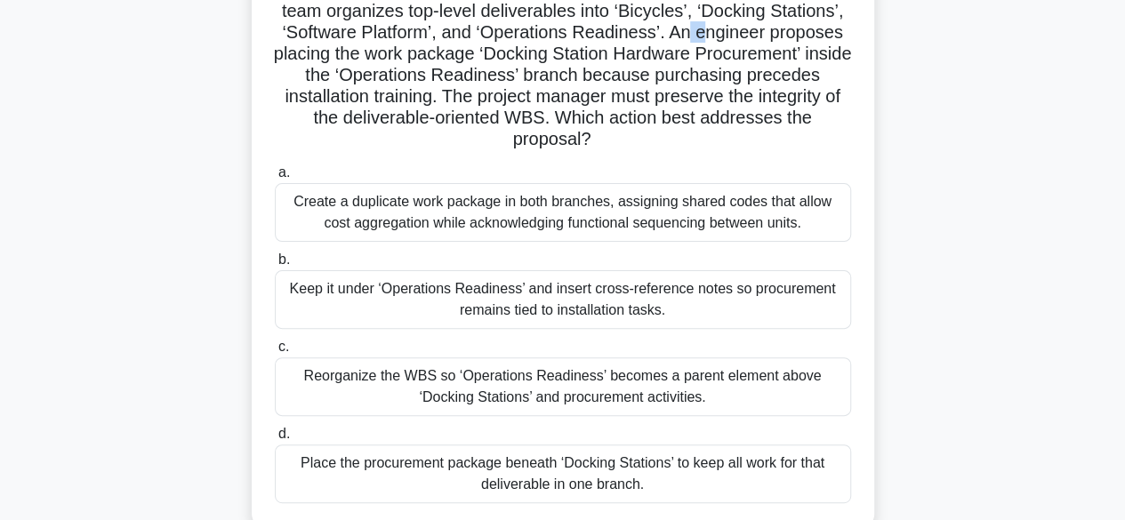
scroll to position [178, 0]
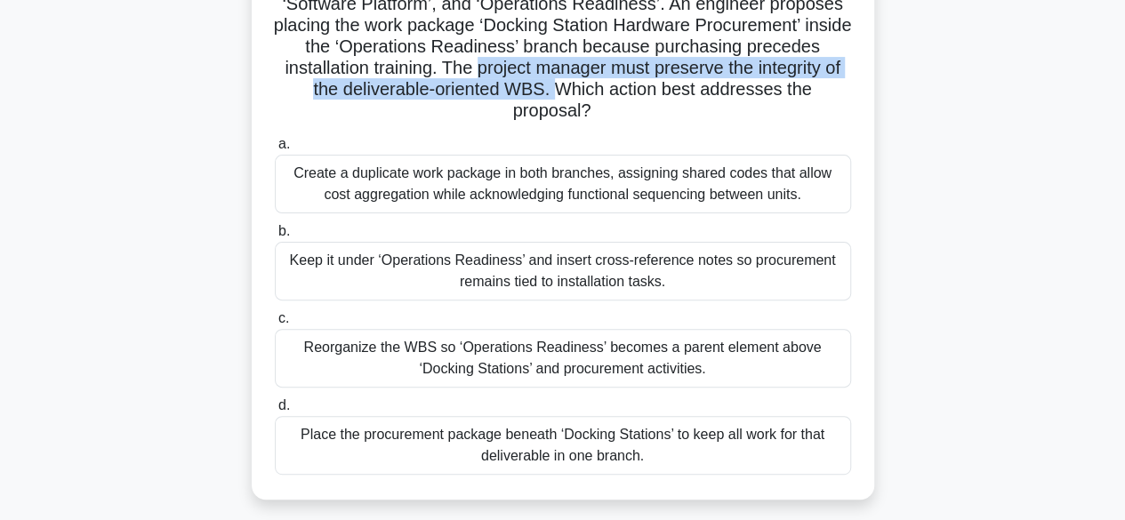
drag, startPoint x: 481, startPoint y: 76, endPoint x: 582, endPoint y: 95, distance: 102.4
click at [578, 95] on h5 "During creation of the WBS for a city-wide bike-sharing program, the team organ…" at bounding box center [563, 36] width 580 height 173
drag, startPoint x: 596, startPoint y: 93, endPoint x: 698, endPoint y: 113, distance: 104.1
click at [698, 113] on h5 "During creation of the WBS for a city-wide bike-sharing program, the team organ…" at bounding box center [563, 36] width 580 height 173
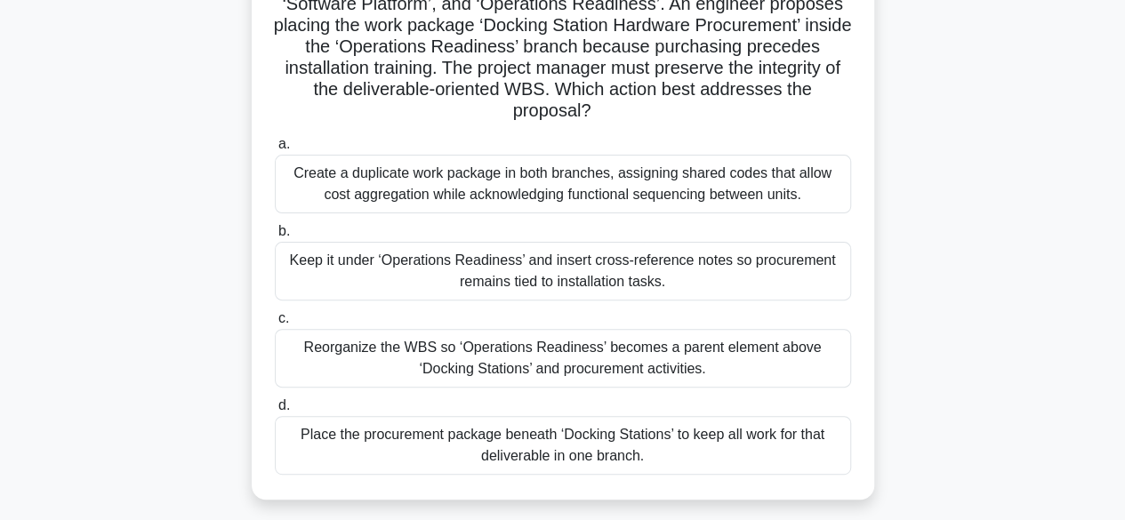
click at [674, 134] on label "a. Create a duplicate work package in both branches, assigning shared codes tha…" at bounding box center [563, 173] width 576 height 80
click at [275, 139] on input "a. Create a duplicate work package in both branches, assigning shared codes tha…" at bounding box center [275, 145] width 0 height 12
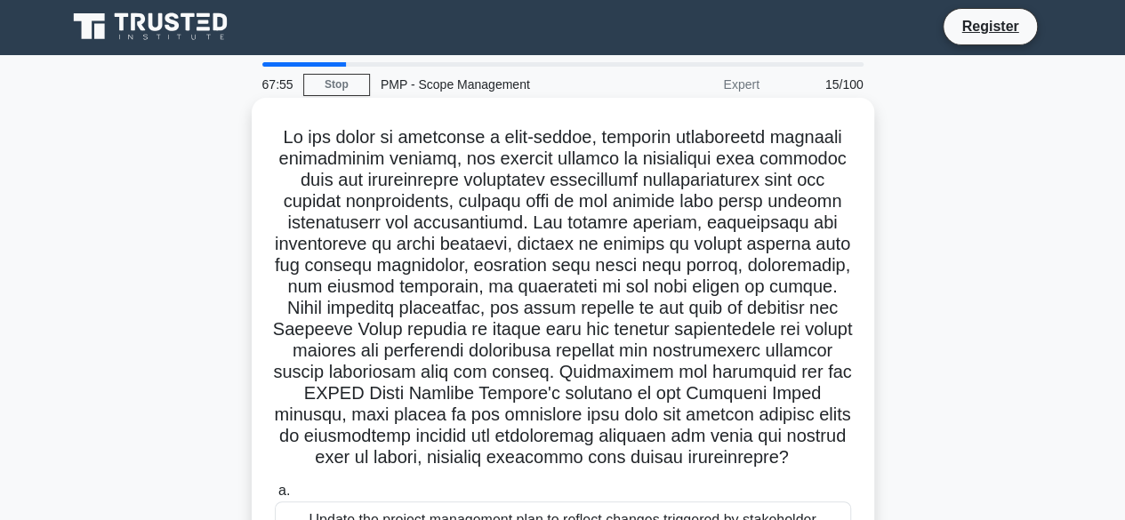
scroll to position [0, 0]
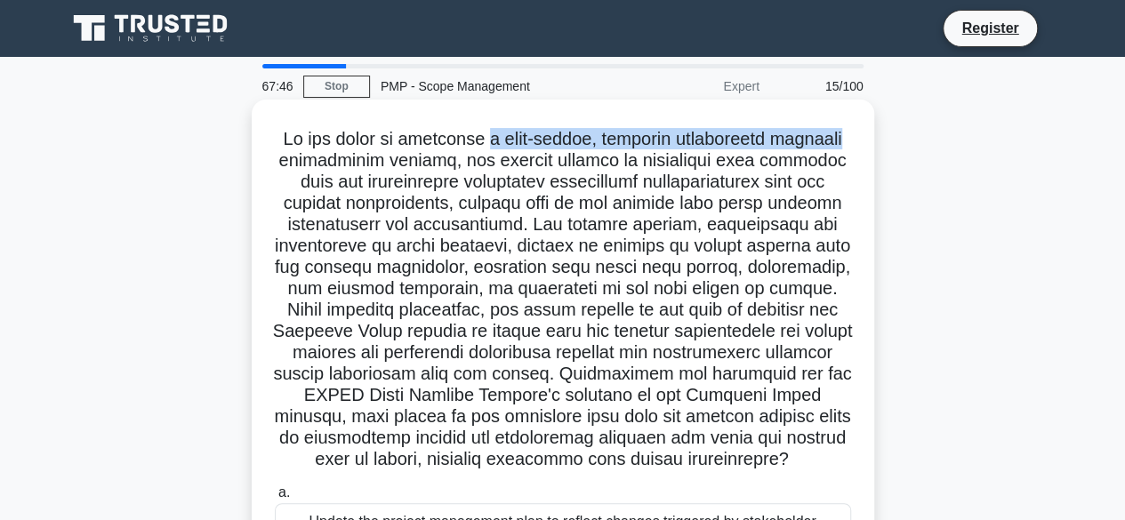
drag, startPoint x: 528, startPoint y: 145, endPoint x: 829, endPoint y: 148, distance: 300.6
click at [832, 148] on h5 ".spinner_0XTQ{transform-origin:center;animation:spinner_y6GP .75s linear infini…" at bounding box center [563, 299] width 580 height 343
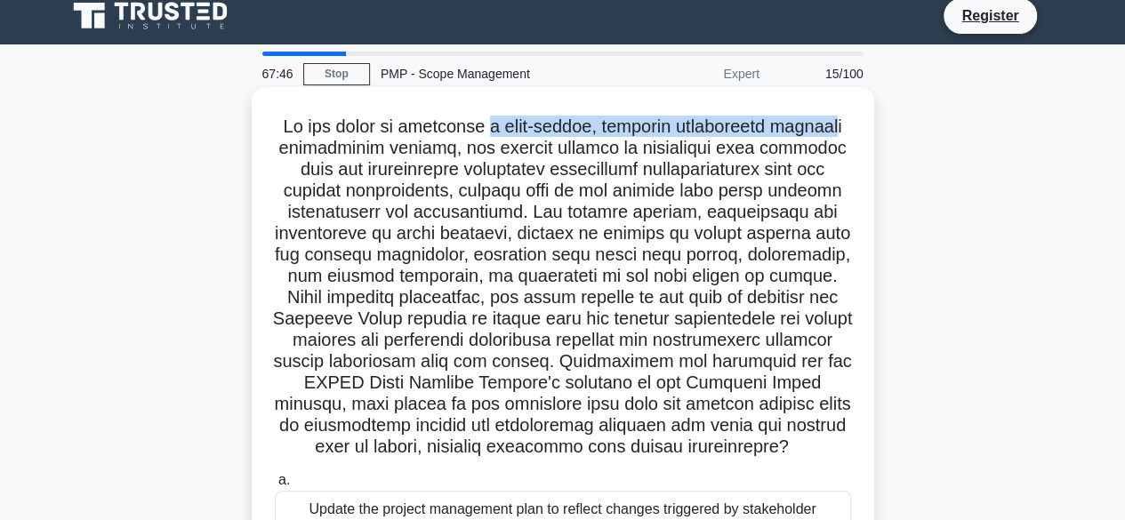
scroll to position [89, 0]
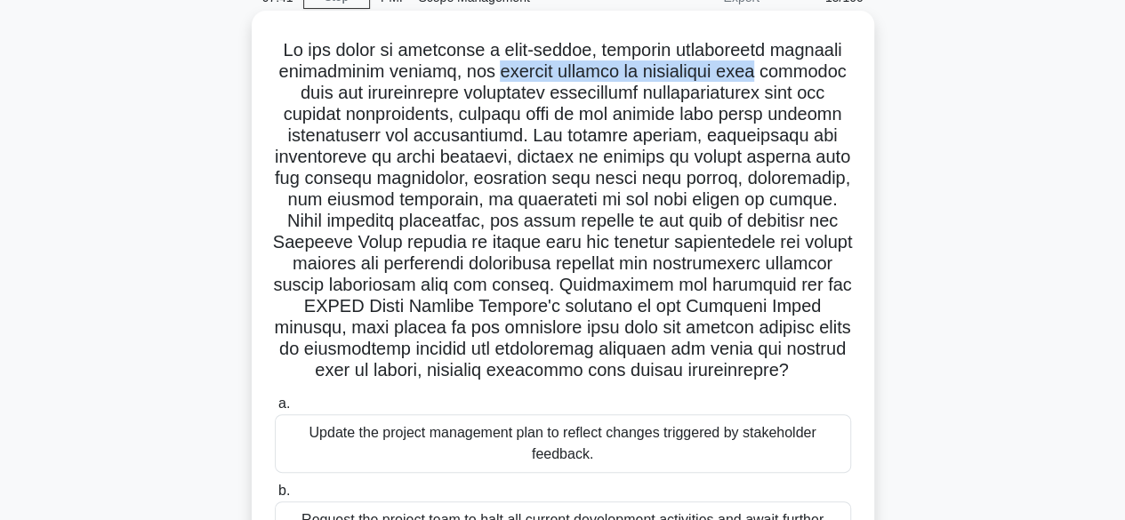
drag, startPoint x: 489, startPoint y: 77, endPoint x: 696, endPoint y: 124, distance: 212.3
click at [751, 87] on h5 ".spinner_0XTQ{transform-origin:center;animation:spinner_y6GP .75s linear infini…" at bounding box center [563, 210] width 580 height 343
click at [647, 150] on h5 ".spinner_0XTQ{transform-origin:center;animation:spinner_y6GP .75s linear infini…" at bounding box center [563, 210] width 580 height 343
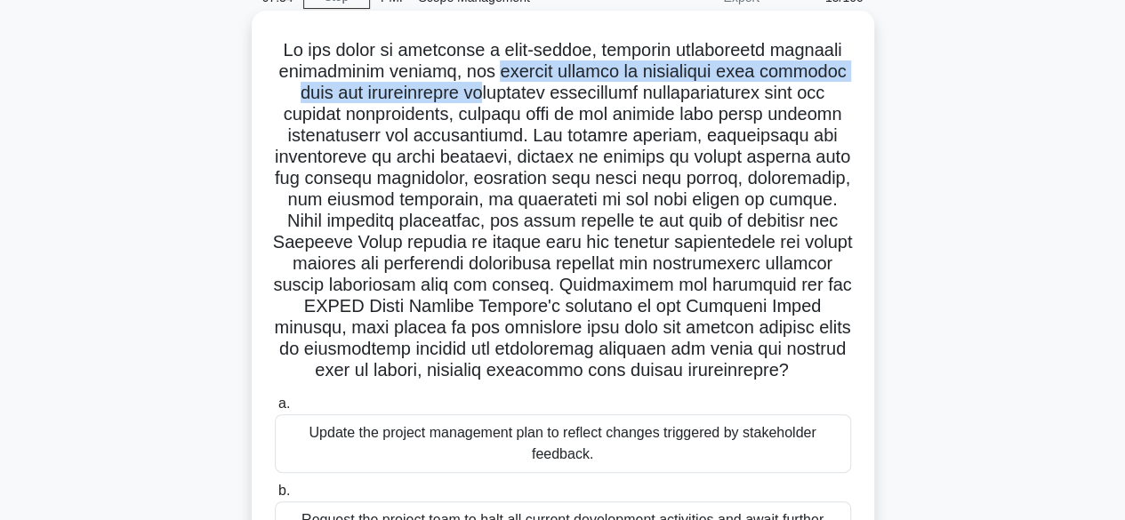
drag, startPoint x: 486, startPoint y: 76, endPoint x: 493, endPoint y: 99, distance: 23.9
click at [487, 99] on h5 ".spinner_0XTQ{transform-origin:center;animation:spinner_y6GP .75s linear infini…" at bounding box center [563, 210] width 580 height 343
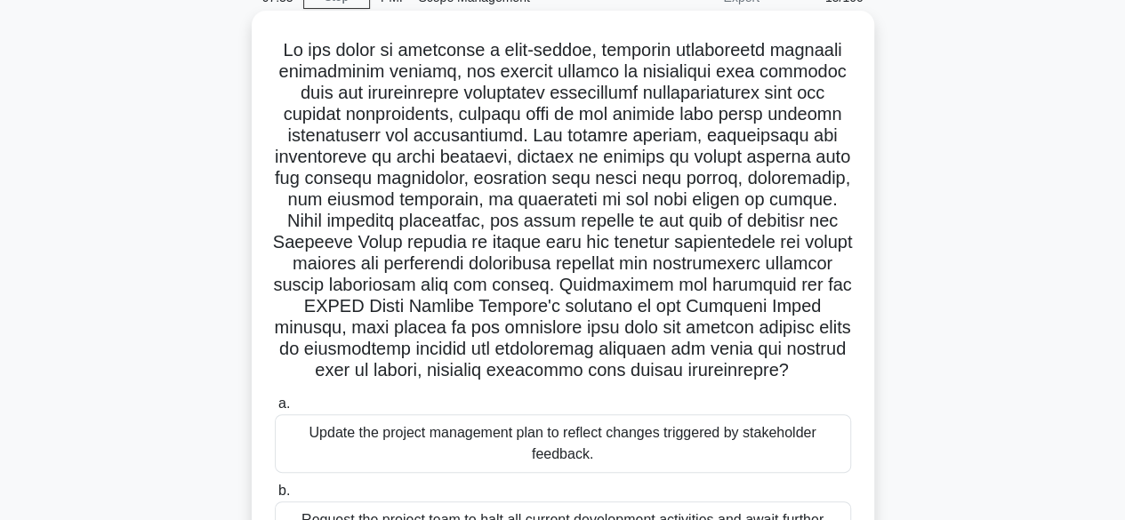
click at [559, 117] on h5 ".spinner_0XTQ{transform-origin:center;animation:spinner_y6GP .75s linear infini…" at bounding box center [563, 210] width 580 height 343
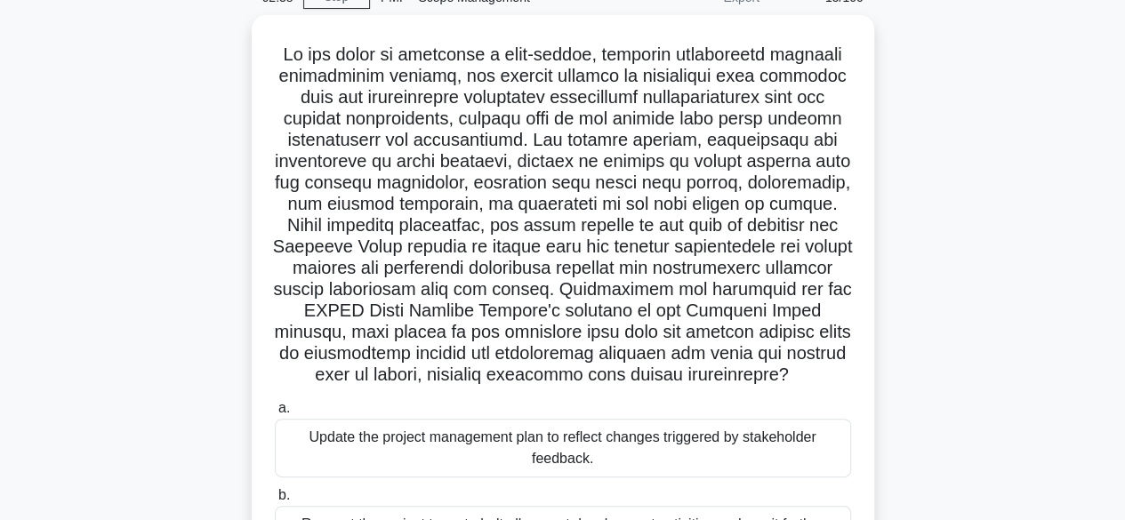
click at [141, 392] on div ".spinner_0XTQ{transform-origin:center;animation:spinner_y6GP .75s linear infini…" at bounding box center [563, 400] width 1014 height 770
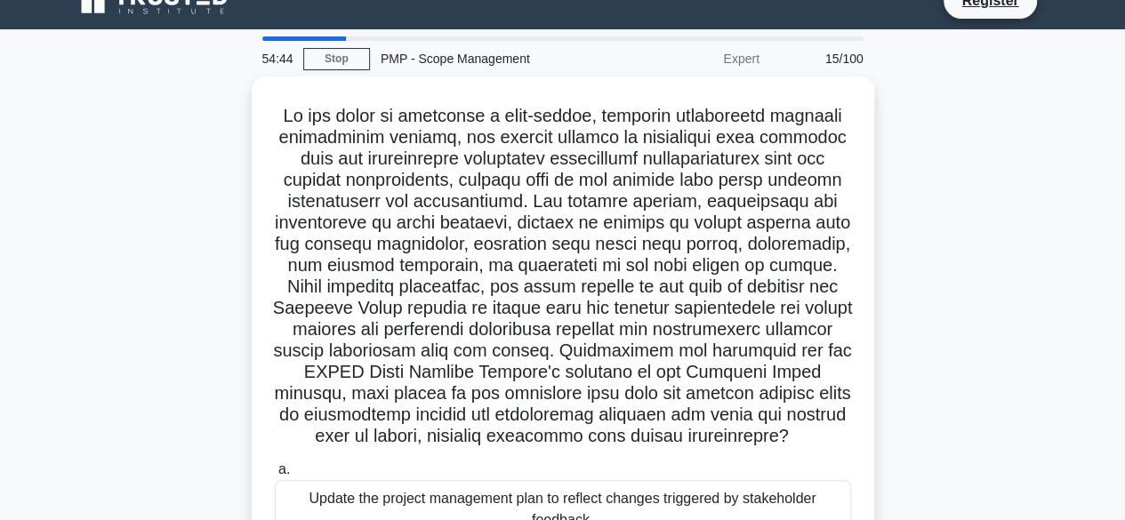
scroll to position [0, 0]
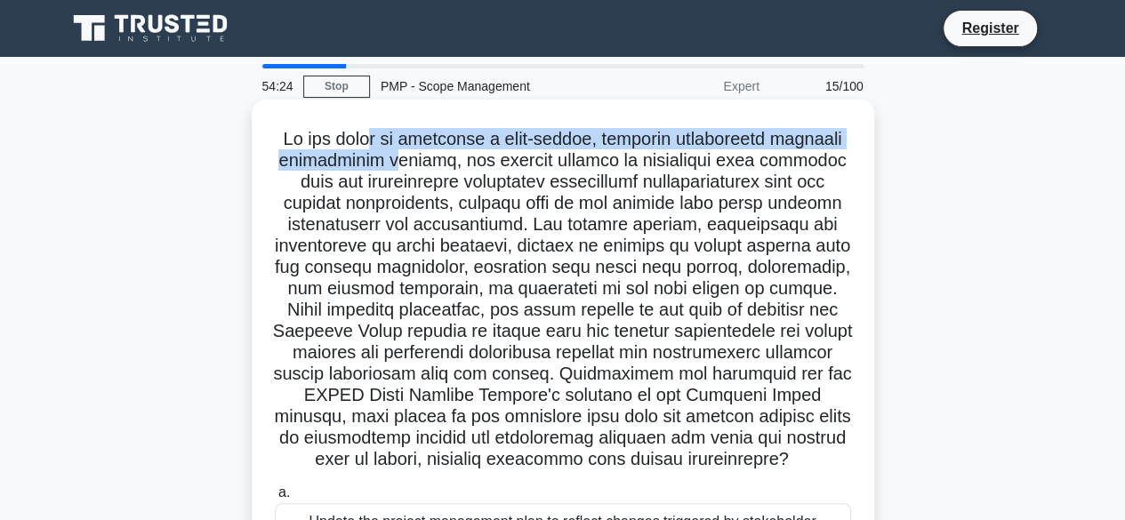
drag, startPoint x: 378, startPoint y: 140, endPoint x: 401, endPoint y: 158, distance: 29.7
click at [401, 158] on h5 ".spinner_0XTQ{transform-origin:center;animation:spinner_y6GP .75s linear infini…" at bounding box center [563, 299] width 580 height 343
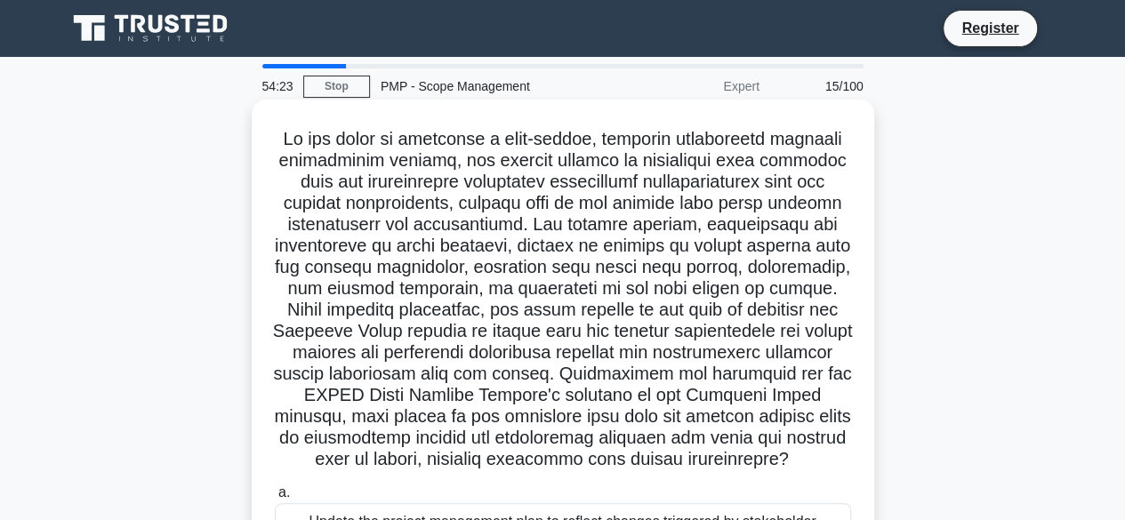
click at [444, 165] on h5 ".spinner_0XTQ{transform-origin:center;animation:spinner_y6GP .75s linear infini…" at bounding box center [563, 299] width 580 height 343
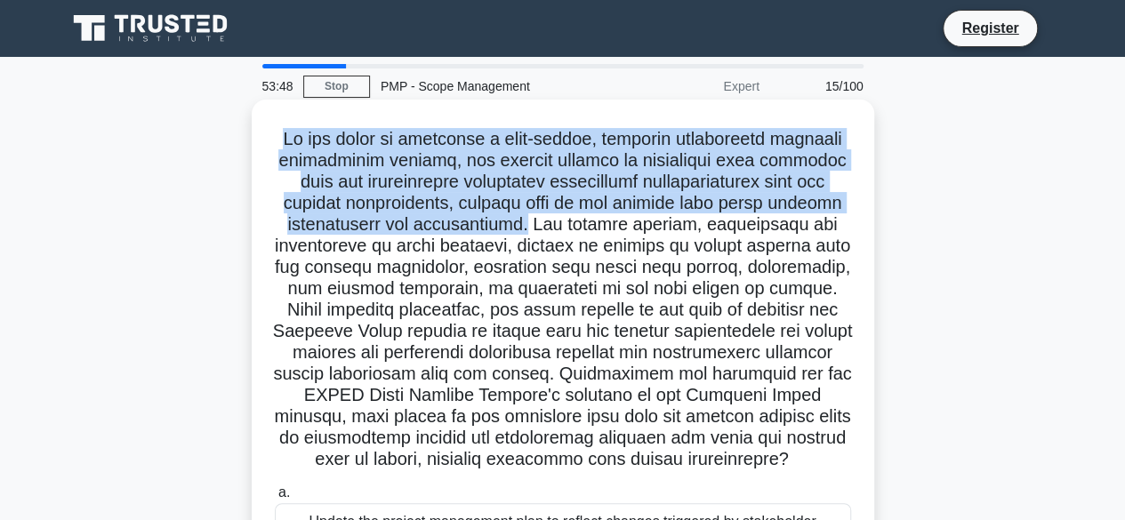
drag, startPoint x: 282, startPoint y: 141, endPoint x: 536, endPoint y: 225, distance: 267.7
click at [536, 225] on h5 ".spinner_0XTQ{transform-origin:center;animation:spinner_y6GP .75s linear infini…" at bounding box center [563, 299] width 580 height 343
